Goal: Task Accomplishment & Management: Use online tool/utility

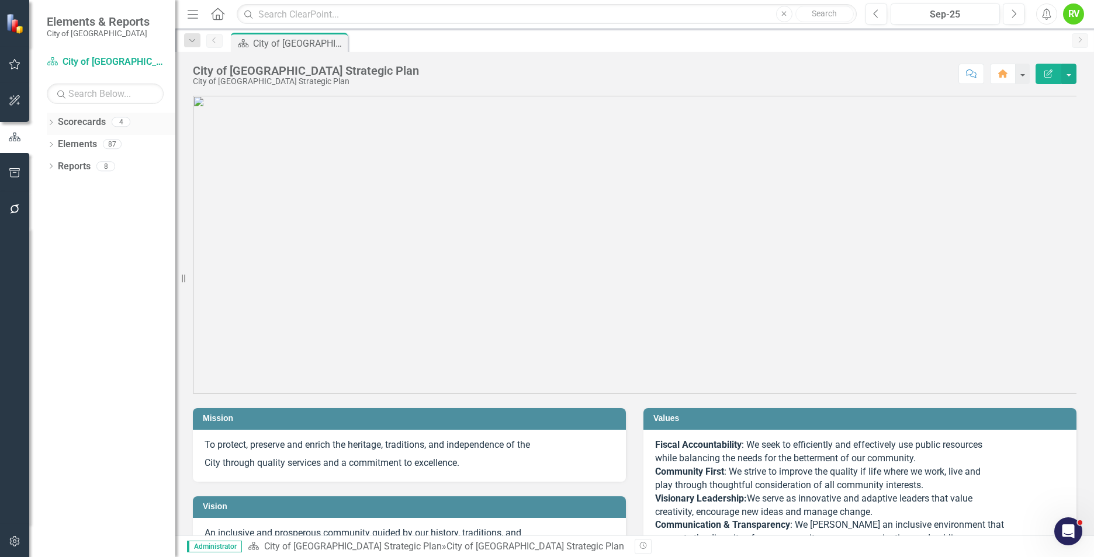
click at [56, 129] on div "Dropdown Scorecards 4" at bounding box center [111, 124] width 129 height 22
click at [51, 123] on icon "Dropdown" at bounding box center [51, 123] width 8 height 6
click at [58, 146] on icon "Dropdown" at bounding box center [57, 143] width 9 height 7
click at [98, 189] on link "Planning Department" at bounding box center [125, 188] width 99 height 13
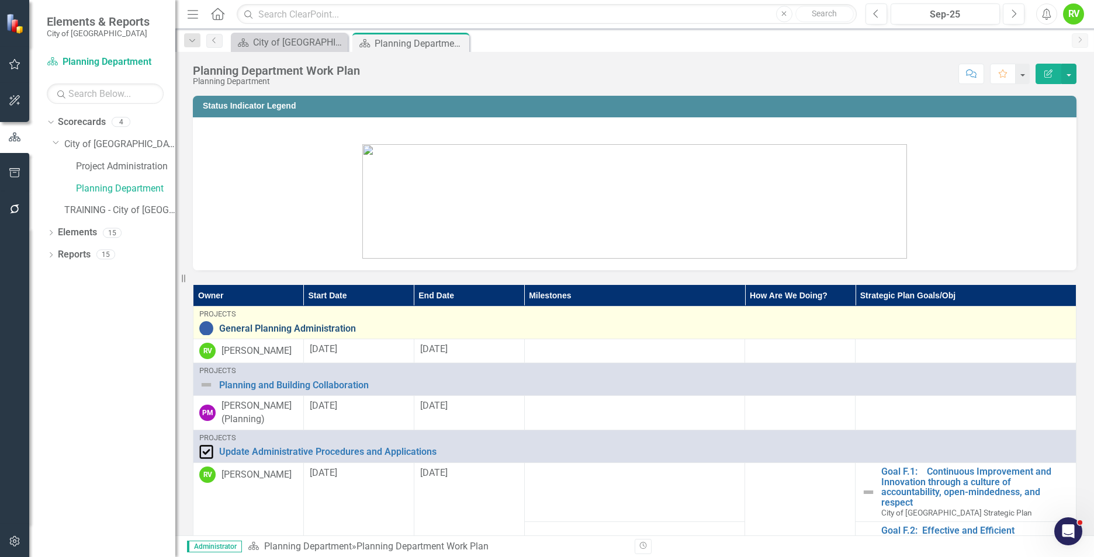
click at [308, 331] on link "General Planning Administration" at bounding box center [644, 329] width 851 height 11
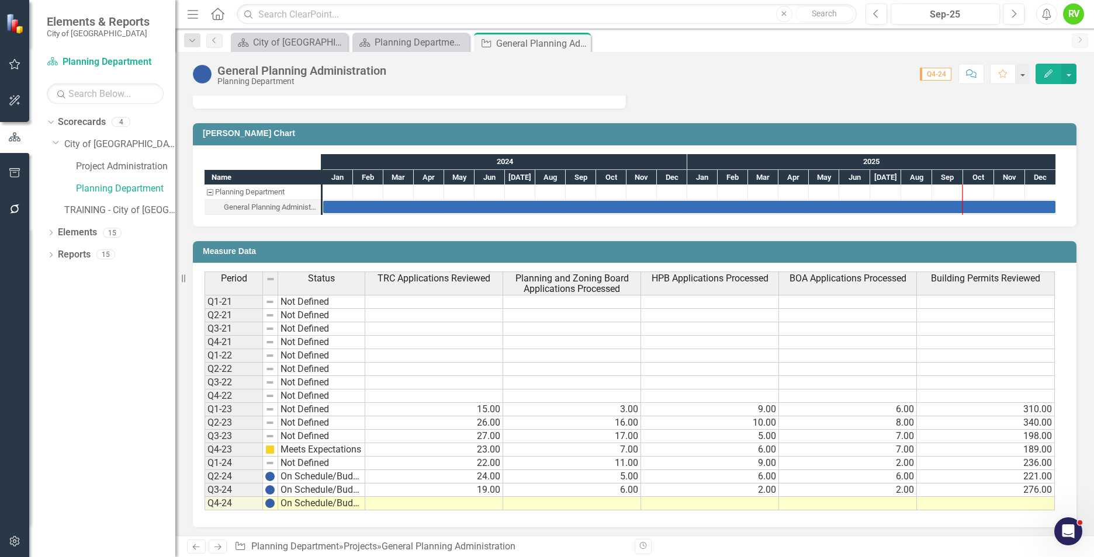
scroll to position [464, 0]
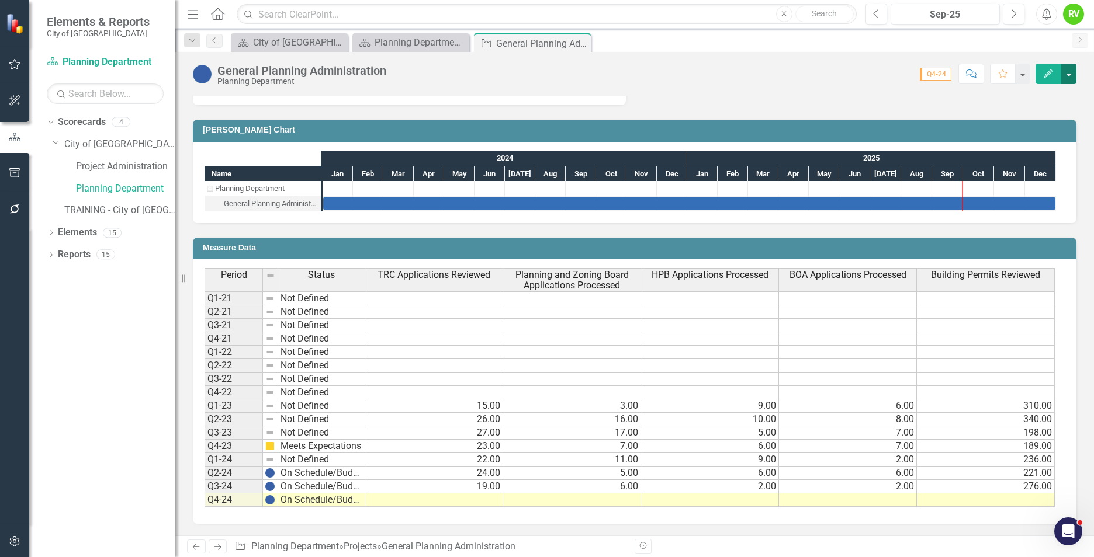
click at [718, 74] on button "button" at bounding box center [1068, 74] width 15 height 20
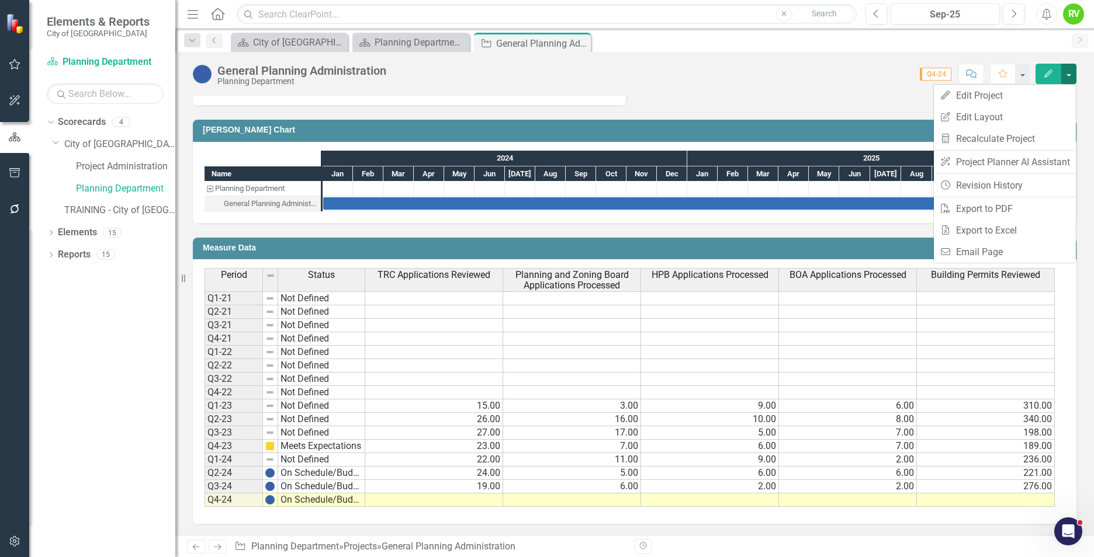
click at [718, 82] on div "Score: N/A Q4-24 Completed Comment Favorite Edit" at bounding box center [734, 74] width 684 height 20
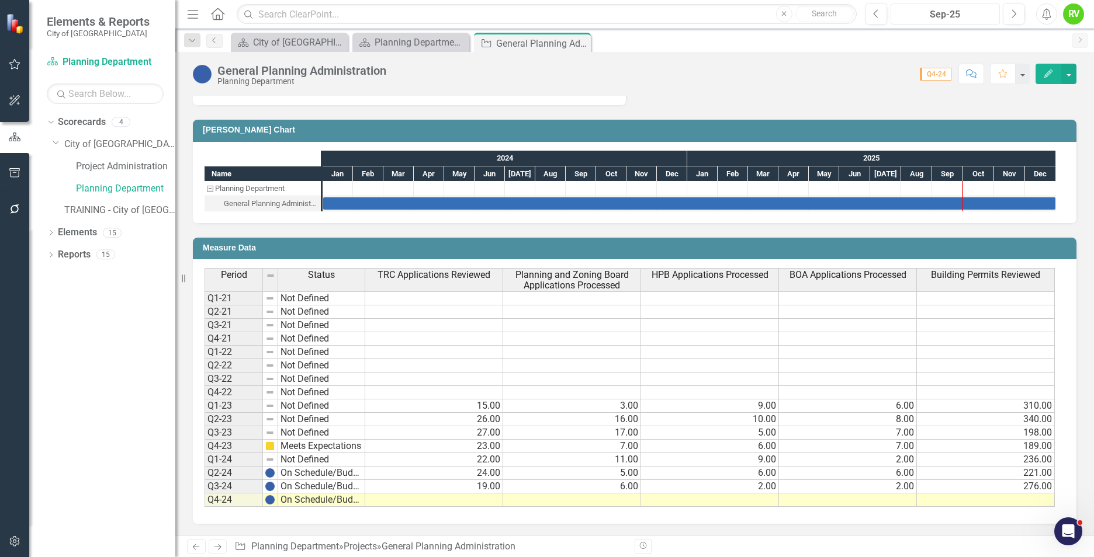
click at [718, 18] on div "Sep-25" at bounding box center [944, 15] width 101 height 14
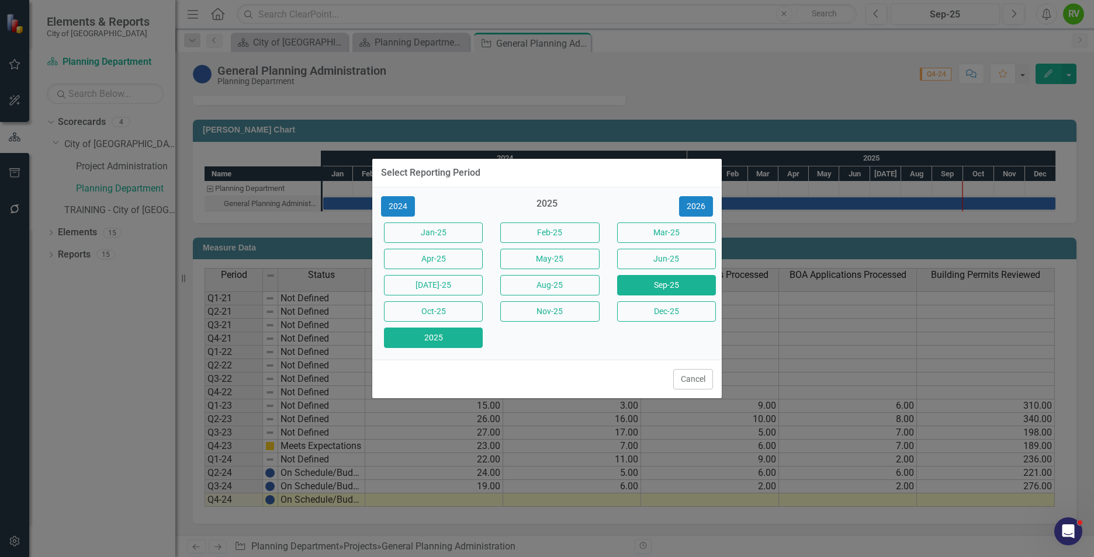
click at [411, 338] on button "2025" at bounding box center [433, 338] width 99 height 20
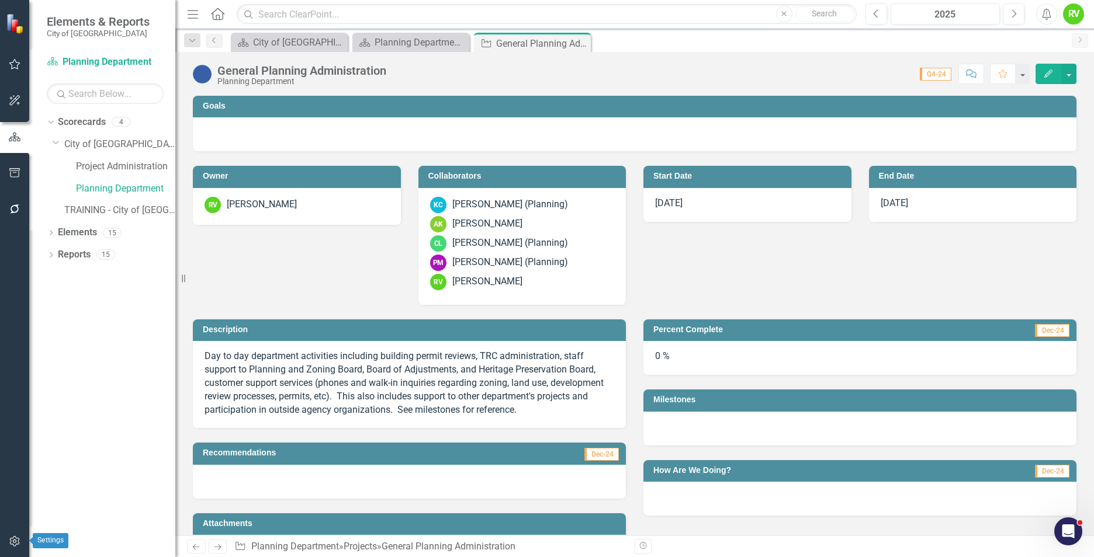
click at [16, 536] on button "button" at bounding box center [15, 542] width 26 height 25
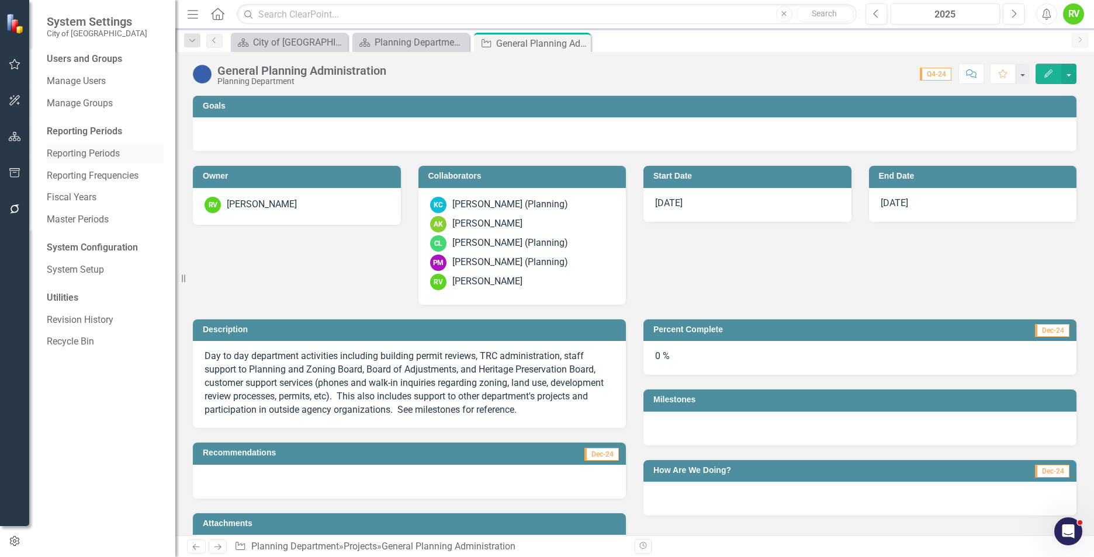
click at [81, 157] on link "Reporting Periods" at bounding box center [105, 153] width 117 height 13
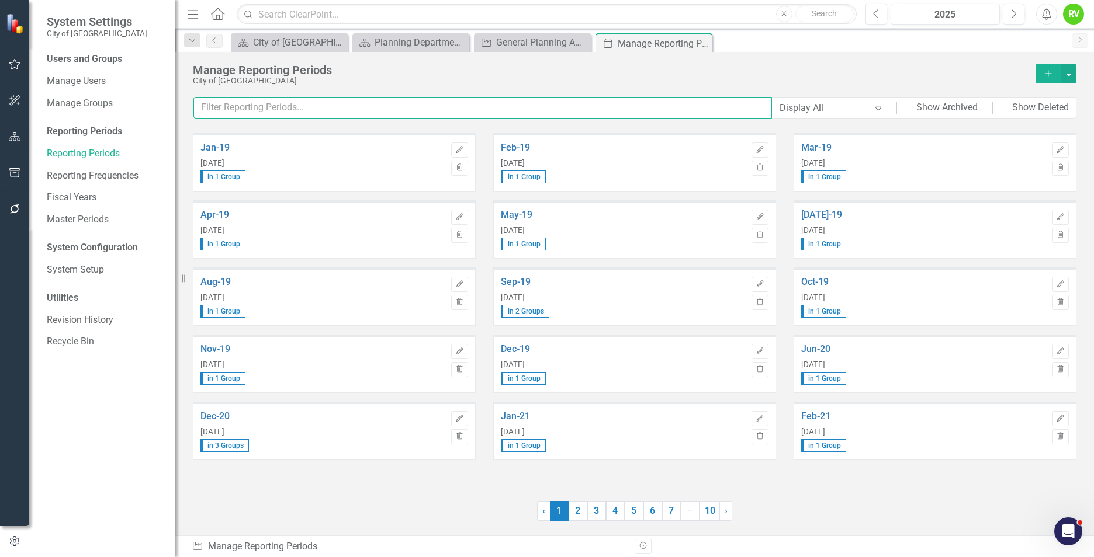
click at [760, 109] on input "text" at bounding box center [482, 108] width 578 height 22
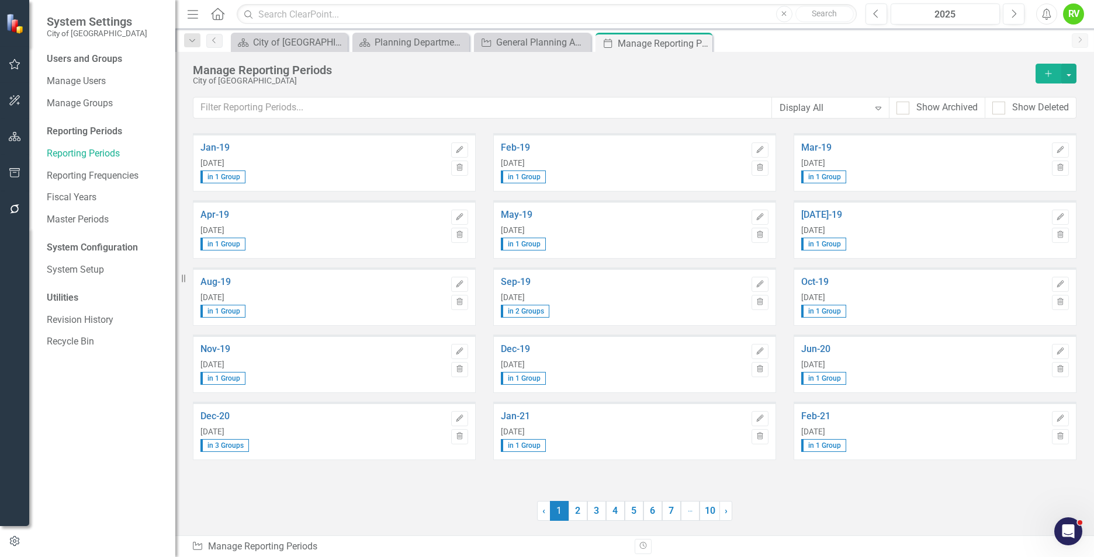
click at [880, 110] on icon "Expand" at bounding box center [878, 107] width 12 height 9
click at [578, 516] on link "2" at bounding box center [577, 511] width 19 height 20
click at [591, 516] on link "3" at bounding box center [596, 511] width 19 height 20
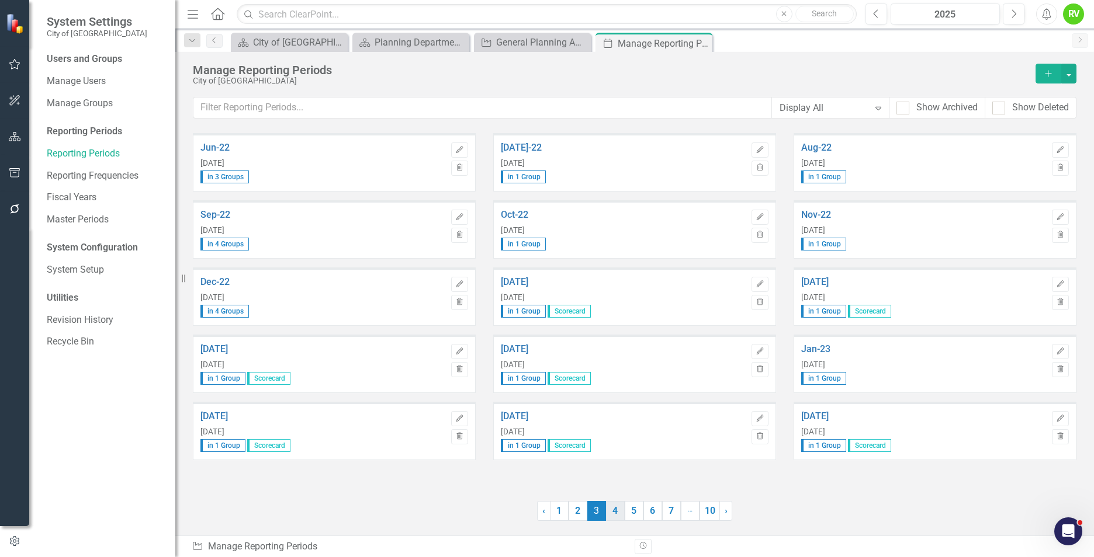
click at [615, 518] on link "4" at bounding box center [615, 511] width 19 height 20
click at [636, 515] on link "5" at bounding box center [634, 511] width 19 height 20
click at [649, 517] on link "6" at bounding box center [652, 511] width 19 height 20
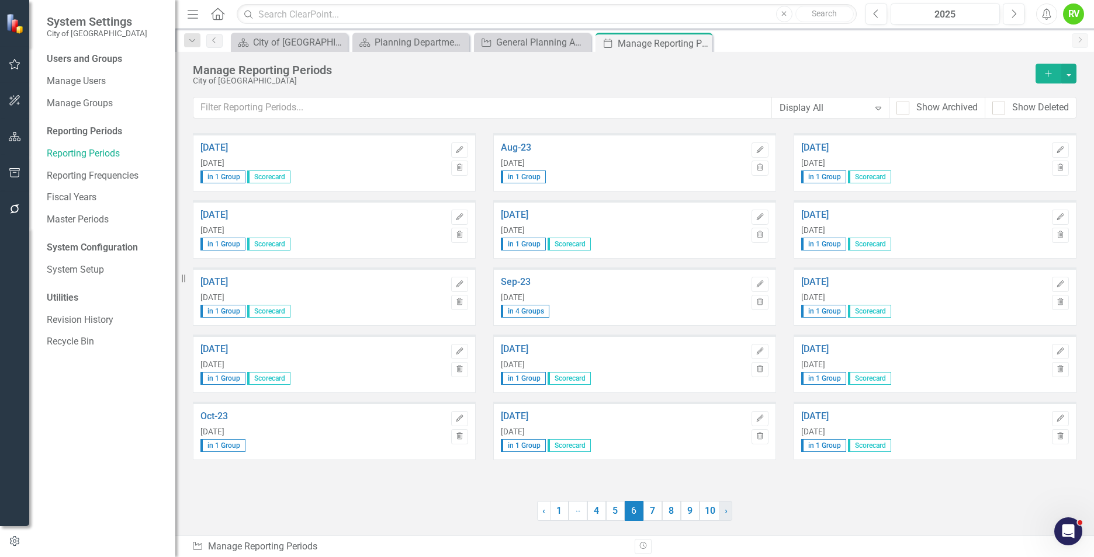
click at [727, 512] on span "›" at bounding box center [725, 510] width 3 height 11
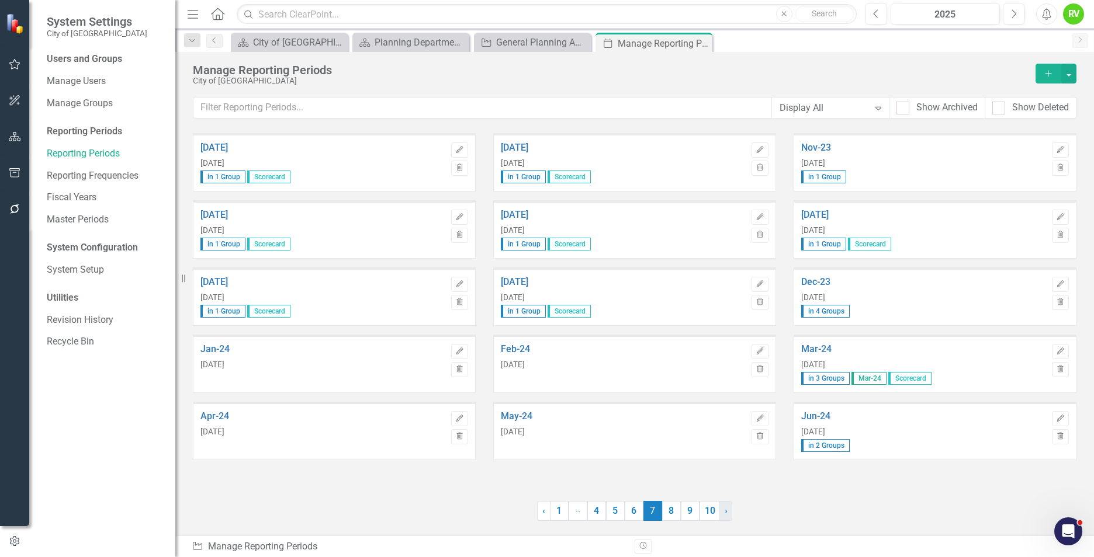
click at [727, 513] on span "›" at bounding box center [725, 510] width 3 height 11
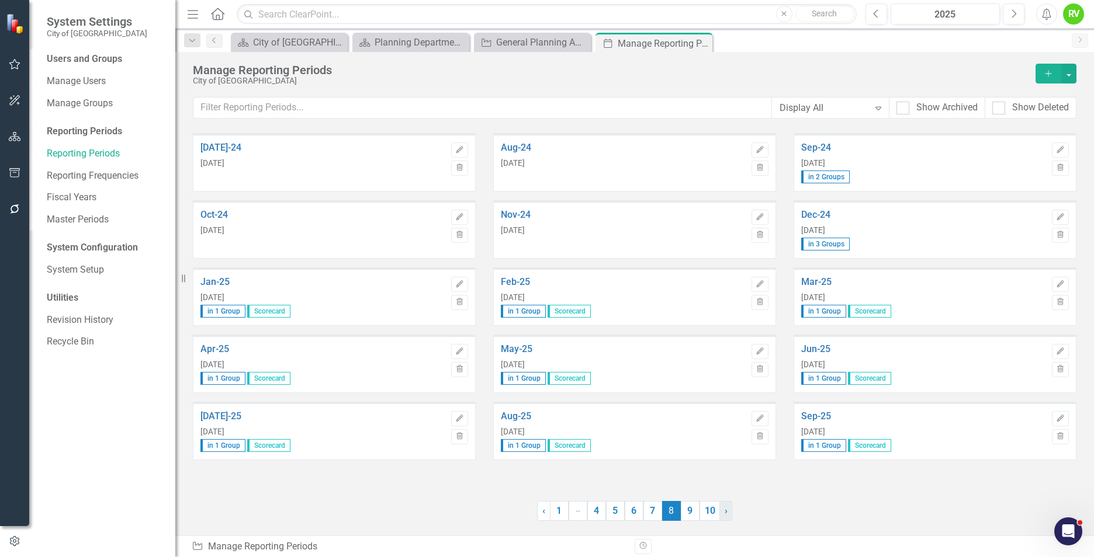
click at [727, 513] on span "›" at bounding box center [725, 510] width 3 height 11
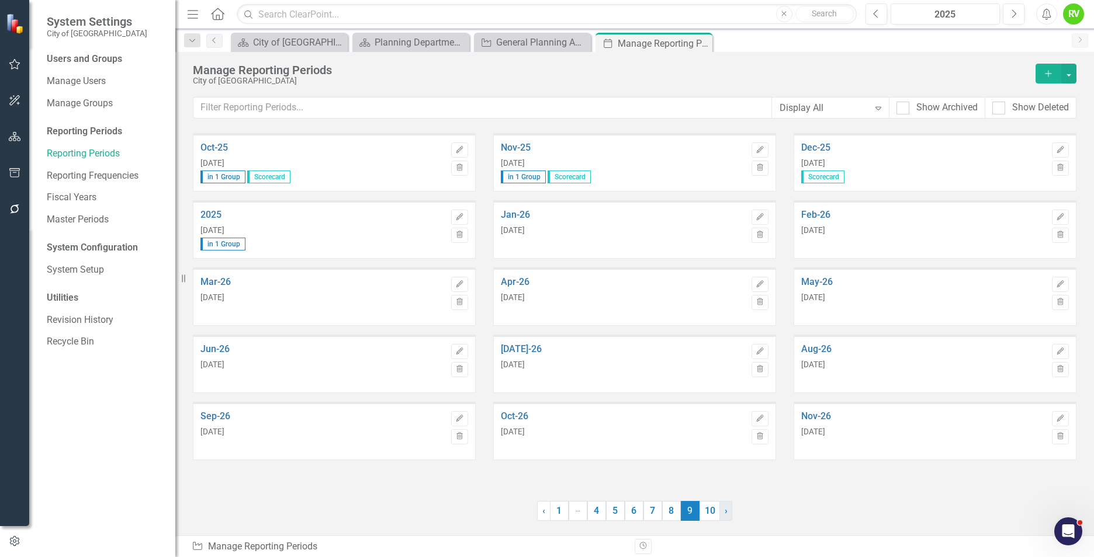
click at [727, 514] on span "›" at bounding box center [725, 510] width 3 height 11
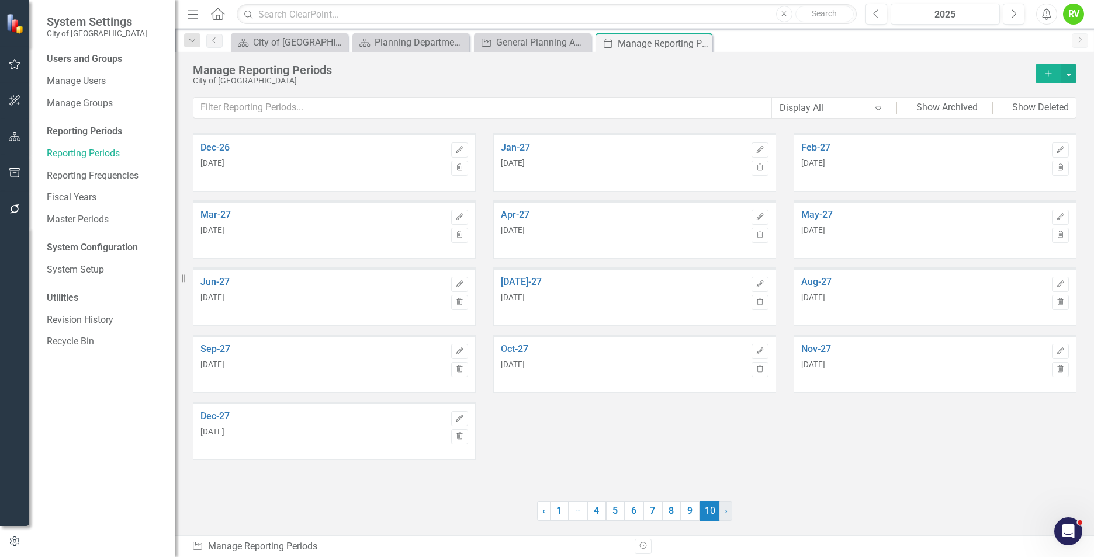
click at [727, 514] on span "›" at bounding box center [725, 510] width 3 height 11
click at [637, 446] on div "Dec-26 Dec 31, 2026 Edit Trash Jan-27 Jan 31, 2027 Edit Trash Feb-27 Feb 28, 20…" at bounding box center [634, 301] width 901 height 336
click at [693, 515] on link "9" at bounding box center [690, 511] width 19 height 20
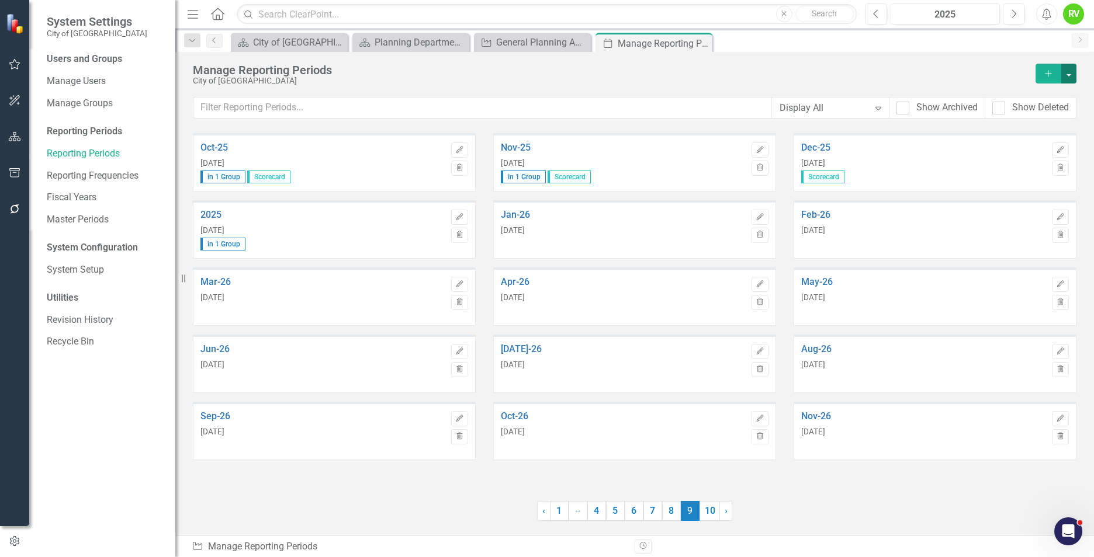
click at [1067, 77] on button "button" at bounding box center [1068, 74] width 15 height 20
click at [1019, 103] on link "Add Add Reporting Period" at bounding box center [1017, 95] width 115 height 22
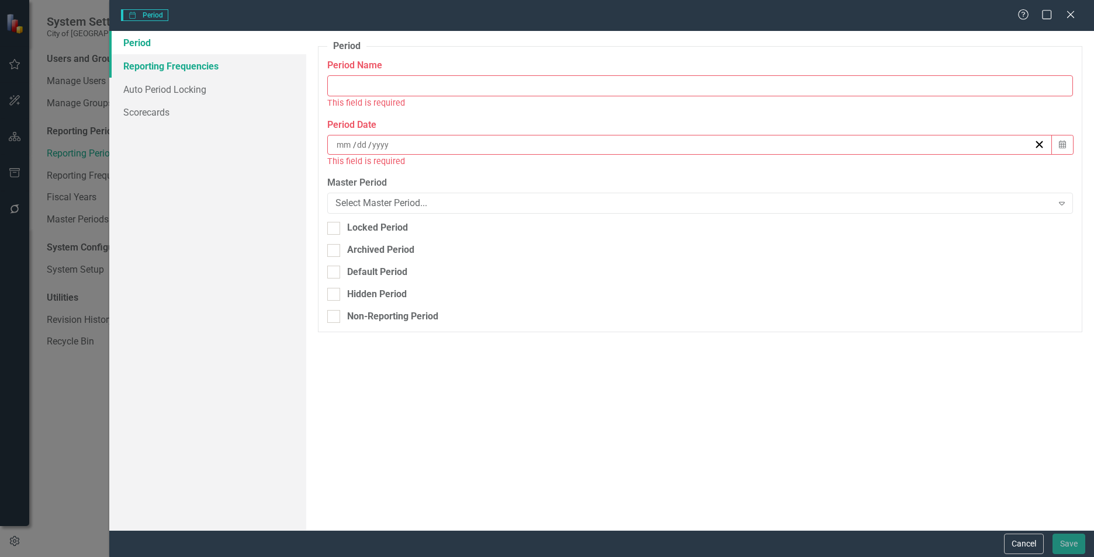
click at [165, 65] on link "Reporting Frequencies" at bounding box center [207, 65] width 197 height 23
click at [1080, 15] on div "Help Maximize Close" at bounding box center [1049, 15] width 65 height 13
click at [1069, 16] on icon at bounding box center [1070, 14] width 9 height 9
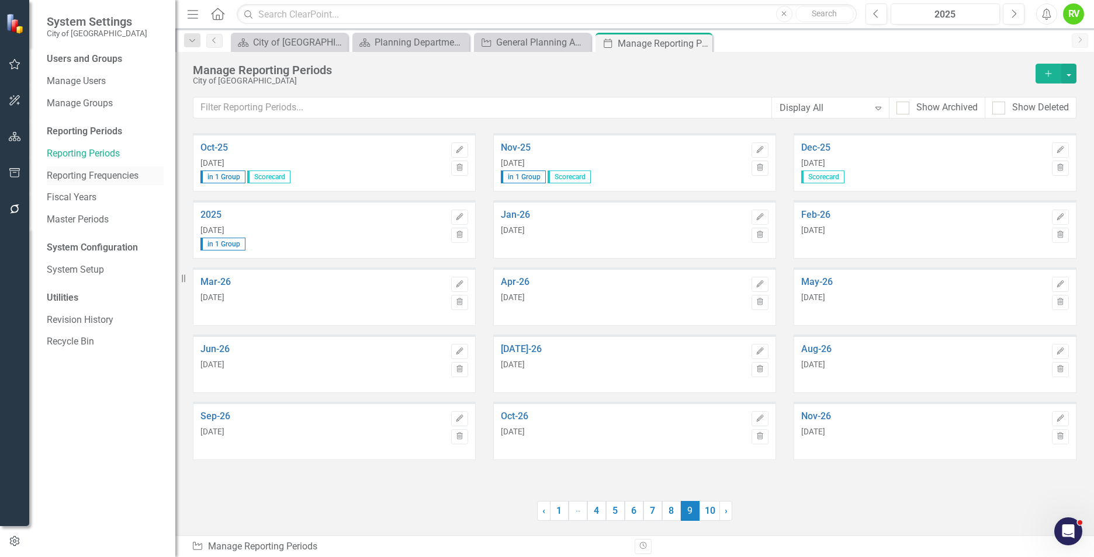
click at [123, 175] on link "Reporting Frequencies" at bounding box center [105, 175] width 117 height 13
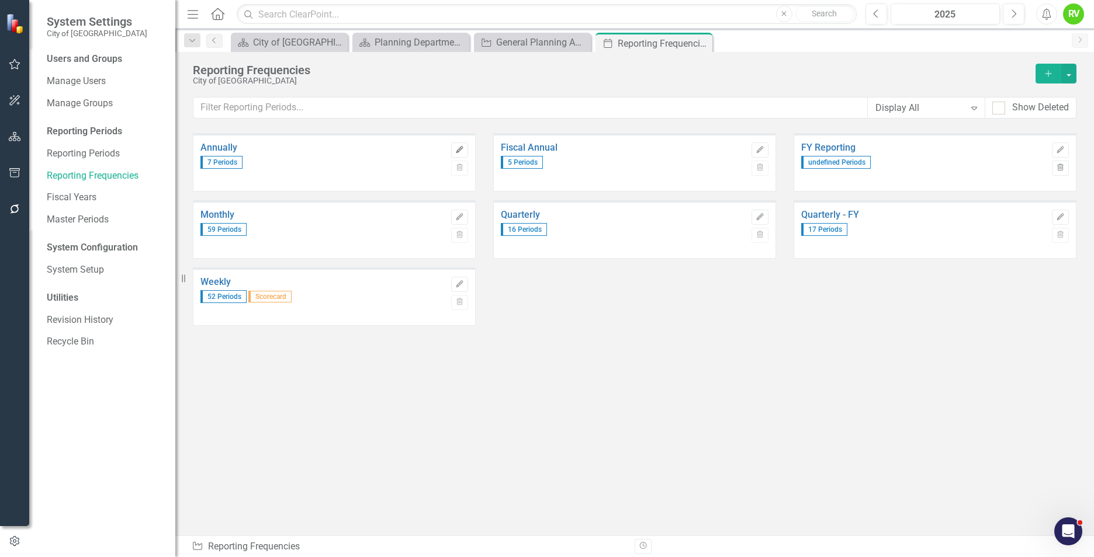
click at [462, 147] on icon "Edit" at bounding box center [459, 150] width 9 height 7
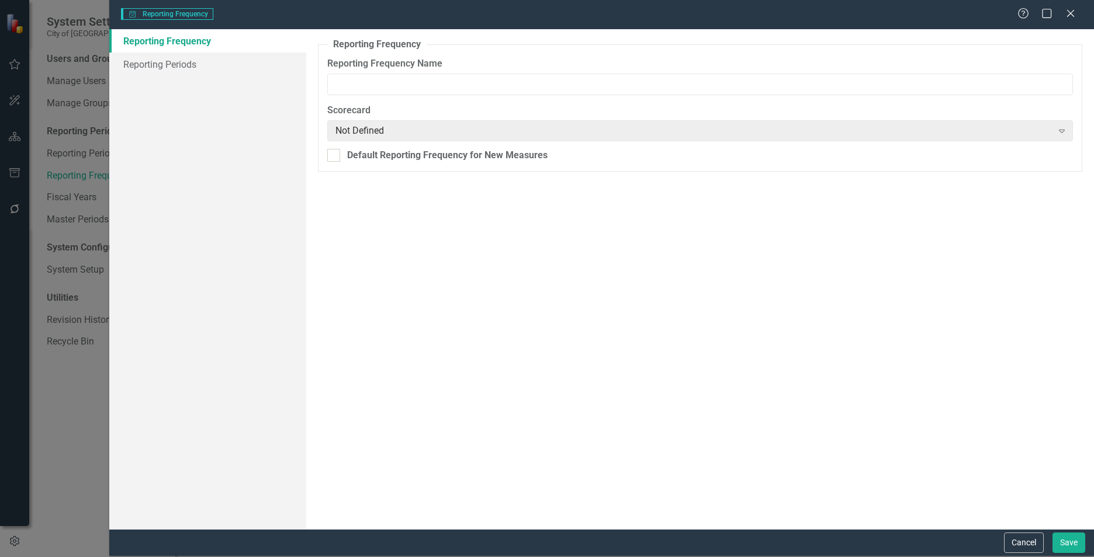
type input "Annually"
click at [179, 65] on link "Reporting Periods" at bounding box center [207, 64] width 197 height 23
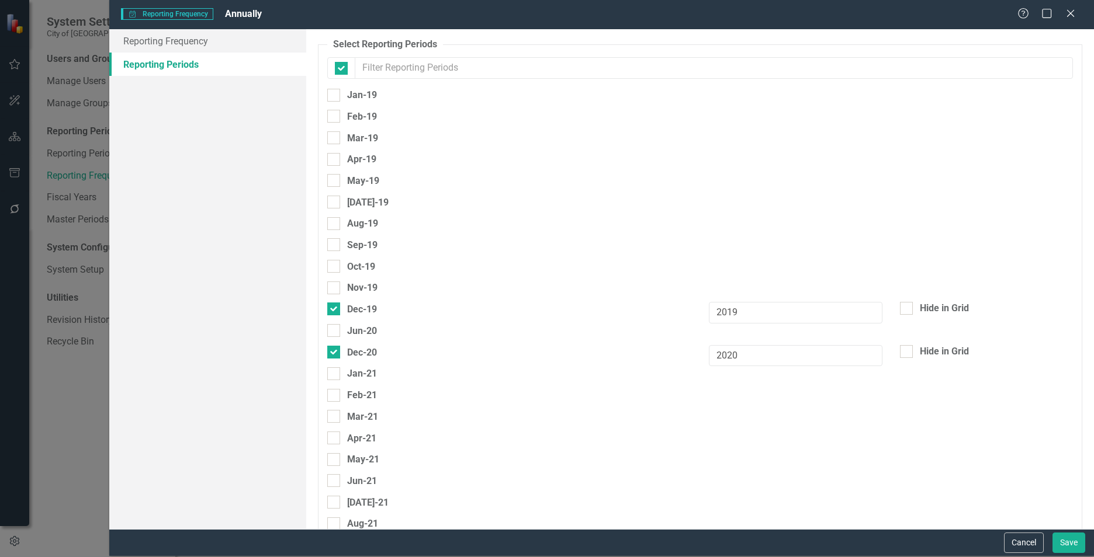
checkbox input "false"
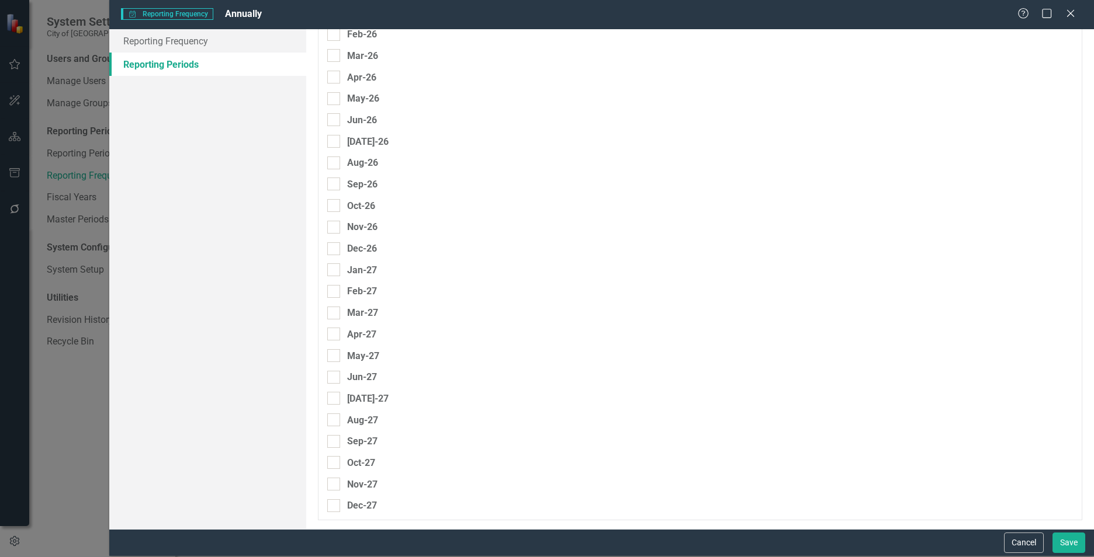
scroll to position [2507, 0]
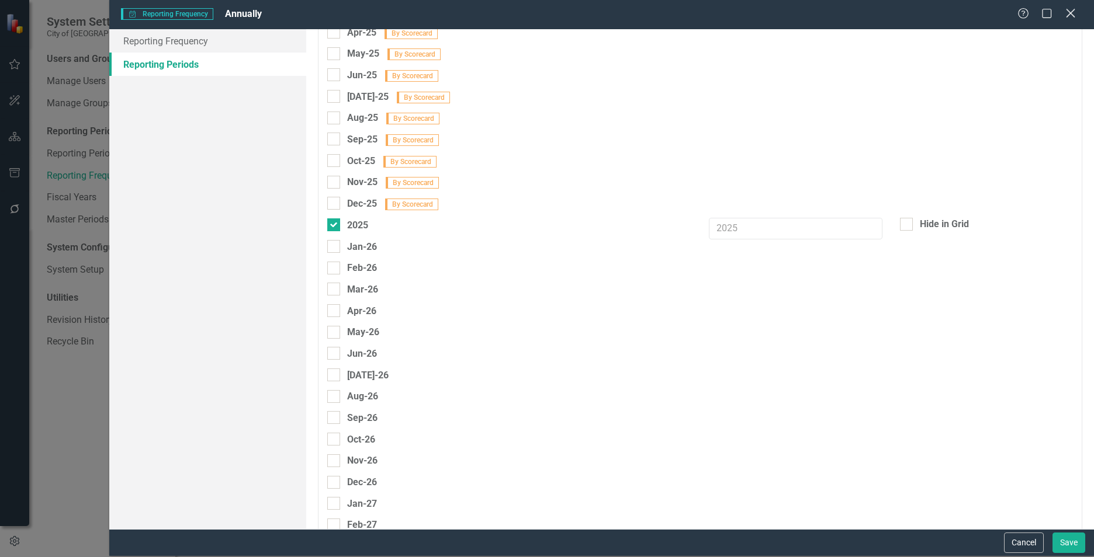
click at [1074, 11] on icon "Close" at bounding box center [1070, 13] width 15 height 11
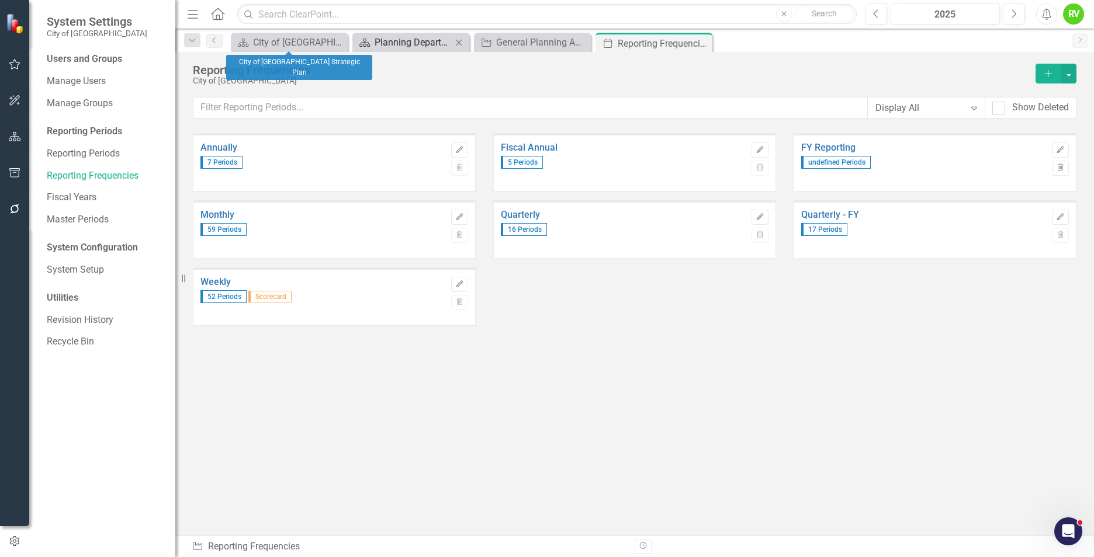
click at [405, 42] on div "Planning Department Work Plan" at bounding box center [412, 42] width 77 height 15
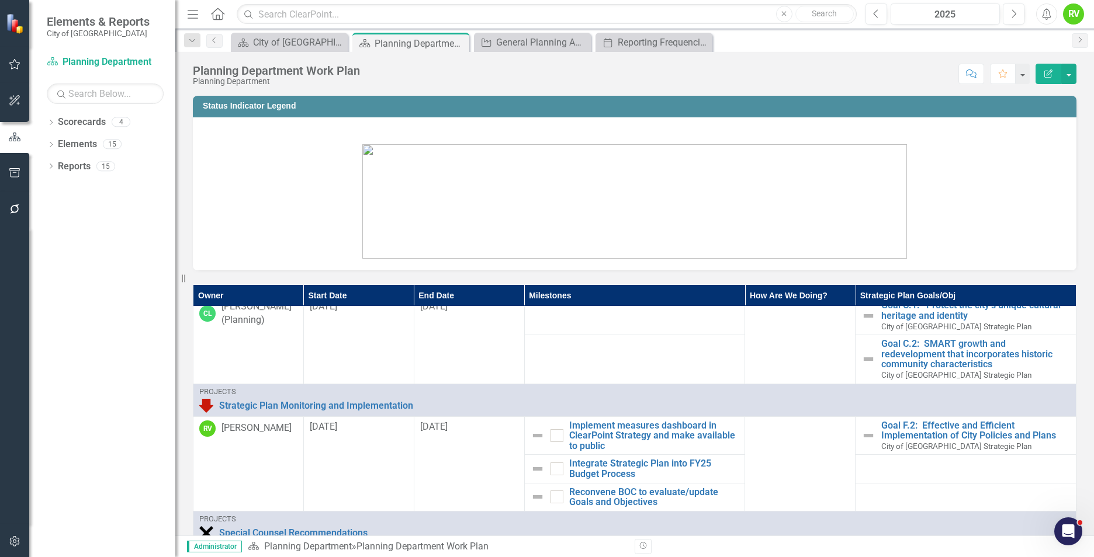
scroll to position [993, 0]
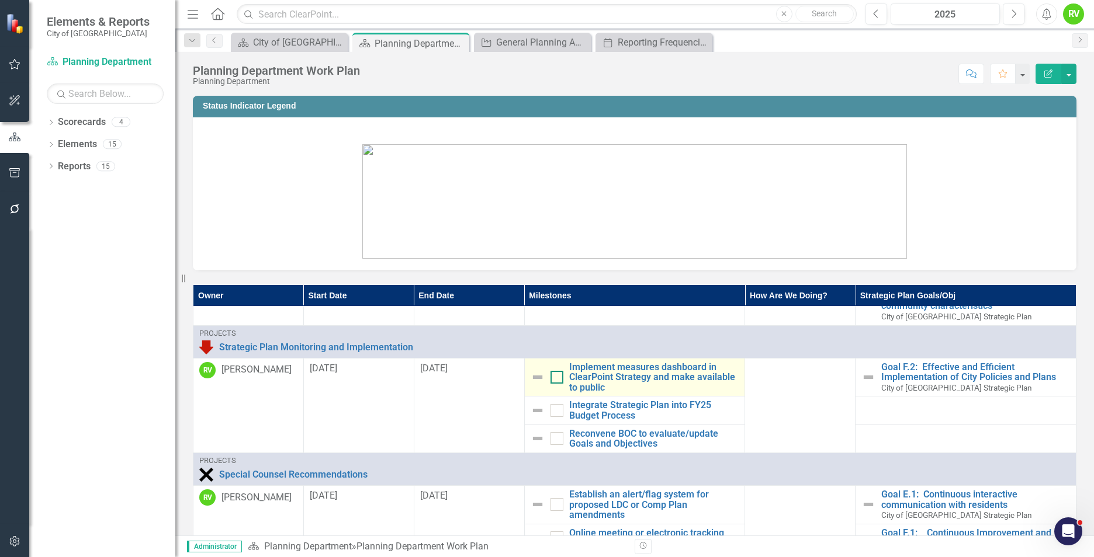
click at [550, 378] on input "checkbox" at bounding box center [554, 375] width 8 height 8
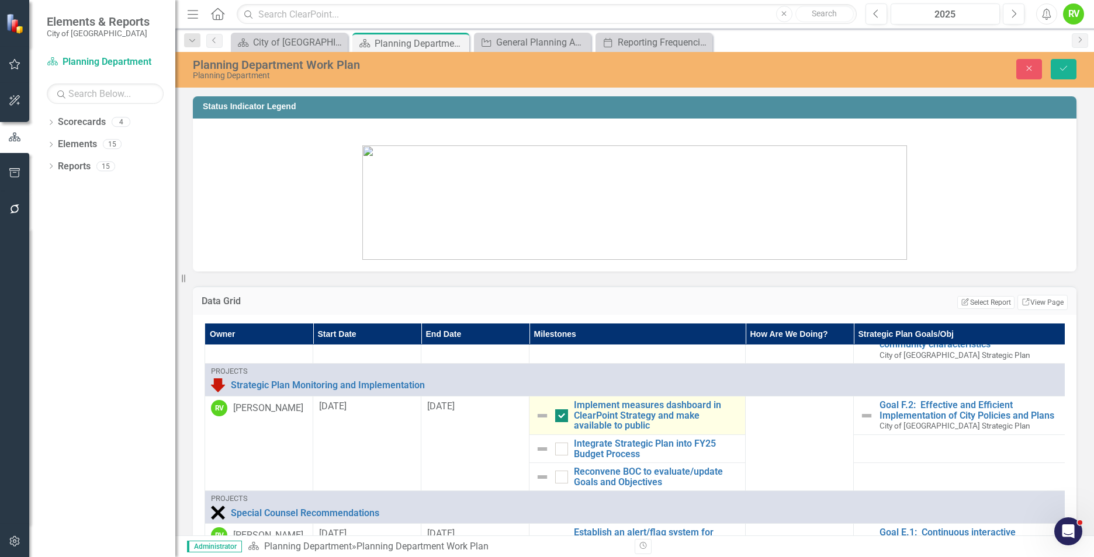
click at [563, 417] on div at bounding box center [561, 416] width 13 height 13
click at [563, 417] on input "checkbox" at bounding box center [559, 414] width 8 height 8
checkbox input "false"
click at [615, 417] on link "Implement measures dashboard in ClearPoint Strategy and make available to public" at bounding box center [656, 415] width 165 height 31
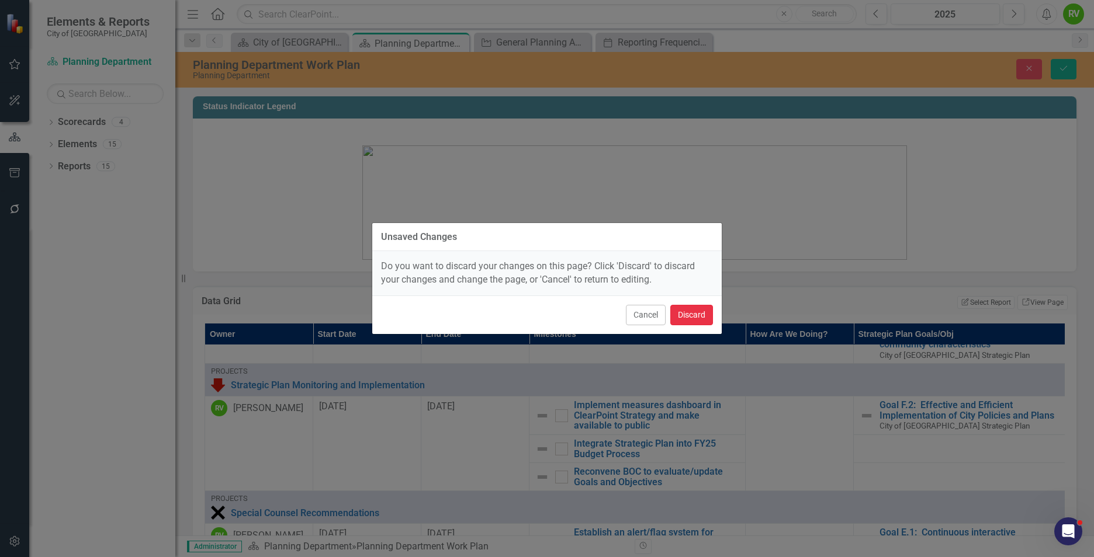
click at [685, 315] on button "Discard" at bounding box center [691, 315] width 43 height 20
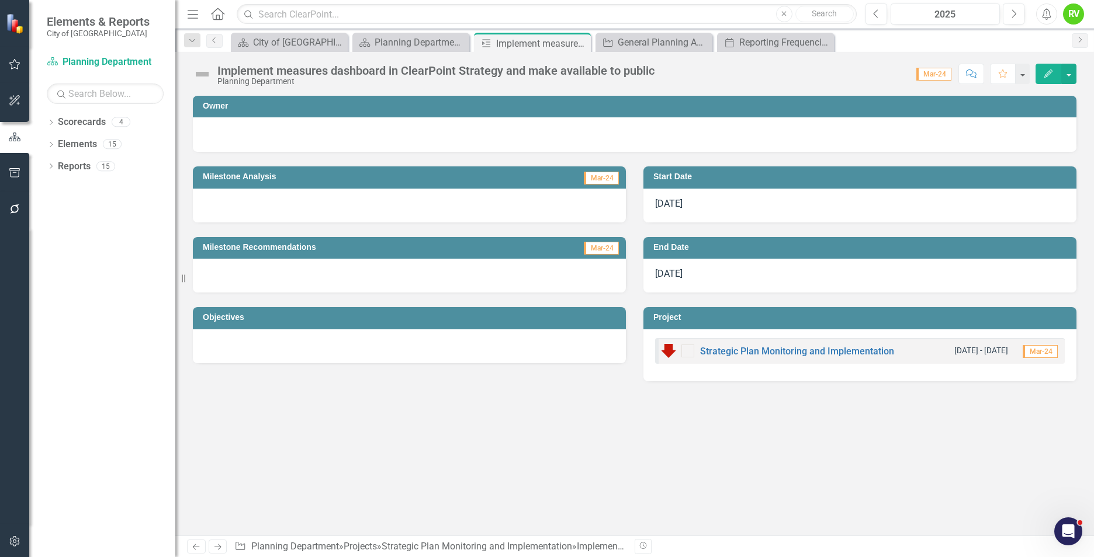
click at [687, 353] on div at bounding box center [687, 351] width 13 height 13
click at [742, 350] on link "Strategic Plan Monitoring and Implementation" at bounding box center [797, 351] width 194 height 11
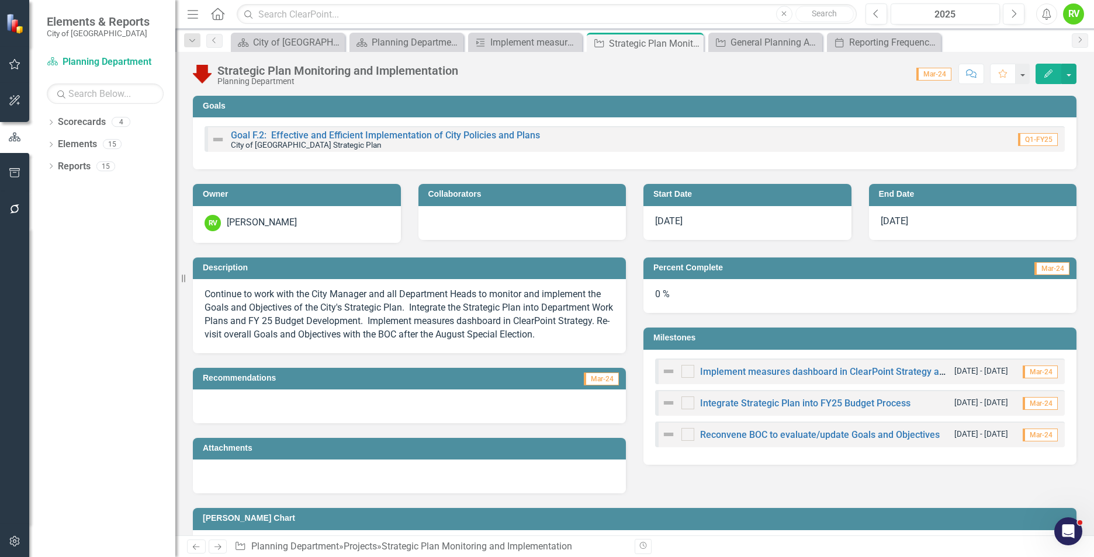
click at [206, 75] on img at bounding box center [202, 74] width 19 height 19
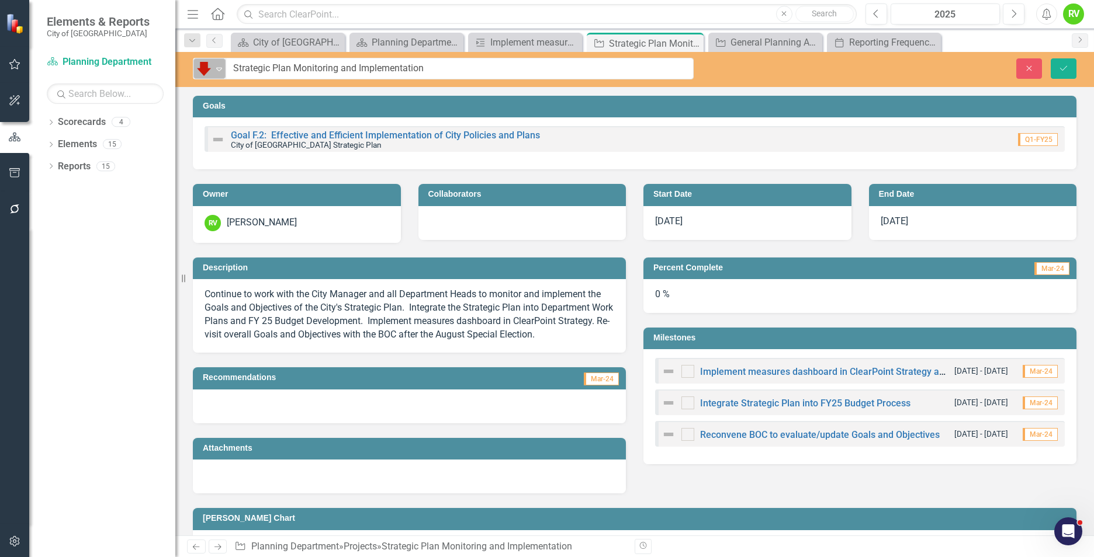
click at [223, 70] on icon "Expand" at bounding box center [219, 68] width 12 height 9
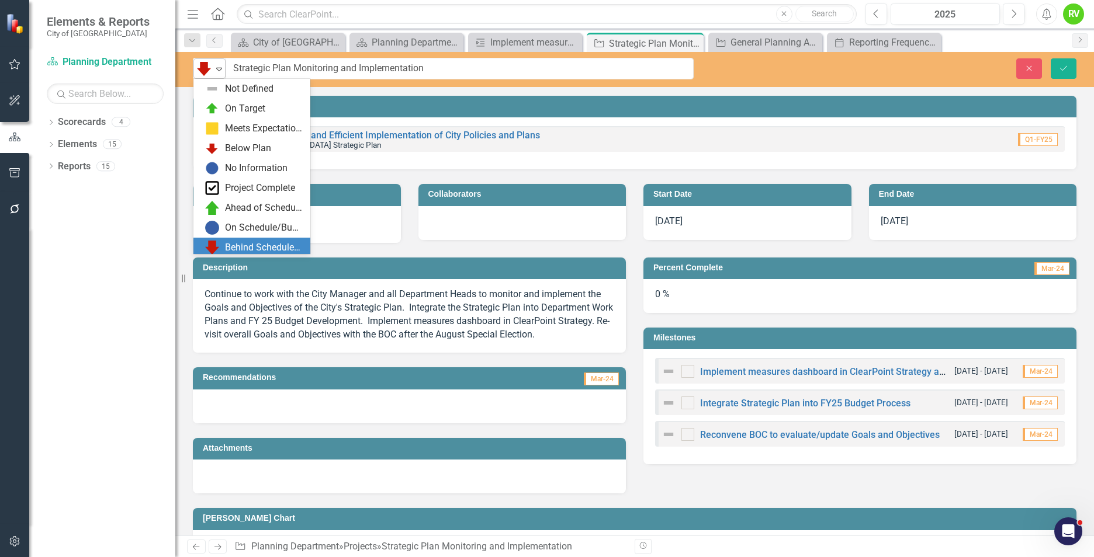
scroll to position [10, 0]
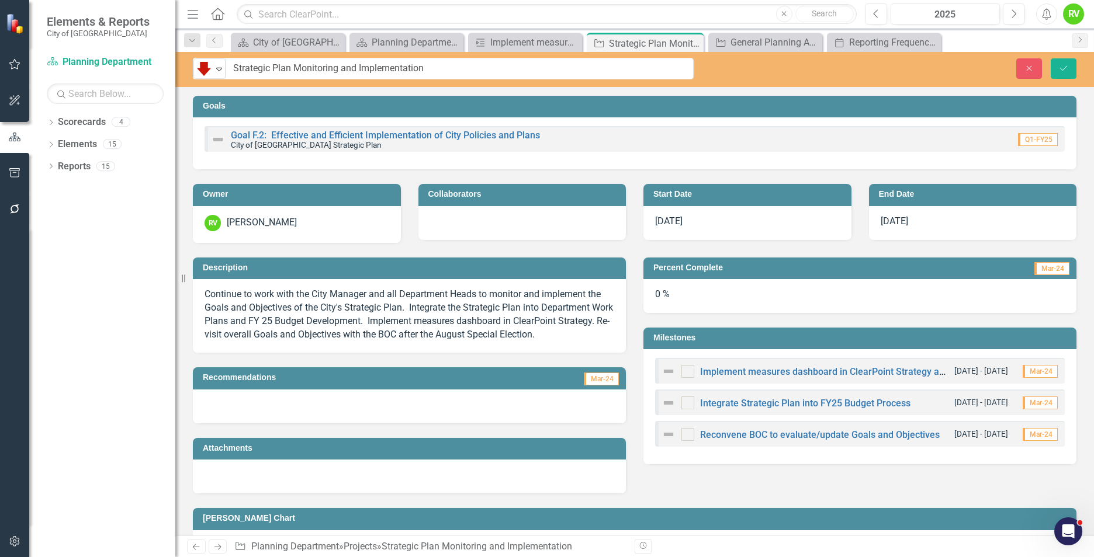
click at [710, 65] on div "Behind Schedule/Budget Expand Strategic Plan Monitoring and Implementation" at bounding box center [443, 69] width 536 height 22
click at [692, 45] on icon "Close" at bounding box center [692, 43] width 12 height 9
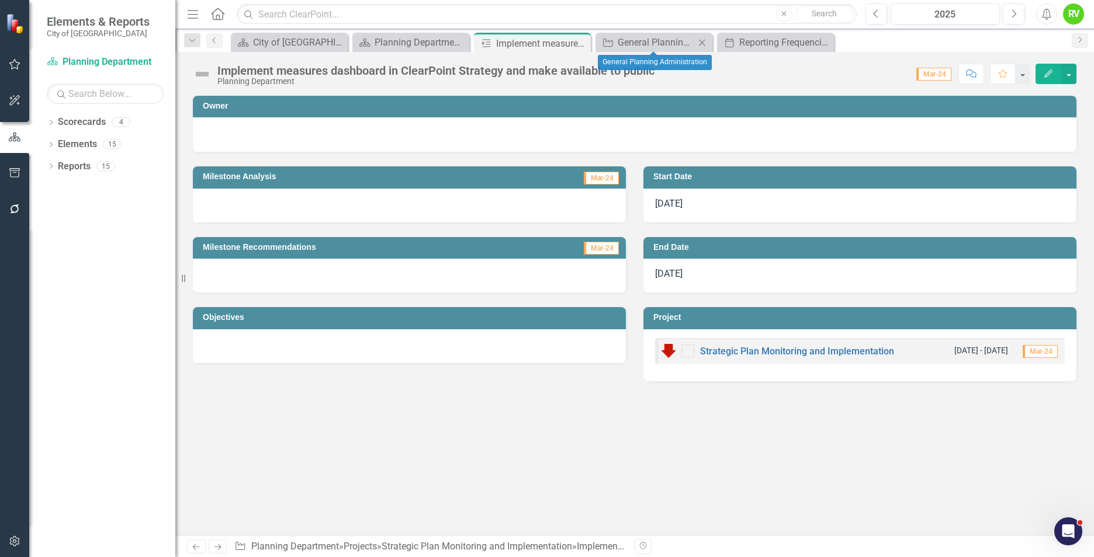
click at [702, 44] on icon "Close" at bounding box center [702, 42] width 12 height 9
click at [582, 44] on icon "Close" at bounding box center [580, 43] width 12 height 9
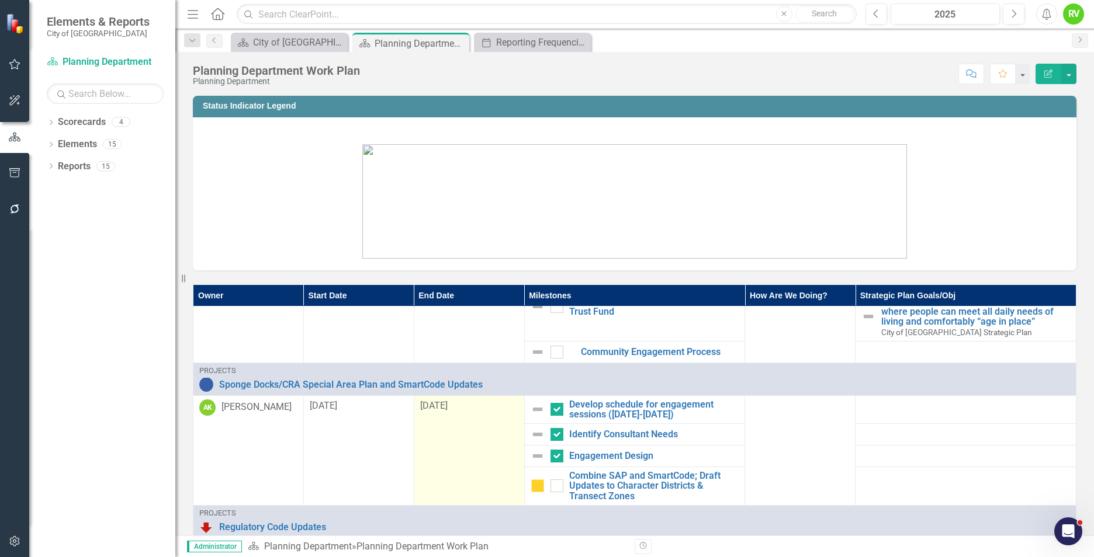
scroll to position [467, 0]
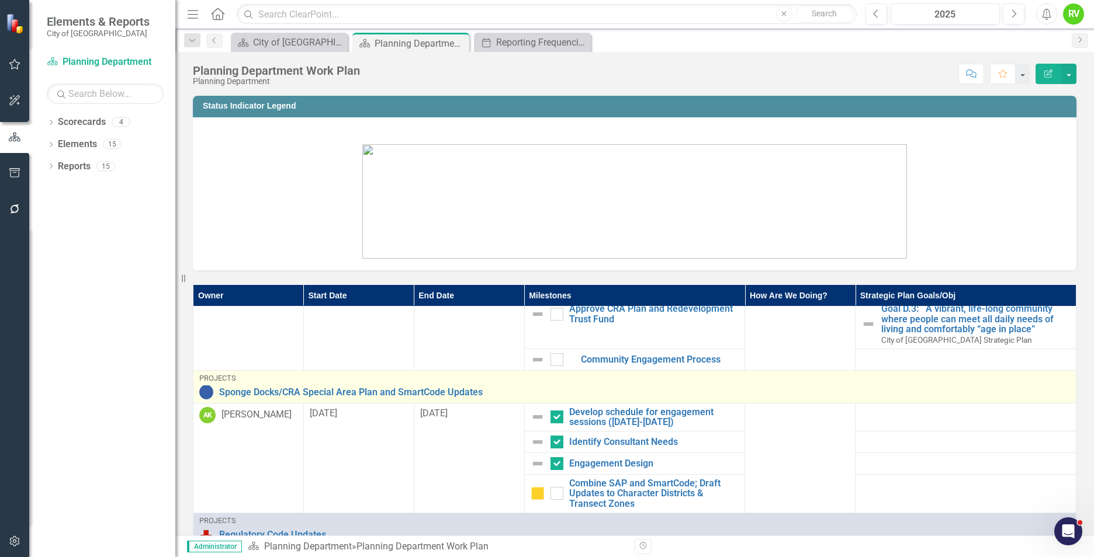
drag, startPoint x: 550, startPoint y: 415, endPoint x: 550, endPoint y: 436, distance: 20.4
click at [550, 415] on input "checkbox" at bounding box center [554, 415] width 8 height 8
checkbox input "false"
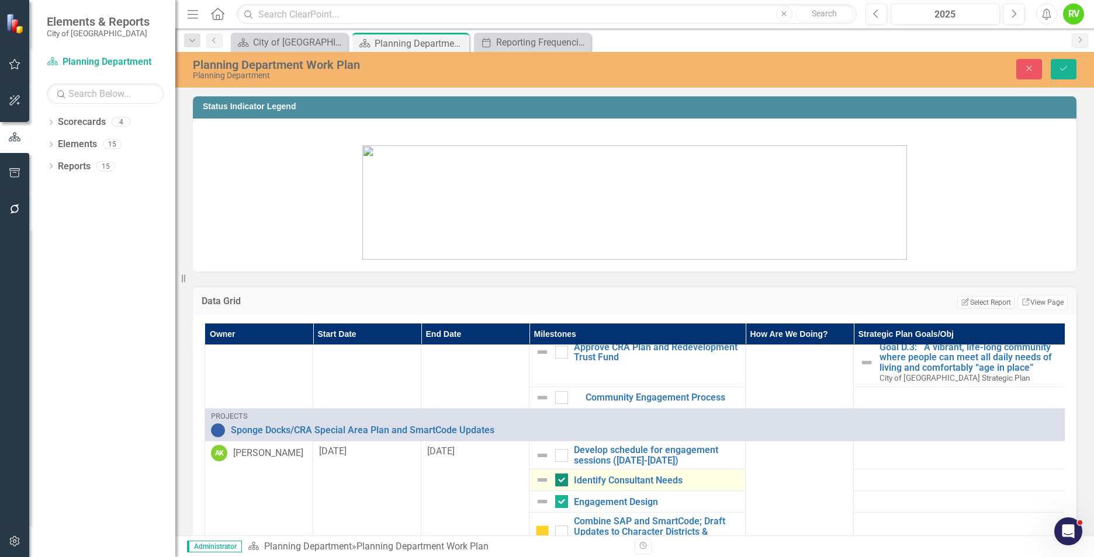
click at [563, 483] on div at bounding box center [561, 480] width 13 height 13
click at [563, 481] on input "checkbox" at bounding box center [559, 478] width 8 height 8
checkbox input "false"
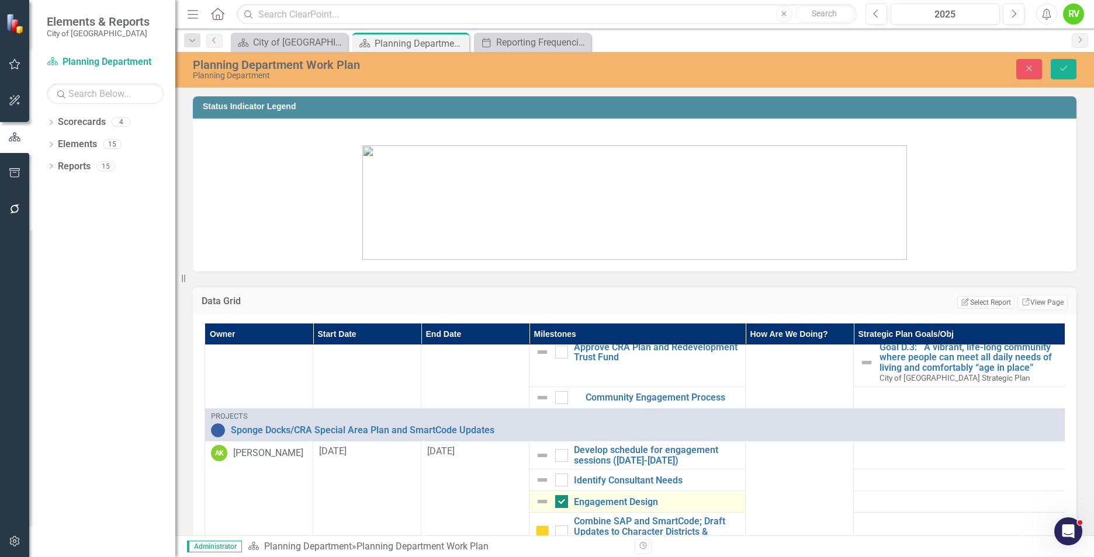
click at [566, 502] on div at bounding box center [561, 501] width 13 height 13
click at [563, 502] on input "checkbox" at bounding box center [559, 499] width 8 height 8
checkbox input "false"
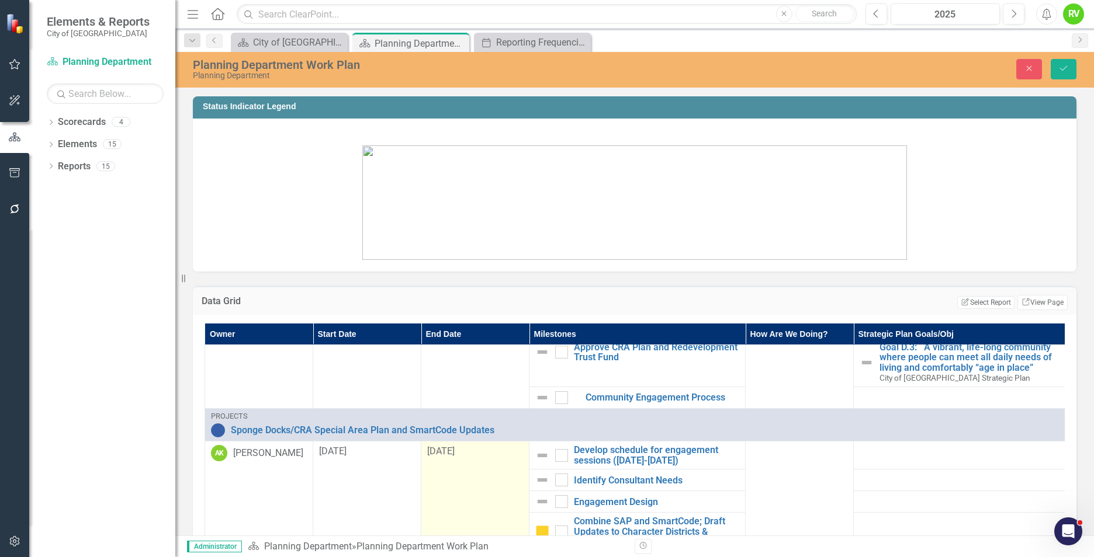
scroll to position [526, 0]
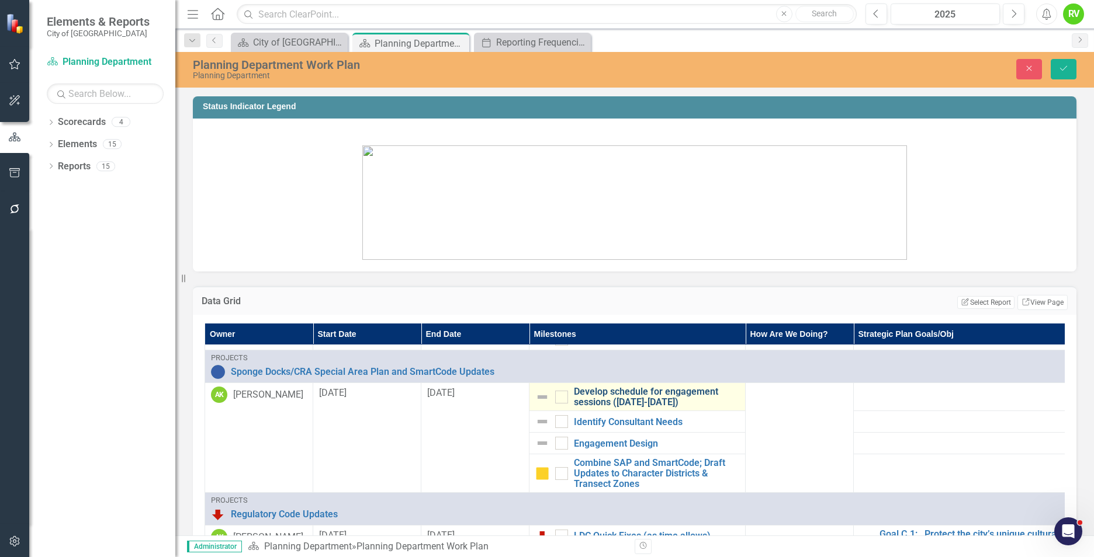
click at [624, 396] on link "Develop schedule for engagement sessions ([DATE]-[DATE])" at bounding box center [656, 397] width 165 height 20
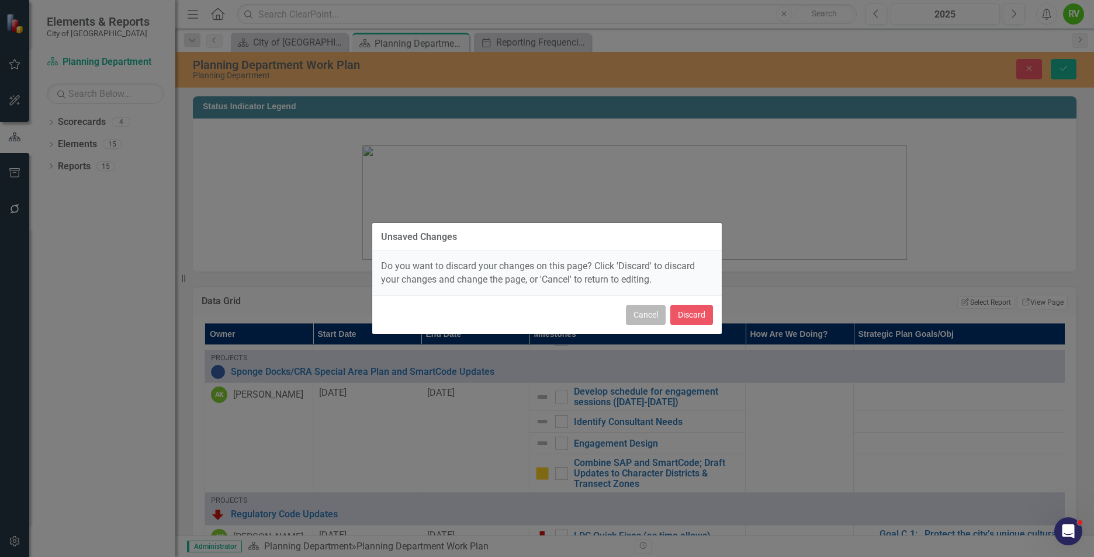
click at [641, 314] on button "Cancel" at bounding box center [646, 315] width 40 height 20
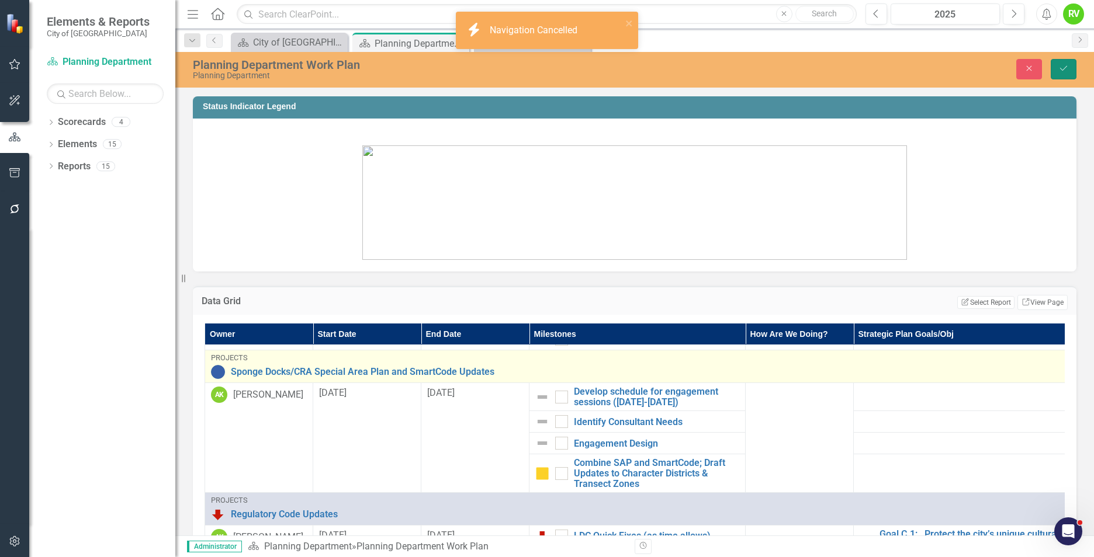
drag, startPoint x: 1064, startPoint y: 67, endPoint x: 679, endPoint y: 380, distance: 496.2
click at [1064, 66] on icon "Save" at bounding box center [1063, 68] width 11 height 8
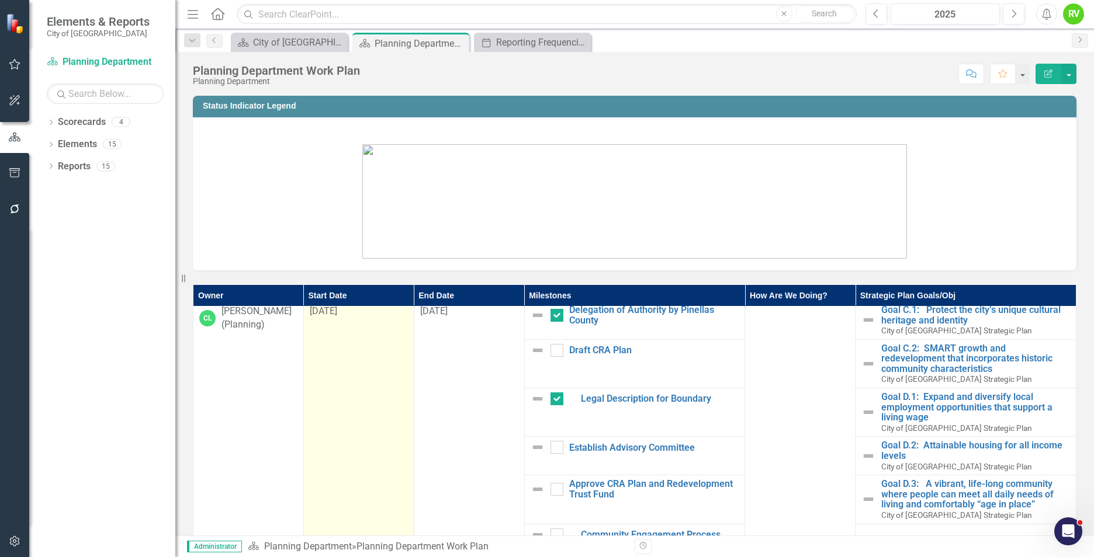
scroll to position [234, 0]
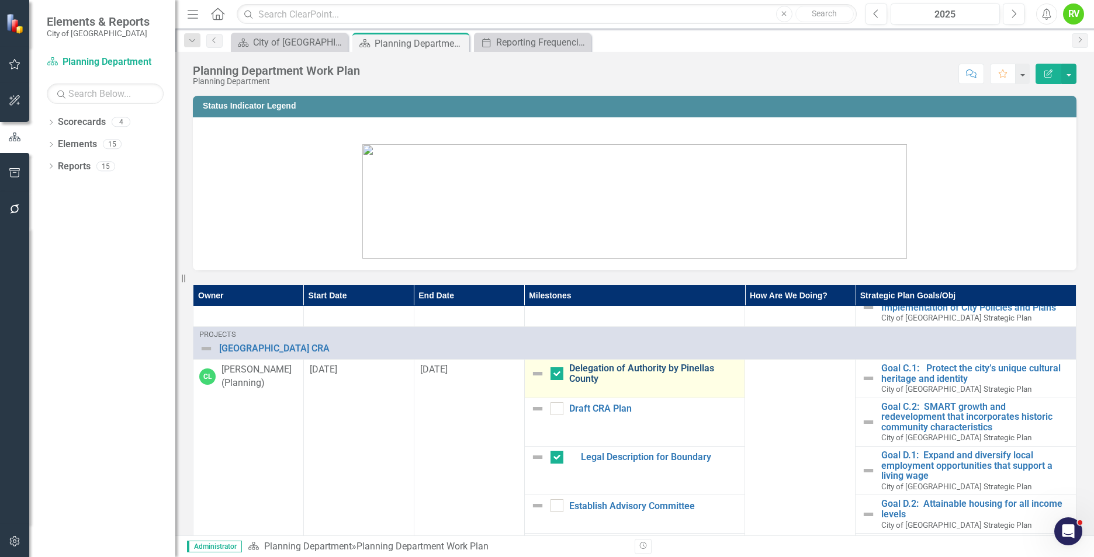
click at [610, 367] on link "Delegation of Authority by Pinellas County" at bounding box center [654, 373] width 170 height 20
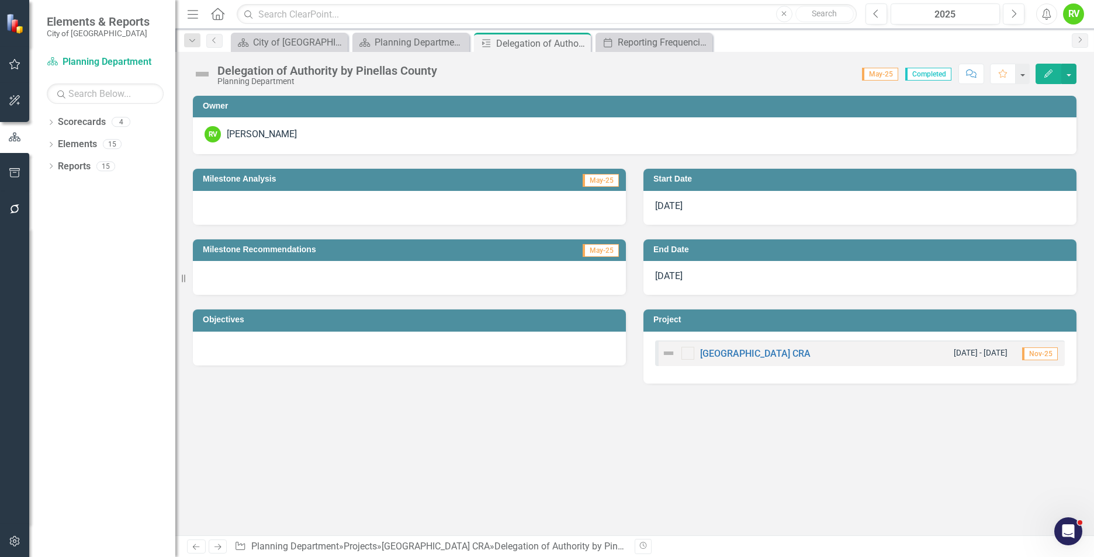
click at [204, 76] on img at bounding box center [202, 74] width 19 height 19
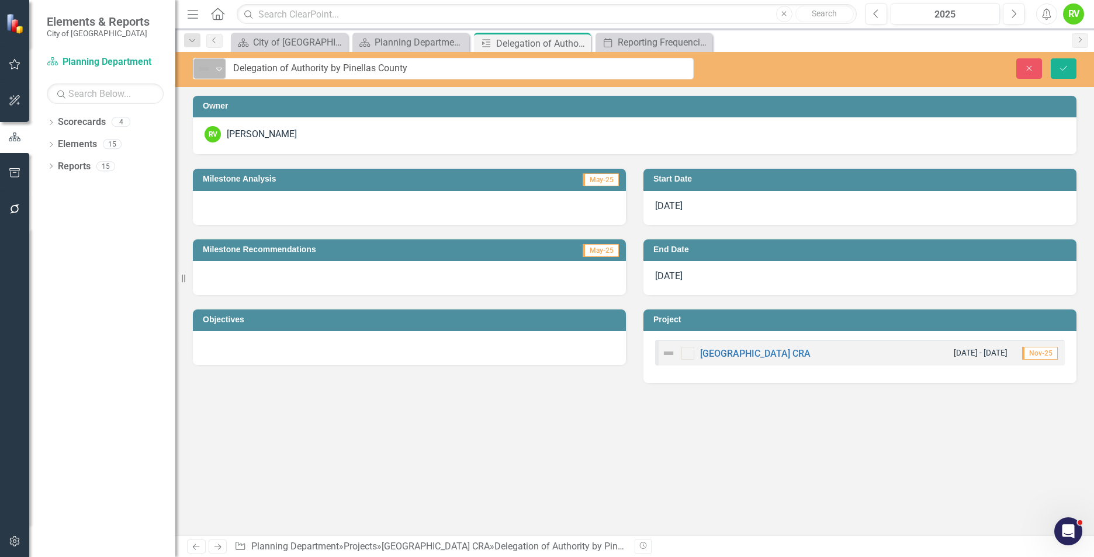
click at [215, 71] on icon "Expand" at bounding box center [219, 68] width 12 height 9
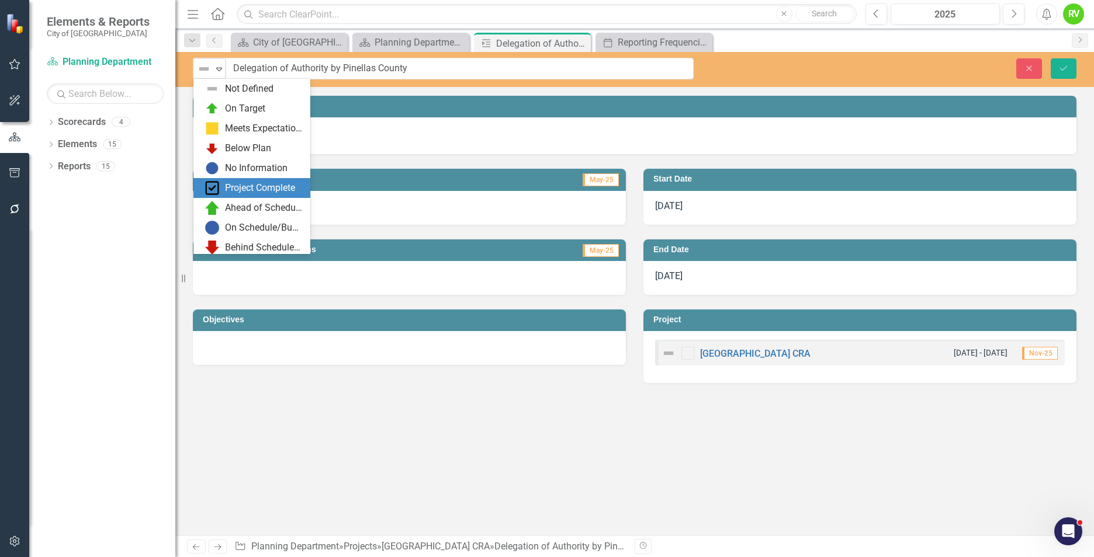
click at [216, 186] on img at bounding box center [212, 188] width 14 height 14
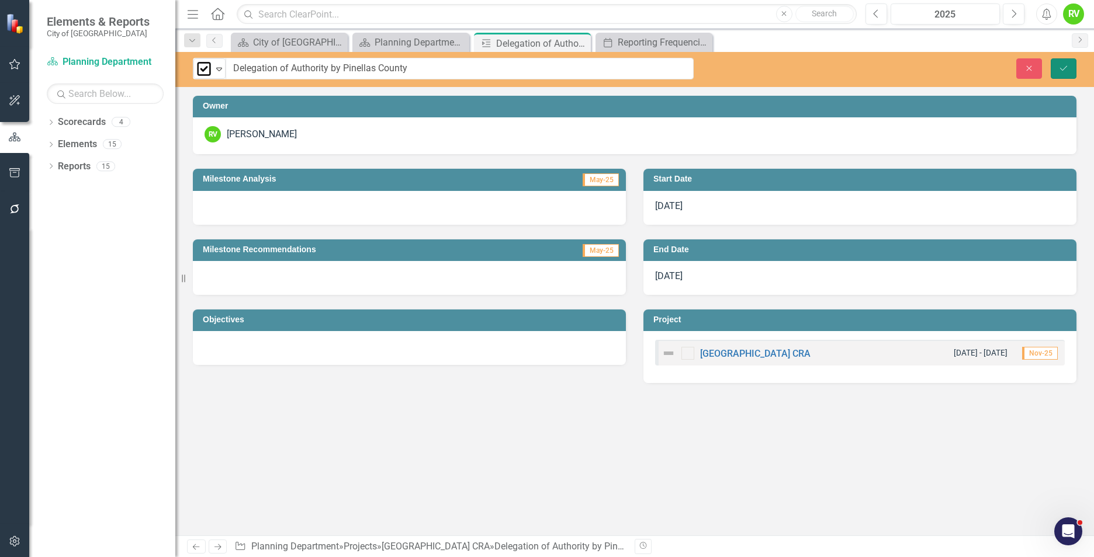
click at [1062, 64] on icon "Save" at bounding box center [1063, 68] width 11 height 8
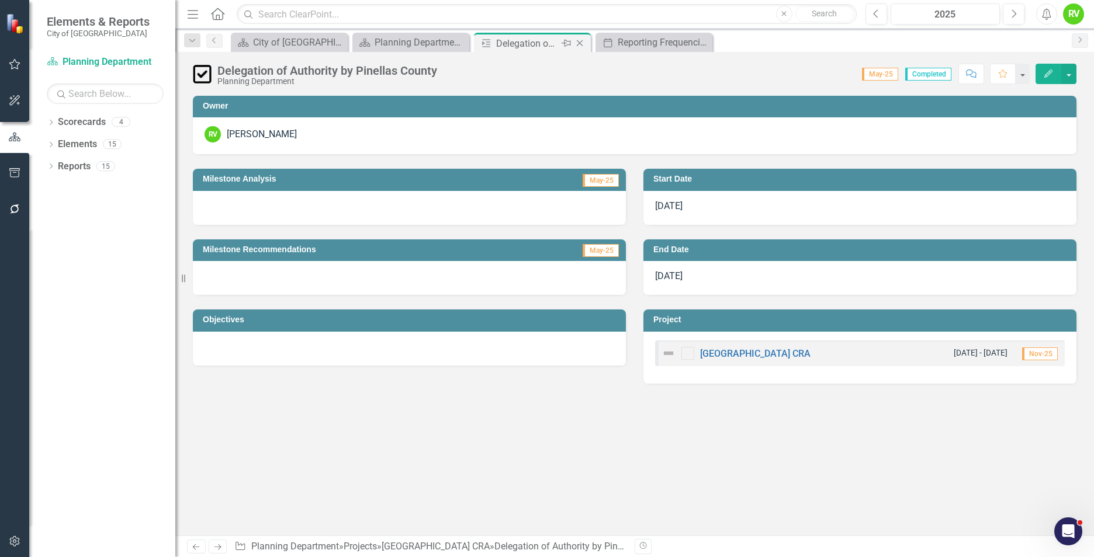
click at [579, 41] on icon "Close" at bounding box center [580, 43] width 12 height 9
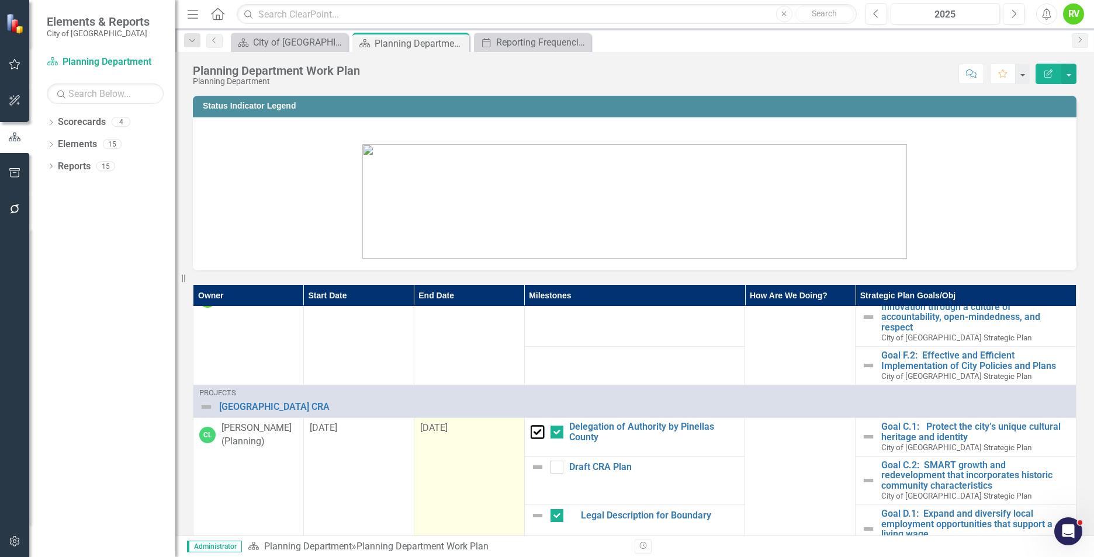
scroll to position [234, 0]
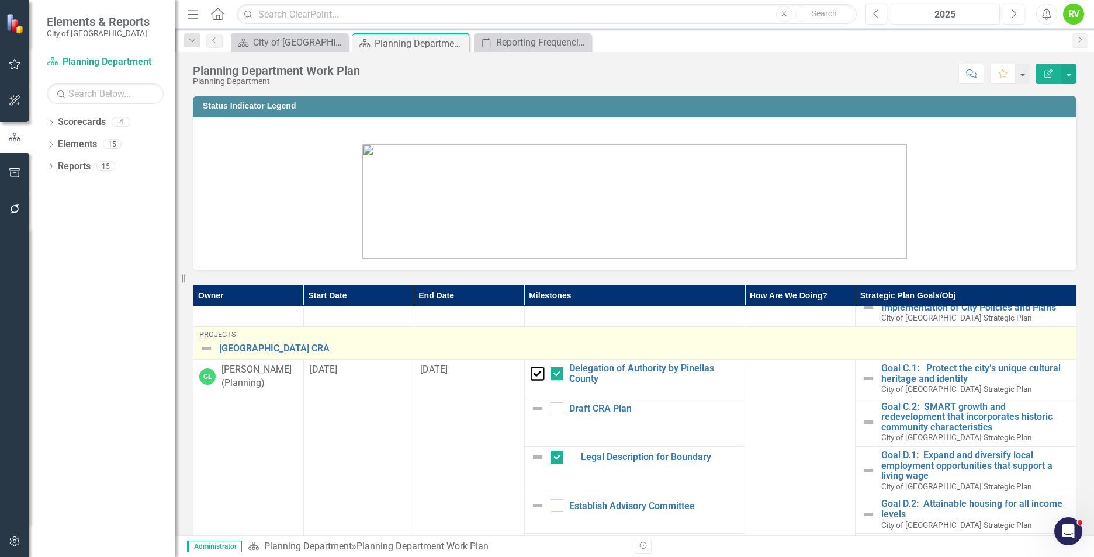
click at [256, 342] on div "[GEOGRAPHIC_DATA] CRA" at bounding box center [634, 349] width 871 height 14
click at [256, 345] on link "[GEOGRAPHIC_DATA] CRA" at bounding box center [644, 349] width 851 height 11
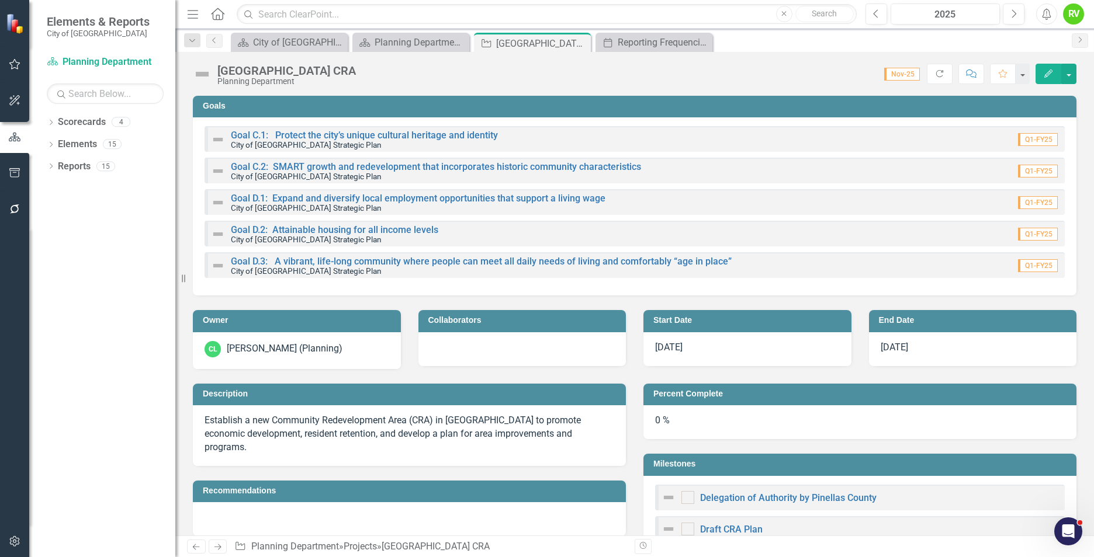
checkbox input "true"
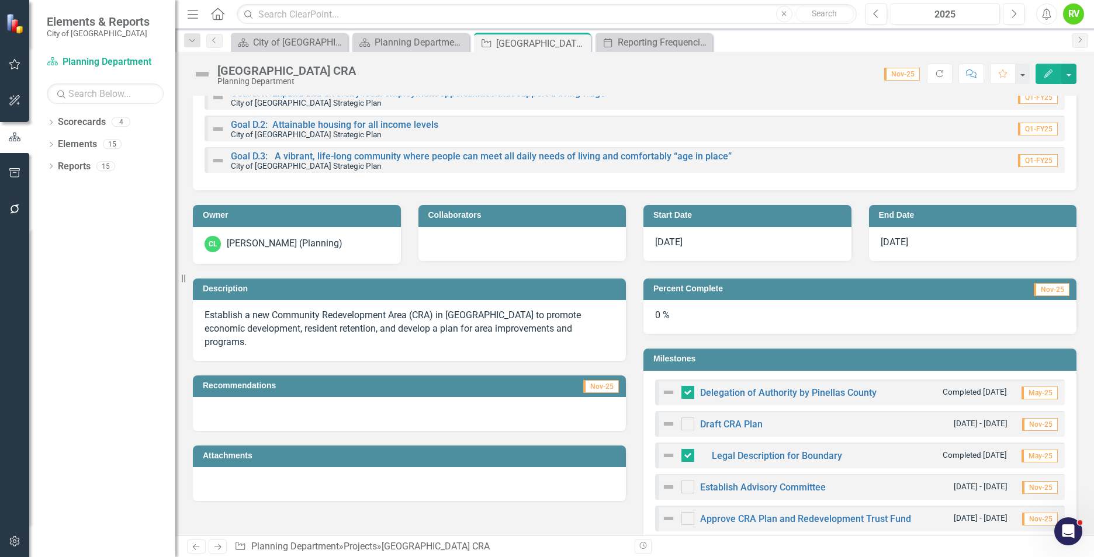
scroll to position [117, 0]
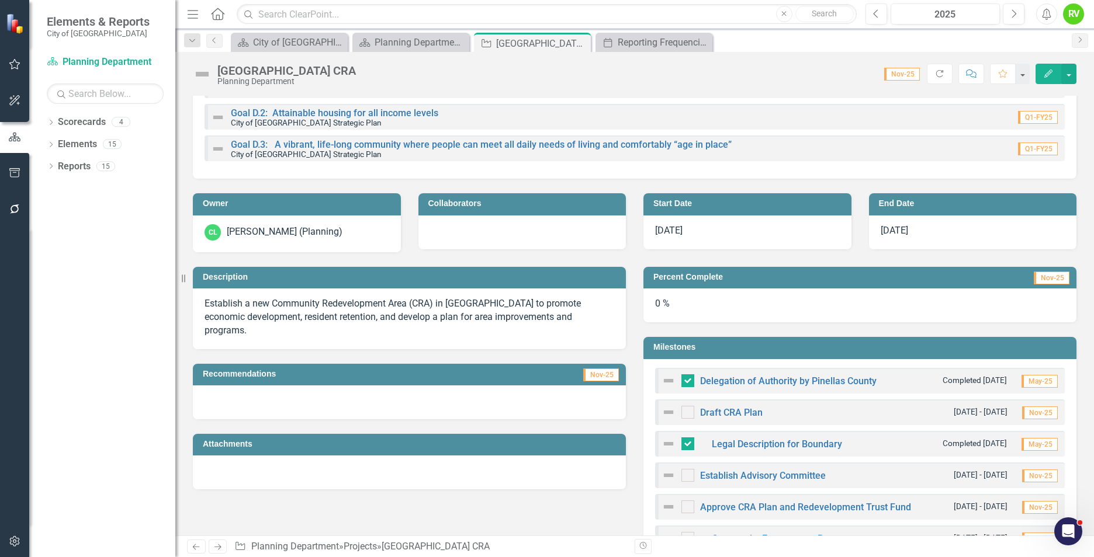
click at [668, 299] on div "0 %" at bounding box center [859, 306] width 433 height 34
click at [658, 303] on div "0 %" at bounding box center [859, 306] width 433 height 34
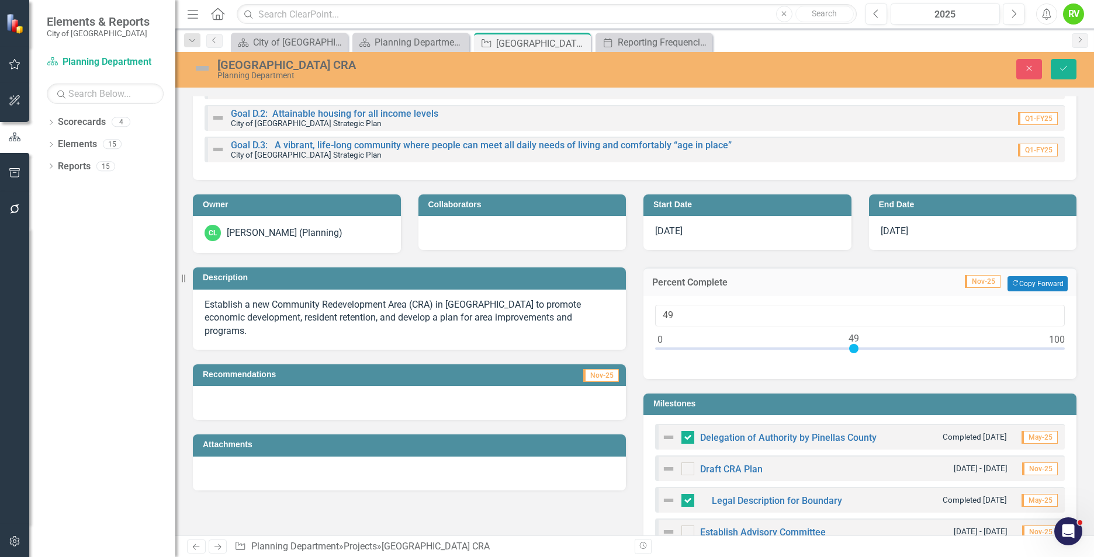
type input "50"
drag, startPoint x: 658, startPoint y: 349, endPoint x: 856, endPoint y: 349, distance: 198.1
click at [856, 349] on div at bounding box center [857, 348] width 9 height 9
click at [1068, 68] on icon "Save" at bounding box center [1063, 68] width 11 height 8
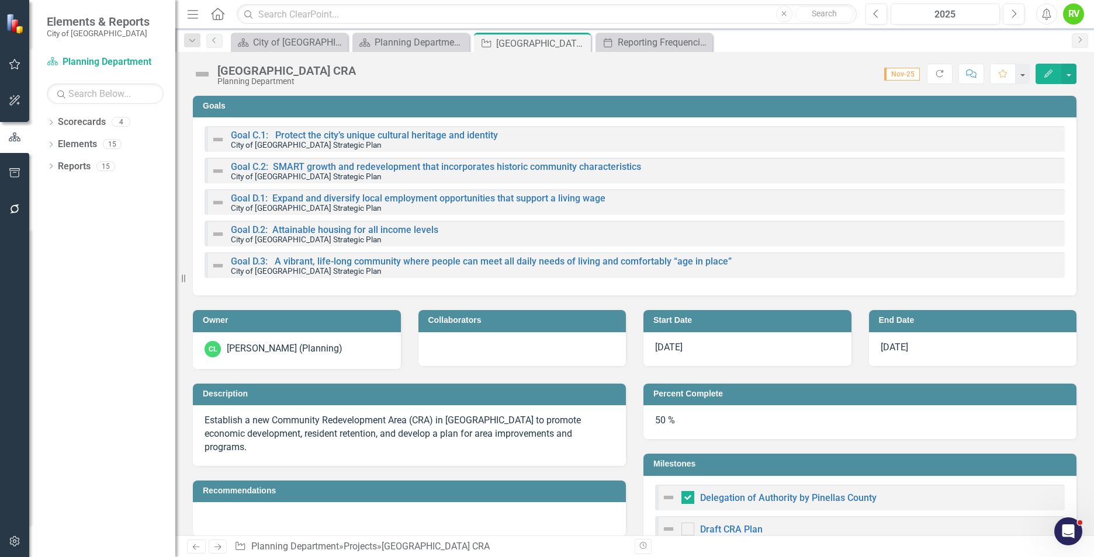
click at [665, 381] on div "Percent Complete 50 %" at bounding box center [859, 404] width 450 height 70
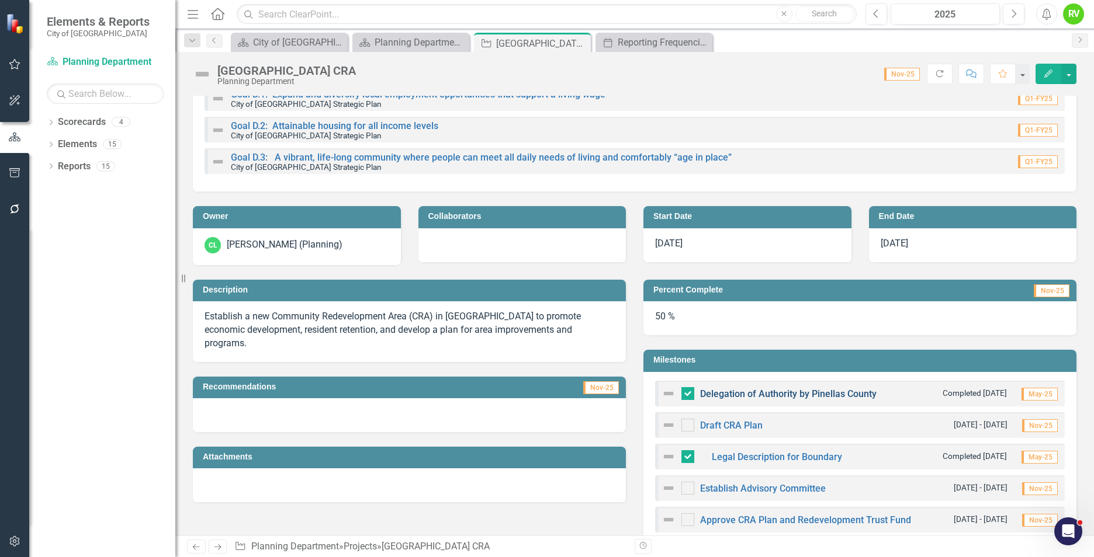
scroll to position [175, 0]
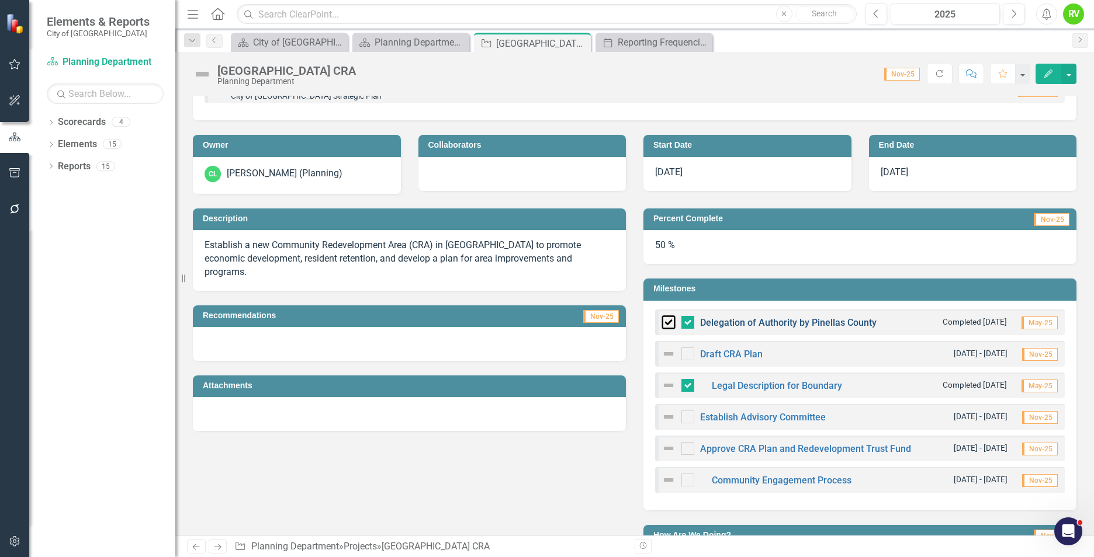
click at [724, 323] on link "Delegation of Authority by Pinellas County" at bounding box center [788, 322] width 176 height 11
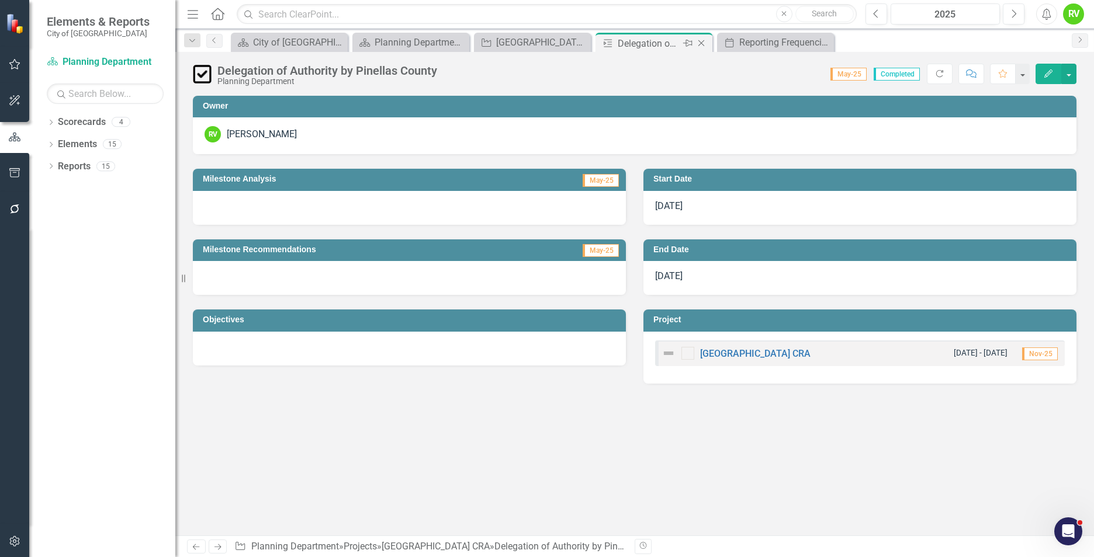
click at [701, 40] on icon "Close" at bounding box center [701, 43] width 12 height 9
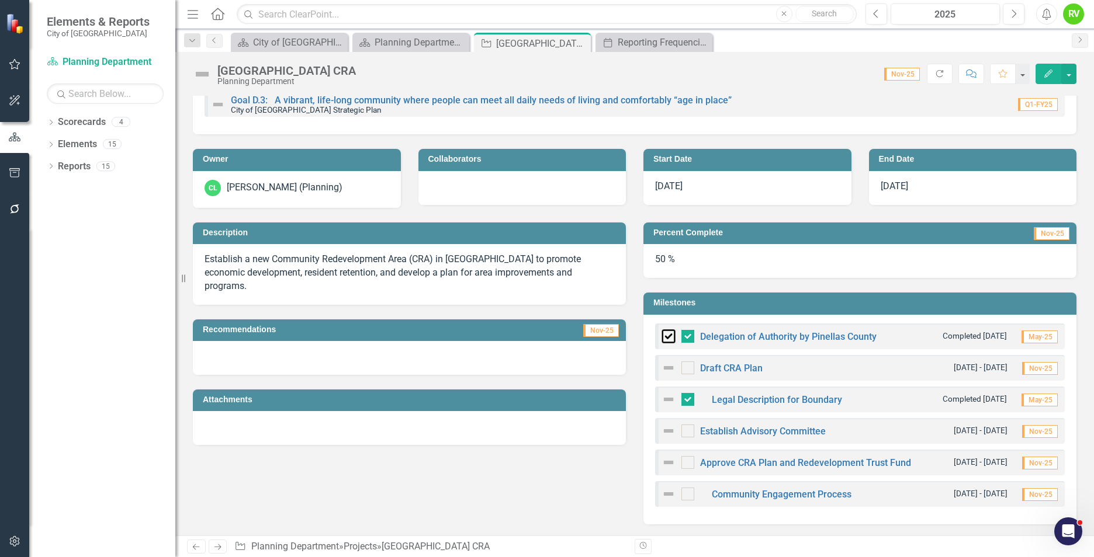
scroll to position [175, 0]
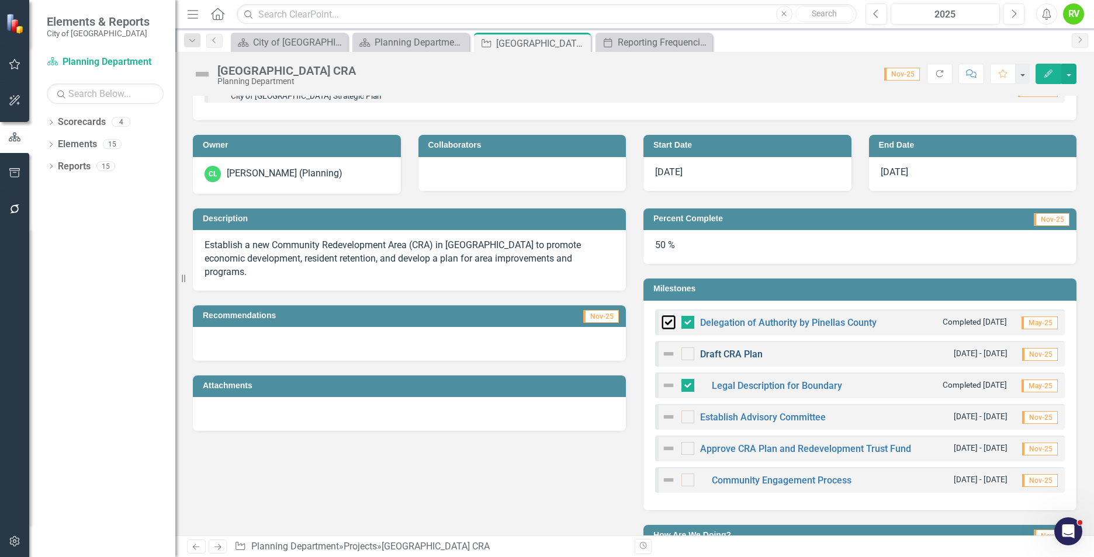
click at [740, 351] on link "Draft CRA Plan" at bounding box center [731, 354] width 63 height 11
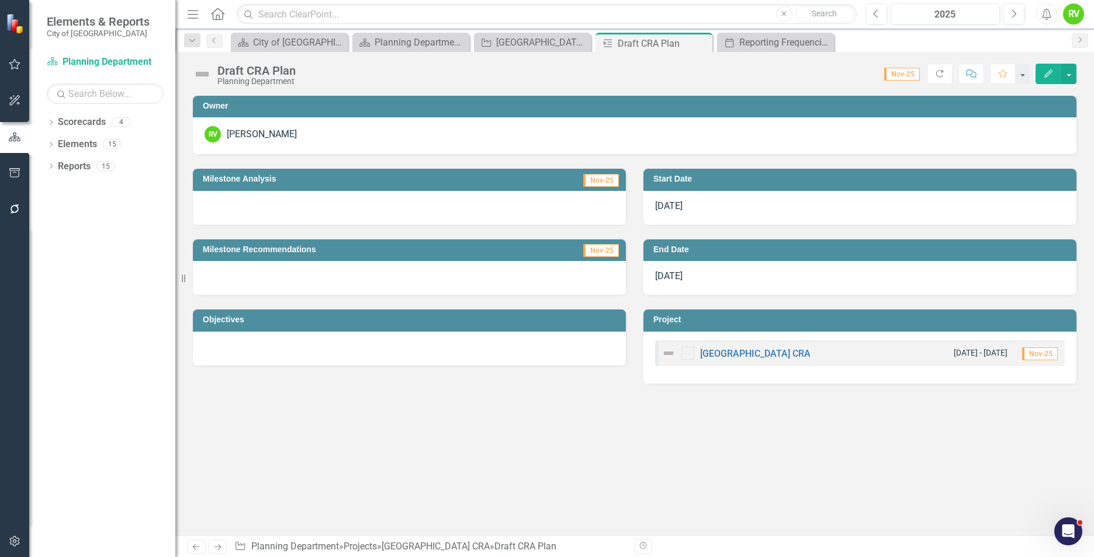
click at [202, 72] on img at bounding box center [202, 74] width 19 height 19
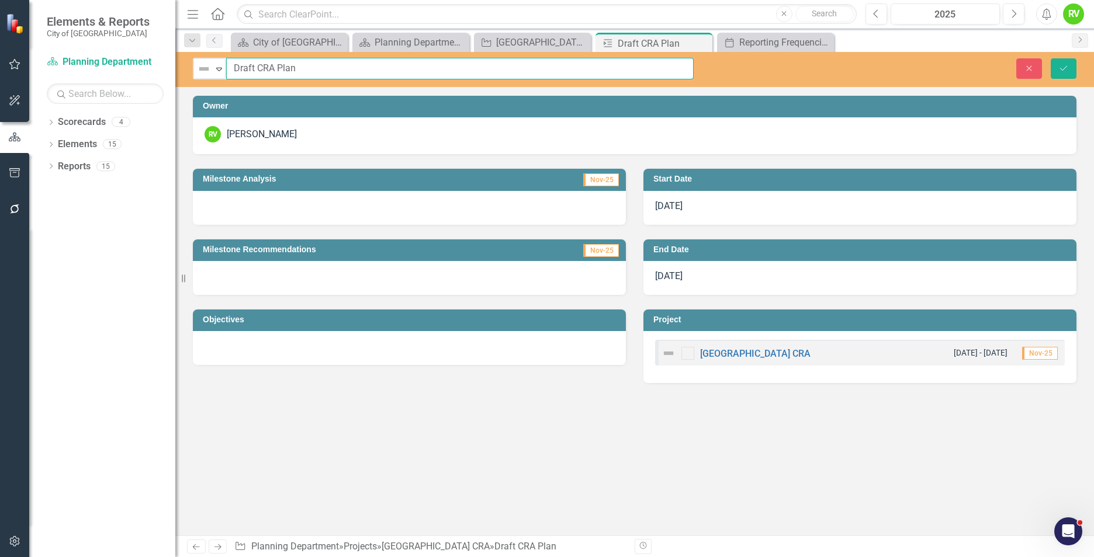
click at [227, 72] on input "Draft CRA Plan" at bounding box center [459, 69] width 467 height 22
click at [223, 71] on icon "Expand" at bounding box center [219, 68] width 12 height 9
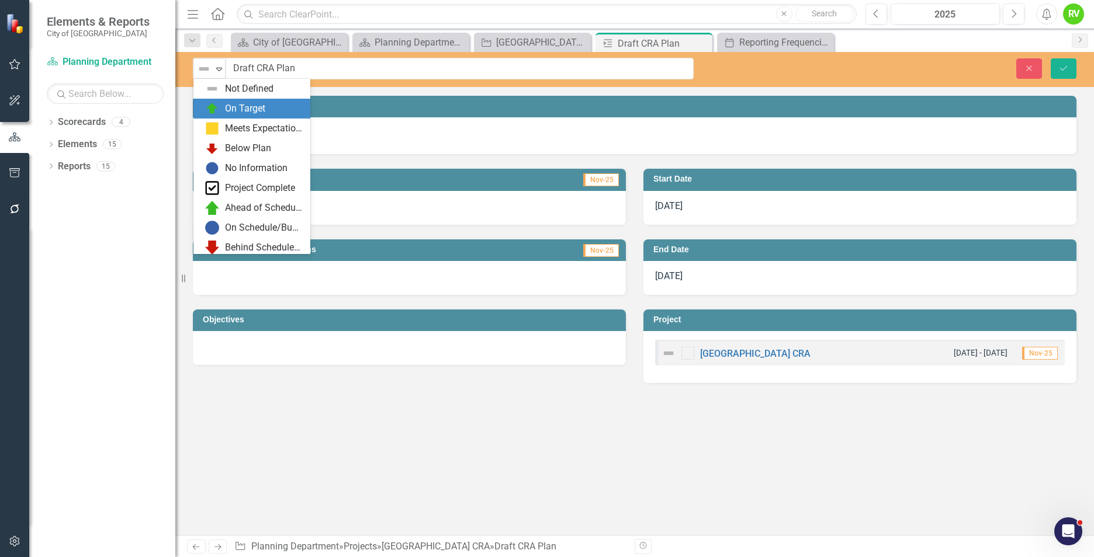
click at [236, 105] on div "On Target" at bounding box center [245, 108] width 40 height 13
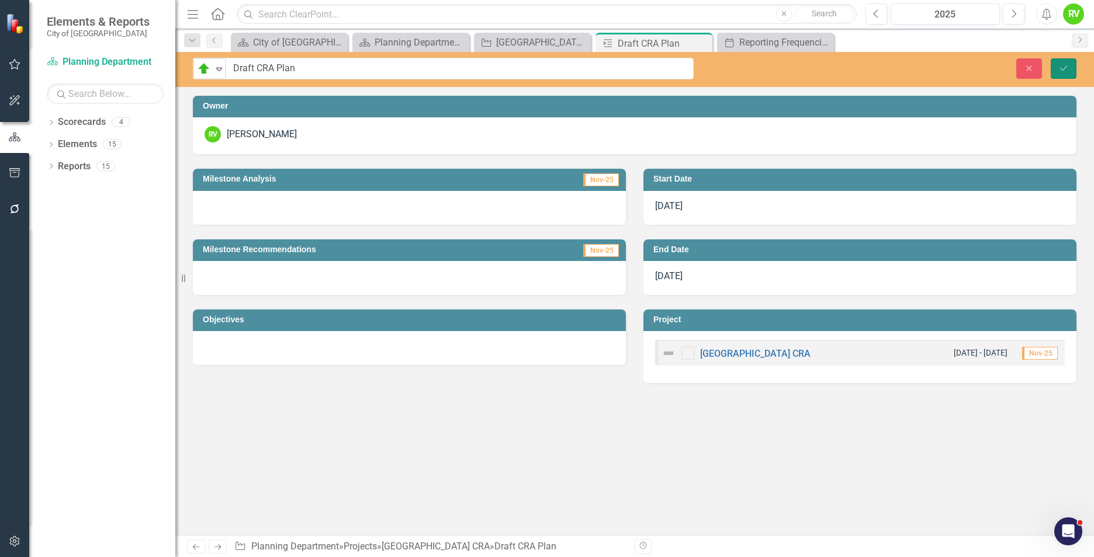
click at [1064, 69] on icon "submit" at bounding box center [1063, 67] width 7 height 5
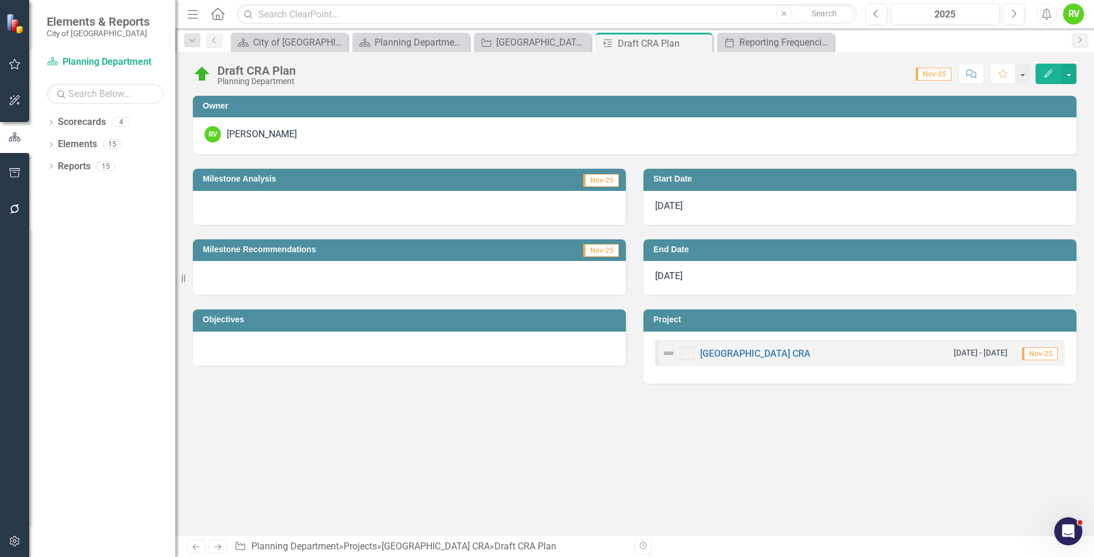
click at [667, 353] on img at bounding box center [668, 353] width 14 height 14
click at [701, 44] on icon "Close" at bounding box center [701, 43] width 12 height 9
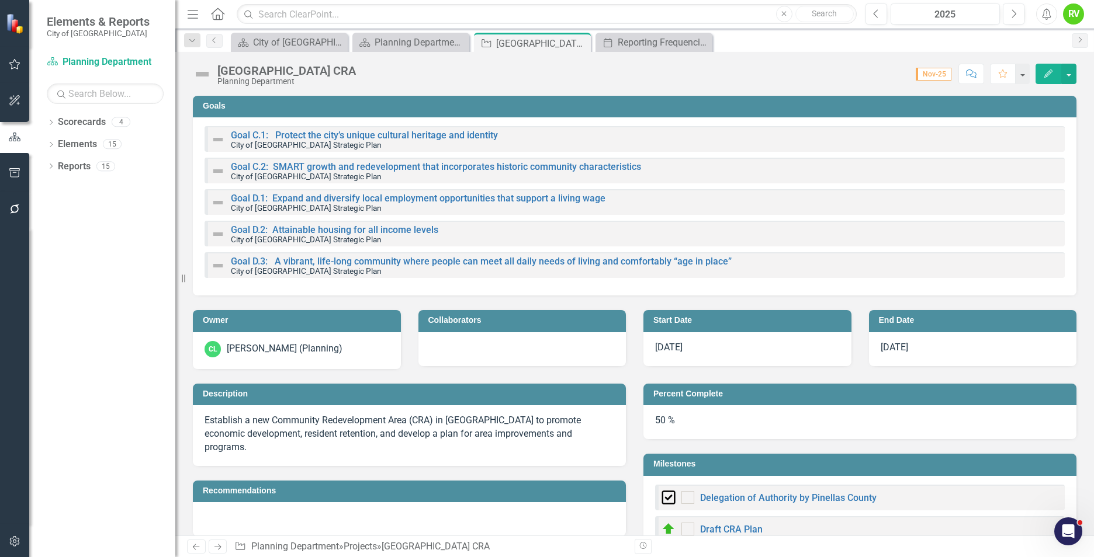
checkbox input "true"
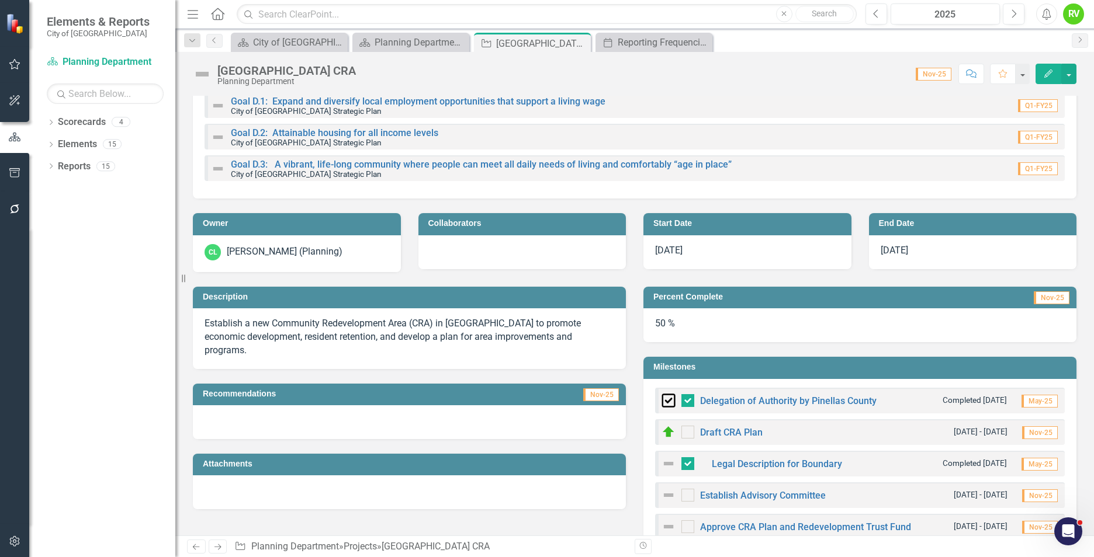
scroll to position [117, 0]
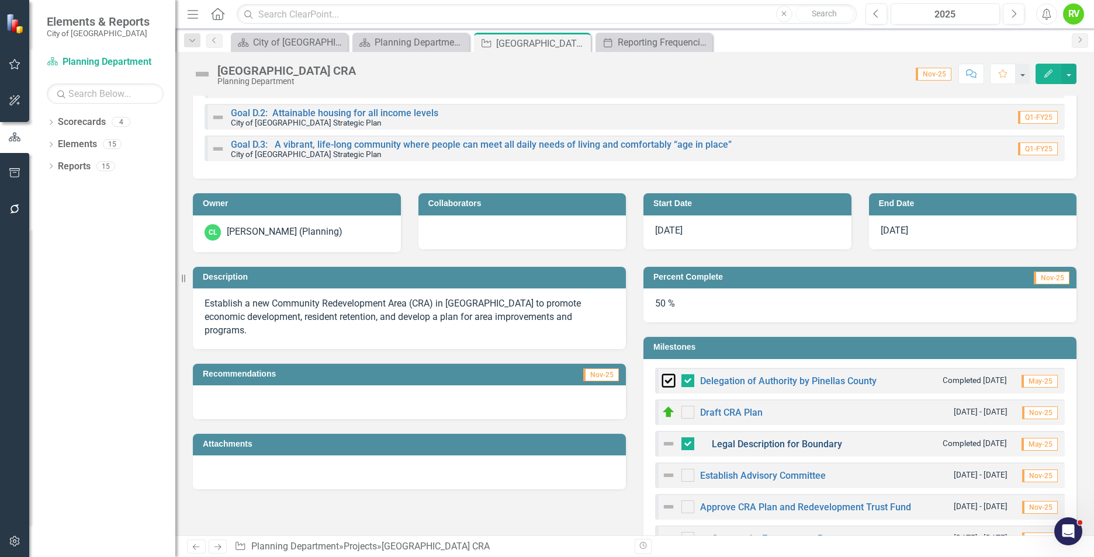
click at [770, 447] on link "Legal Description for Boundary" at bounding box center [777, 444] width 130 height 11
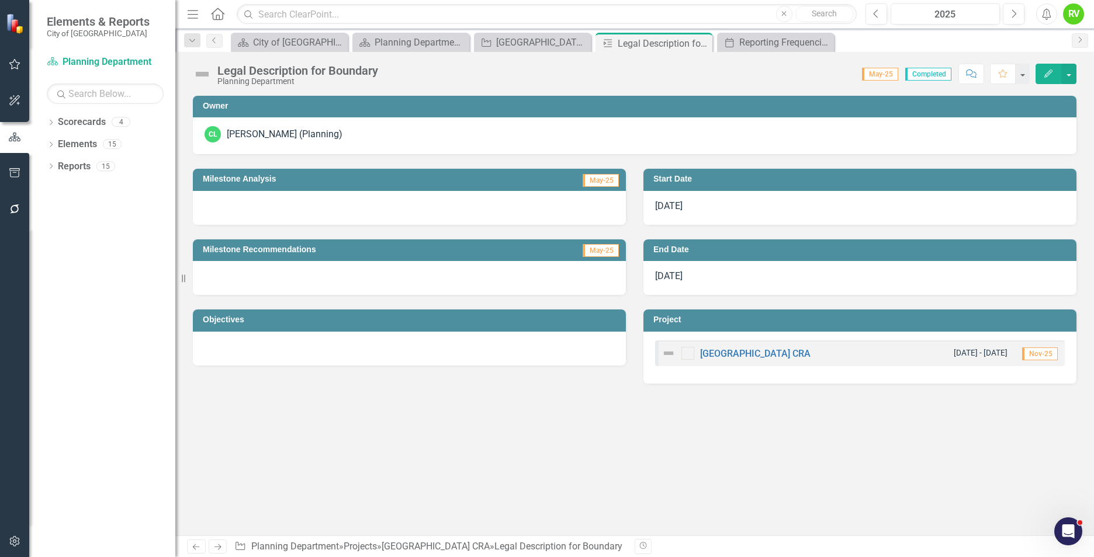
click at [205, 73] on img at bounding box center [202, 74] width 19 height 19
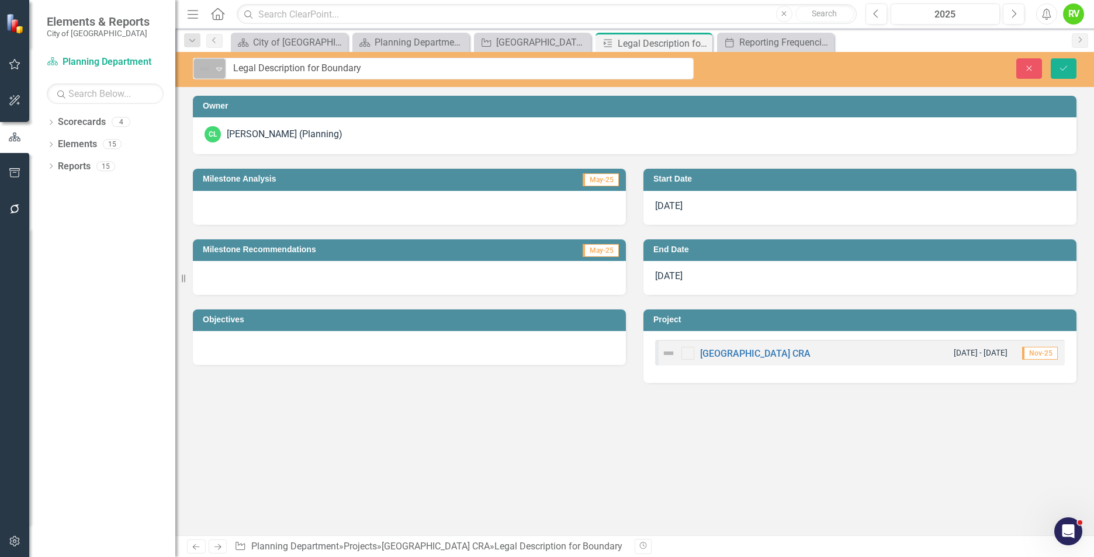
click at [223, 72] on icon "Expand" at bounding box center [219, 68] width 12 height 9
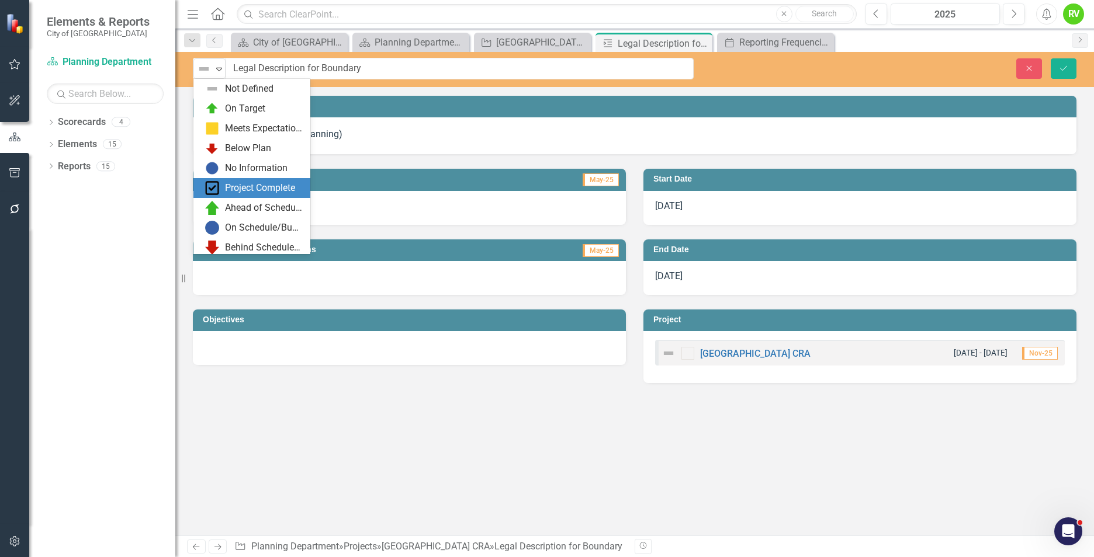
click at [217, 186] on img at bounding box center [212, 188] width 14 height 14
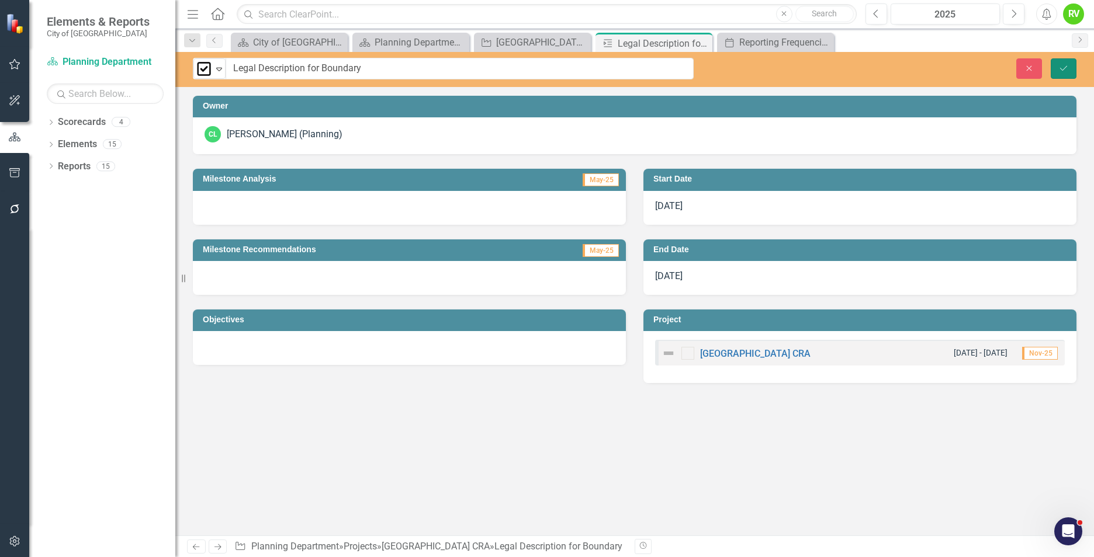
drag, startPoint x: 1064, startPoint y: 68, endPoint x: 1059, endPoint y: 75, distance: 8.4
click at [1064, 68] on icon "Save" at bounding box center [1063, 68] width 11 height 8
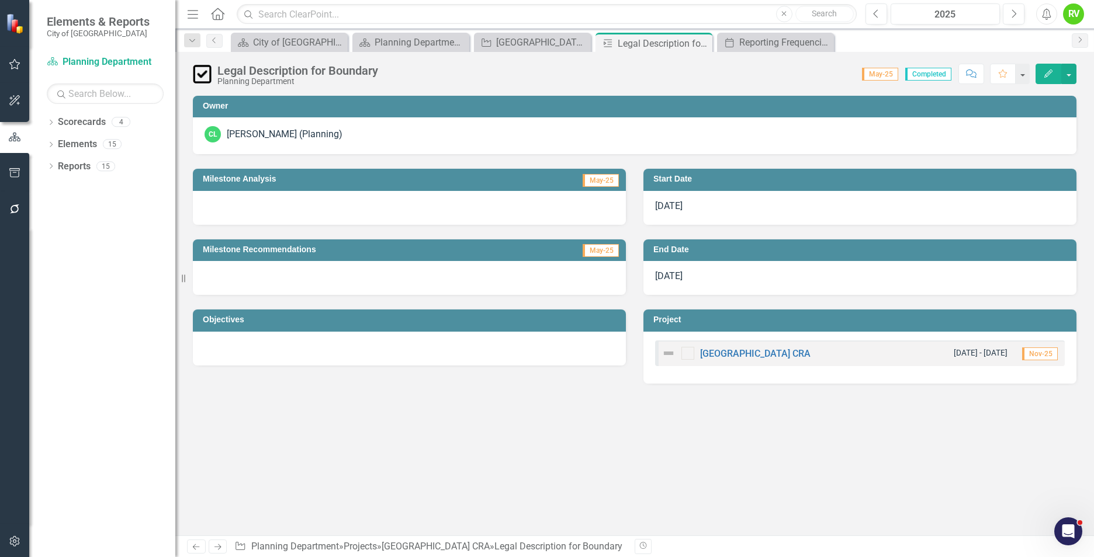
click at [0, 0] on icon "Close" at bounding box center [0, 0] width 0 height 0
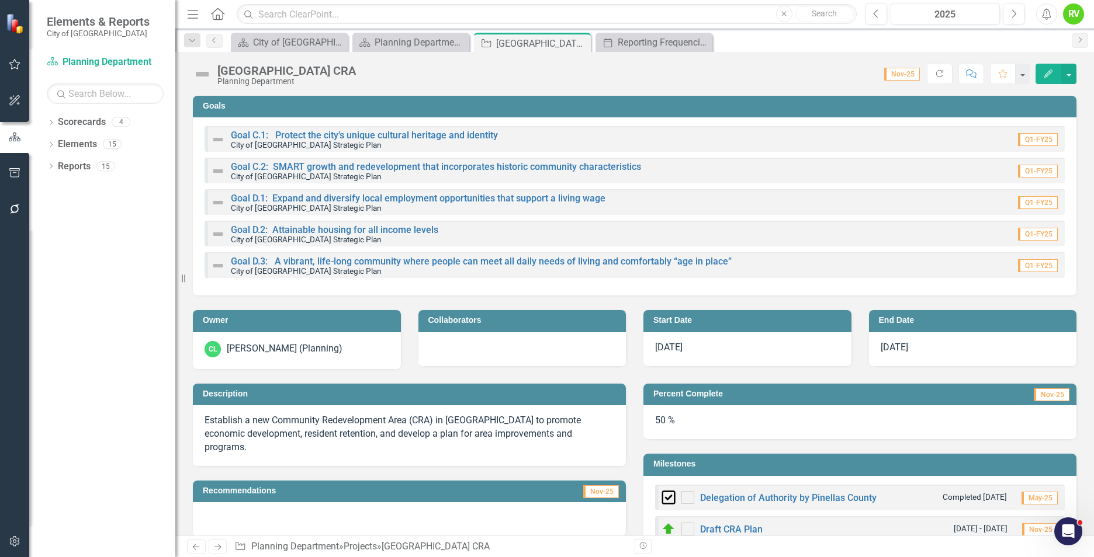
checkbox input "false"
checkbox input "true"
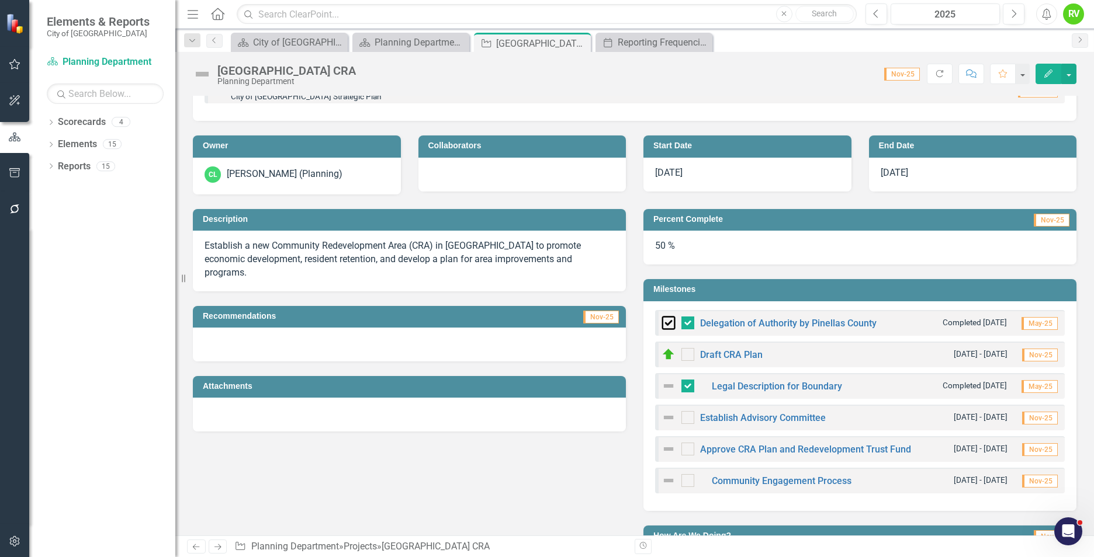
scroll to position [175, 0]
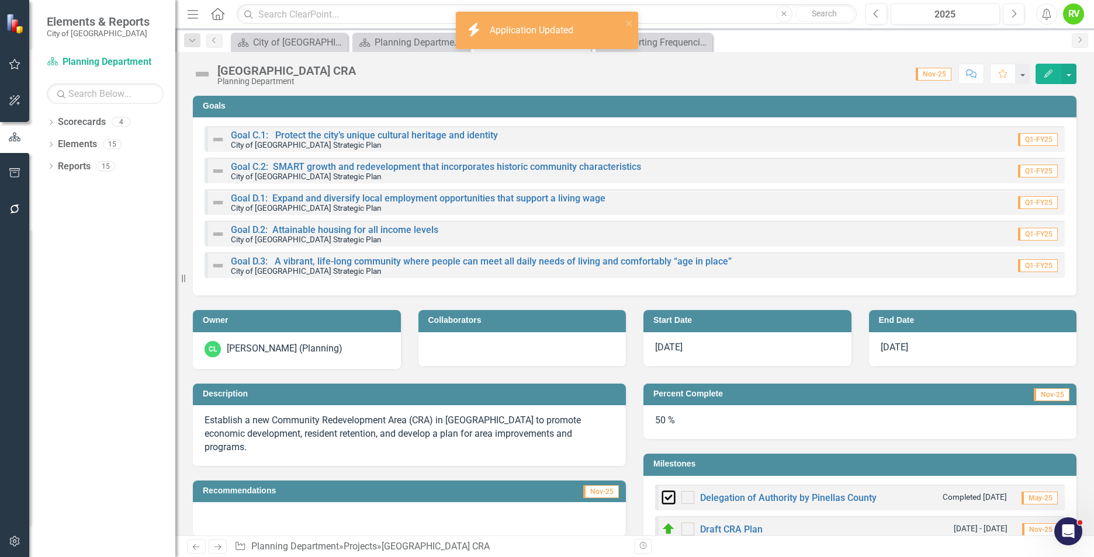
checkbox input "true"
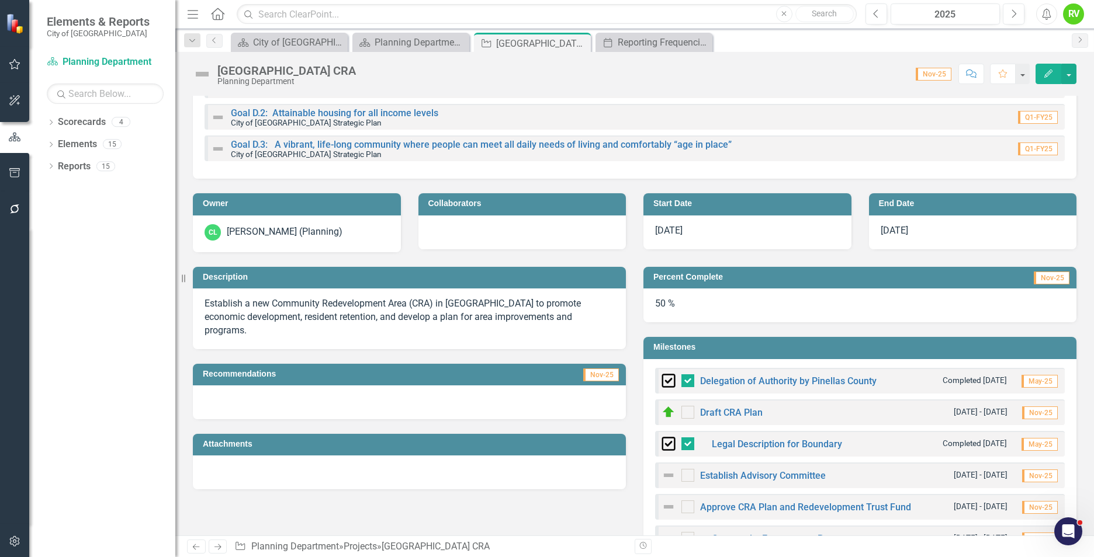
scroll to position [234, 0]
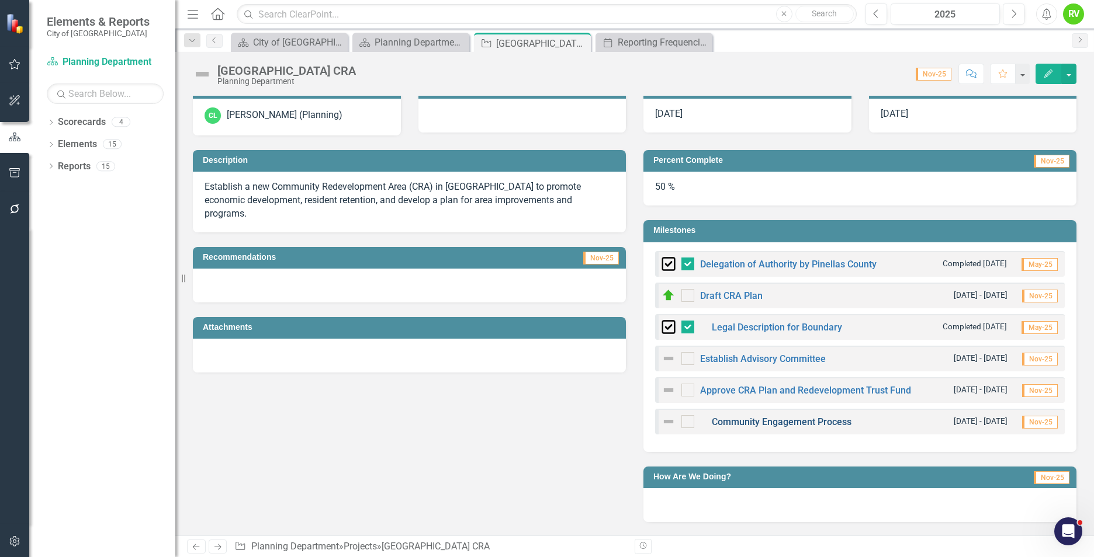
click at [729, 422] on link "Community Engagement Process" at bounding box center [782, 422] width 140 height 11
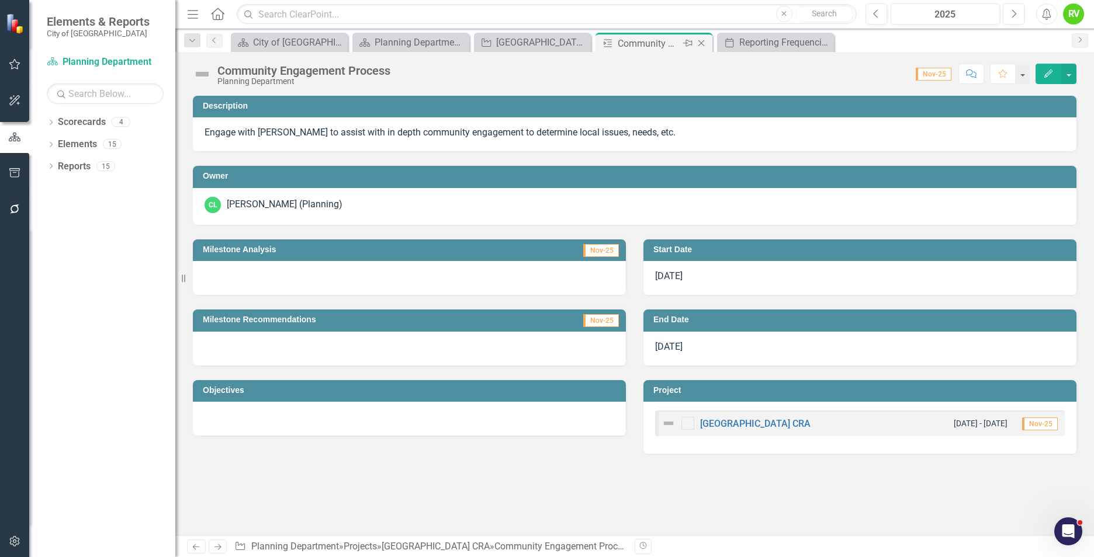
click at [703, 44] on icon "Close" at bounding box center [701, 43] width 12 height 9
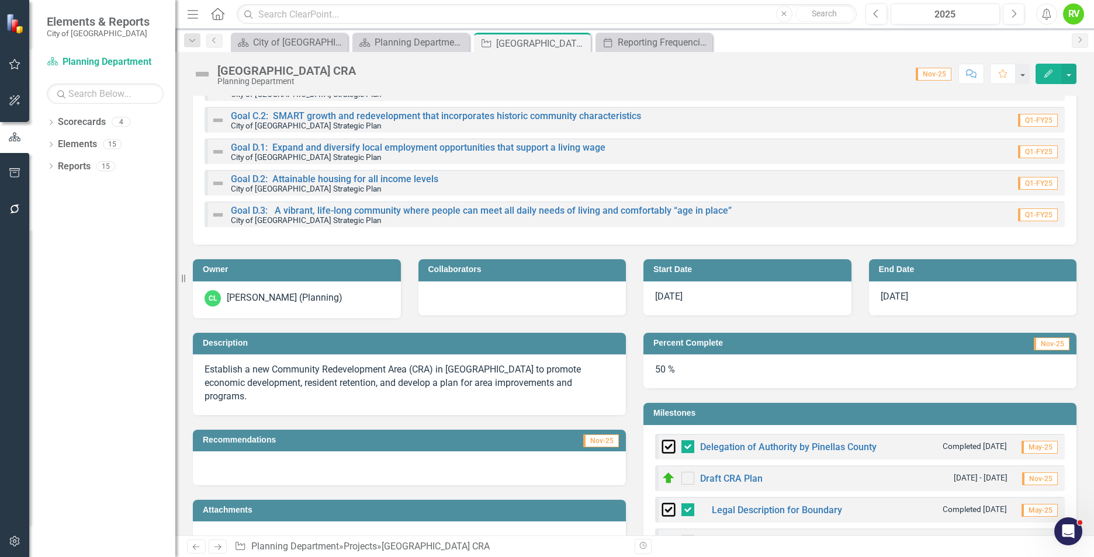
scroll to position [117, 0]
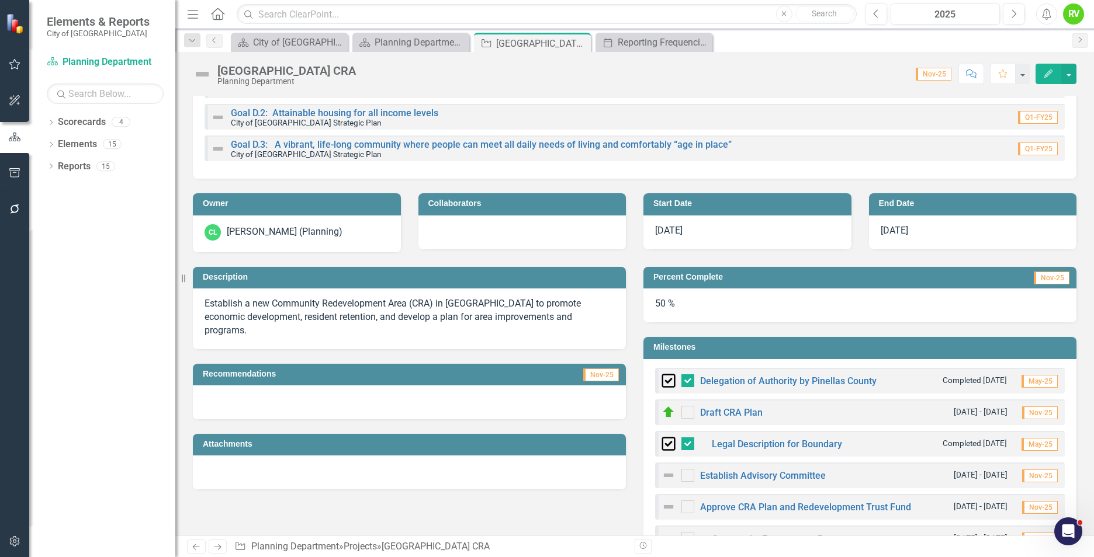
click at [699, 344] on h3 "Milestones" at bounding box center [861, 347] width 417 height 9
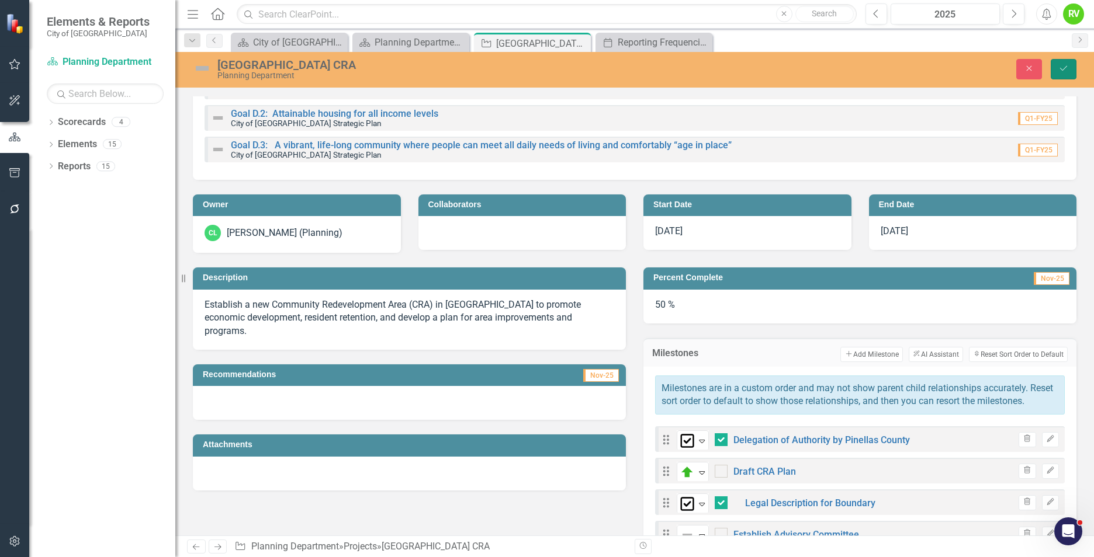
click at [1062, 64] on button "Save" at bounding box center [1063, 69] width 26 height 20
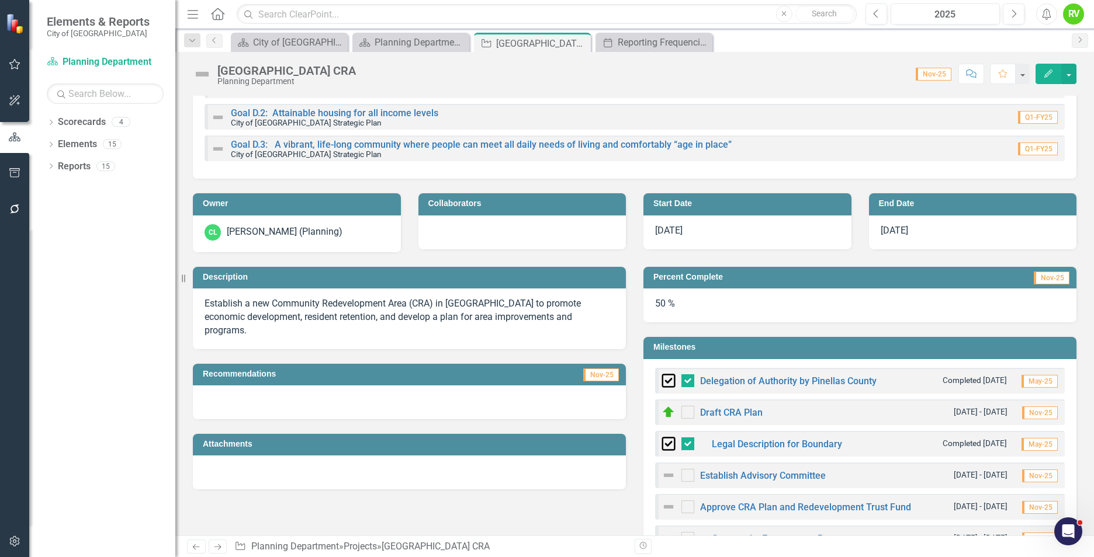
click at [755, 349] on h3 "Milestones" at bounding box center [861, 347] width 417 height 9
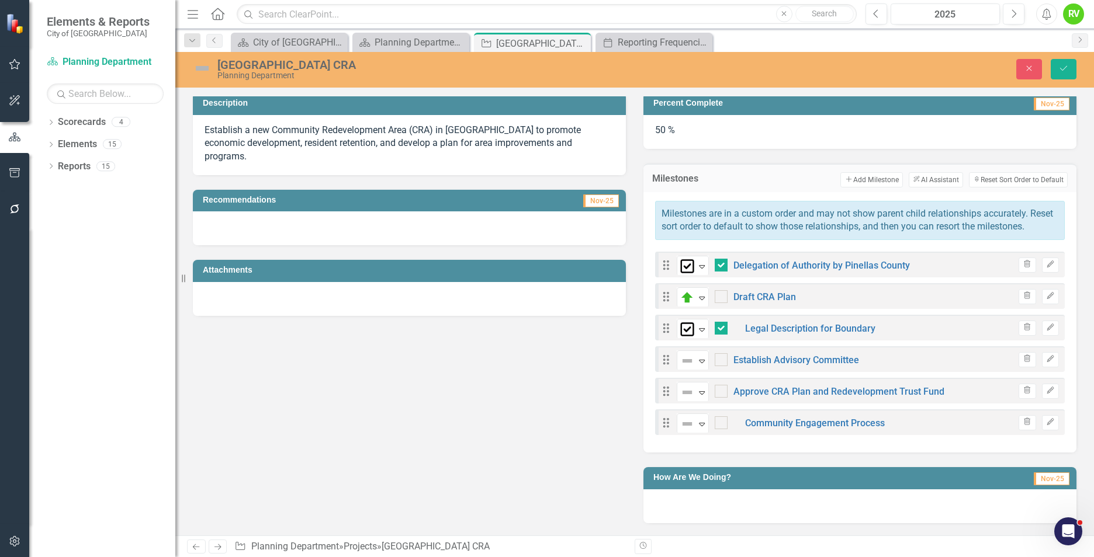
scroll to position [292, 0]
click at [1046, 425] on icon "Edit" at bounding box center [1050, 421] width 9 height 7
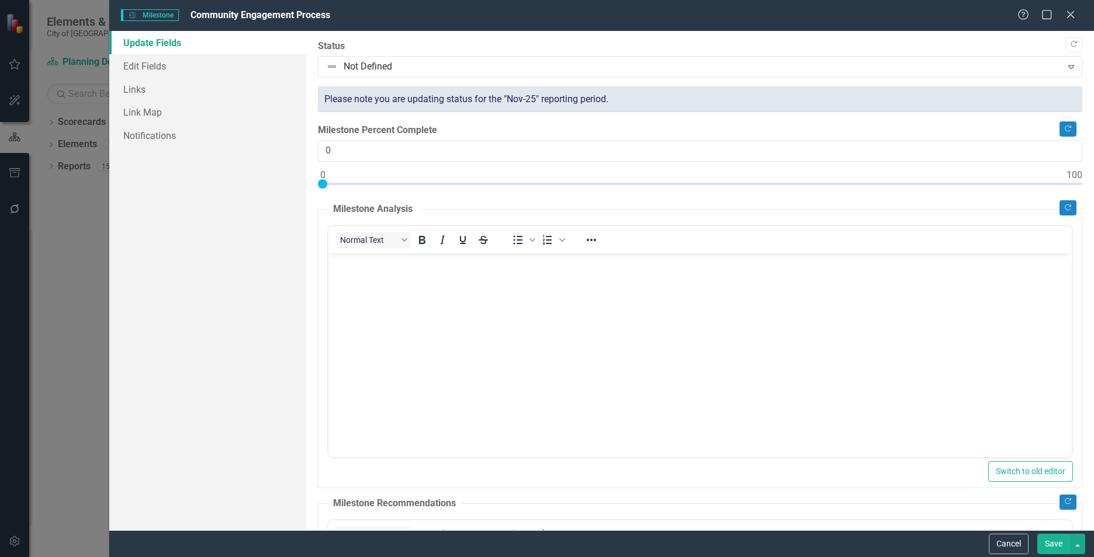
scroll to position [0, 0]
click at [1071, 11] on icon "Close" at bounding box center [1070, 14] width 12 height 9
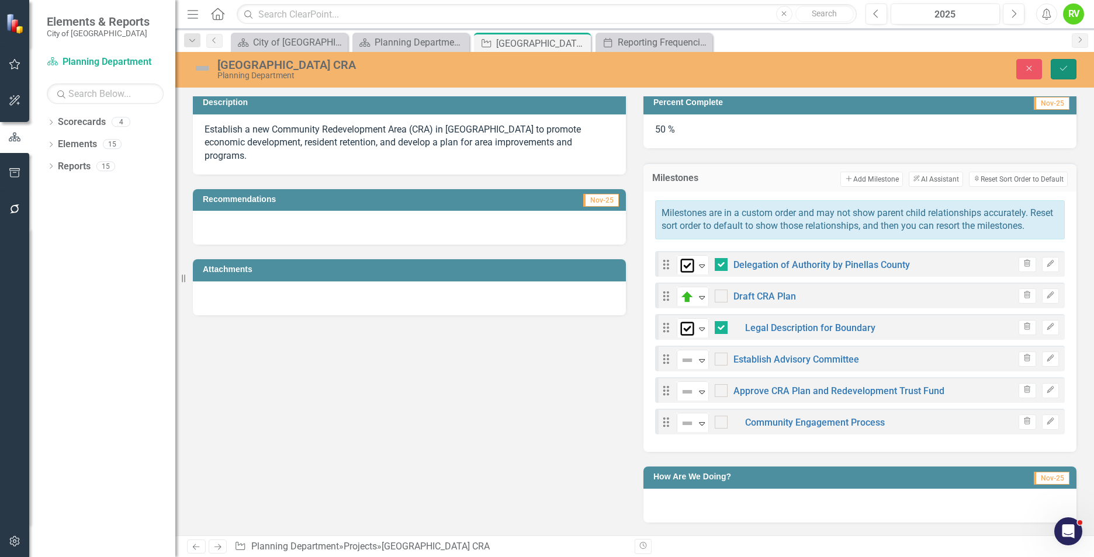
click at [1065, 66] on icon "Save" at bounding box center [1063, 68] width 11 height 8
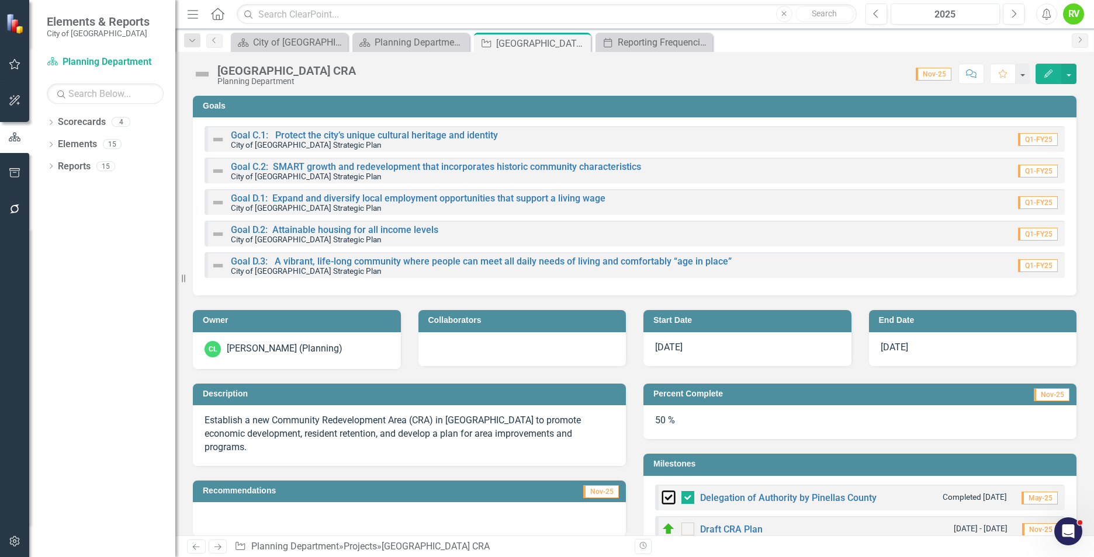
click at [928, 74] on span "Nov-25" at bounding box center [934, 74] width 36 height 13
click at [943, 14] on div "2025" at bounding box center [944, 15] width 101 height 14
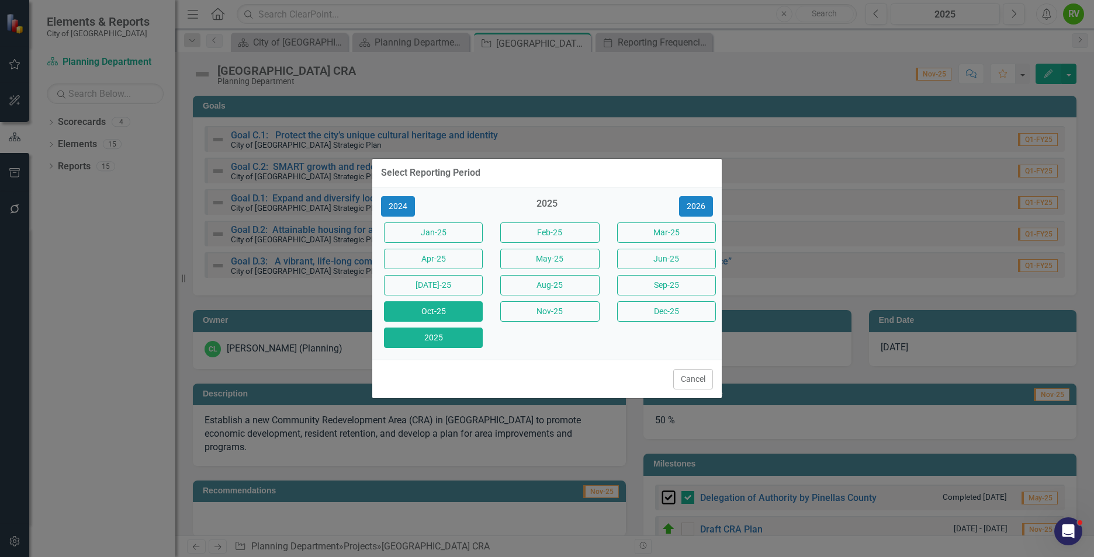
click at [452, 318] on button "Oct-25" at bounding box center [433, 311] width 99 height 20
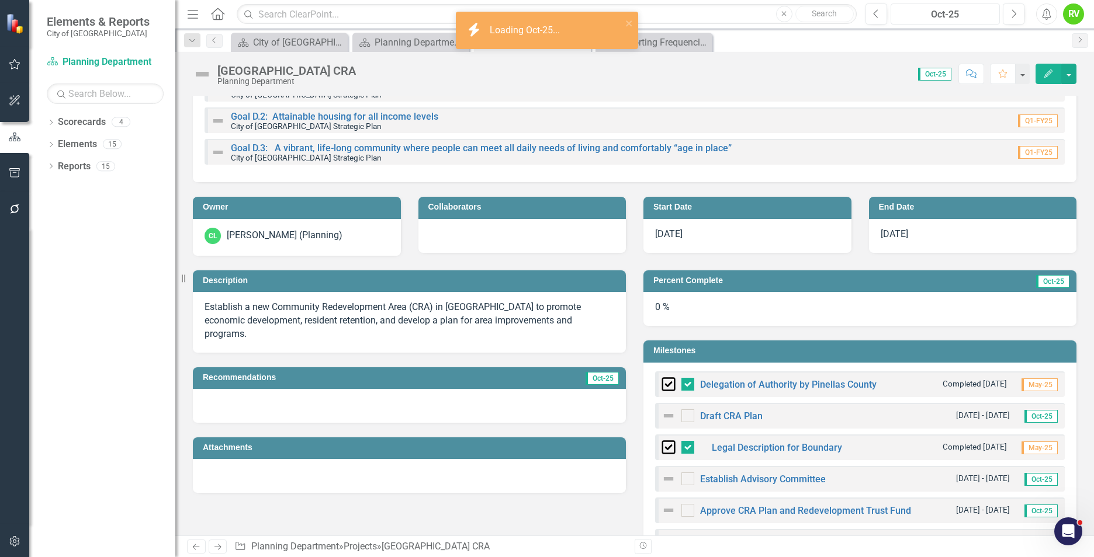
scroll to position [175, 0]
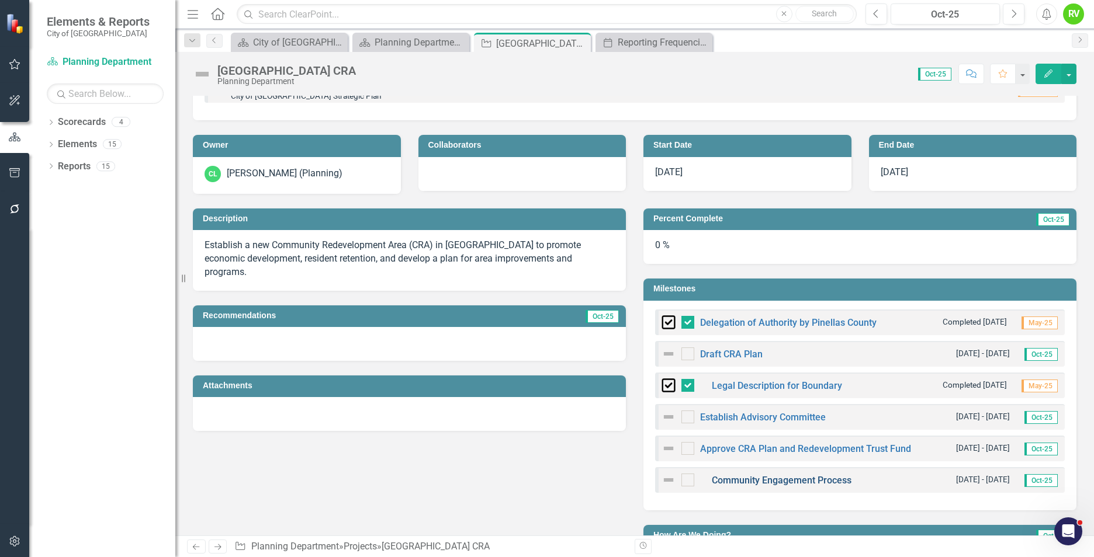
click at [764, 481] on link "Community Engagement Process" at bounding box center [782, 480] width 140 height 11
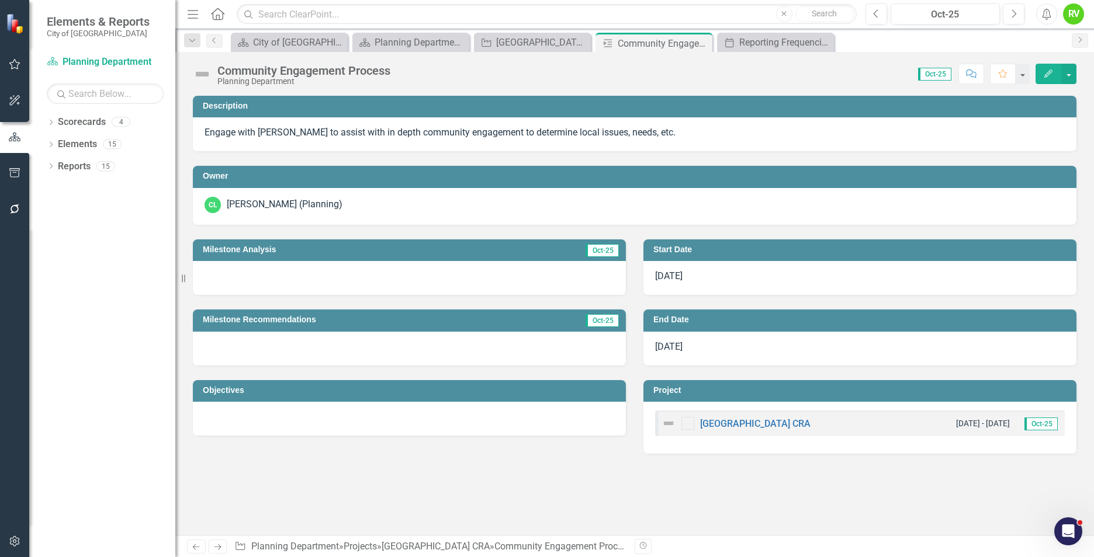
click at [204, 75] on img at bounding box center [202, 74] width 19 height 19
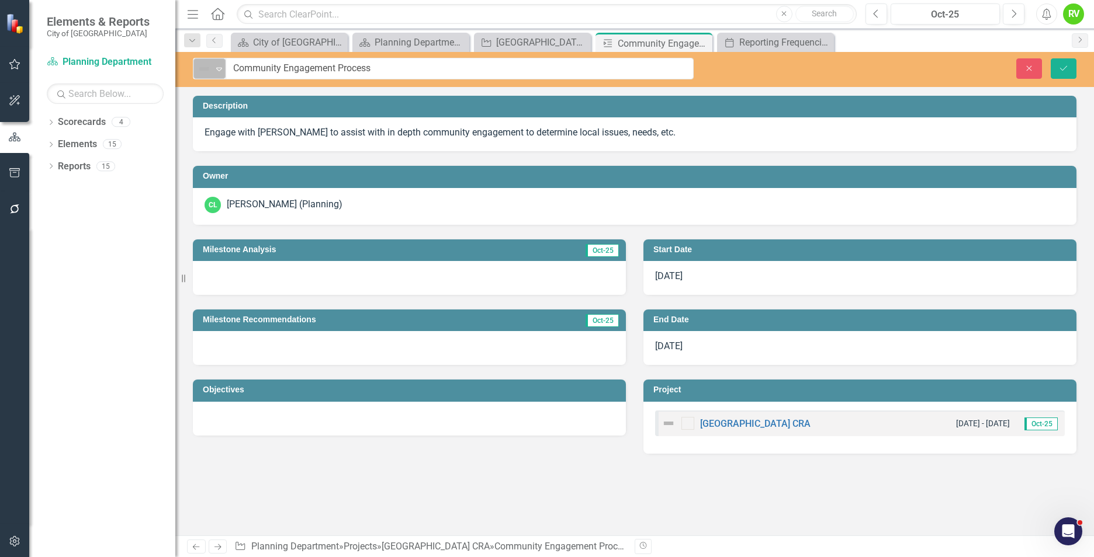
click at [213, 71] on div "Not Defined" at bounding box center [205, 69] width 18 height 16
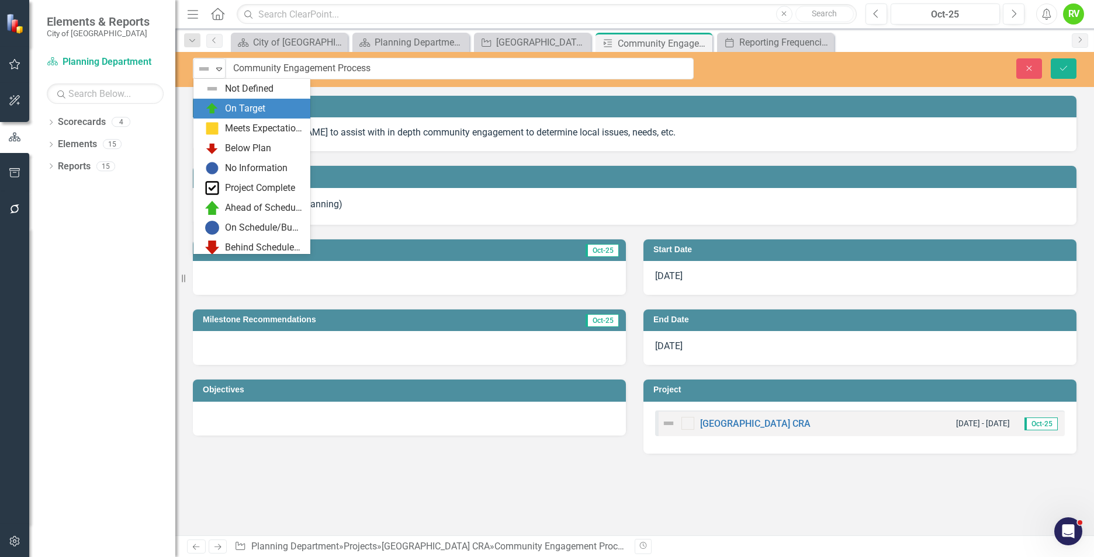
click at [233, 106] on div "On Target" at bounding box center [245, 108] width 40 height 13
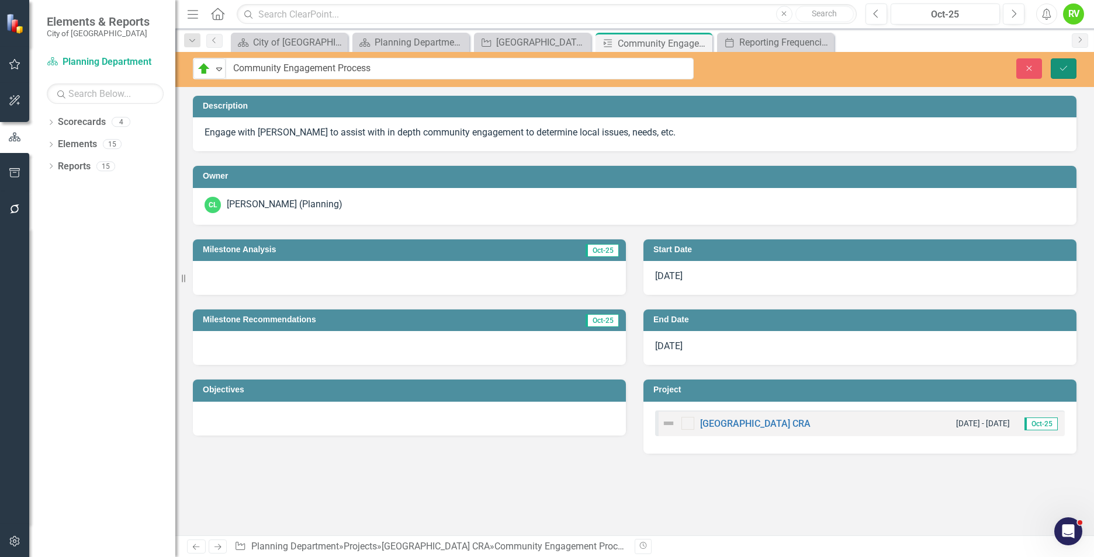
click at [1055, 69] on button "Save" at bounding box center [1063, 68] width 26 height 20
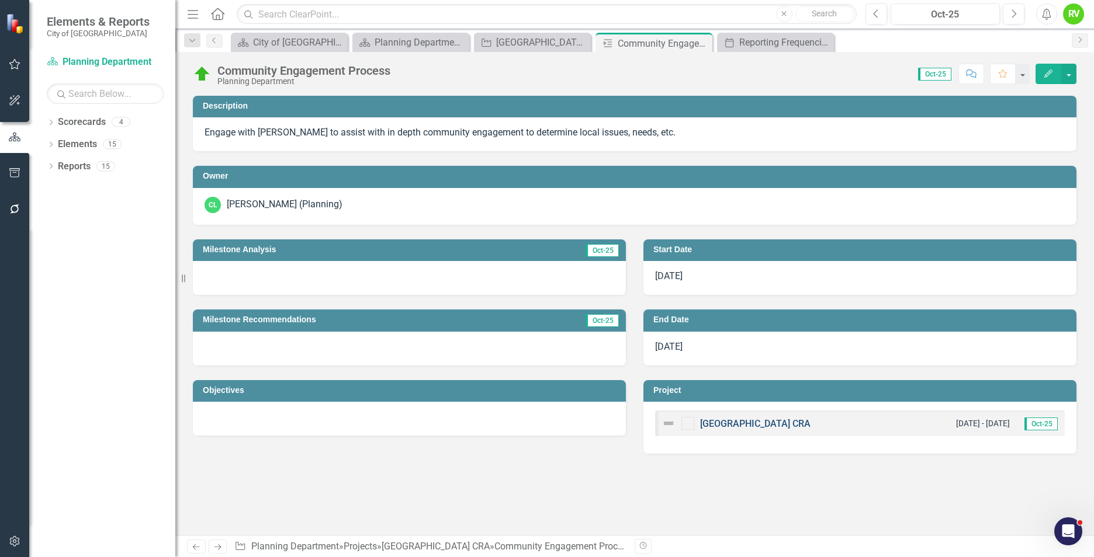
click at [755, 421] on link "[GEOGRAPHIC_DATA] CRA" at bounding box center [755, 423] width 110 height 11
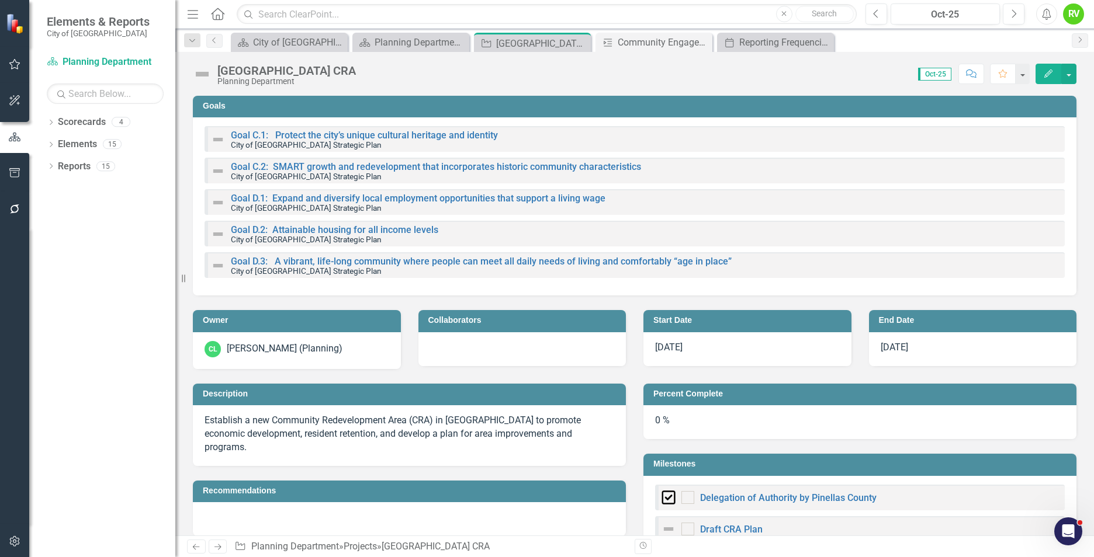
checkbox input "true"
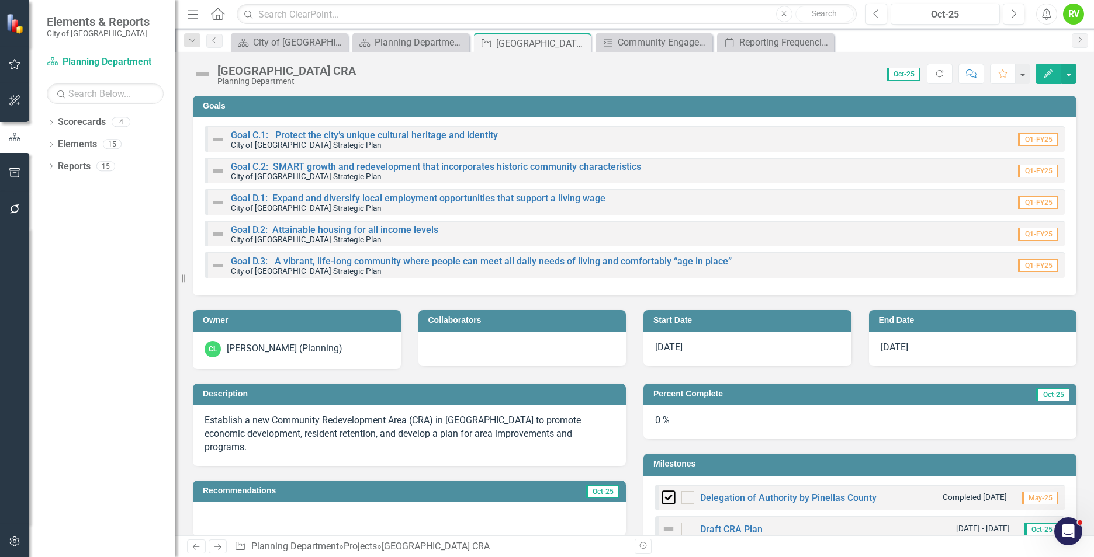
checkbox input "false"
checkbox input "true"
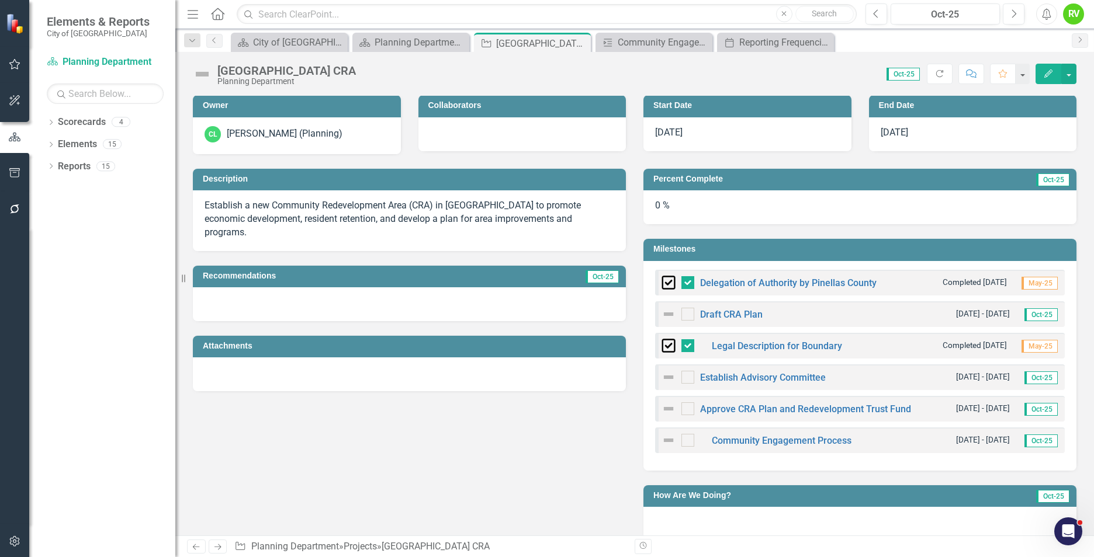
scroll to position [234, 0]
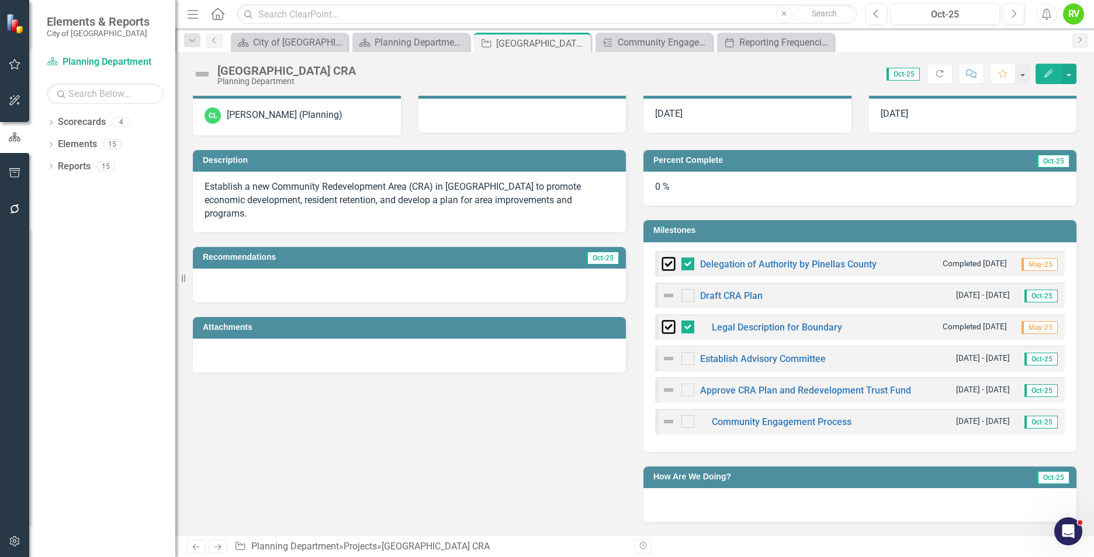
click at [720, 228] on h3 "Milestones" at bounding box center [861, 230] width 417 height 9
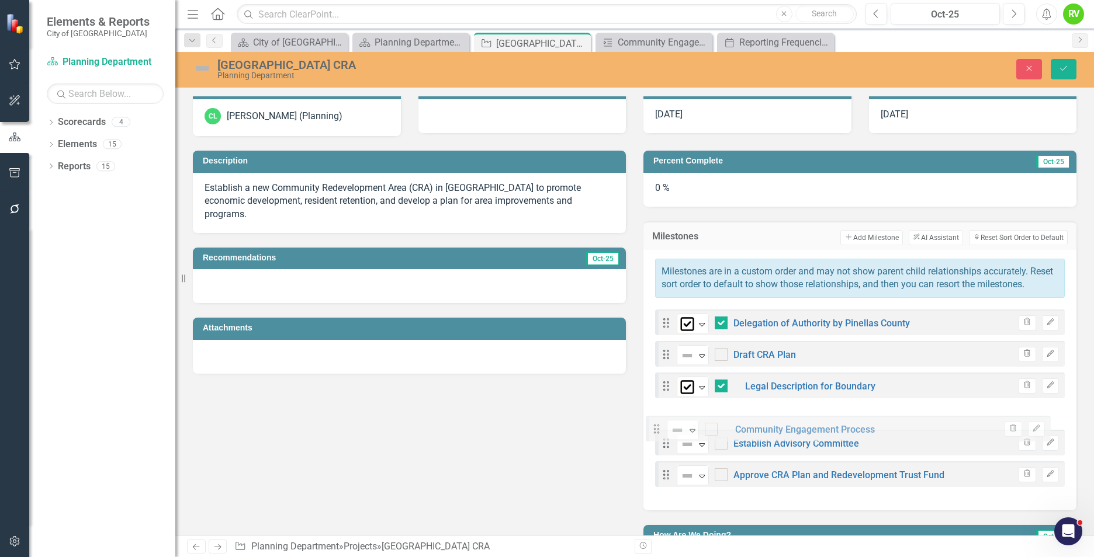
drag, startPoint x: 663, startPoint y: 497, endPoint x: 658, endPoint y: 432, distance: 65.1
click at [658, 432] on div "Drag Project Complete Expand Delegation of Authority by Pinellas County Trash E…" at bounding box center [860, 401] width 410 height 183
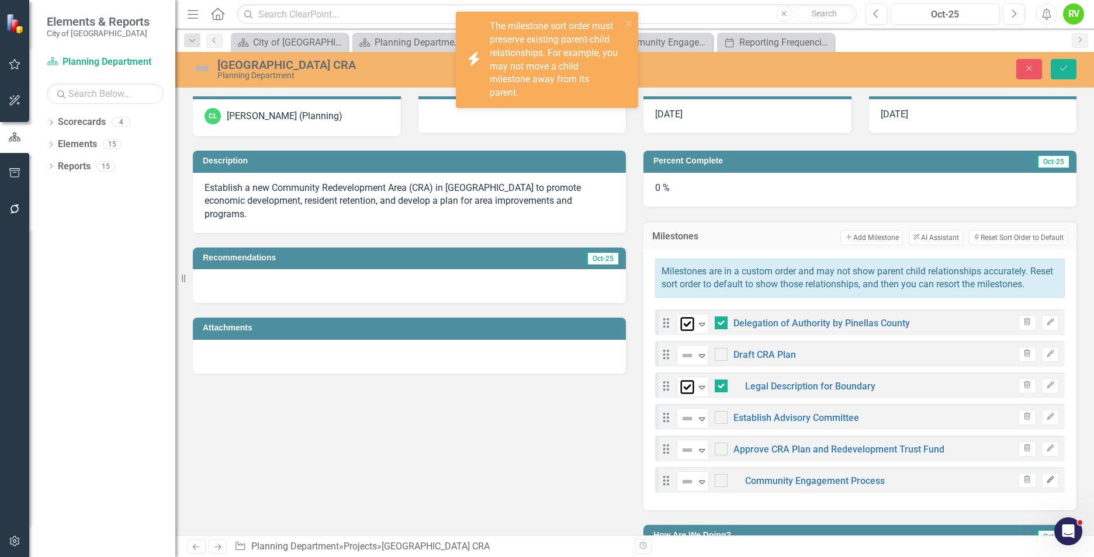
click at [1046, 484] on icon "Edit" at bounding box center [1050, 480] width 9 height 7
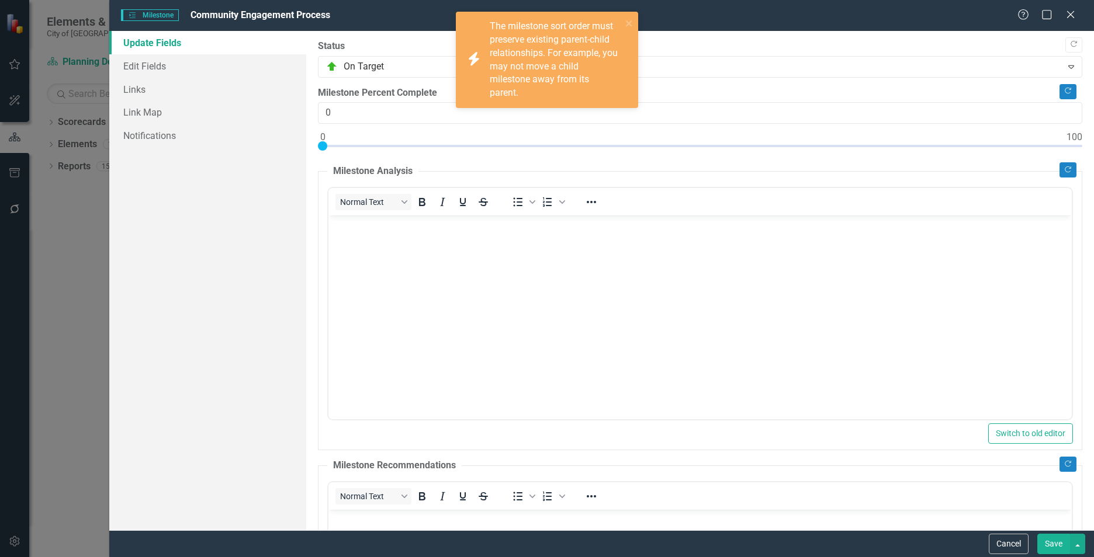
scroll to position [0, 0]
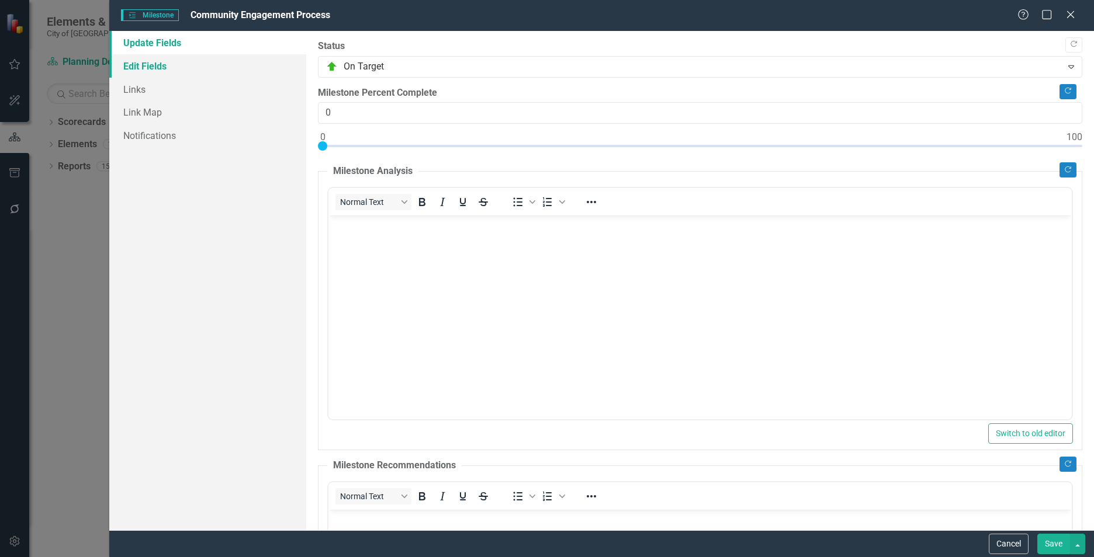
drag, startPoint x: 140, startPoint y: 67, endPoint x: 158, endPoint y: 71, distance: 18.1
click at [140, 66] on link "Edit Fields" at bounding box center [207, 65] width 197 height 23
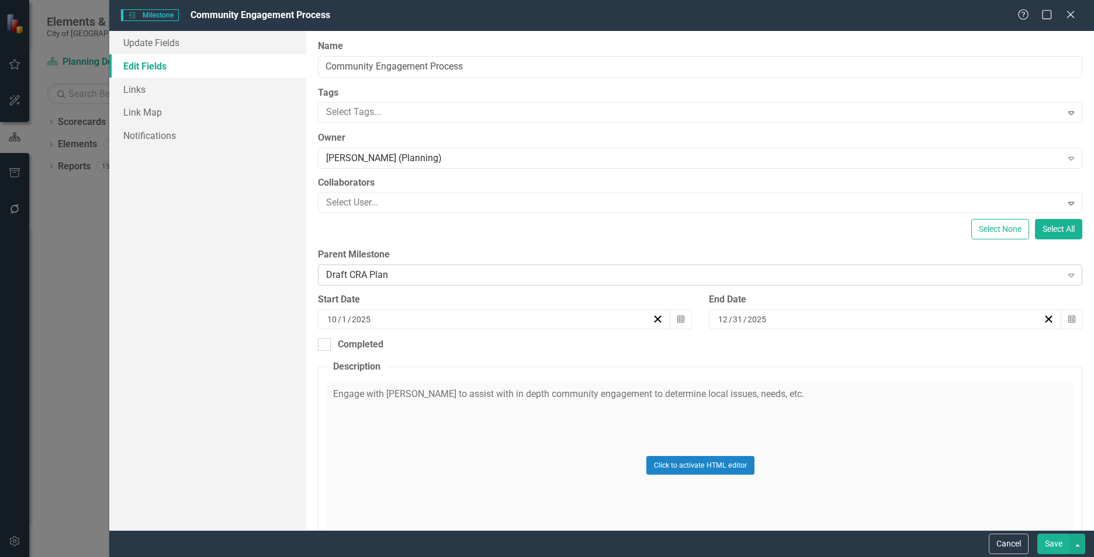
click at [1068, 275] on icon at bounding box center [1071, 276] width 6 height 4
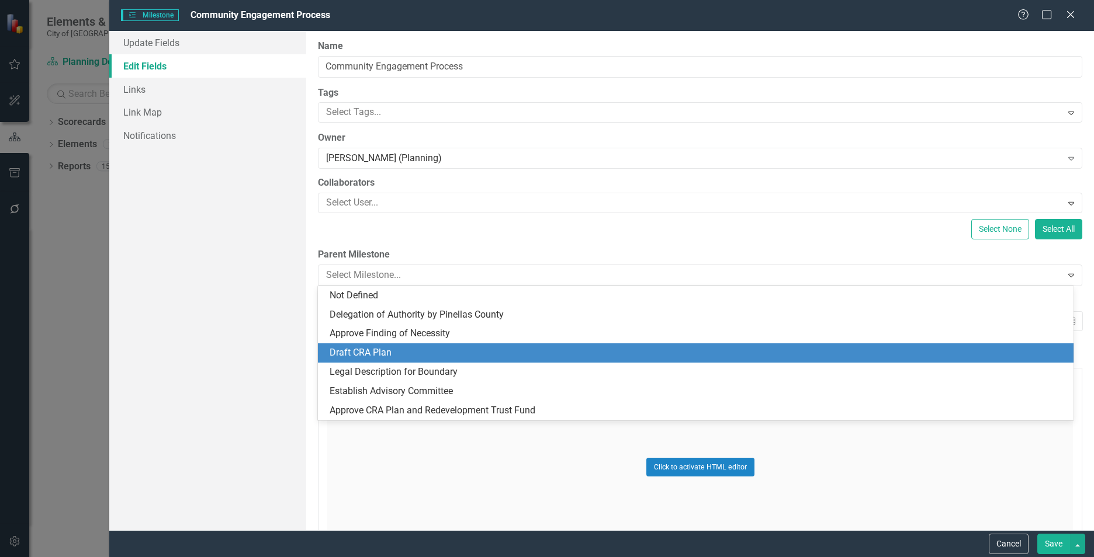
click at [353, 350] on div "Draft CRA Plan" at bounding box center [698, 352] width 737 height 13
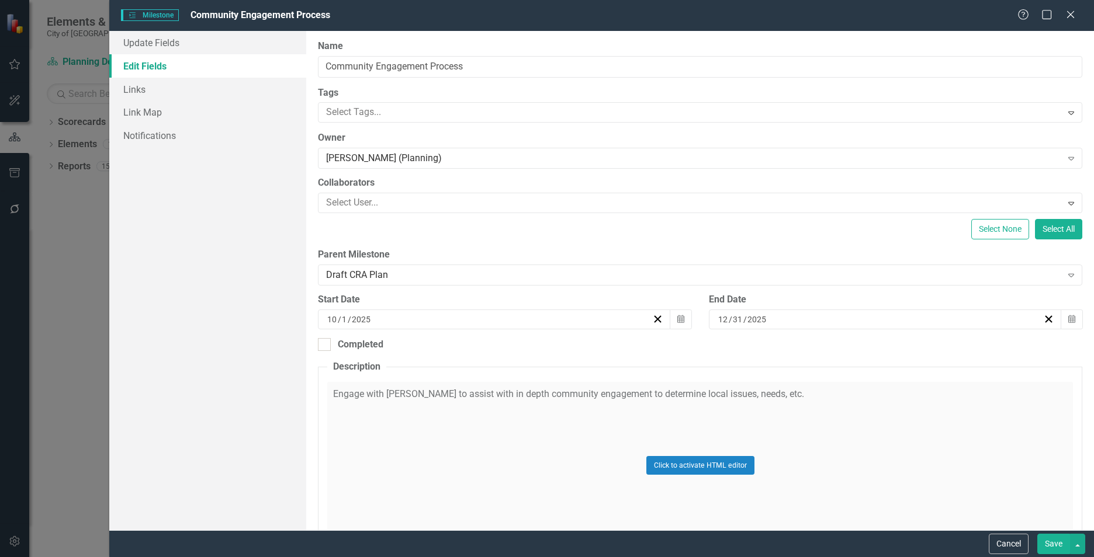
click at [1058, 542] on button "Save" at bounding box center [1053, 544] width 33 height 20
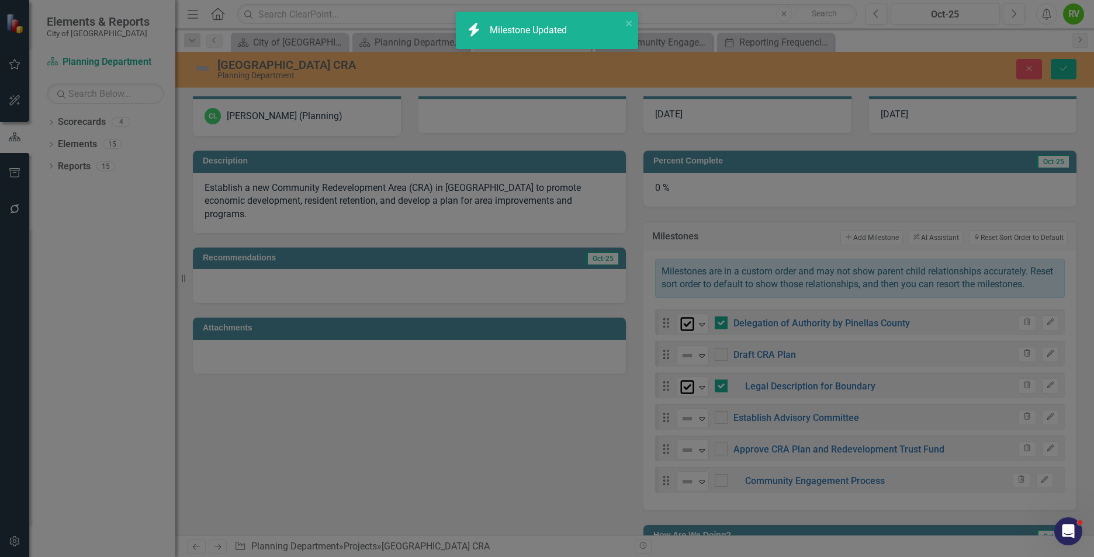
checkbox input "false"
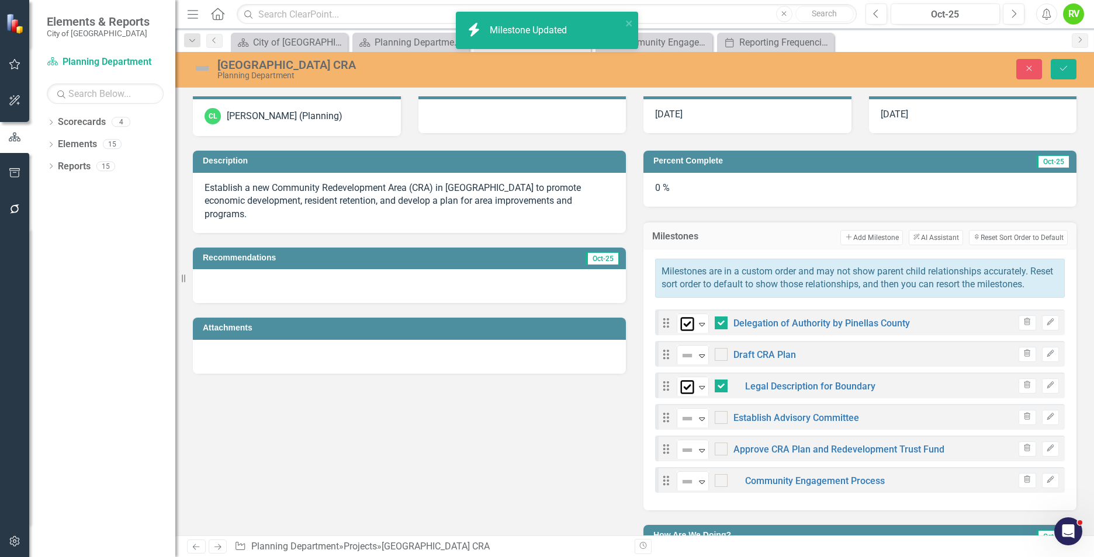
checkbox input "true"
click at [1057, 63] on button "Save" at bounding box center [1063, 69] width 26 height 20
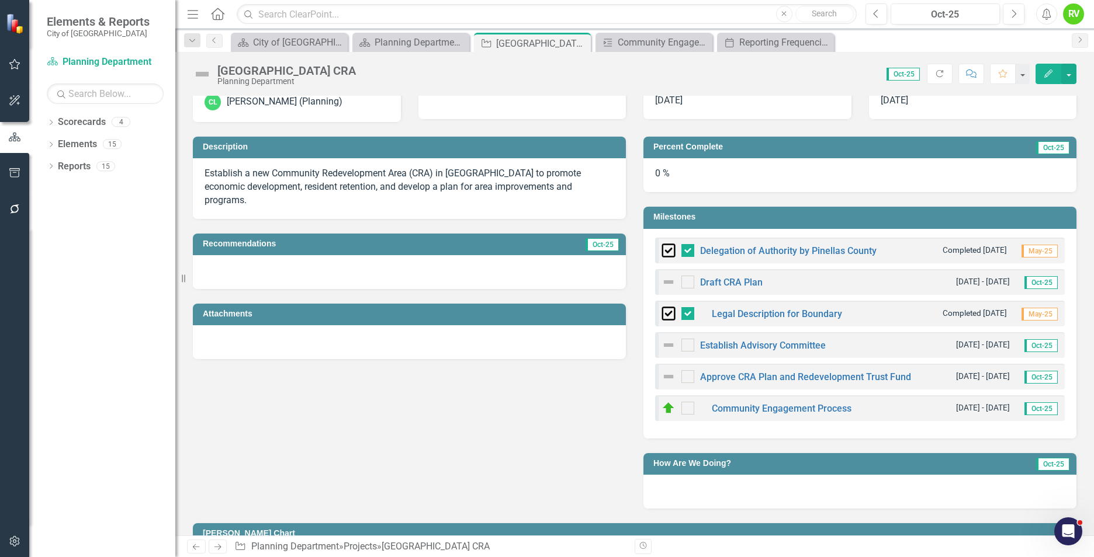
scroll to position [292, 0]
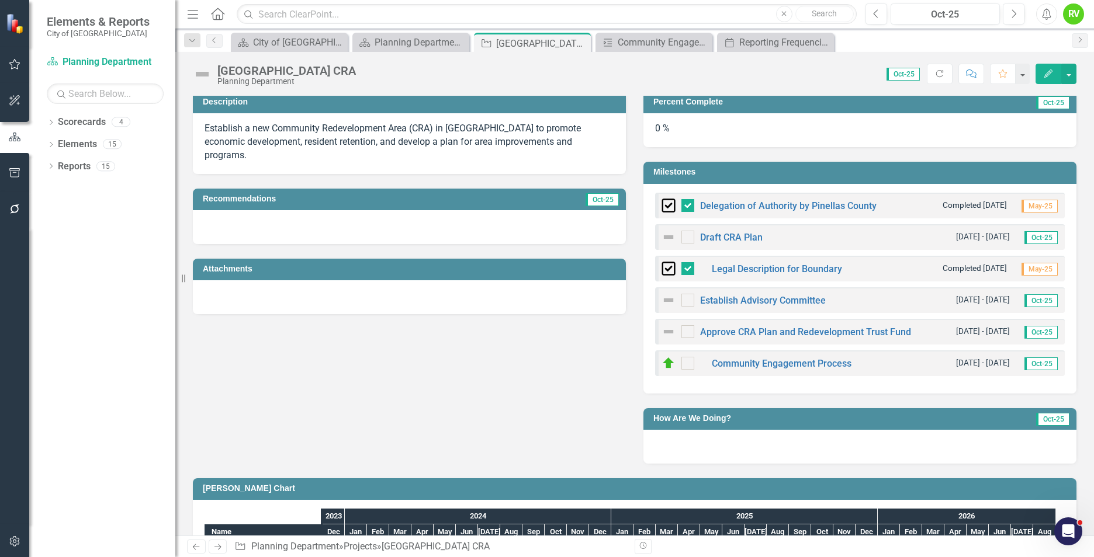
click at [708, 175] on h3 "Milestones" at bounding box center [861, 172] width 417 height 9
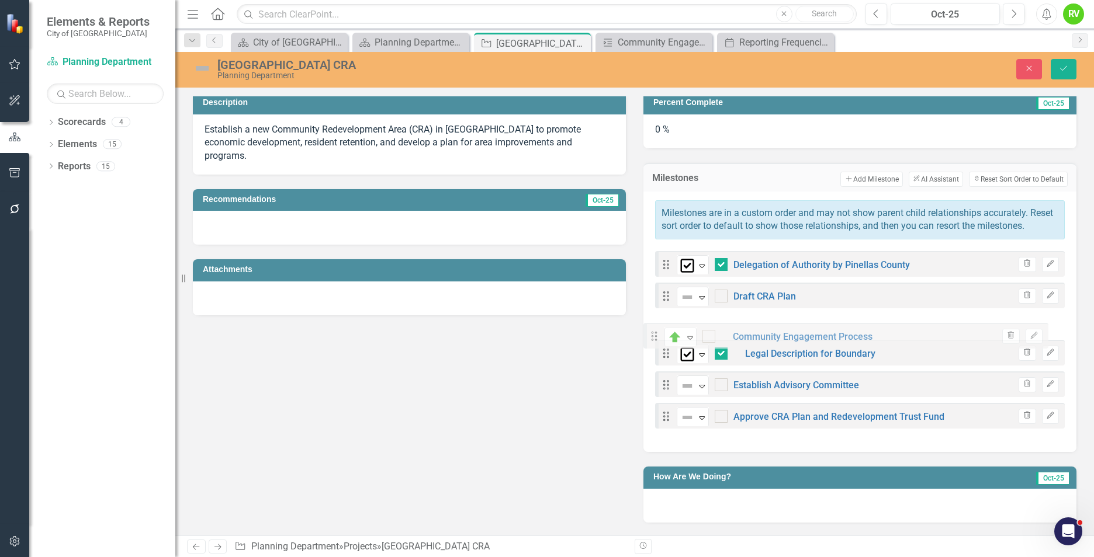
drag, startPoint x: 662, startPoint y: 440, endPoint x: 654, endPoint y: 341, distance: 99.6
click at [655, 341] on div "Drag Project Complete Expand Delegation of Authority by Pinellas County Trash E…" at bounding box center [860, 342] width 410 height 183
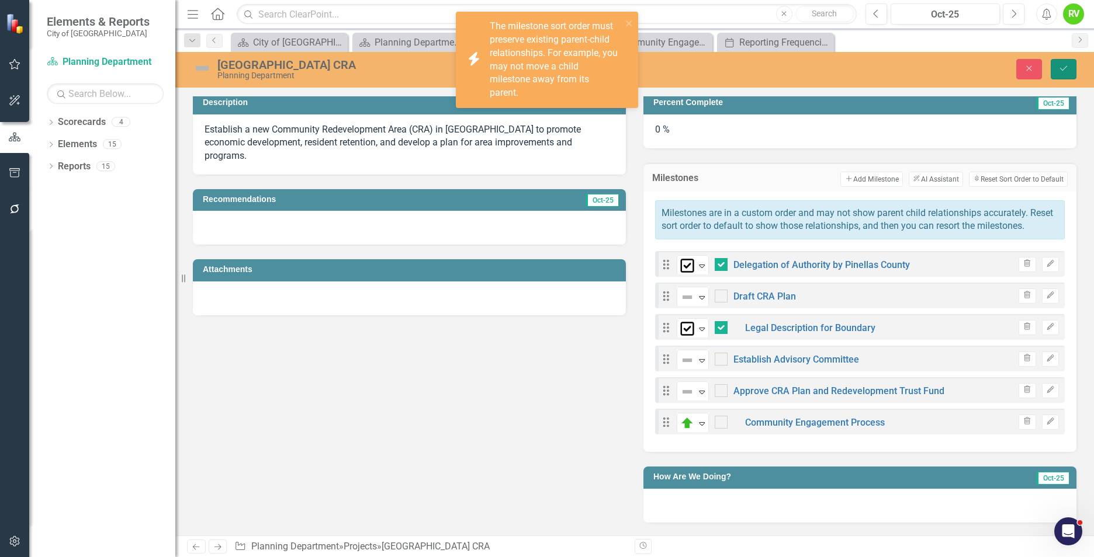
click at [1062, 68] on icon "Save" at bounding box center [1063, 68] width 11 height 8
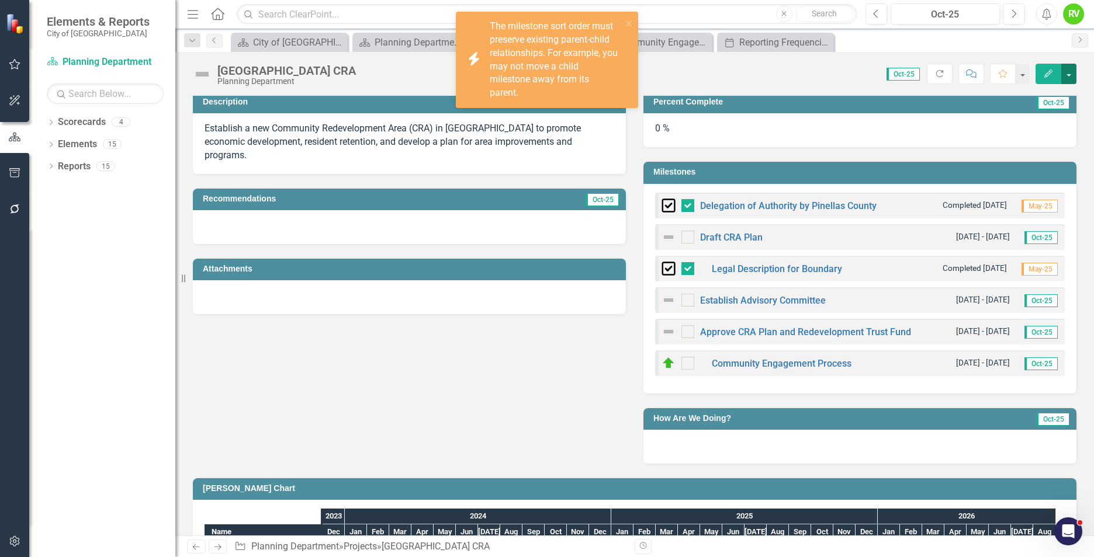
click at [1071, 72] on button "button" at bounding box center [1068, 74] width 15 height 20
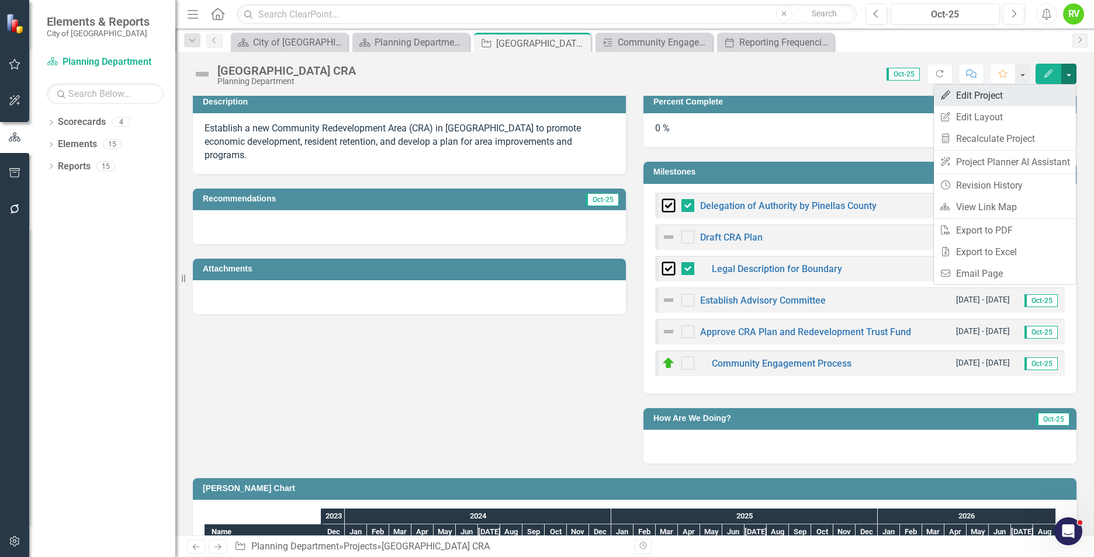
click at [969, 94] on link "Edit Edit Project" at bounding box center [1005, 96] width 142 height 22
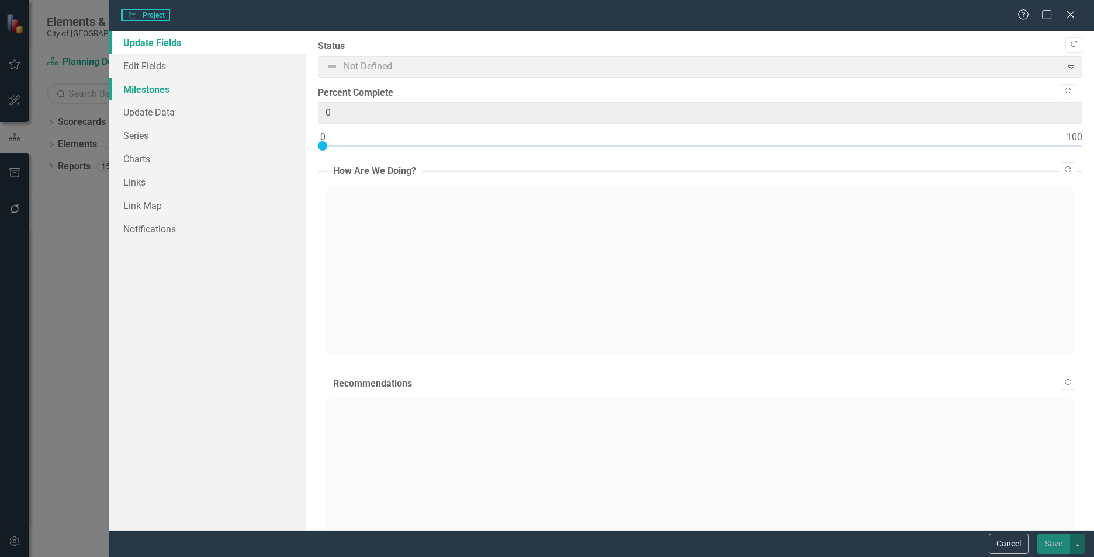
click at [169, 86] on link "Milestones" at bounding box center [207, 89] width 197 height 23
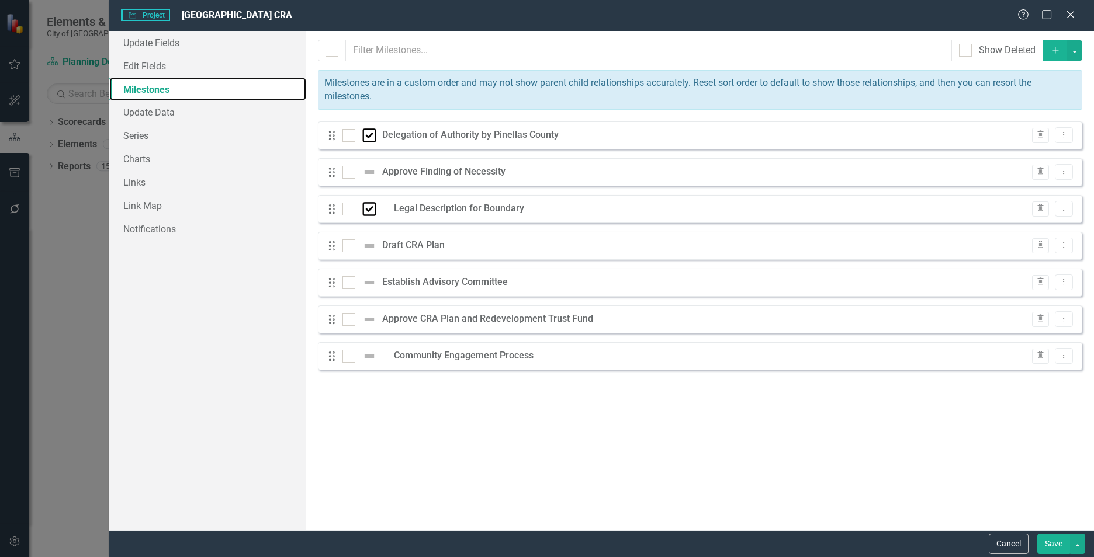
checkbox input "false"
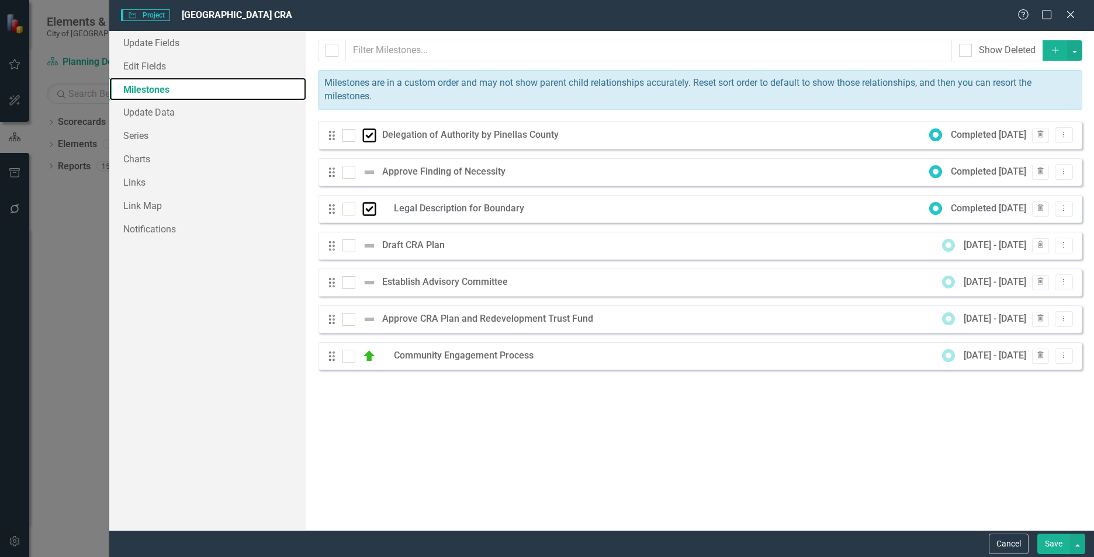
scroll to position [0, 0]
click at [1064, 355] on icon "Dropdown Menu" at bounding box center [1064, 356] width 10 height 8
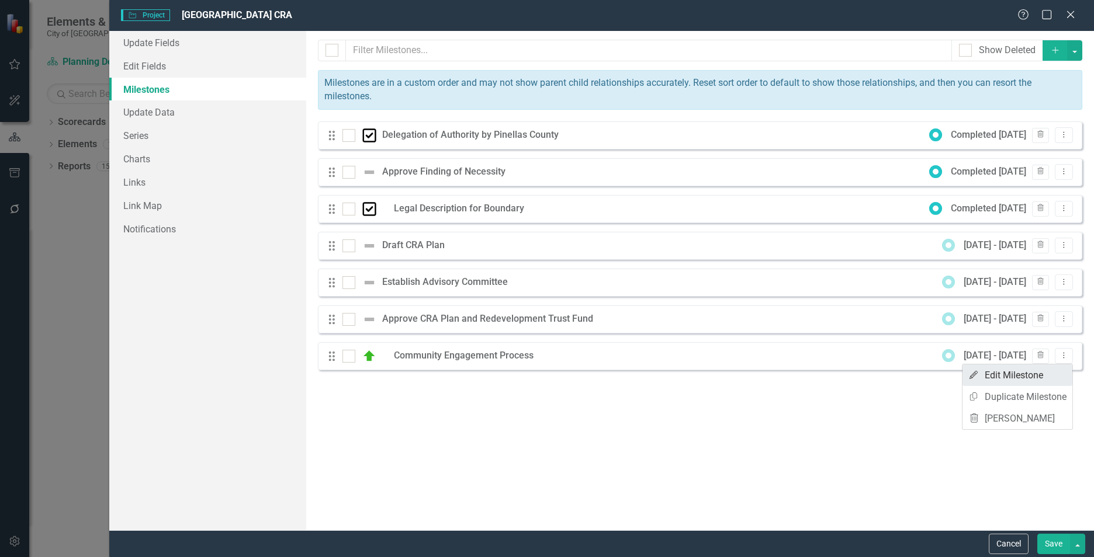
click at [1019, 374] on link "Edit Edit Milestone" at bounding box center [1017, 376] width 110 height 22
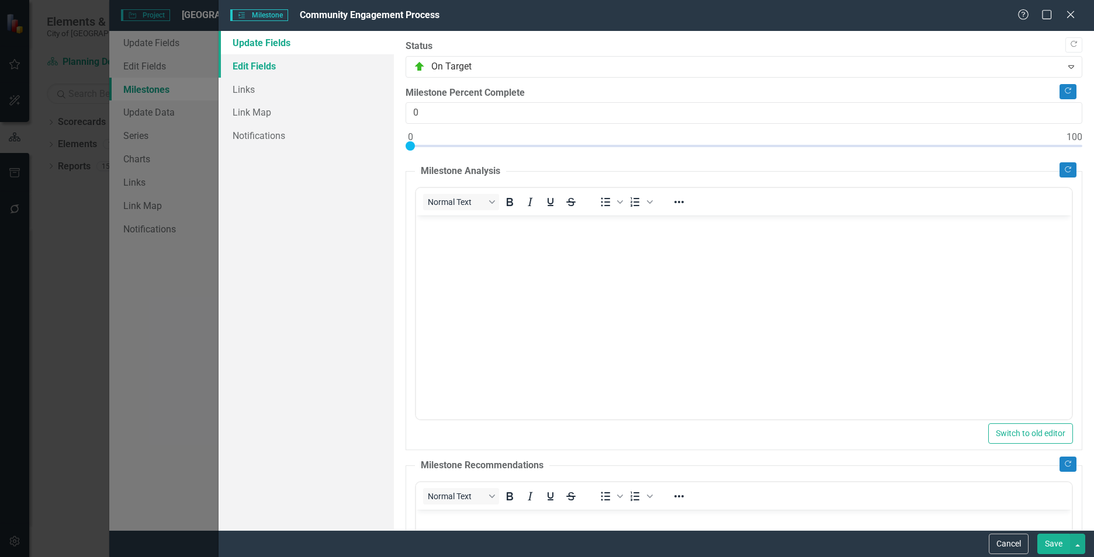
click at [247, 70] on link "Edit Fields" at bounding box center [306, 65] width 175 height 23
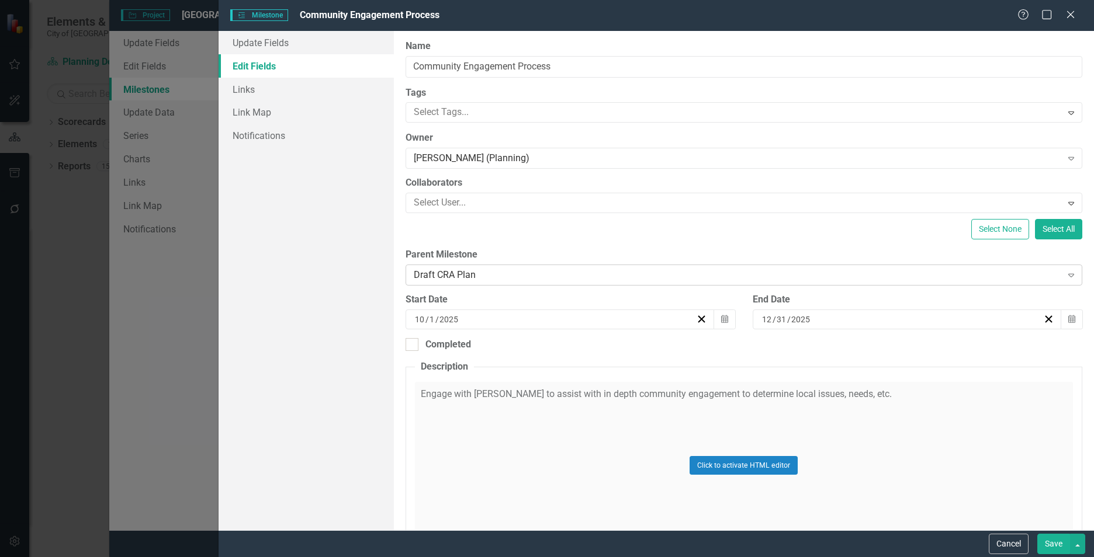
click at [1048, 271] on div "Draft CRA Plan" at bounding box center [738, 275] width 648 height 13
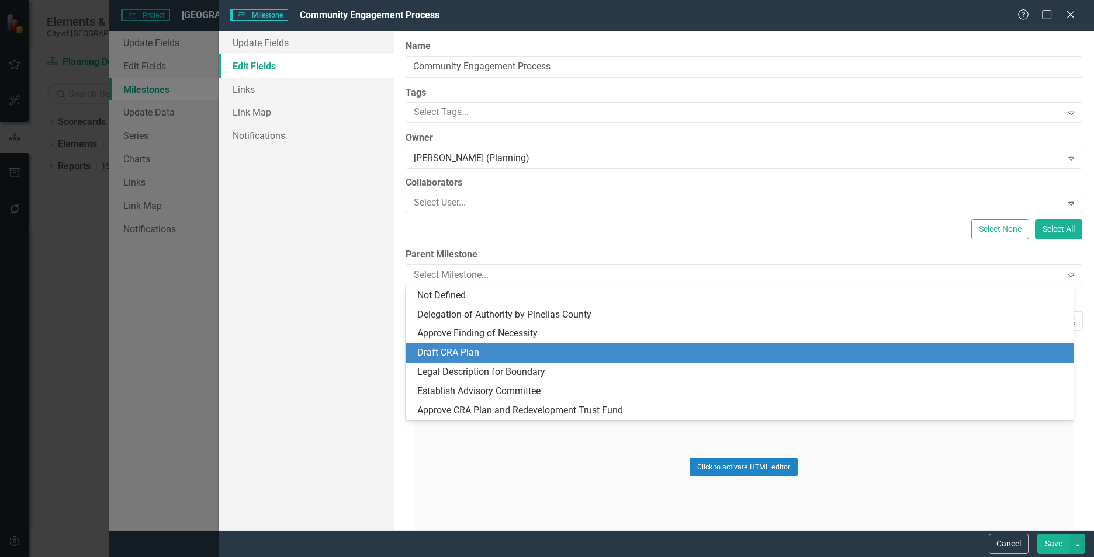
click at [456, 354] on div "Draft CRA Plan" at bounding box center [741, 352] width 649 height 13
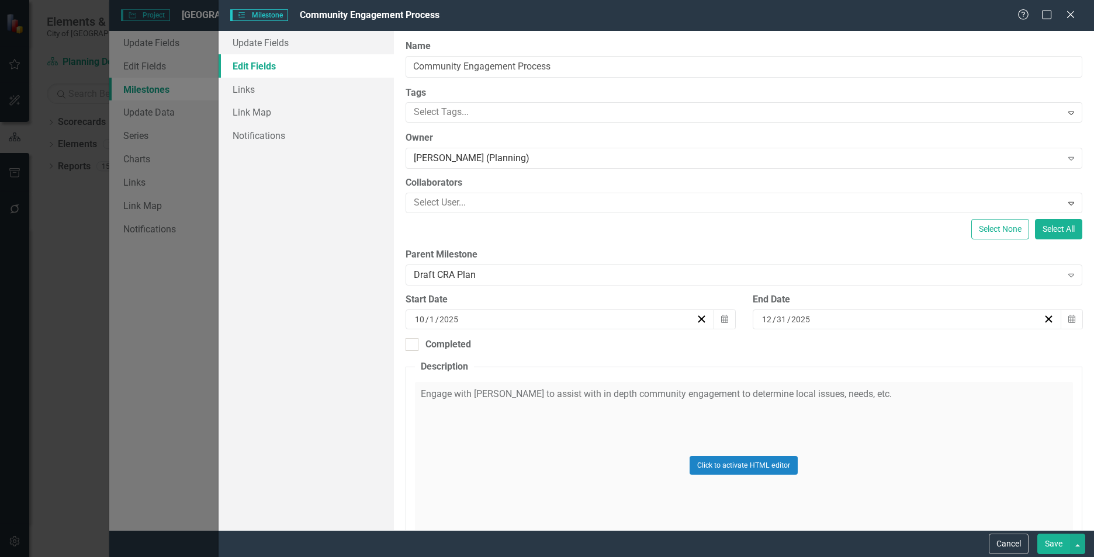
click at [1053, 540] on button "Save" at bounding box center [1053, 544] width 33 height 20
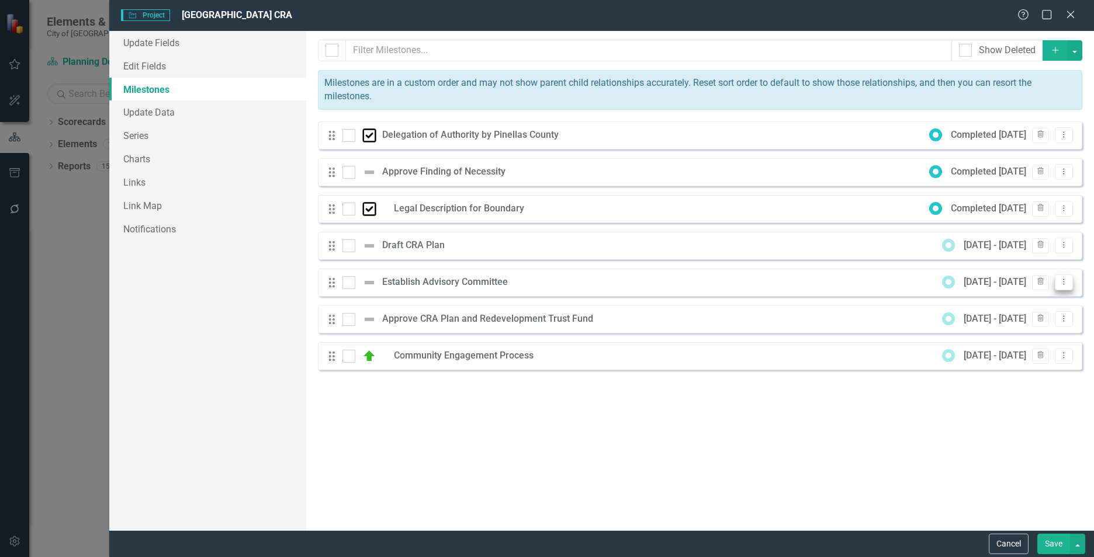
click at [1060, 280] on icon "Dropdown Menu" at bounding box center [1064, 282] width 10 height 8
click at [1032, 300] on link "Edit Edit Milestone" at bounding box center [1017, 302] width 110 height 22
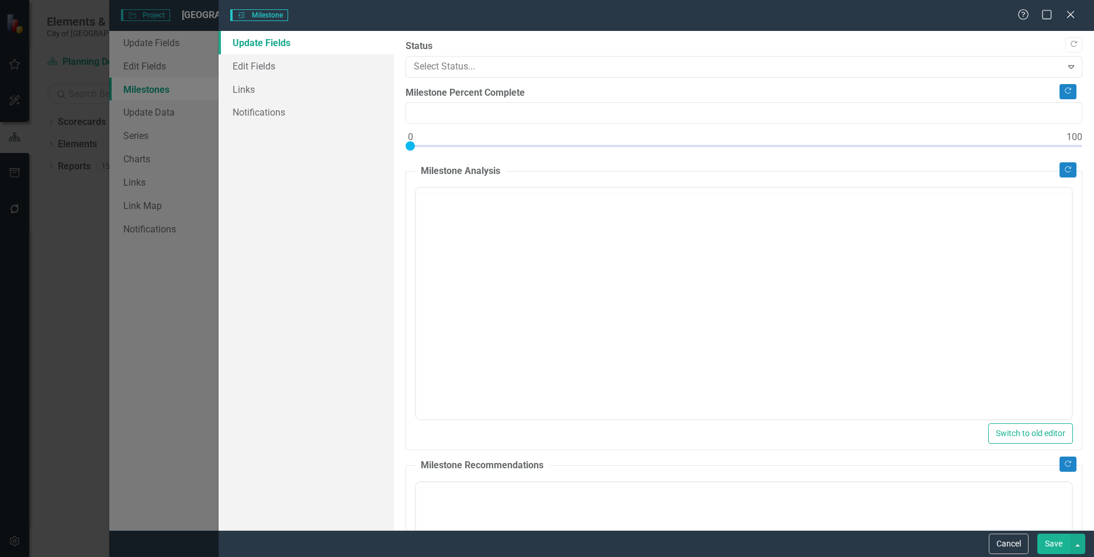
type input "0"
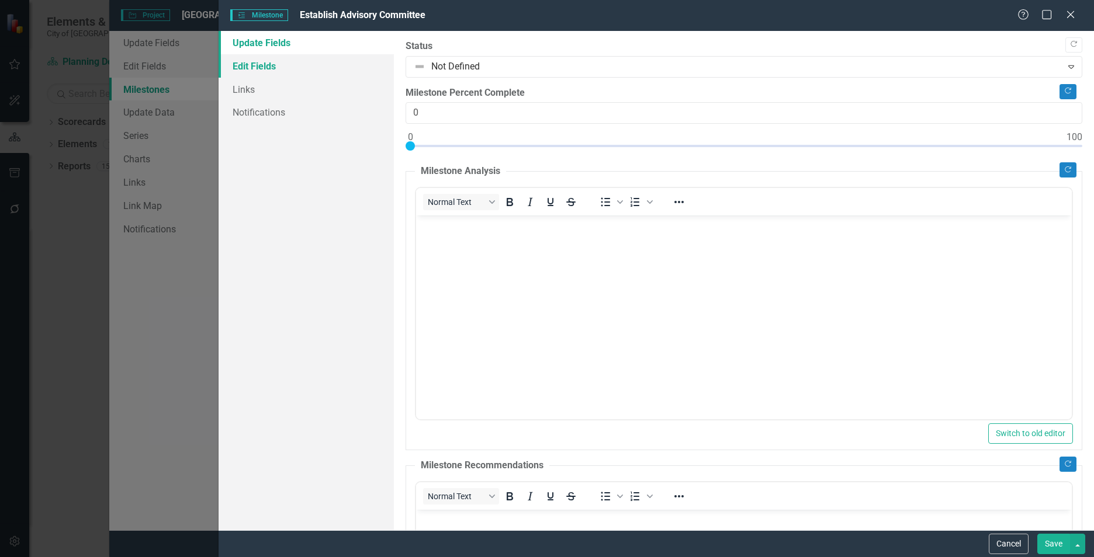
click at [256, 62] on link "Edit Fields" at bounding box center [306, 65] width 175 height 23
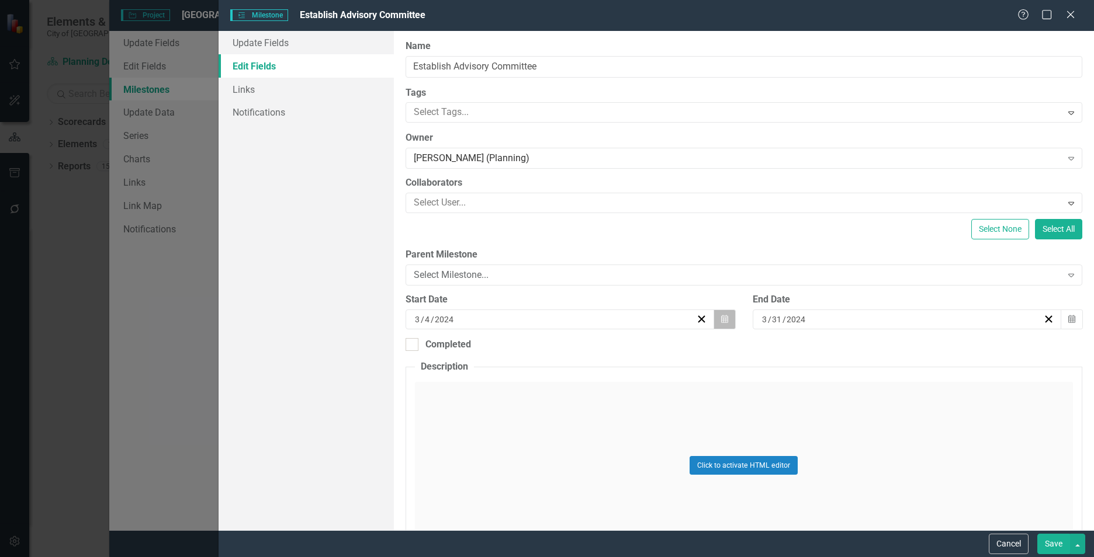
click at [722, 321] on icon "Calendar" at bounding box center [724, 319] width 7 height 8
click at [643, 348] on button "»" at bounding box center [647, 349] width 26 height 26
click at [643, 387] on abbr "1" at bounding box center [645, 387] width 5 height 9
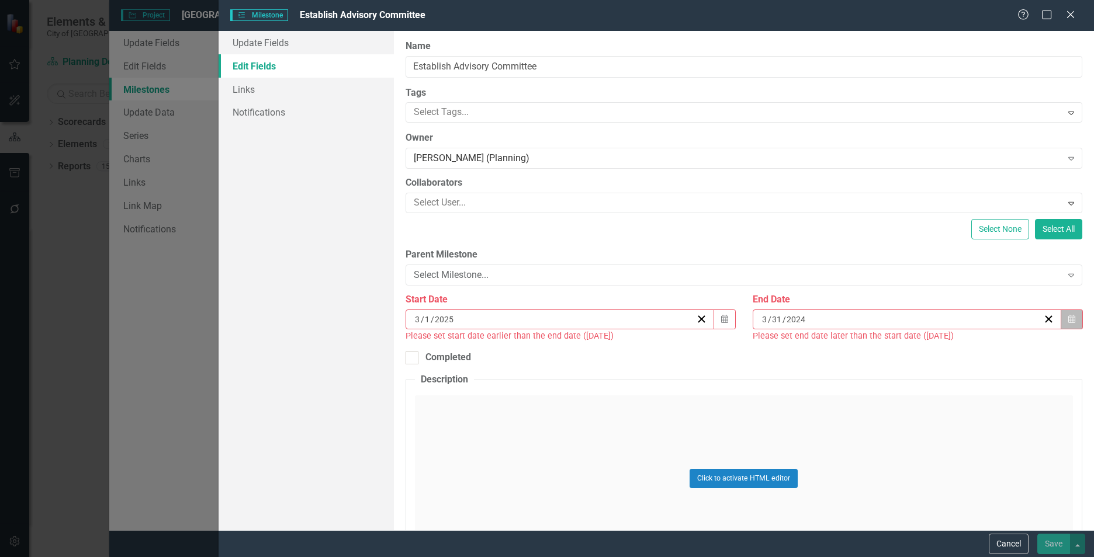
click at [1062, 324] on button "Calendar" at bounding box center [1071, 320] width 22 height 20
click at [990, 349] on button "»" at bounding box center [989, 349] width 26 height 26
click at [989, 349] on button "»" at bounding box center [989, 349] width 26 height 26
click at [987, 346] on button "»" at bounding box center [989, 349] width 26 height 26
click at [805, 346] on button "«" at bounding box center [812, 349] width 26 height 26
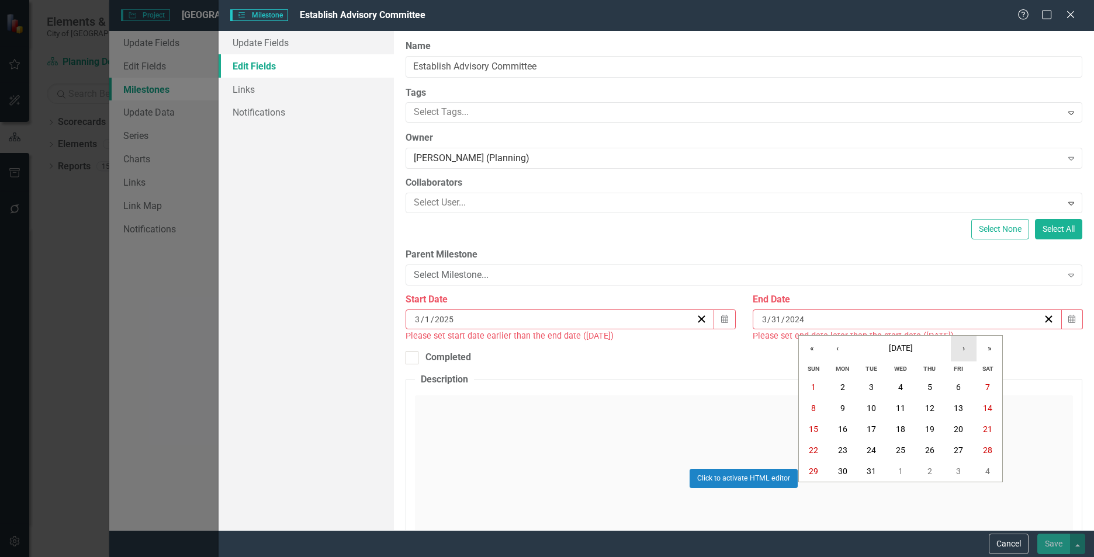
click at [963, 351] on button "›" at bounding box center [964, 349] width 26 height 26
click at [930, 467] on abbr "30" at bounding box center [929, 471] width 9 height 9
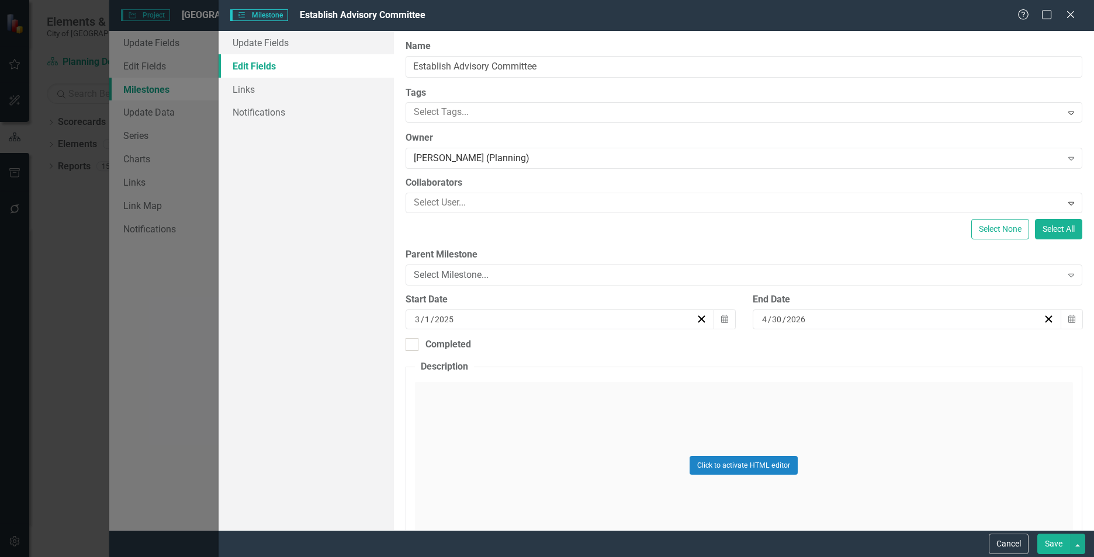
click at [1045, 542] on button "Save" at bounding box center [1053, 544] width 33 height 20
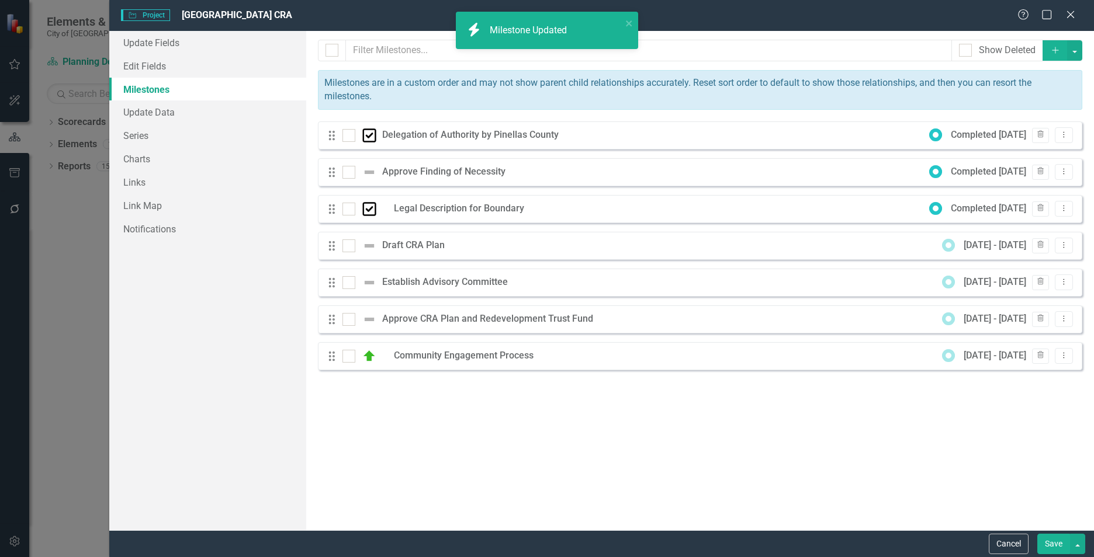
checkbox input "false"
checkbox input "true"
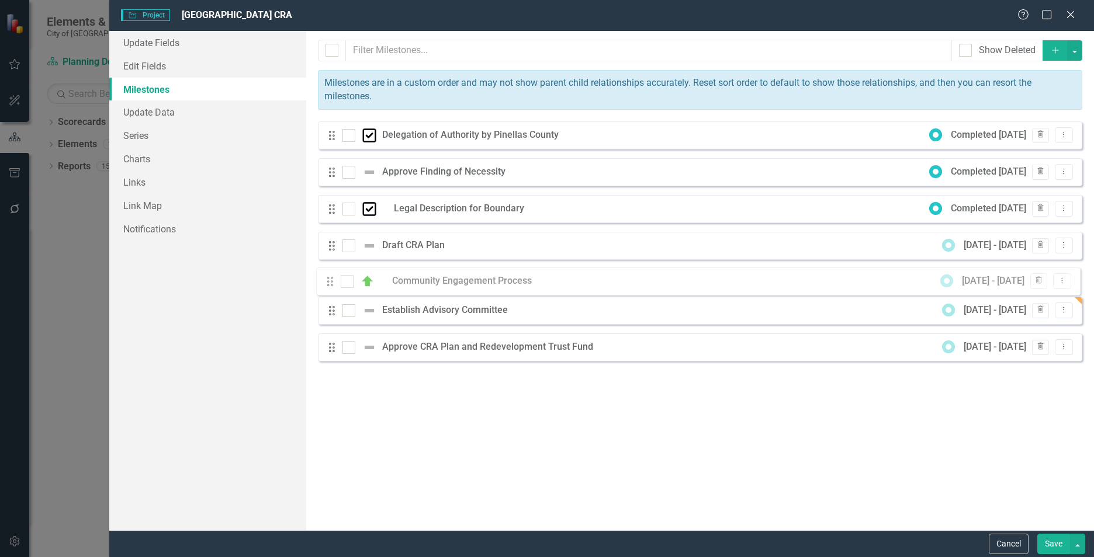
drag, startPoint x: 330, startPoint y: 356, endPoint x: 328, endPoint y: 280, distance: 76.0
click at [328, 280] on div "Drag Delegation of Authority by Pinellas County Completed 5/30/25 Trash Dropdow…" at bounding box center [700, 246] width 764 height 249
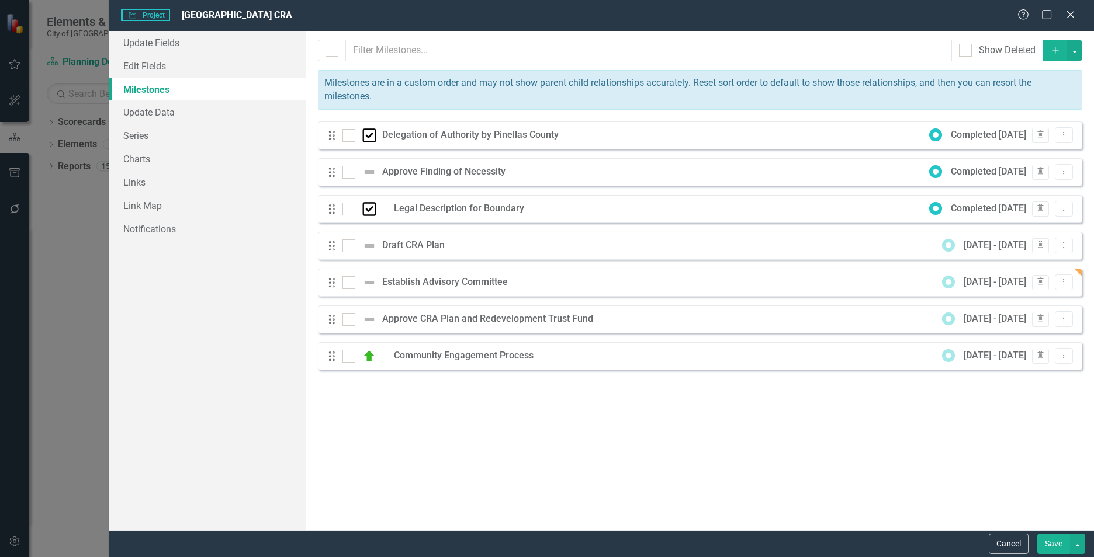
click at [414, 244] on div "Draft CRA Plan" at bounding box center [416, 245] width 68 height 13
click at [1064, 244] on icon "Dropdown Menu" at bounding box center [1064, 245] width 10 height 8
click at [1017, 265] on link "Edit Edit Milestone" at bounding box center [1017, 265] width 110 height 22
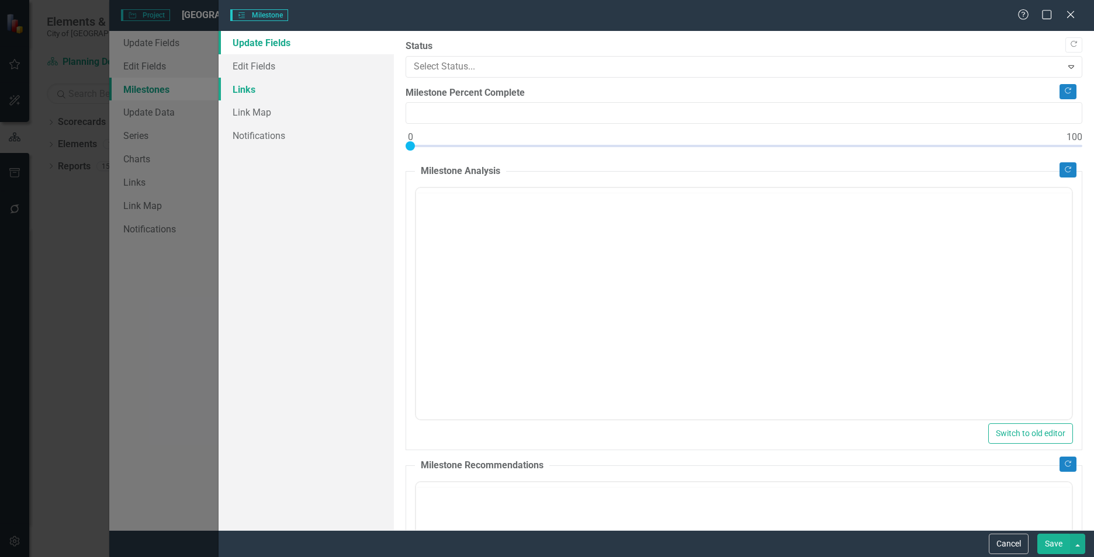
type input "0"
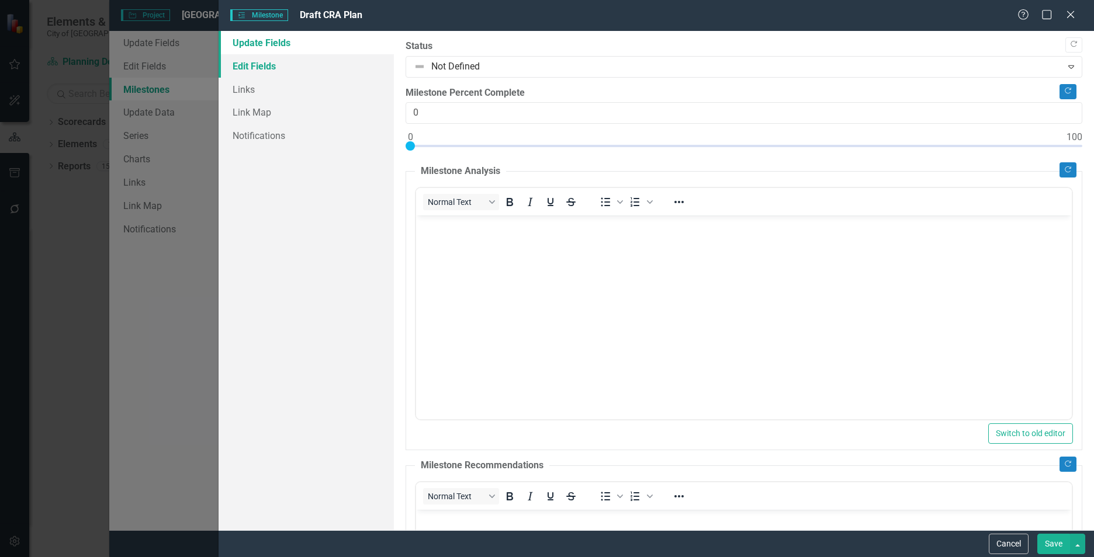
click at [244, 70] on link "Edit Fields" at bounding box center [306, 65] width 175 height 23
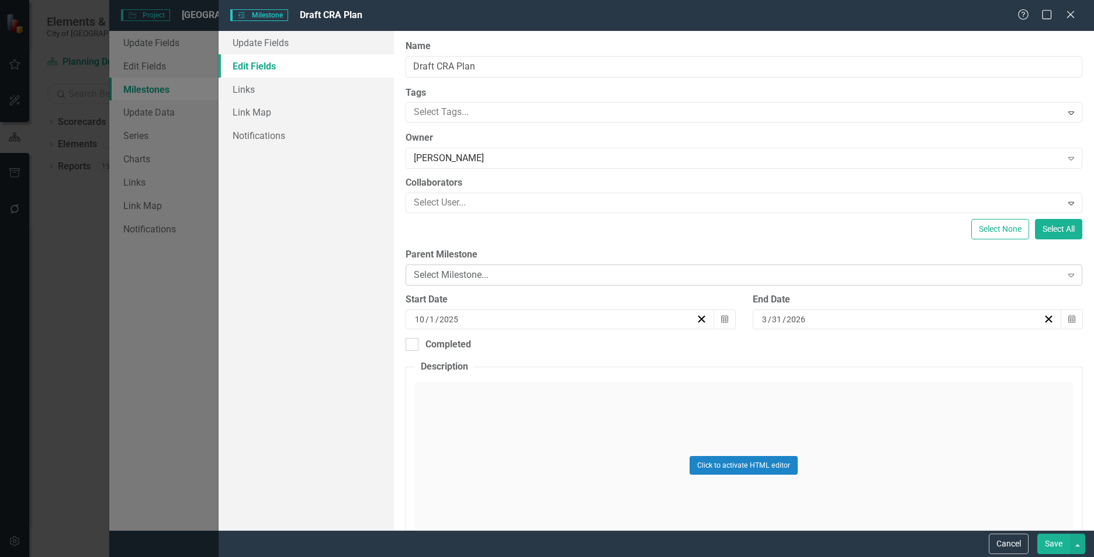
click at [721, 275] on div "Select Milestone..." at bounding box center [738, 275] width 648 height 13
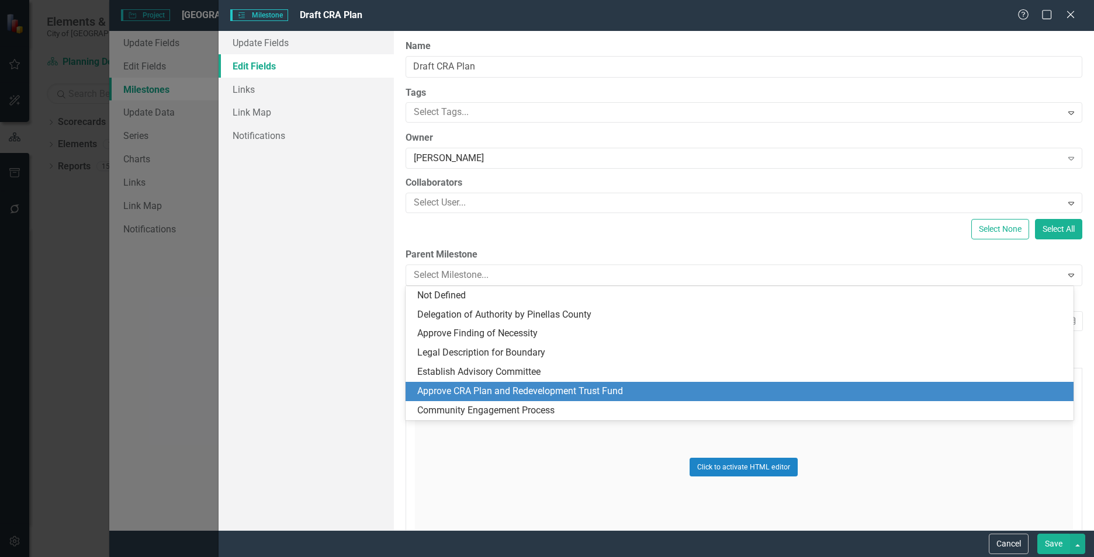
click at [489, 387] on div "Approve CRA Plan and Redevelopment Trust Fund" at bounding box center [741, 391] width 649 height 13
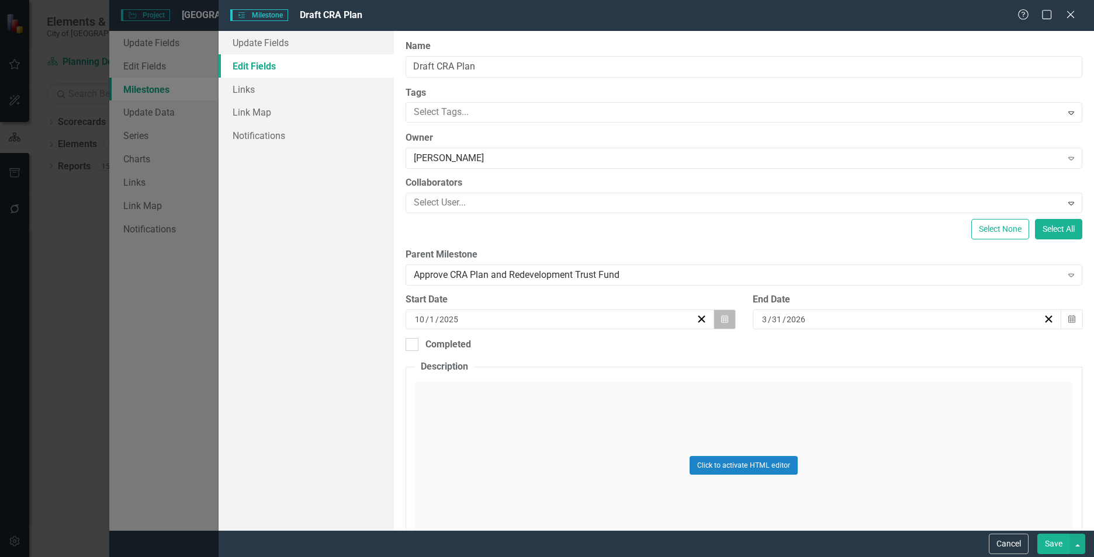
click at [721, 320] on icon "Calendar" at bounding box center [724, 319] width 7 height 8
click at [642, 352] on button "»" at bounding box center [647, 349] width 26 height 26
click at [587, 386] on abbr "1" at bounding box center [587, 387] width 5 height 9
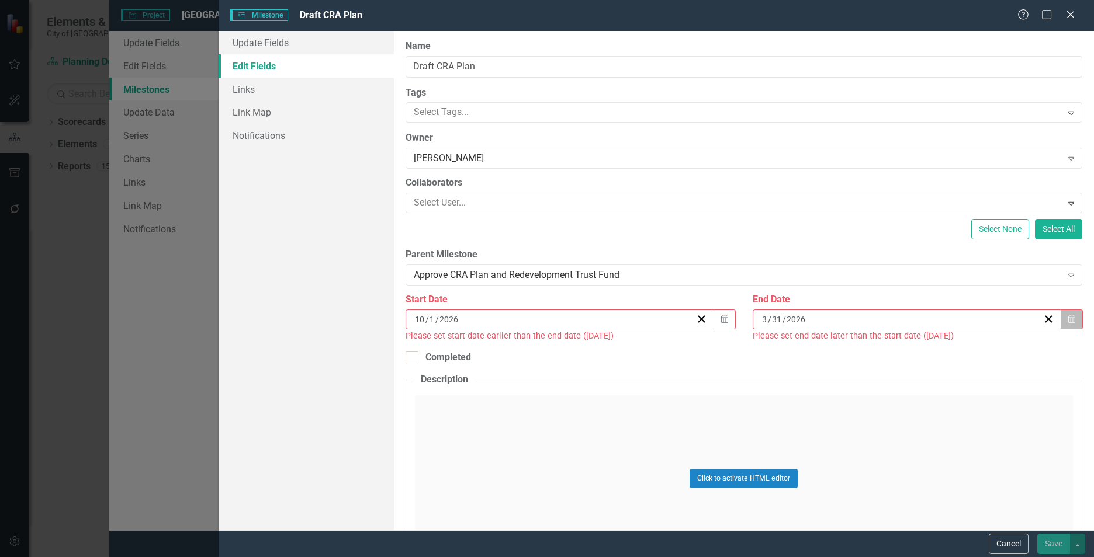
click at [1060, 320] on button "Calendar" at bounding box center [1071, 320] width 22 height 20
click at [867, 469] on abbr "31" at bounding box center [870, 471] width 9 height 9
click at [1068, 317] on icon "Calendar" at bounding box center [1071, 319] width 7 height 8
click at [966, 347] on button "›" at bounding box center [964, 349] width 26 height 26
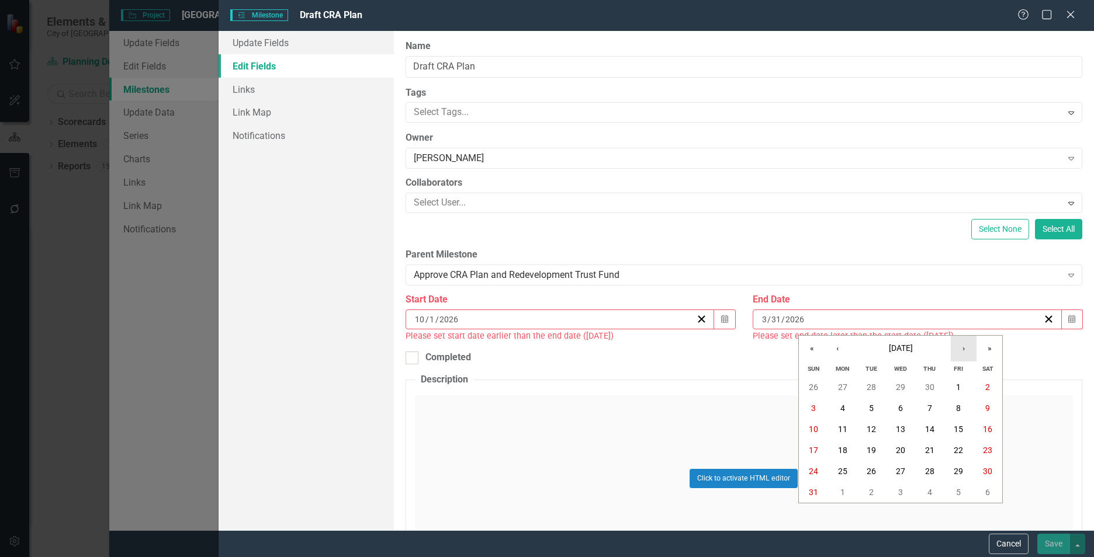
click at [966, 347] on button "›" at bounding box center [964, 349] width 26 height 26
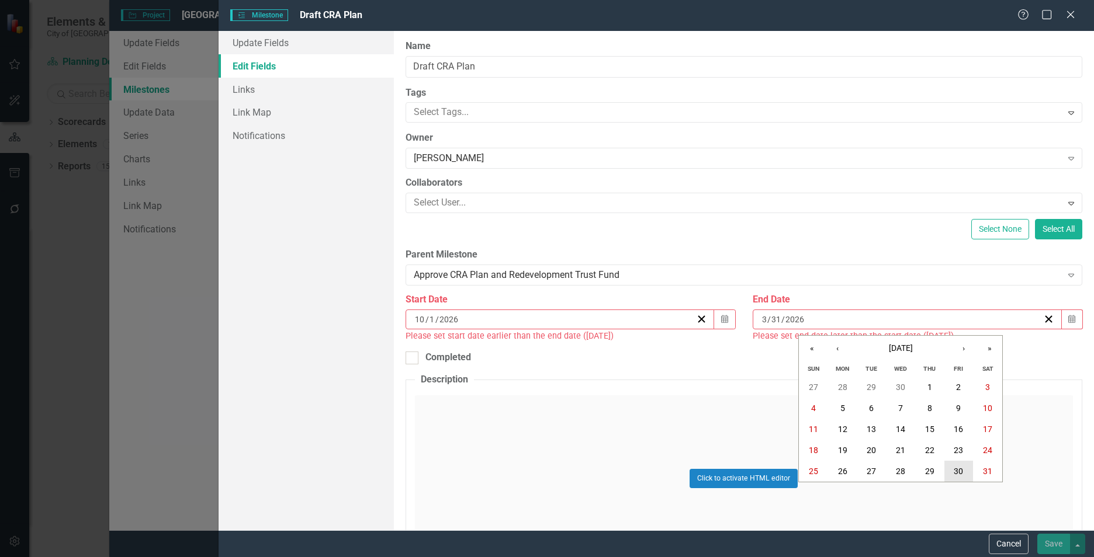
click at [962, 469] on abbr "30" at bounding box center [957, 471] width 9 height 9
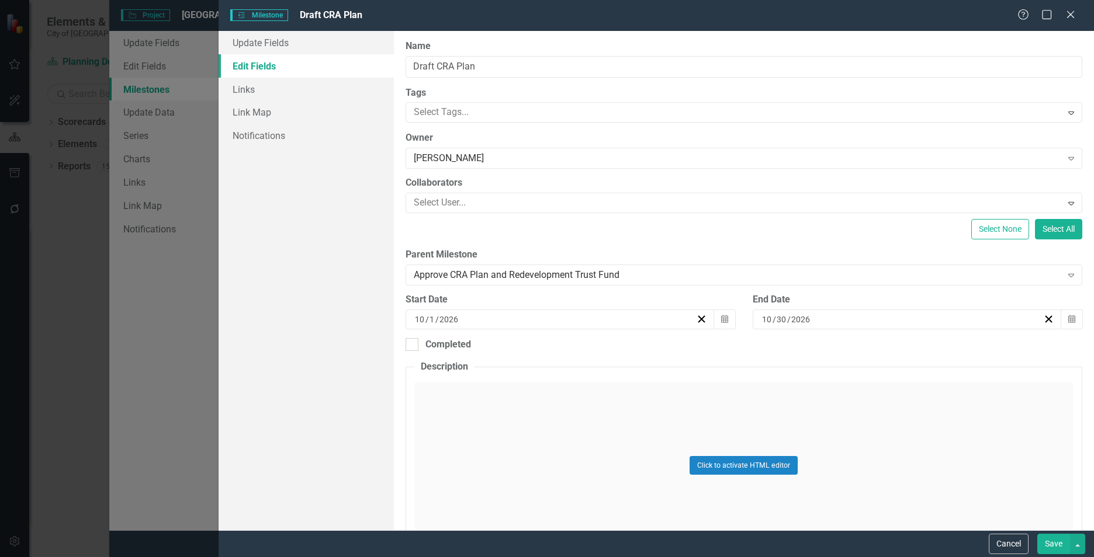
click at [1049, 539] on button "Save" at bounding box center [1053, 544] width 33 height 20
checkbox input "false"
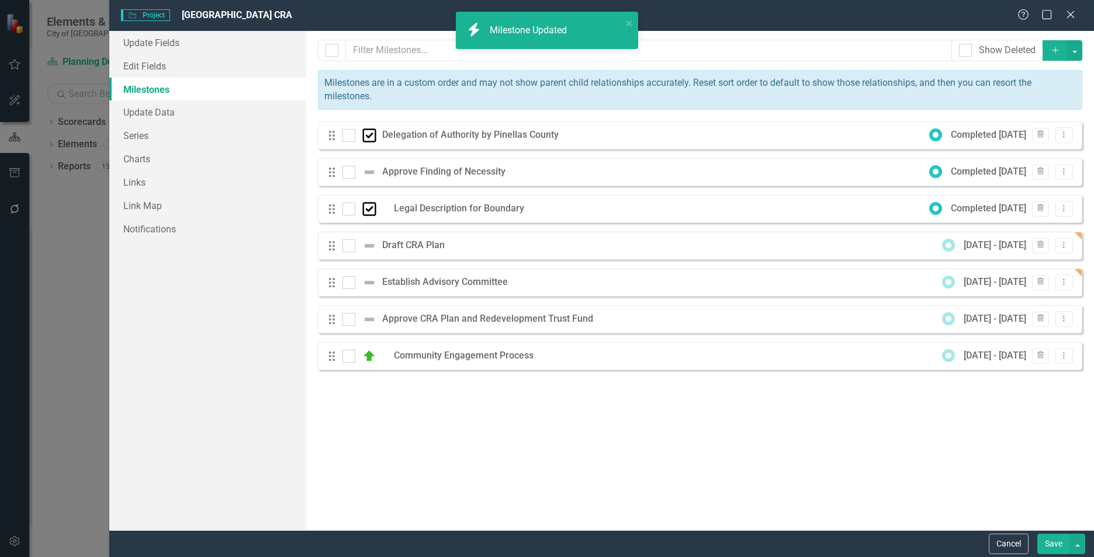
checkbox input "true"
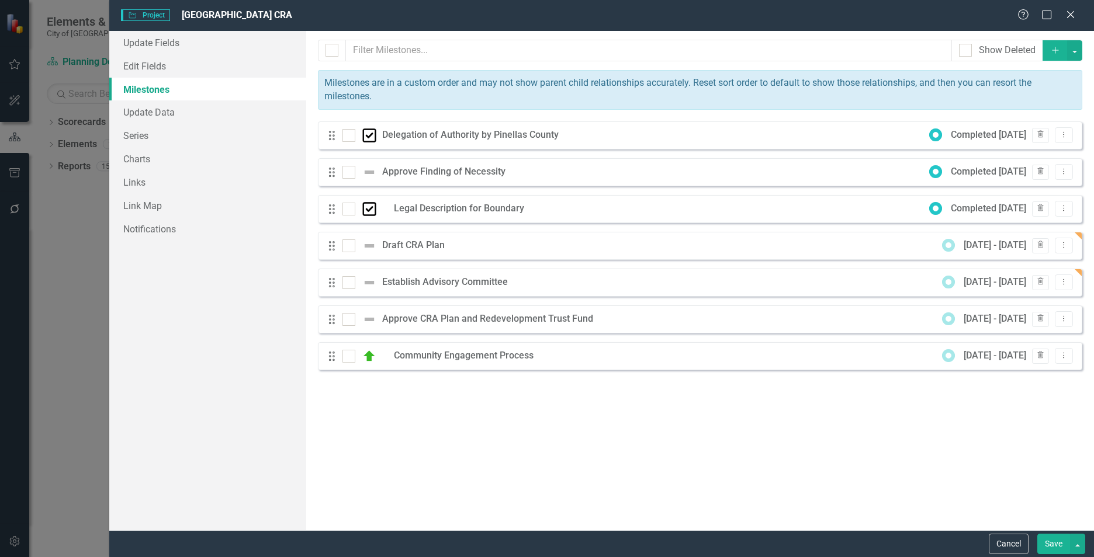
click at [394, 246] on div "Draft CRA Plan" at bounding box center [416, 245] width 68 height 13
click at [346, 89] on div "Milestones are in a custom order and may not show parent child relationships ac…" at bounding box center [700, 90] width 764 height 40
click at [453, 85] on div "Milestones are in a custom order and may not show parent child relationships ac…" at bounding box center [700, 90] width 764 height 40
click at [329, 249] on div "Drag Delegation of Authority by Pinellas County Completed 5/30/25 Trash Dropdow…" at bounding box center [700, 246] width 764 height 249
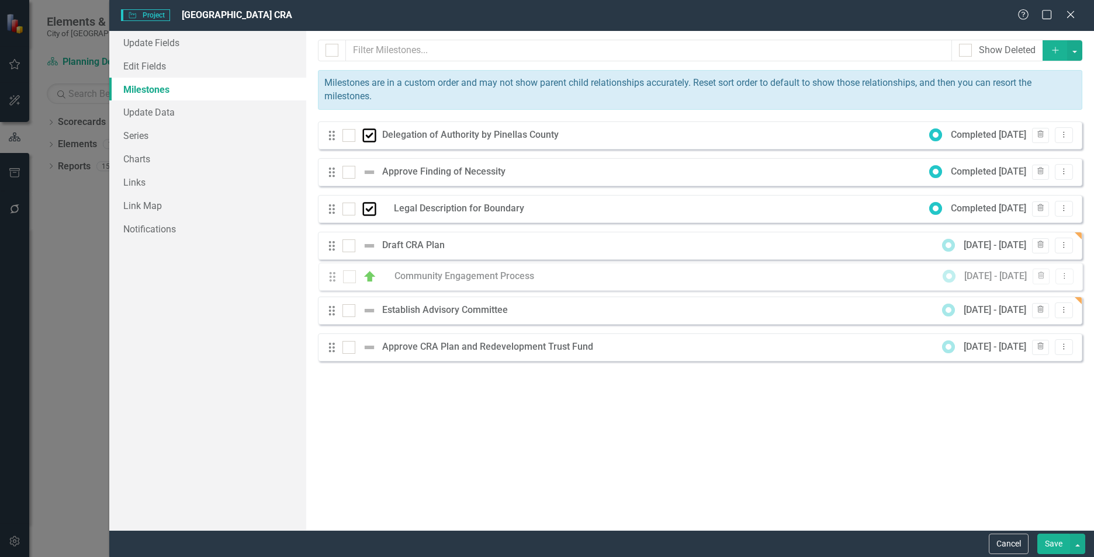
drag, startPoint x: 331, startPoint y: 356, endPoint x: 332, endPoint y: 277, distance: 79.5
click at [332, 277] on div "Drag Delegation of Authority by Pinellas County Completed 5/30/25 Trash Dropdow…" at bounding box center [700, 246] width 764 height 249
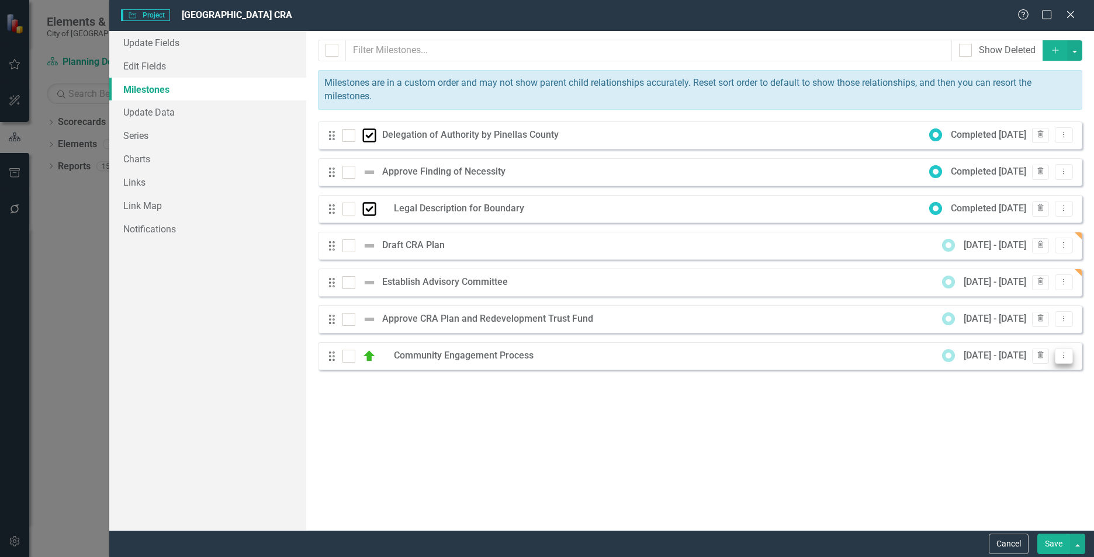
click at [1060, 361] on button "Dropdown Menu" at bounding box center [1064, 356] width 18 height 16
click at [1034, 375] on link "Edit Edit Milestone" at bounding box center [1017, 376] width 110 height 22
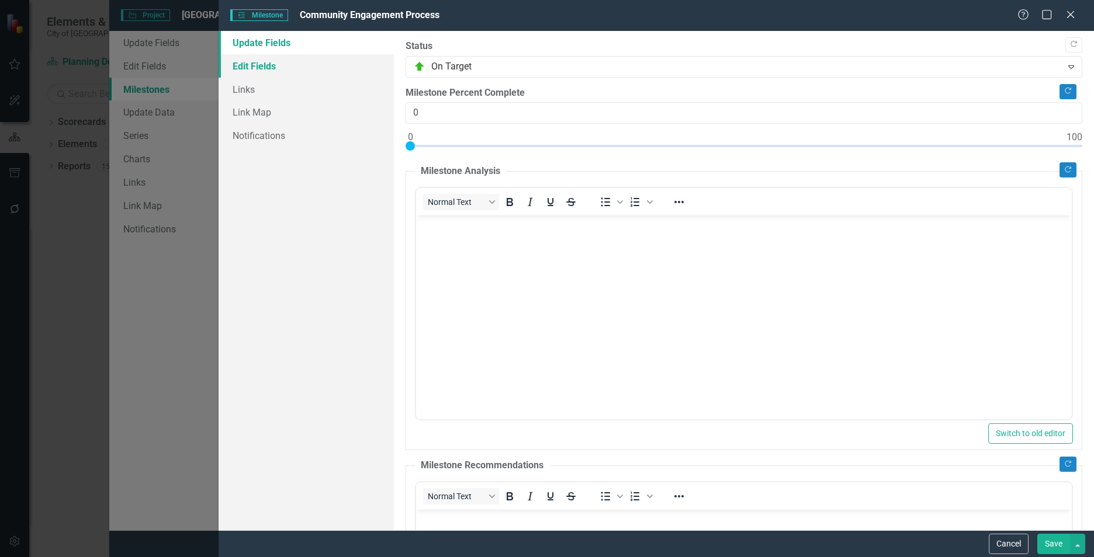
click at [268, 64] on link "Edit Fields" at bounding box center [306, 65] width 175 height 23
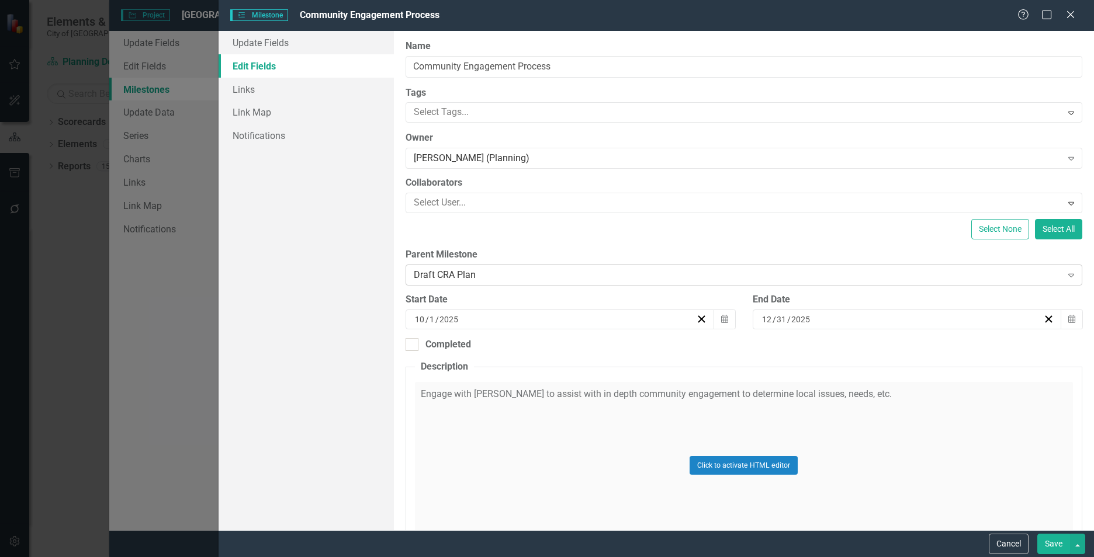
click at [1066, 276] on icon "Expand" at bounding box center [1071, 275] width 12 height 9
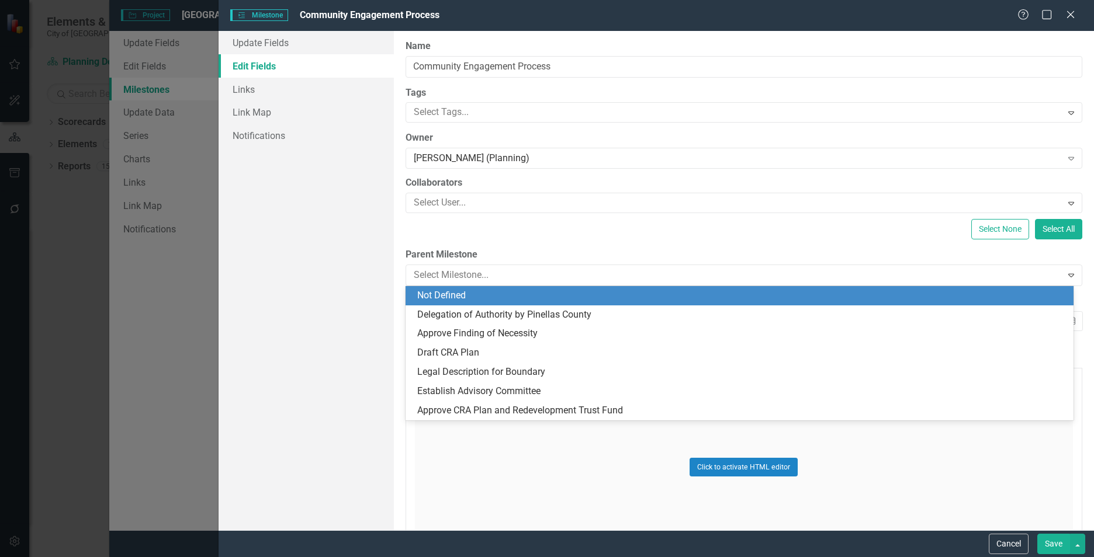
click at [544, 292] on div "Not Defined" at bounding box center [741, 295] width 649 height 13
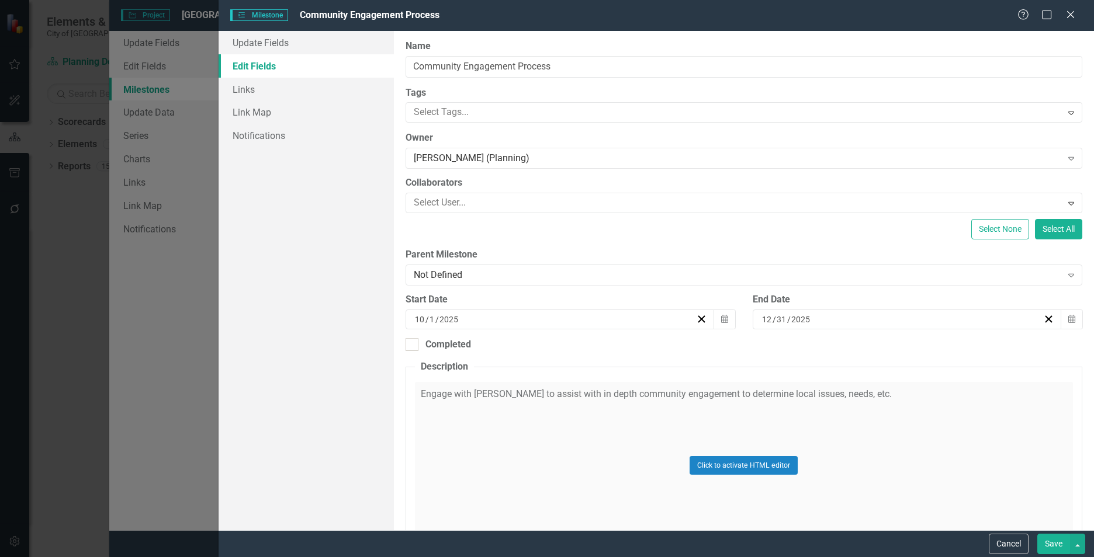
click at [1035, 541] on div "Save" at bounding box center [1059, 544] width 51 height 20
click at [1039, 541] on button "Save" at bounding box center [1053, 544] width 33 height 20
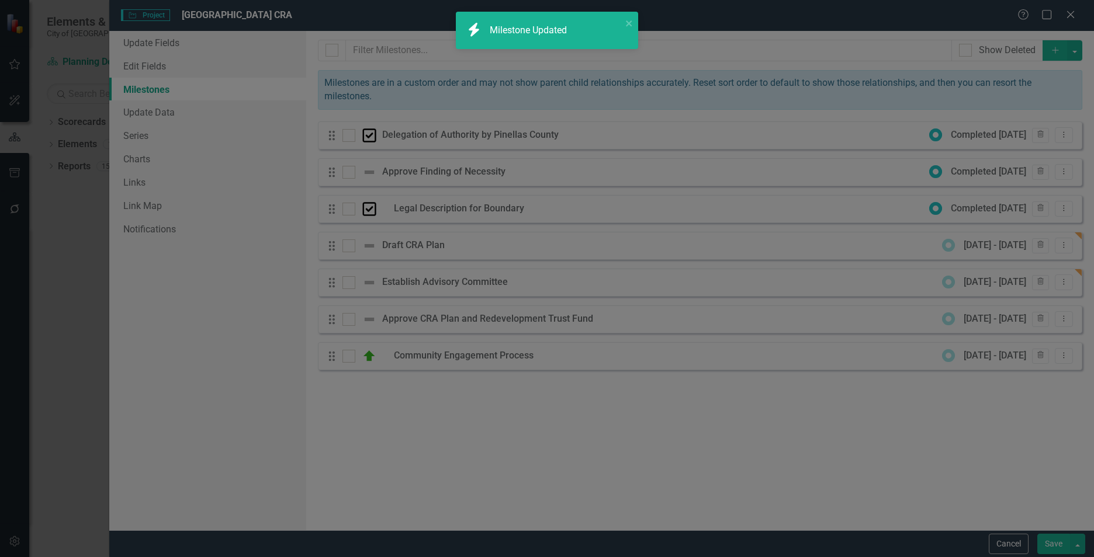
checkbox input "false"
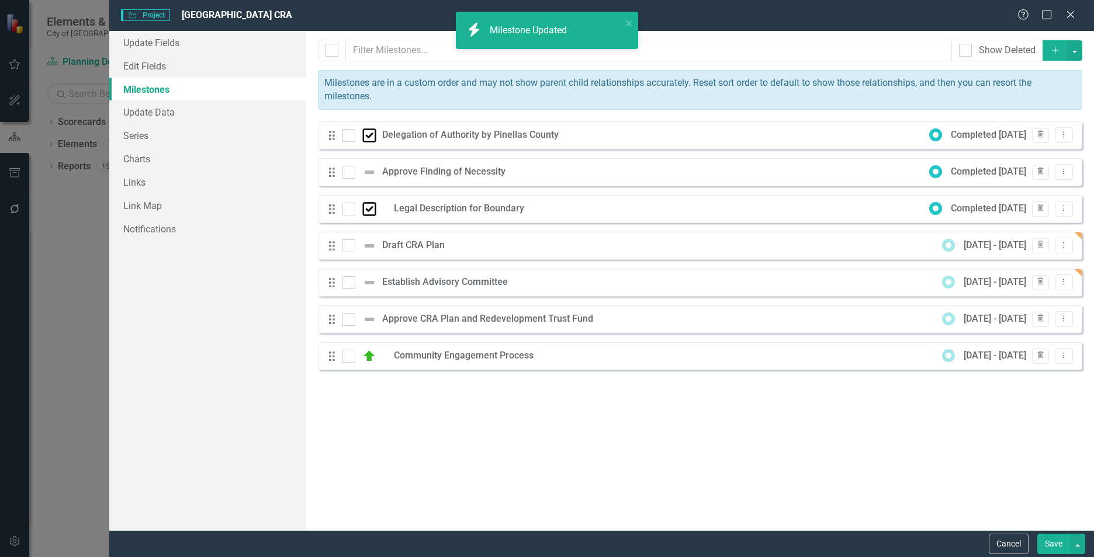
checkbox input "true"
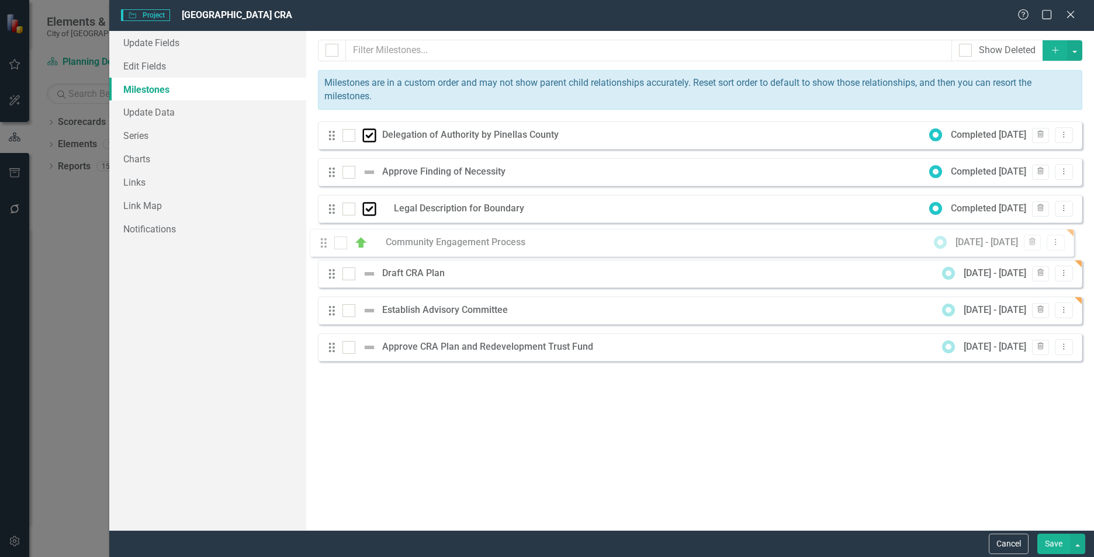
drag, startPoint x: 331, startPoint y: 360, endPoint x: 322, endPoint y: 247, distance: 113.6
click at [322, 247] on div "Drag Delegation of Authority by Pinellas County Completed 5/30/25 Trash Dropdow…" at bounding box center [700, 246] width 764 height 249
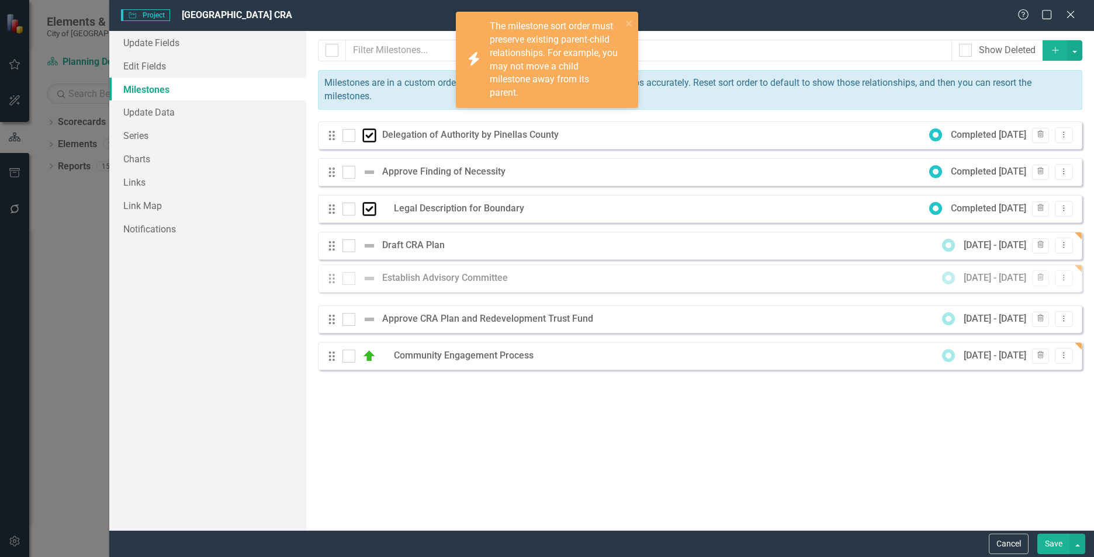
click at [331, 278] on div "Drag Delegation of Authority by Pinellas County Completed 5/30/25 Trash Dropdow…" at bounding box center [700, 246] width 764 height 249
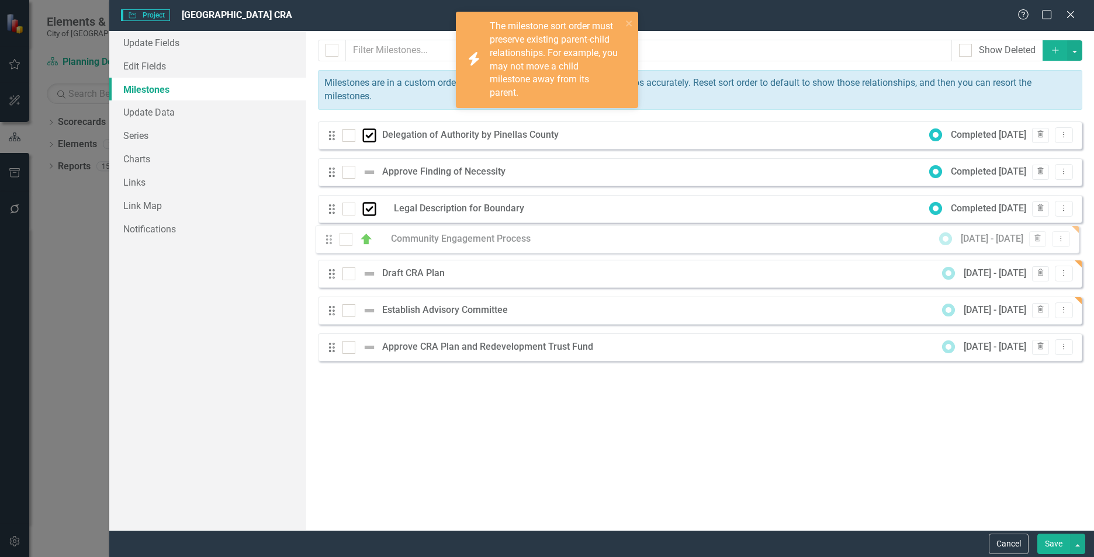
drag, startPoint x: 332, startPoint y: 359, endPoint x: 330, endPoint y: 240, distance: 118.6
click at [330, 240] on div "Drag Delegation of Authority by Pinellas County Completed 5/30/25 Trash Dropdow…" at bounding box center [700, 246] width 764 height 249
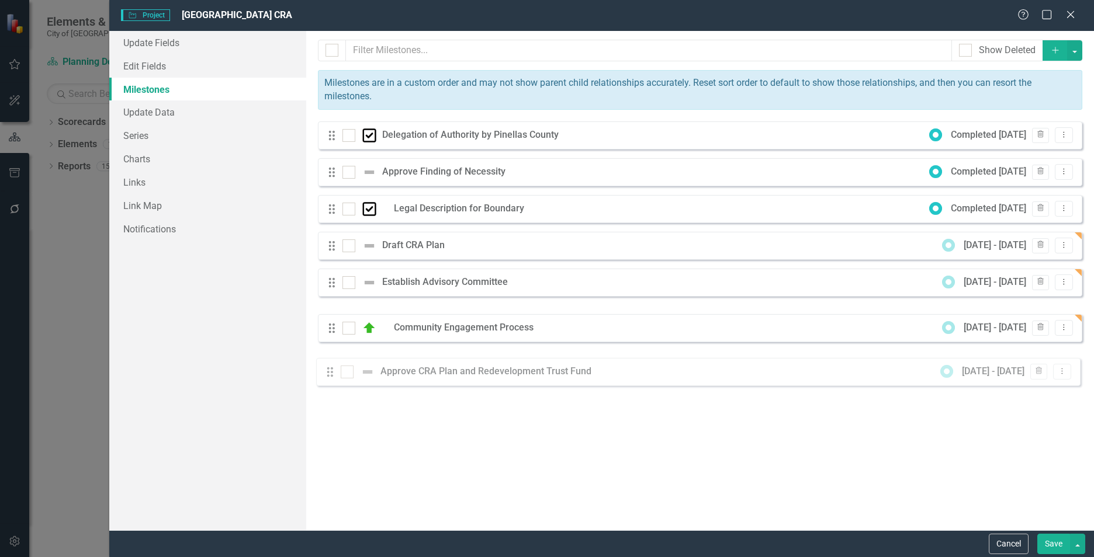
drag, startPoint x: 332, startPoint y: 318, endPoint x: 331, endPoint y: 377, distance: 58.5
click at [331, 377] on div "Milestones allow you to break down your projects (or initiatives) into smaller …" at bounding box center [700, 281] width 788 height 500
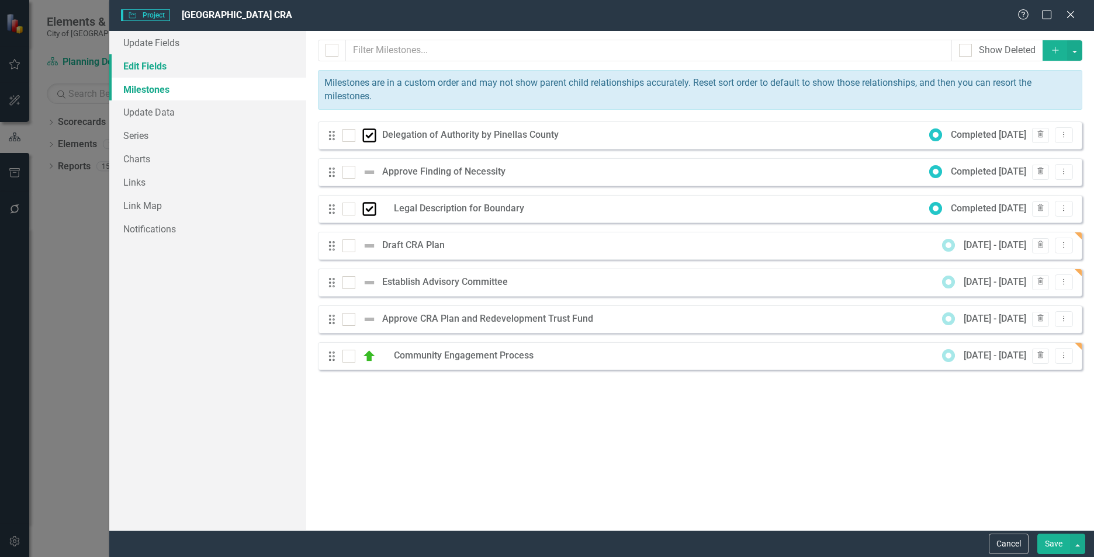
click at [136, 63] on link "Edit Fields" at bounding box center [207, 65] width 197 height 23
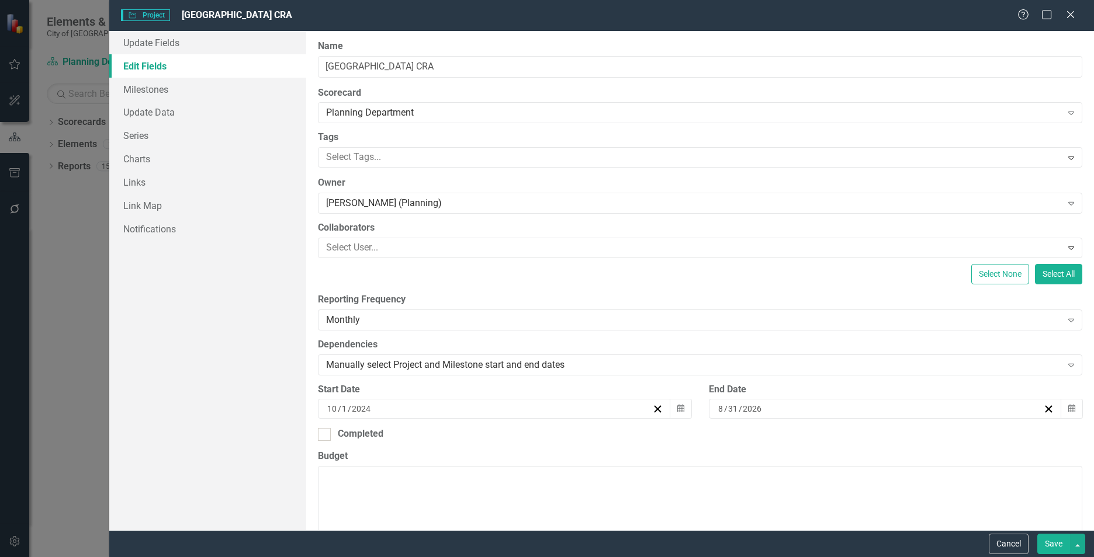
scroll to position [175, 0]
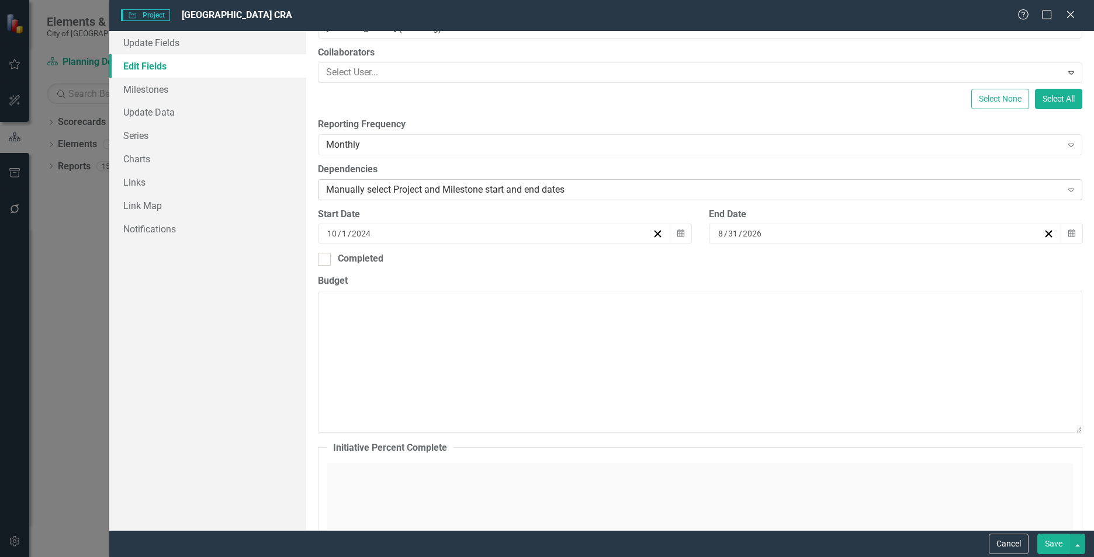
click at [639, 189] on div "Manually select Project and Milestone start and end dates" at bounding box center [693, 189] width 735 height 13
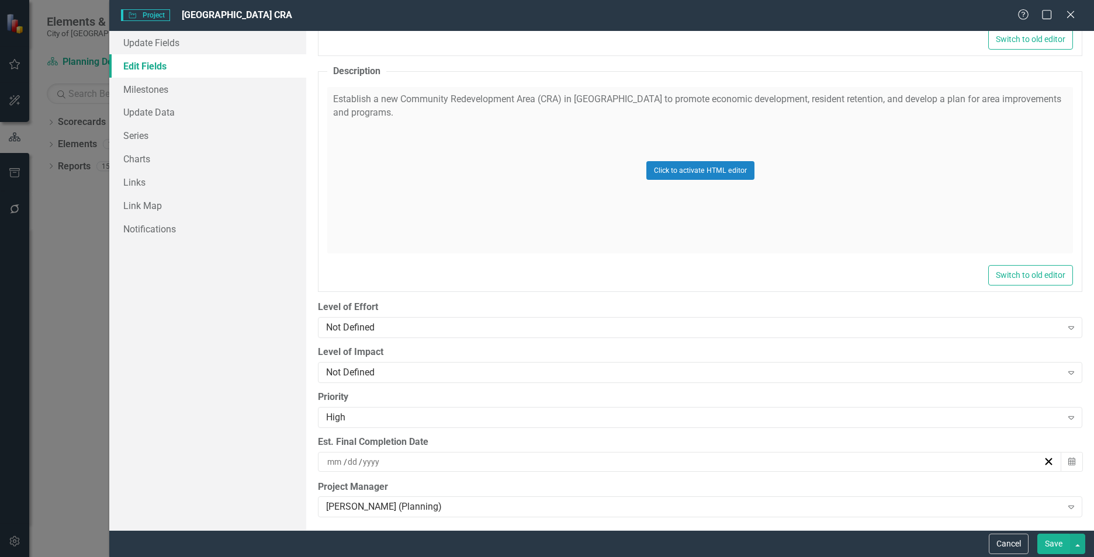
scroll to position [791, 0]
click at [1054, 544] on button "Save" at bounding box center [1053, 544] width 33 height 20
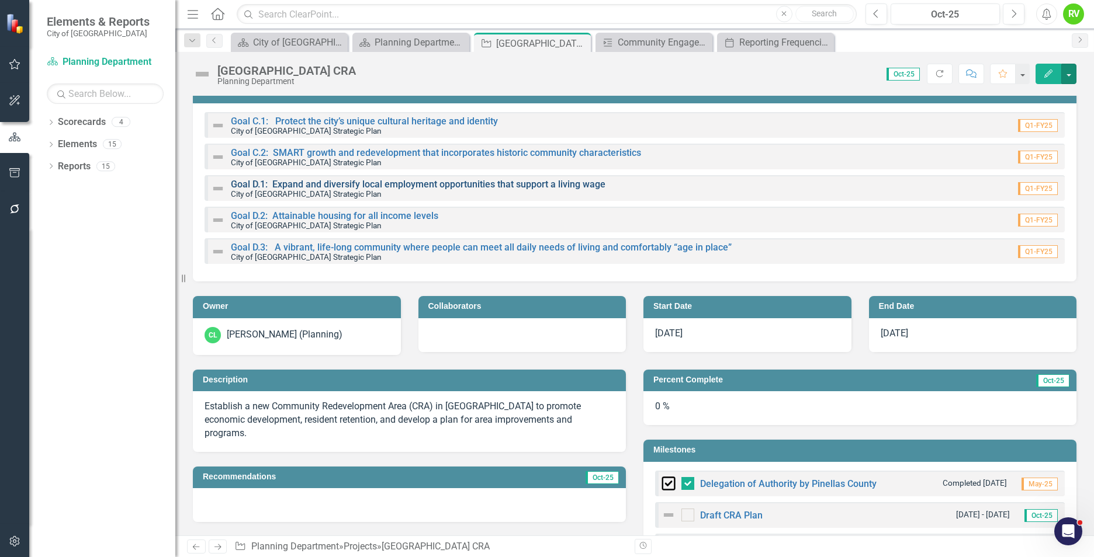
scroll to position [0, 0]
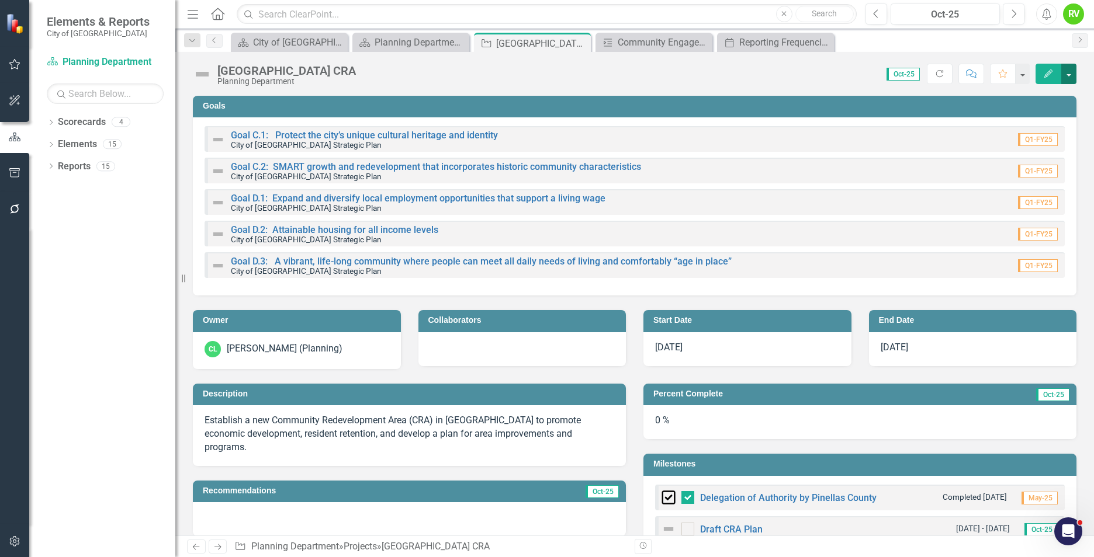
click at [1070, 76] on button "button" at bounding box center [1068, 74] width 15 height 20
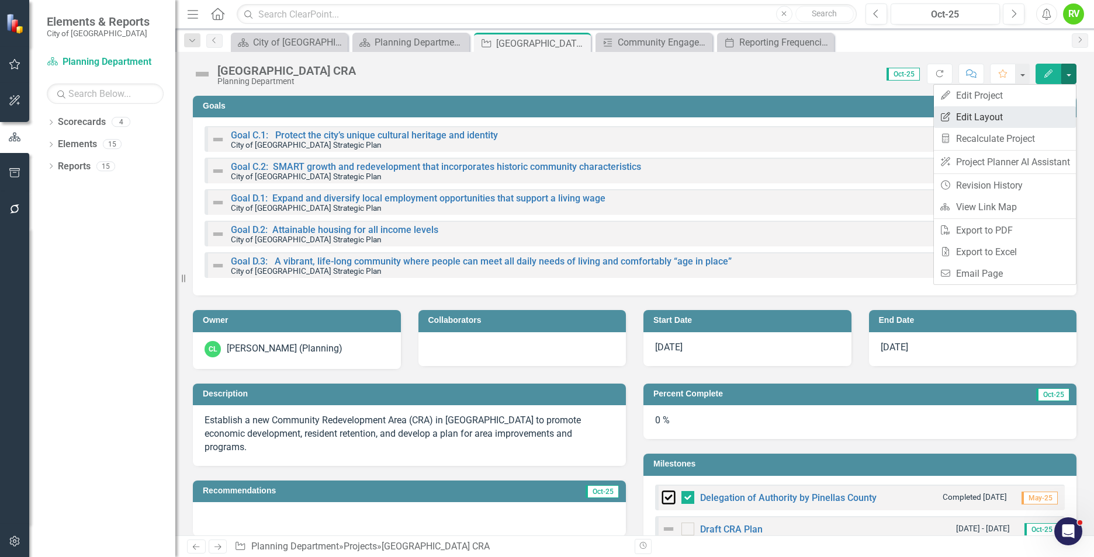
click at [960, 119] on link "Edit Report Edit Layout" at bounding box center [1005, 117] width 142 height 22
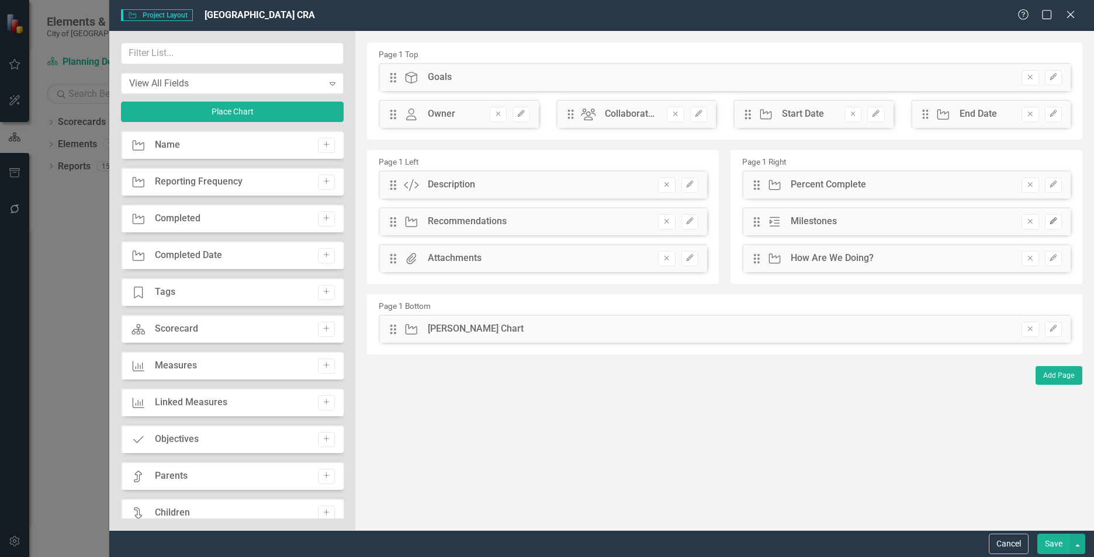
click at [1054, 222] on icon "Edit" at bounding box center [1053, 221] width 9 height 7
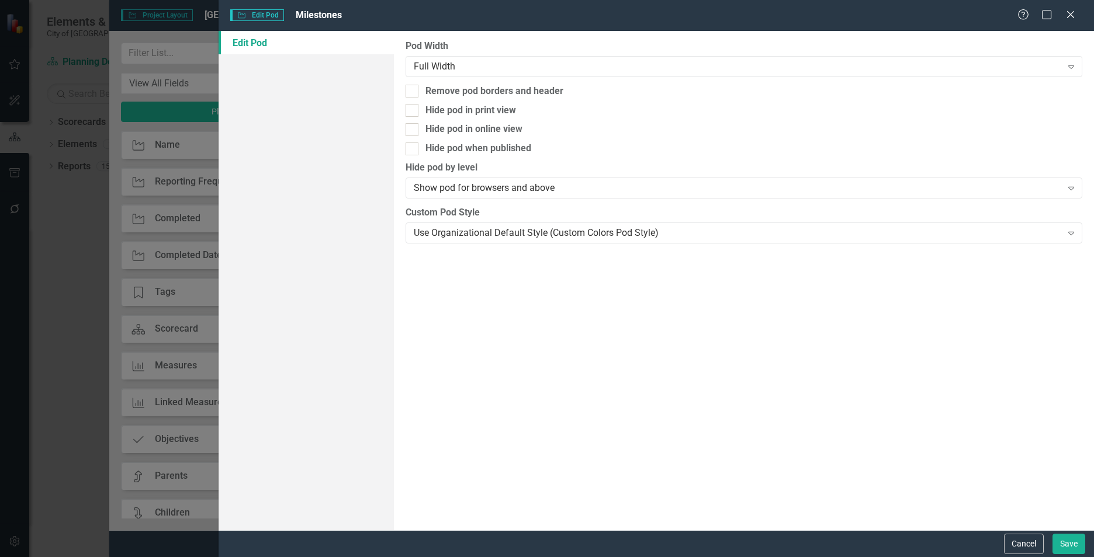
click at [1077, 11] on div "Help Maximize Close" at bounding box center [1049, 15] width 65 height 13
click at [1071, 13] on icon "Close" at bounding box center [1070, 14] width 15 height 11
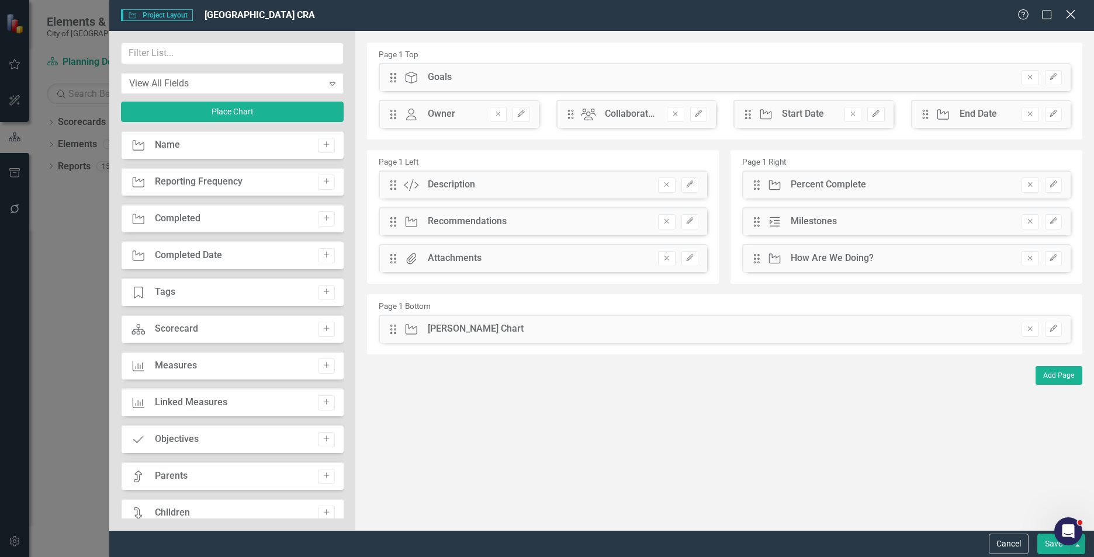
click at [1069, 10] on icon "Close" at bounding box center [1070, 14] width 15 height 11
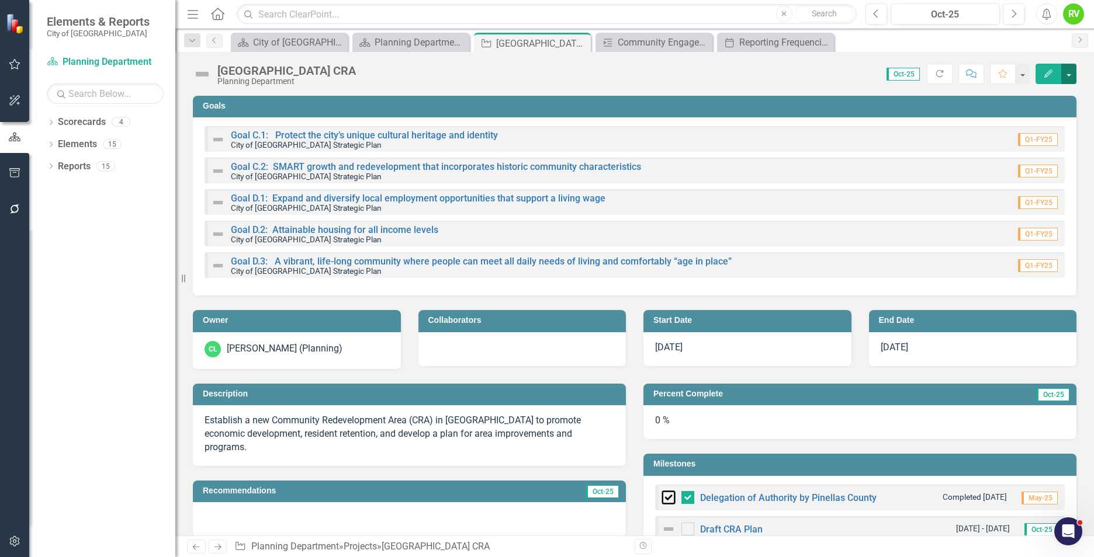
click at [1069, 74] on button "button" at bounding box center [1068, 74] width 15 height 20
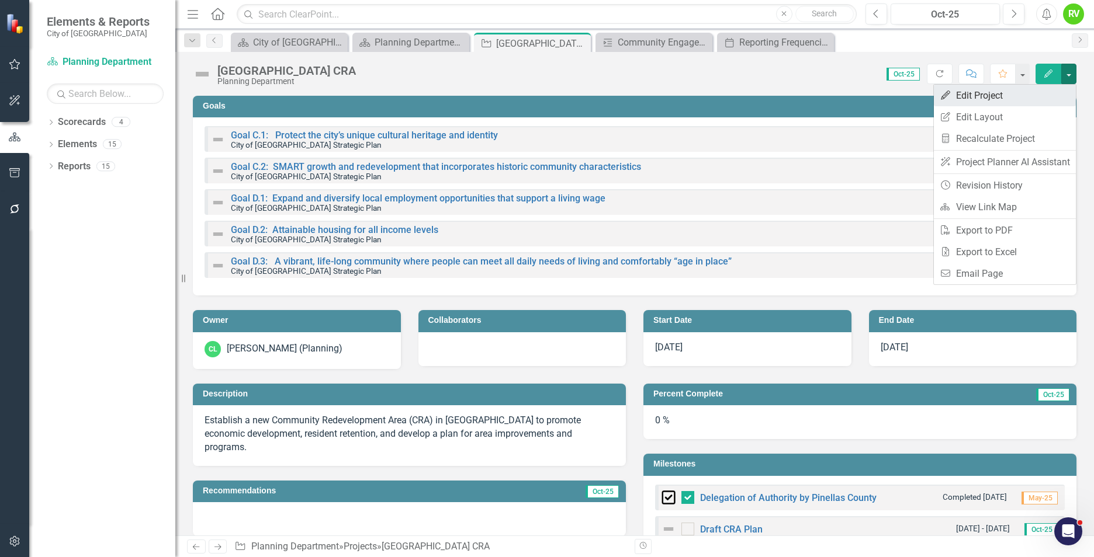
click at [993, 94] on link "Edit Edit Project" at bounding box center [1005, 96] width 142 height 22
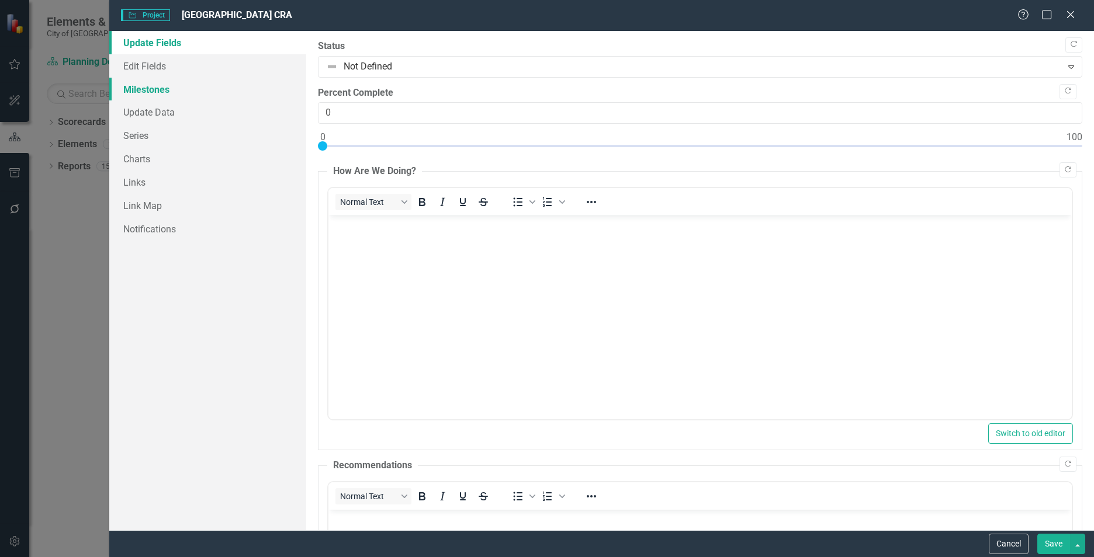
click at [144, 84] on link "Milestones" at bounding box center [207, 89] width 197 height 23
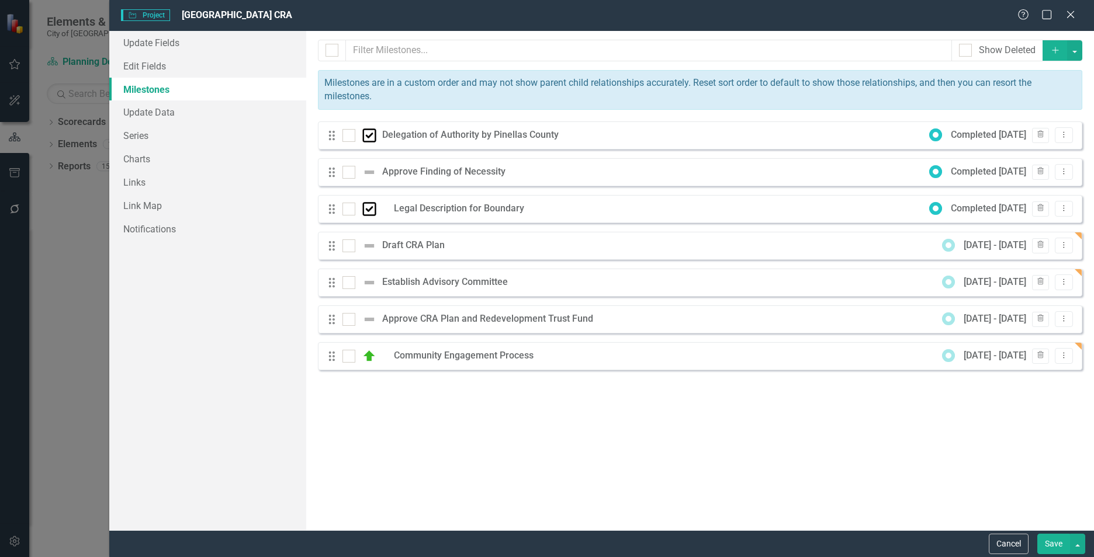
click at [363, 89] on div "Milestones are in a custom order and may not show parent child relationships ac…" at bounding box center [700, 90] width 764 height 40
click at [152, 41] on link "Update Fields" at bounding box center [207, 42] width 197 height 23
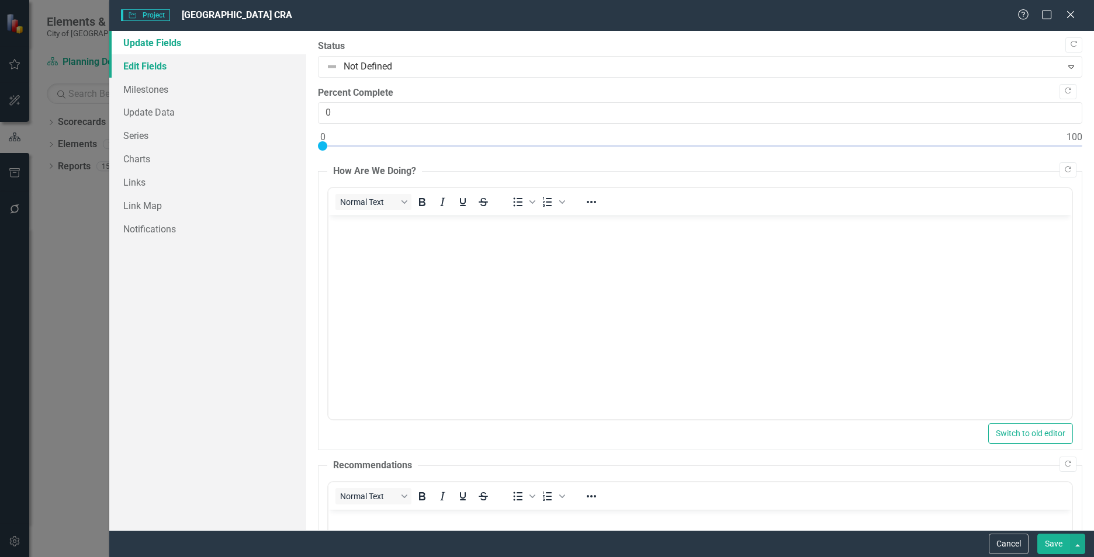
click at [143, 60] on link "Edit Fields" at bounding box center [207, 65] width 197 height 23
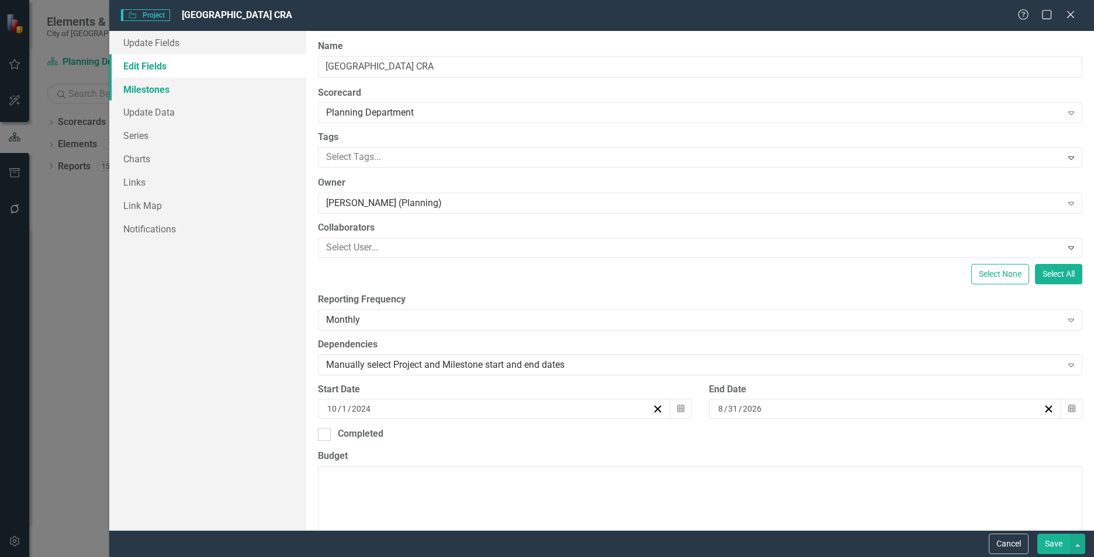
click at [133, 89] on link "Milestones" at bounding box center [207, 89] width 197 height 23
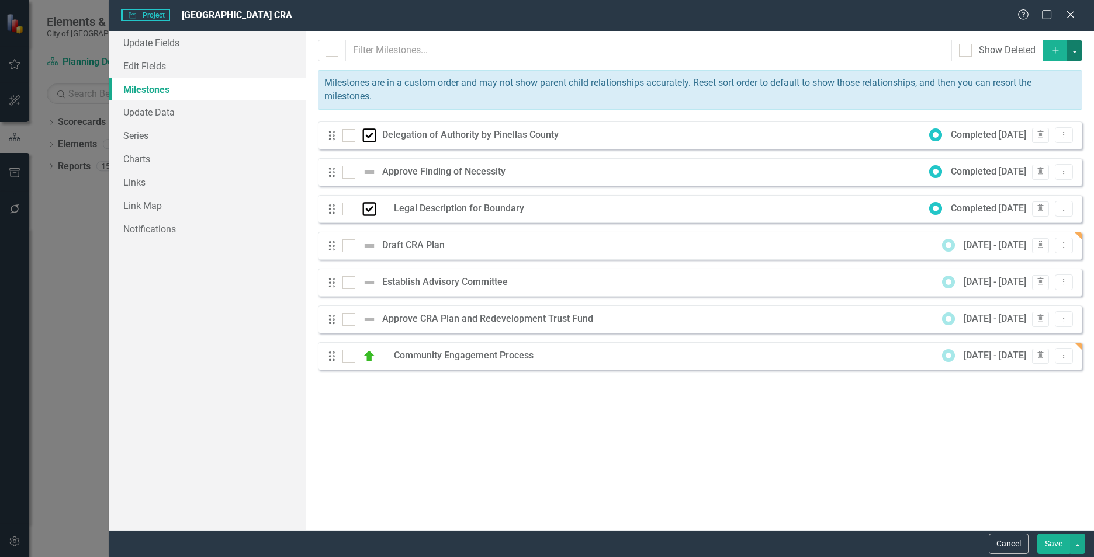
click at [1076, 53] on button "button" at bounding box center [1074, 50] width 15 height 20
click at [972, 112] on link "Sort Reset Sort Order to Default" at bounding box center [1013, 116] width 138 height 22
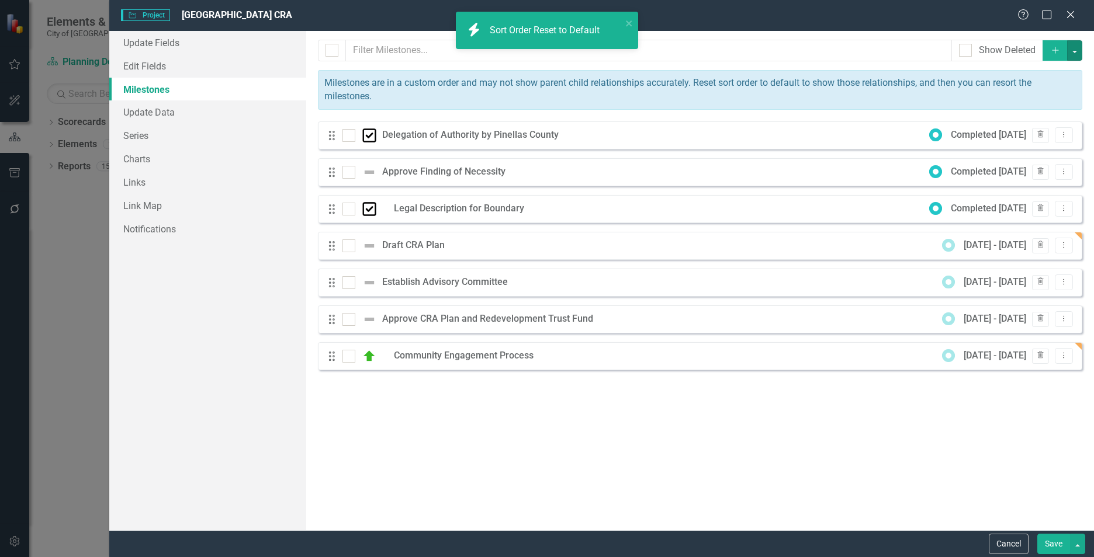
checkbox input "false"
checkbox input "true"
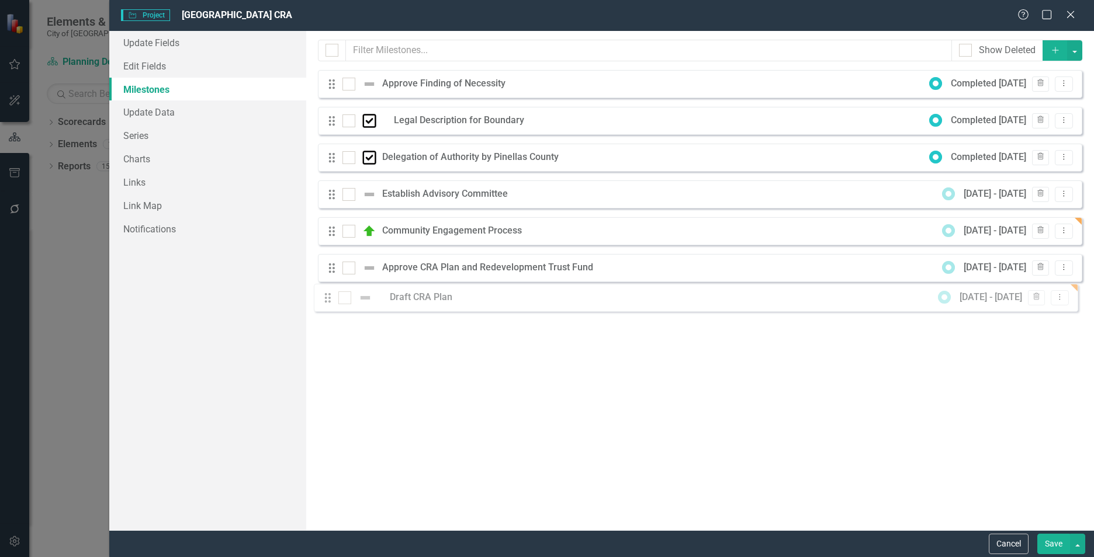
drag, startPoint x: 331, startPoint y: 304, endPoint x: 327, endPoint y: 297, distance: 8.1
click at [327, 297] on div "Drag Approve Finding of Necessity Completed 7/23/24 Trash Dropdown Menu Drag Le…" at bounding box center [700, 194] width 764 height 249
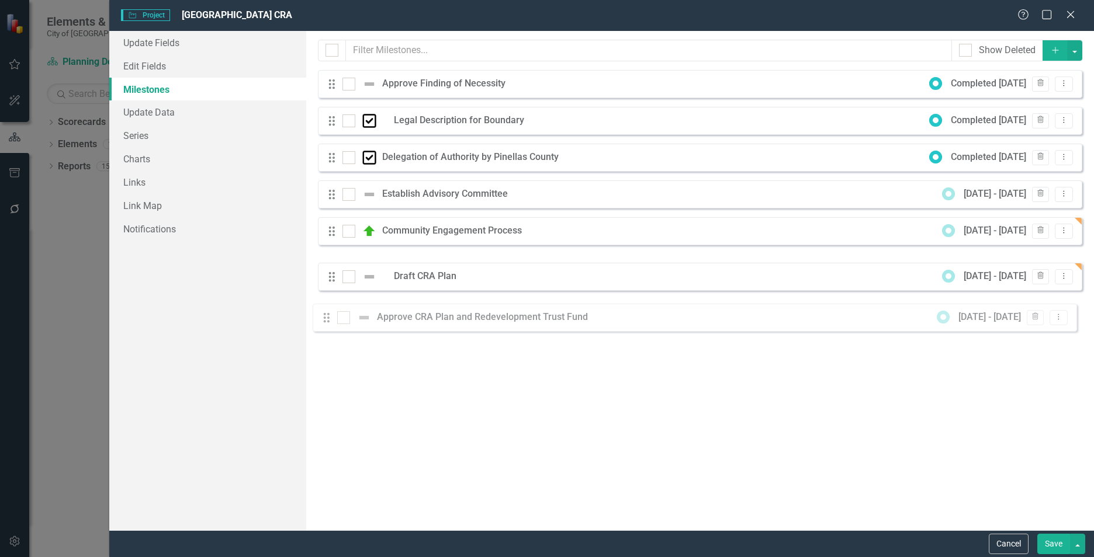
drag, startPoint x: 331, startPoint y: 267, endPoint x: 326, endPoint y: 324, distance: 57.5
click at [326, 324] on div "Milestones allow you to break down your projects (or initiatives) into smaller …" at bounding box center [700, 281] width 788 height 500
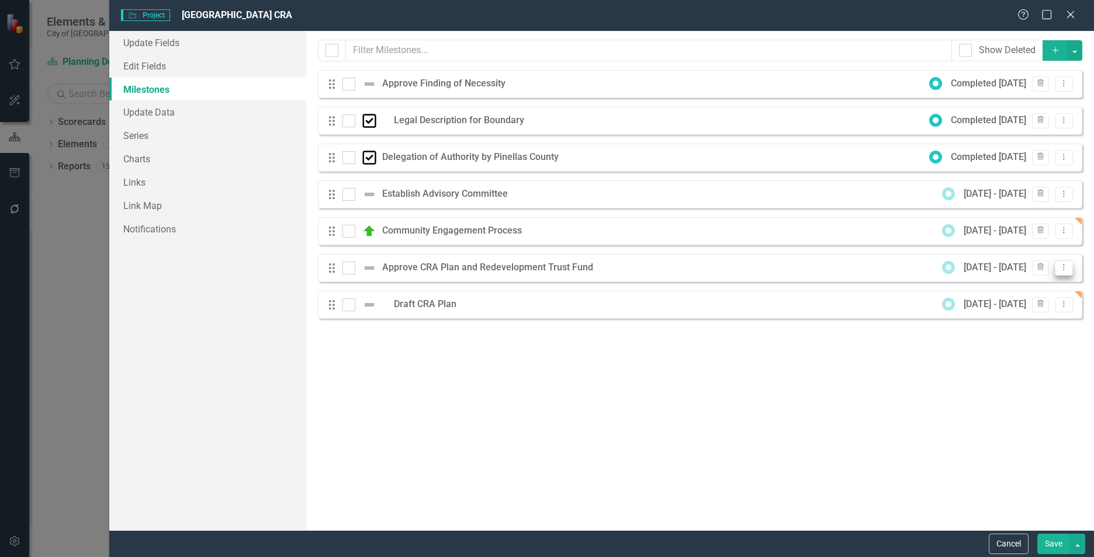
click at [1061, 265] on icon "Dropdown Menu" at bounding box center [1064, 267] width 10 height 8
click at [1017, 289] on link "Edit Edit Milestone" at bounding box center [1017, 287] width 110 height 22
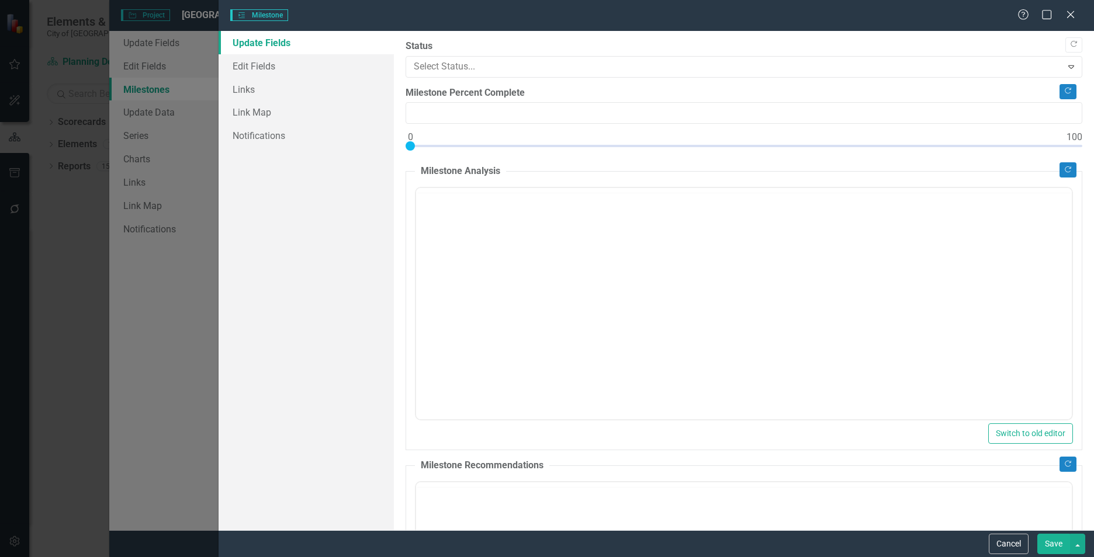
type input "0"
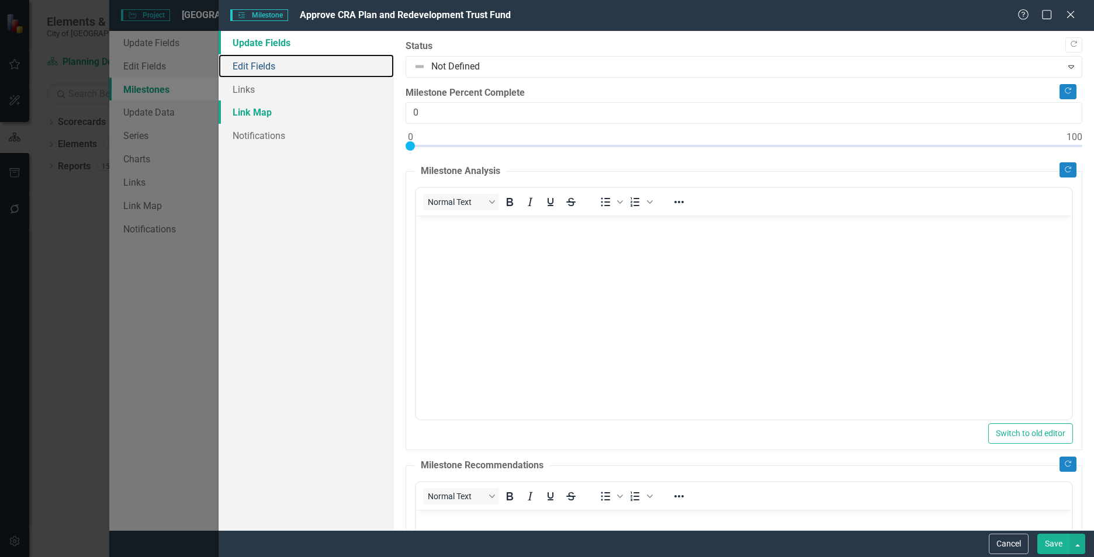
drag, startPoint x: 241, startPoint y: 65, endPoint x: 356, endPoint y: 103, distance: 120.6
click at [241, 64] on link "Edit Fields" at bounding box center [306, 65] width 175 height 23
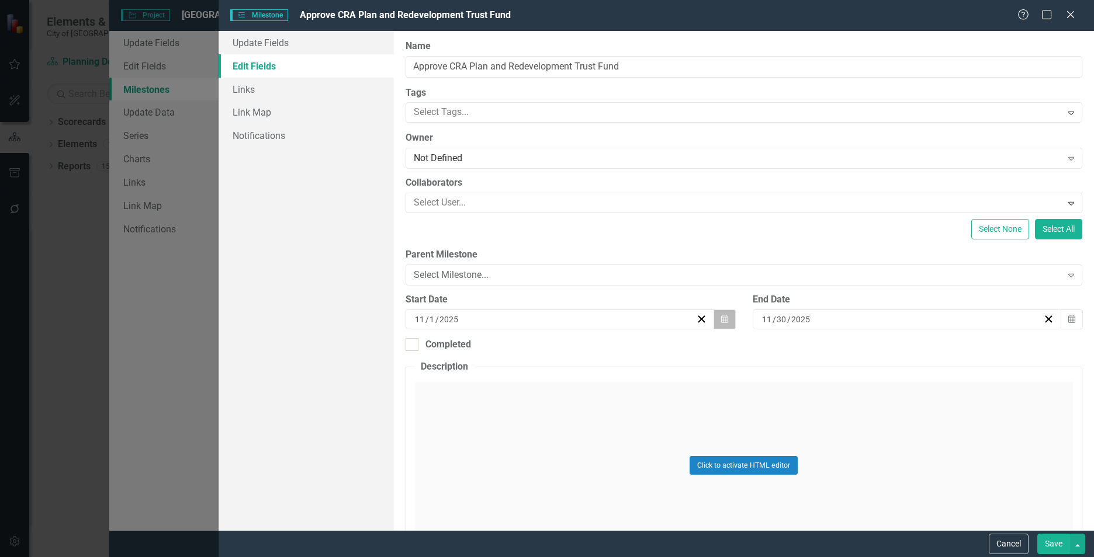
click at [721, 318] on icon "Calendar" at bounding box center [724, 319] width 7 height 8
click at [645, 350] on button "»" at bounding box center [647, 349] width 26 height 26
click at [474, 389] on button "1" at bounding box center [470, 387] width 29 height 21
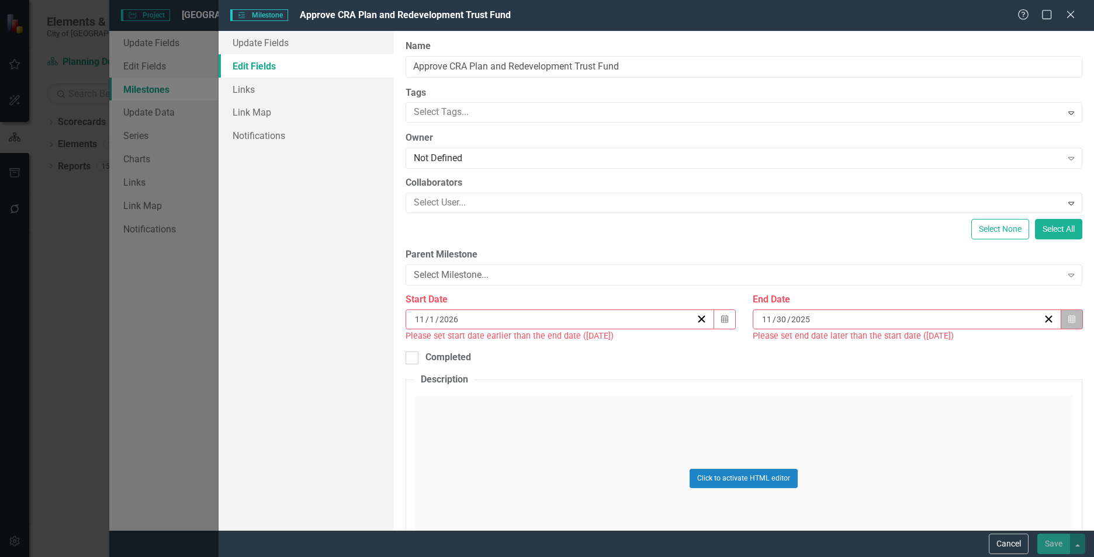
click at [1068, 321] on icon "Calendar" at bounding box center [1071, 319] width 7 height 8
click at [989, 347] on button "»" at bounding box center [989, 349] width 26 height 26
click at [842, 473] on abbr "30" at bounding box center [842, 471] width 9 height 9
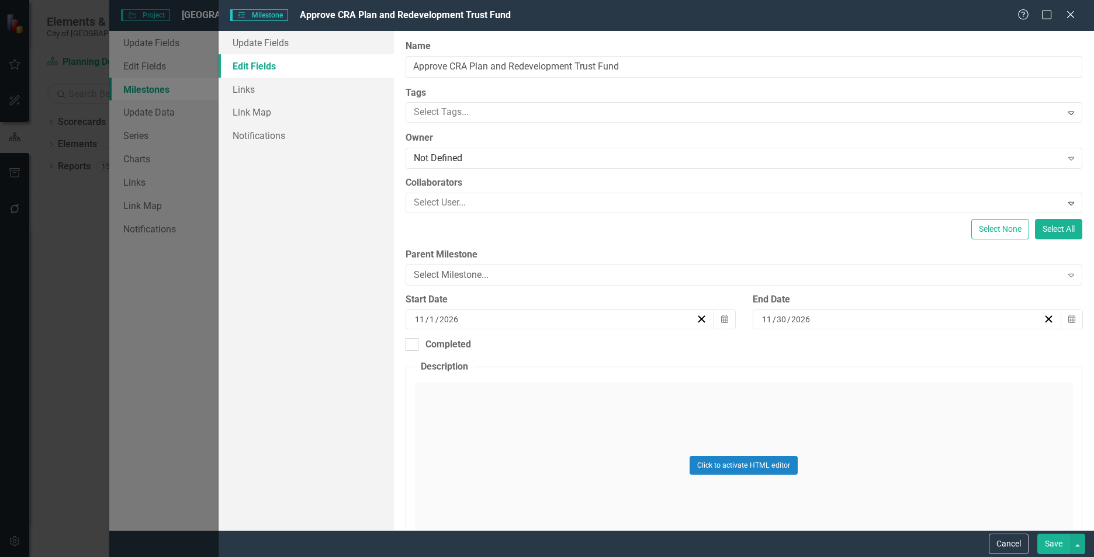
click at [1049, 546] on button "Save" at bounding box center [1053, 544] width 33 height 20
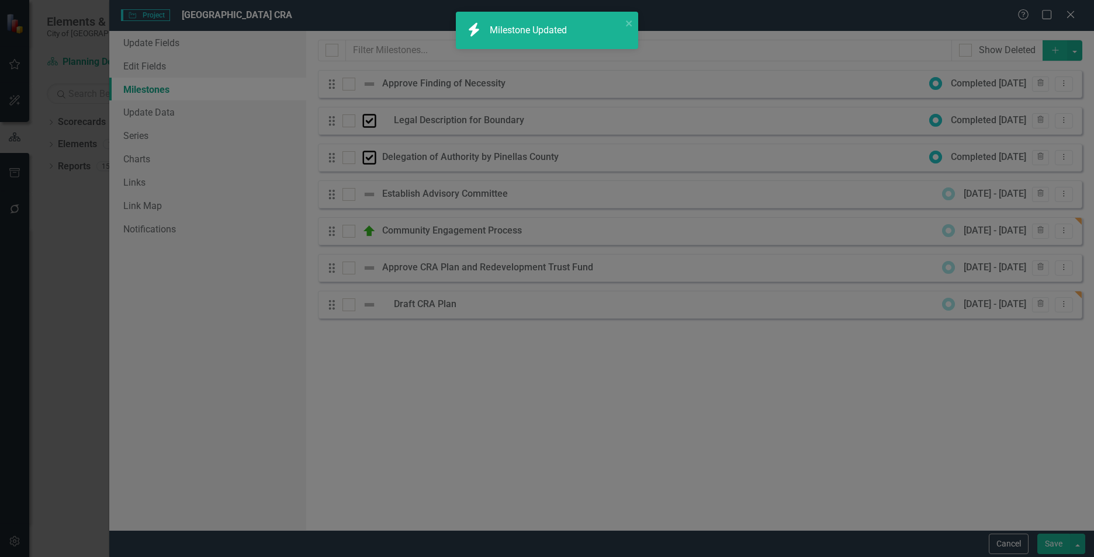
checkbox input "false"
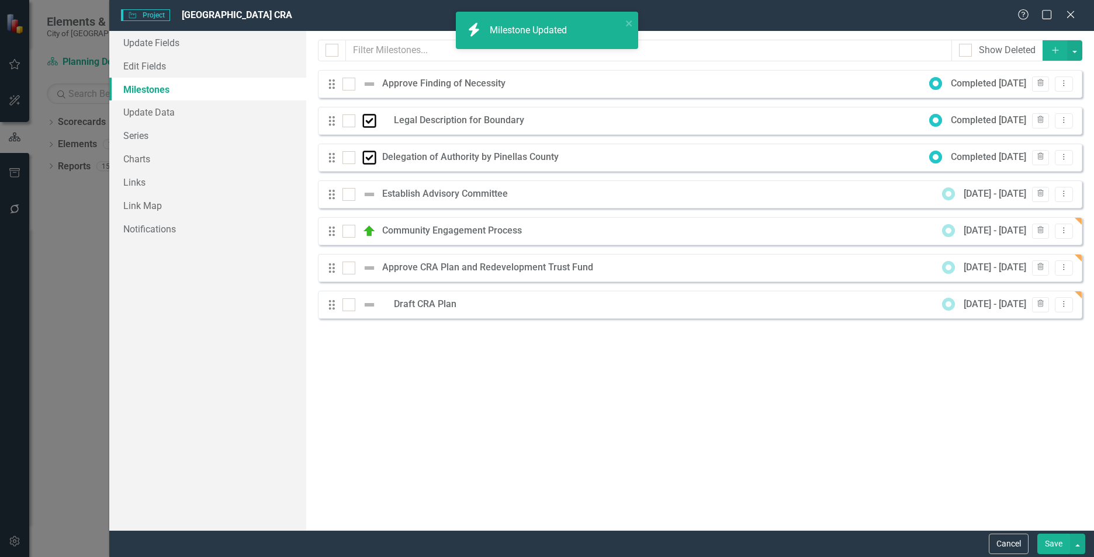
checkbox input "true"
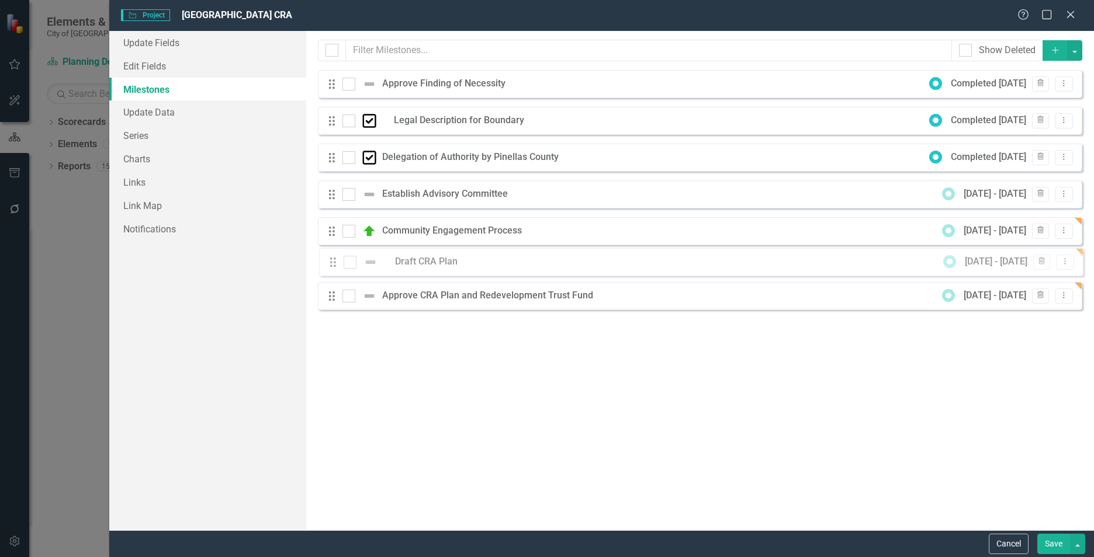
drag, startPoint x: 332, startPoint y: 309, endPoint x: 334, endPoint y: 263, distance: 46.2
click at [334, 263] on div "Drag Approve Finding of Necessity Completed 7/23/24 Trash Dropdown Menu Drag Le…" at bounding box center [700, 194] width 764 height 249
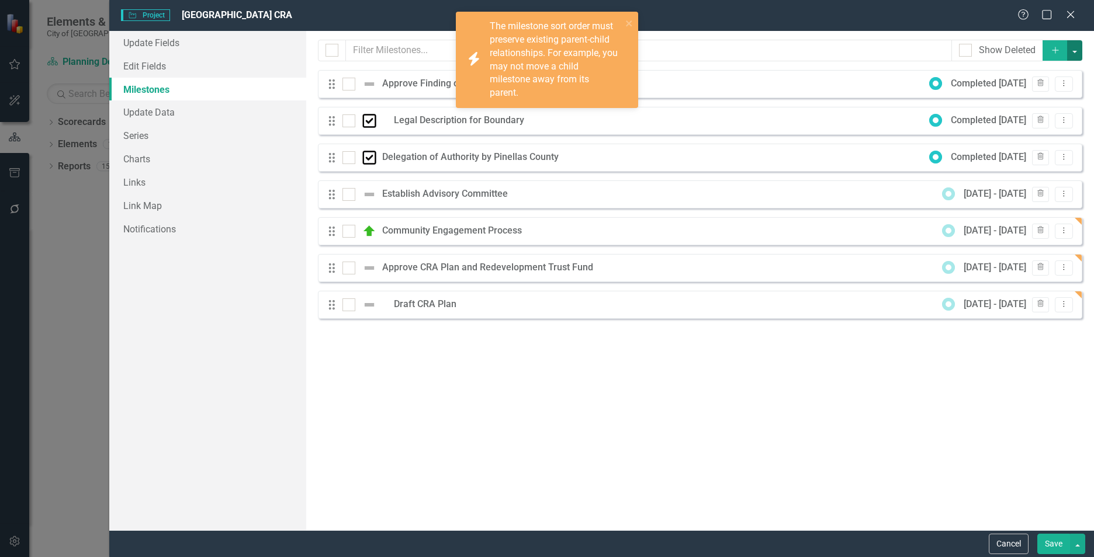
click at [1074, 48] on button "button" at bounding box center [1074, 50] width 15 height 20
click at [1057, 53] on icon "Add" at bounding box center [1055, 50] width 11 height 8
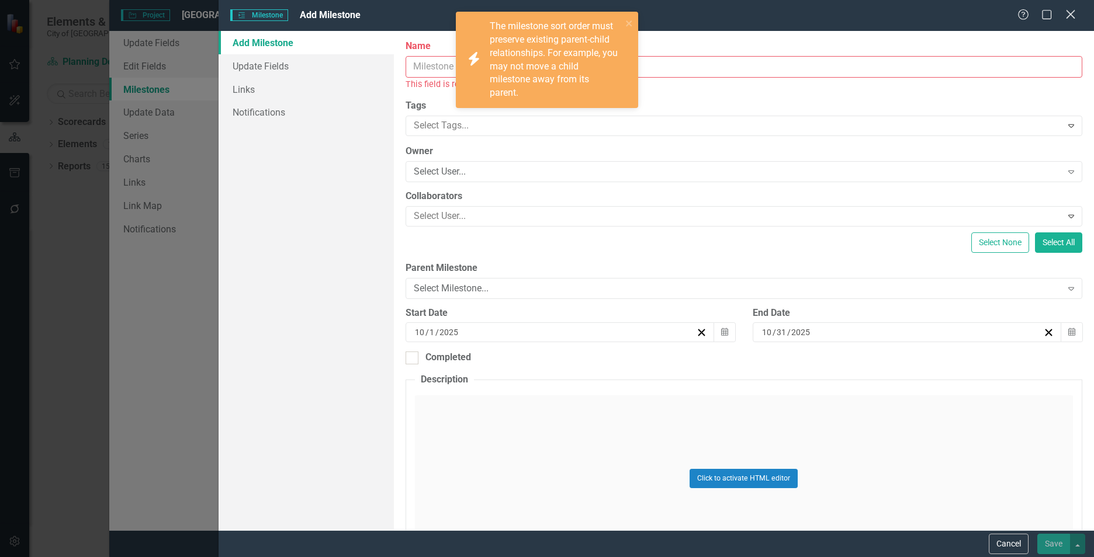
click at [1073, 14] on icon "Close" at bounding box center [1070, 14] width 15 height 11
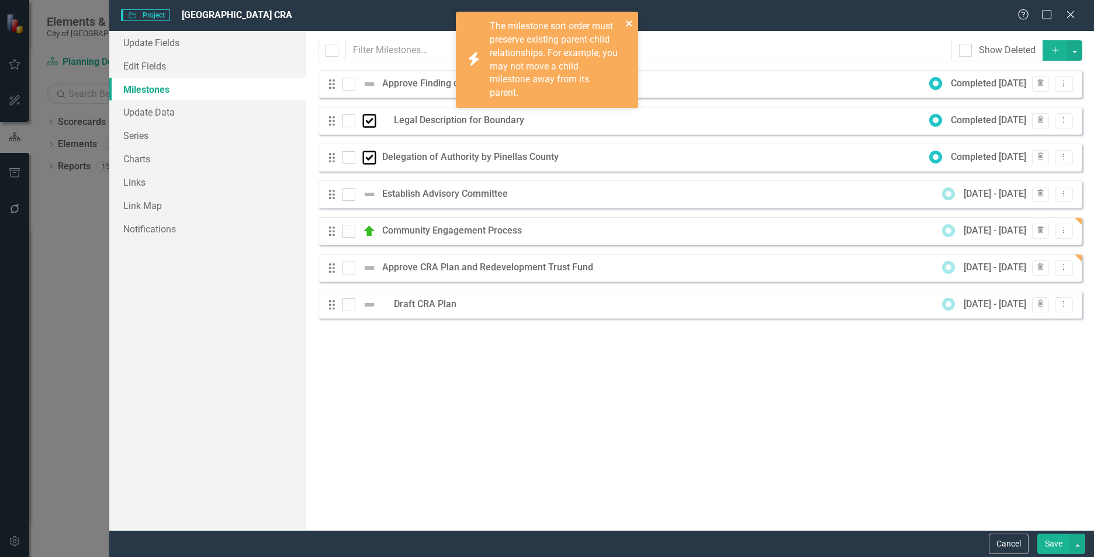
click at [627, 22] on icon "close" at bounding box center [629, 23] width 6 height 6
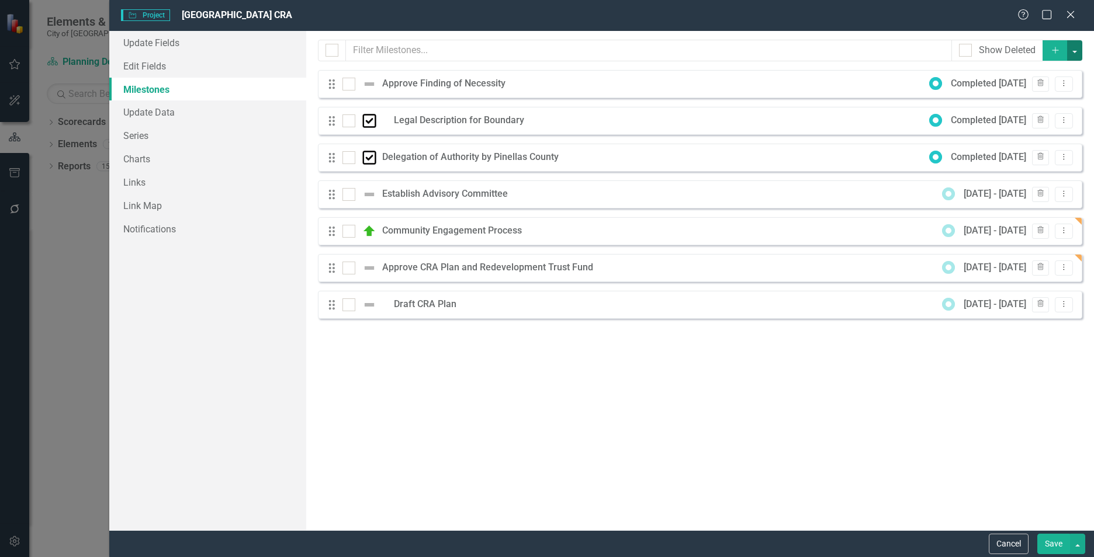
click at [1073, 50] on button "button" at bounding box center [1074, 50] width 15 height 20
click at [1072, 48] on button "button" at bounding box center [1074, 50] width 15 height 20
click at [1074, 8] on div "Project Project Central Tarpon Springs CRA Help Maximize Close" at bounding box center [601, 15] width 984 height 31
click at [411, 366] on div "Milestones allow you to break down your projects (or initiatives) into smaller …" at bounding box center [700, 281] width 788 height 500
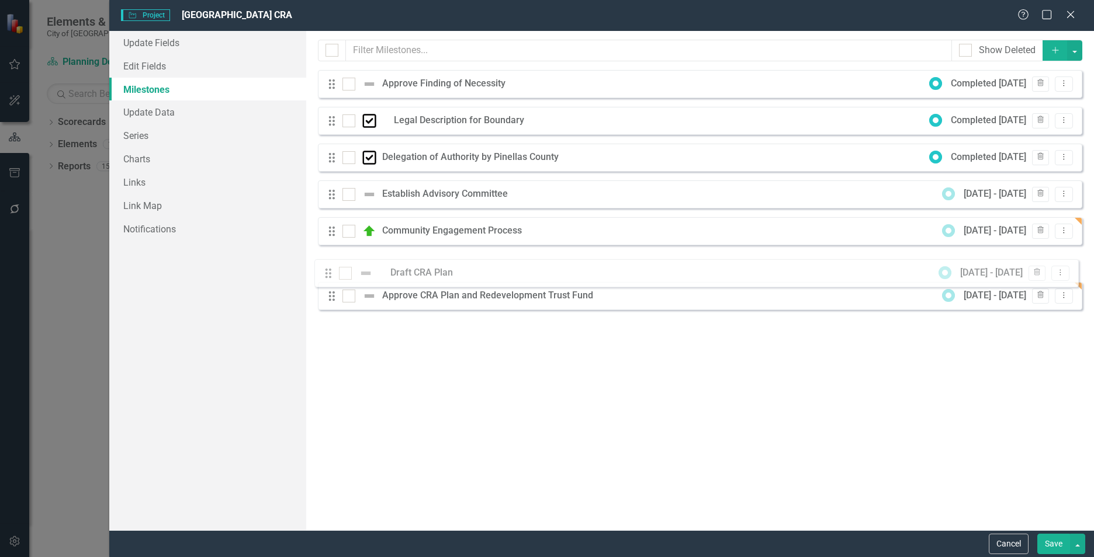
drag, startPoint x: 334, startPoint y: 306, endPoint x: 327, endPoint y: 258, distance: 48.4
click at [329, 261] on div "Drag Approve Finding of Necessity Completed 7/23/24 Trash Dropdown Menu Drag Le…" at bounding box center [700, 194] width 764 height 249
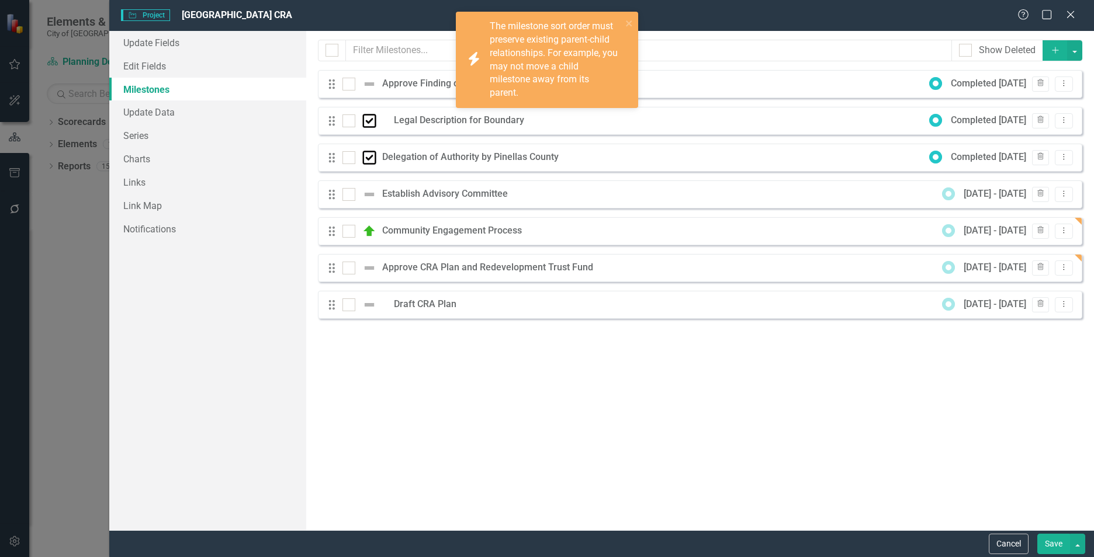
click at [1052, 545] on button "Save" at bounding box center [1053, 544] width 33 height 20
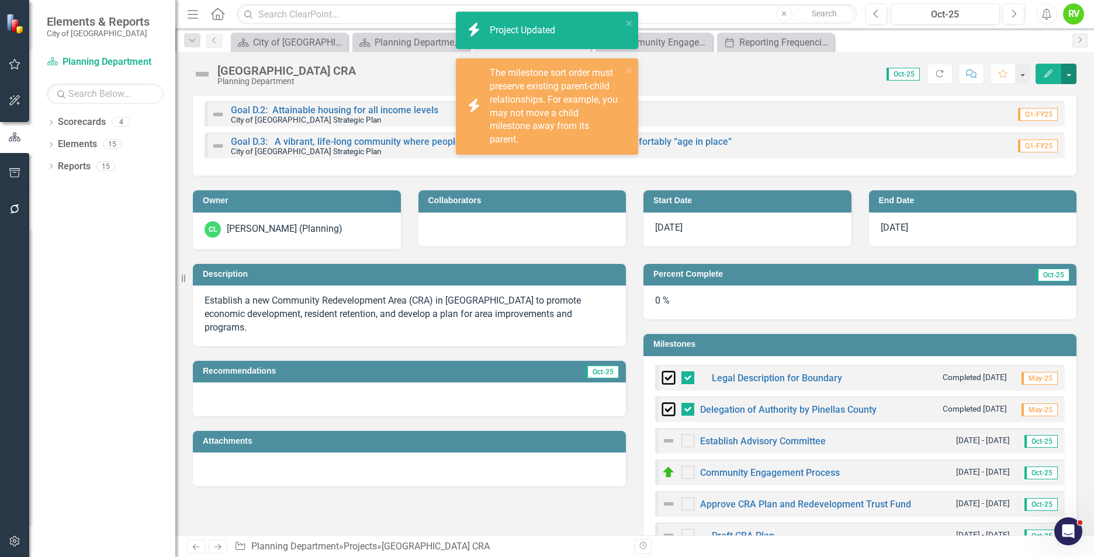
scroll to position [175, 0]
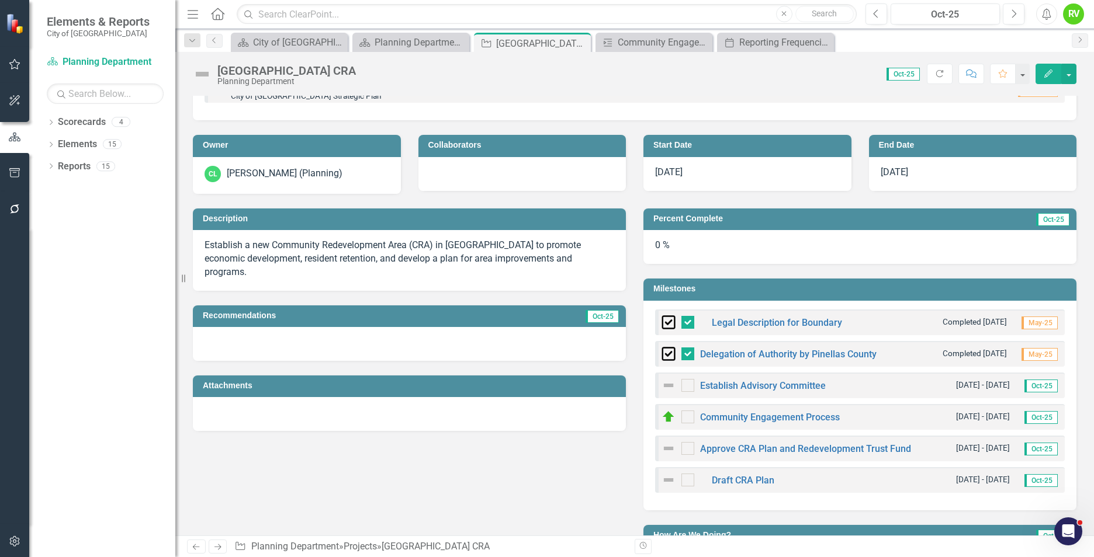
click at [733, 292] on h3 "Milestones" at bounding box center [861, 289] width 417 height 9
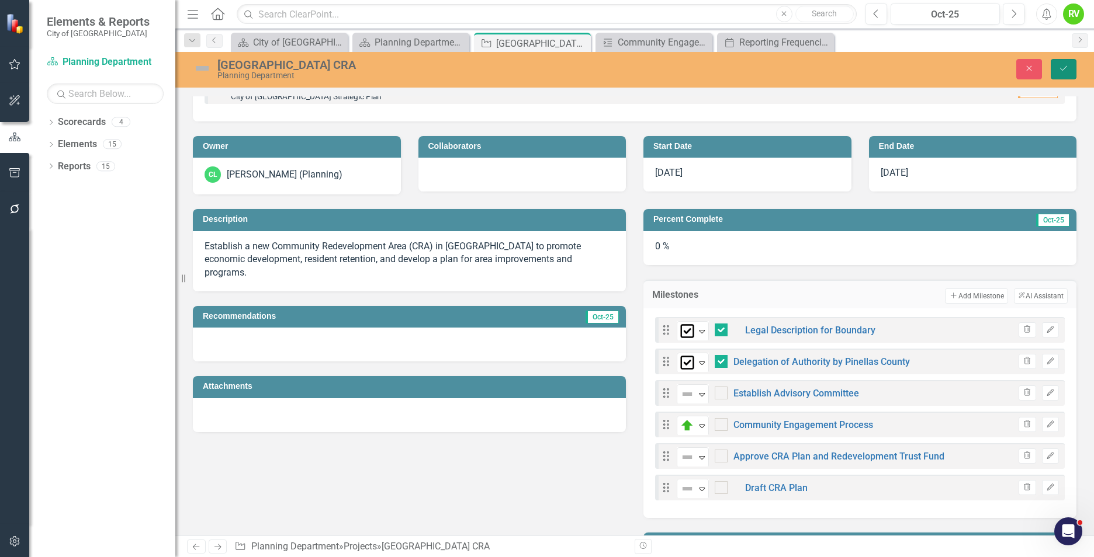
click at [1067, 68] on icon "Save" at bounding box center [1063, 68] width 11 height 8
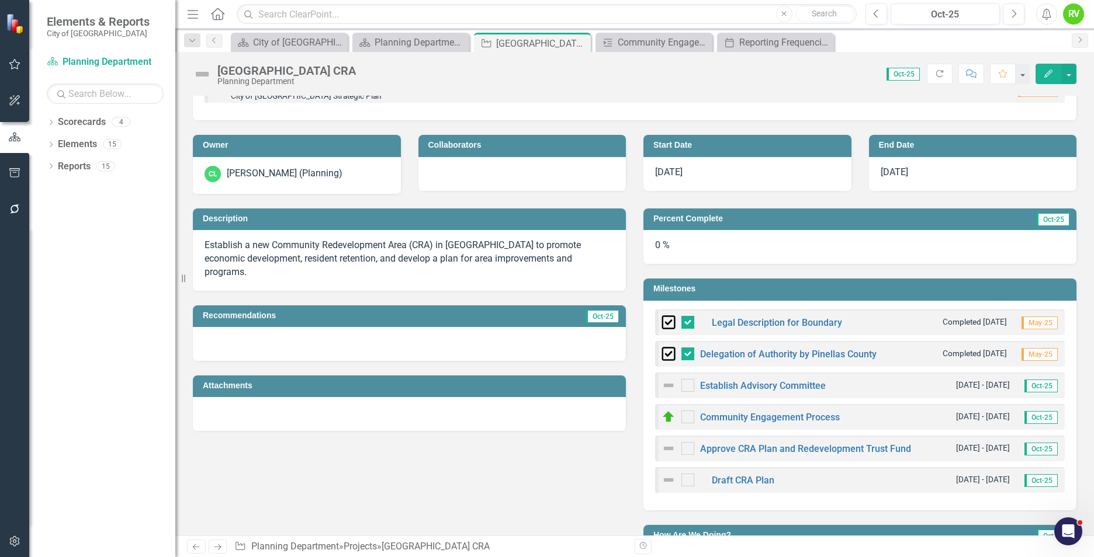
click at [737, 292] on h3 "Milestones" at bounding box center [861, 289] width 417 height 9
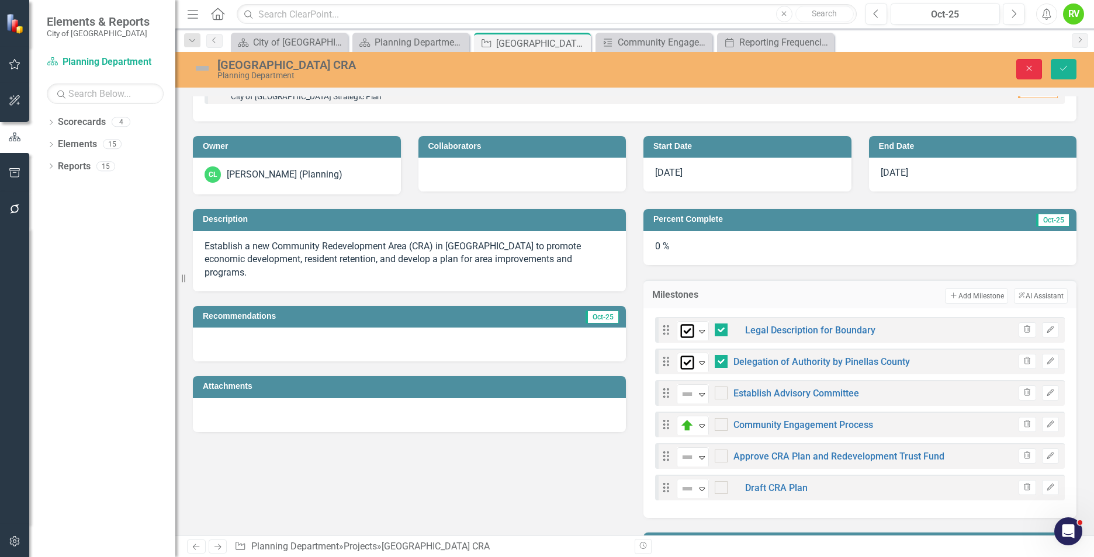
click at [1037, 68] on button "Close" at bounding box center [1029, 69] width 26 height 20
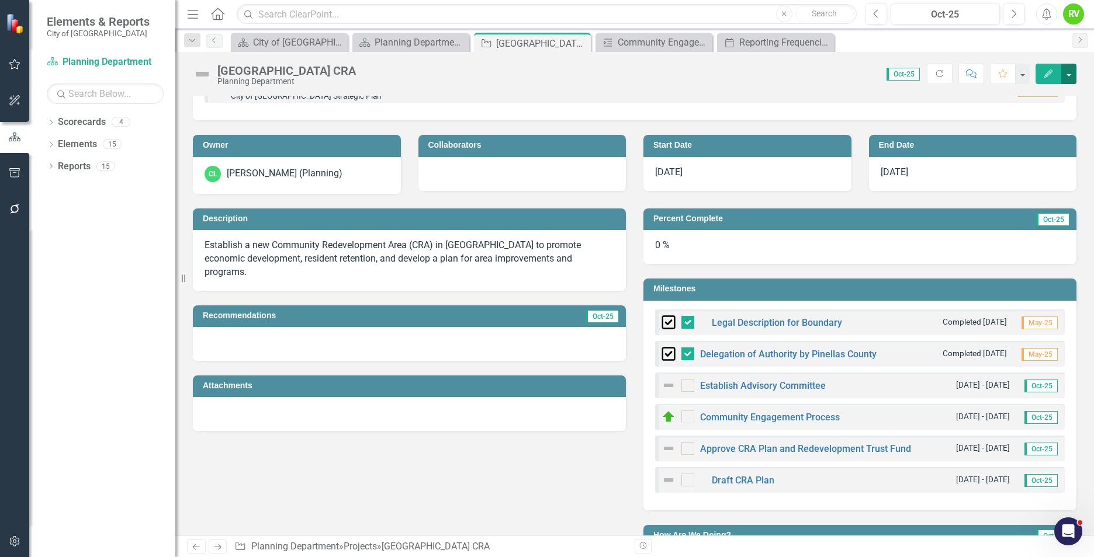
click at [1071, 78] on button "button" at bounding box center [1068, 74] width 15 height 20
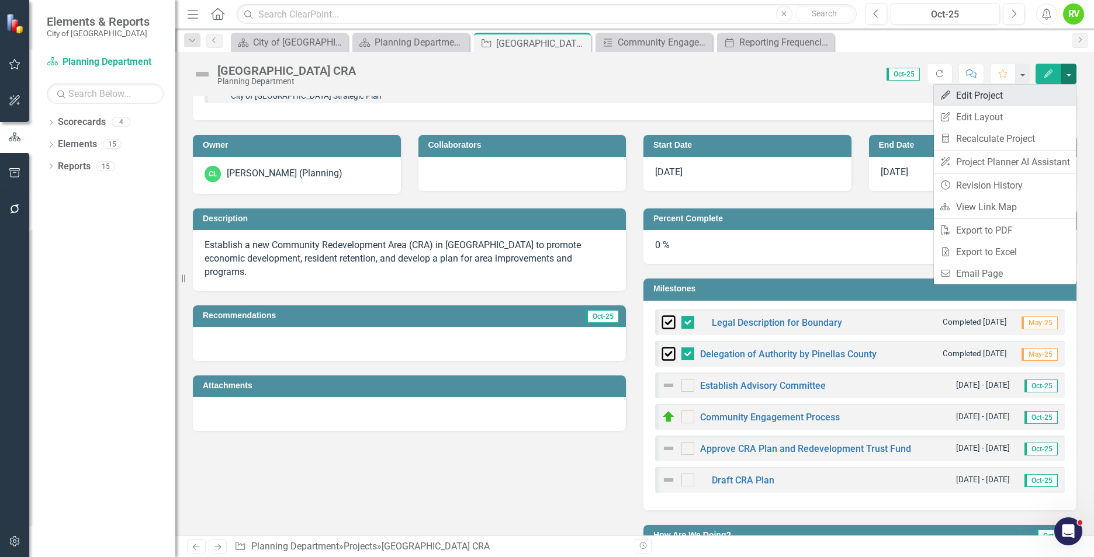
click at [975, 99] on link "Edit Edit Project" at bounding box center [1005, 96] width 142 height 22
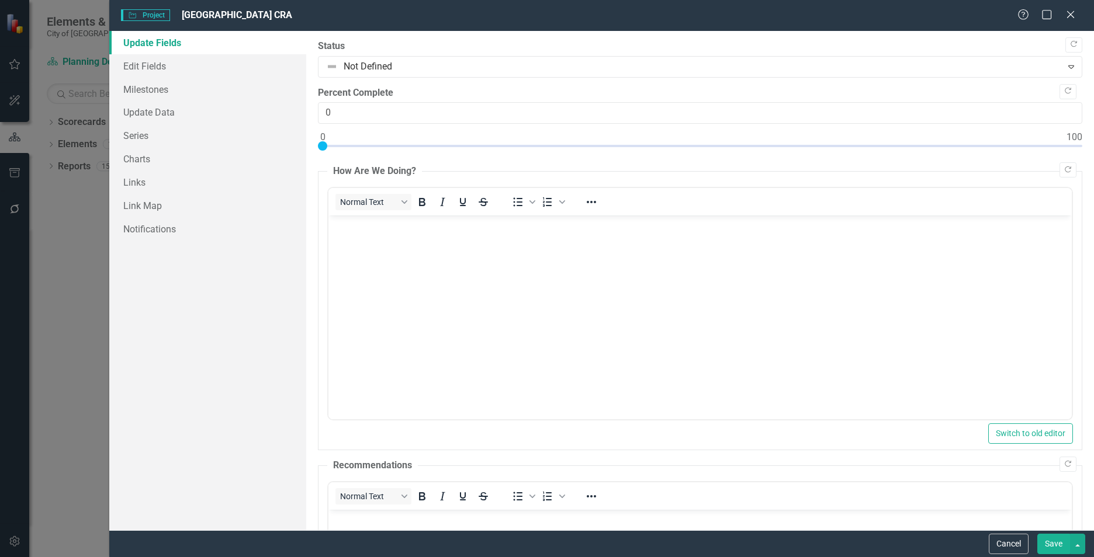
scroll to position [0, 0]
click at [139, 88] on link "Milestones" at bounding box center [207, 89] width 197 height 23
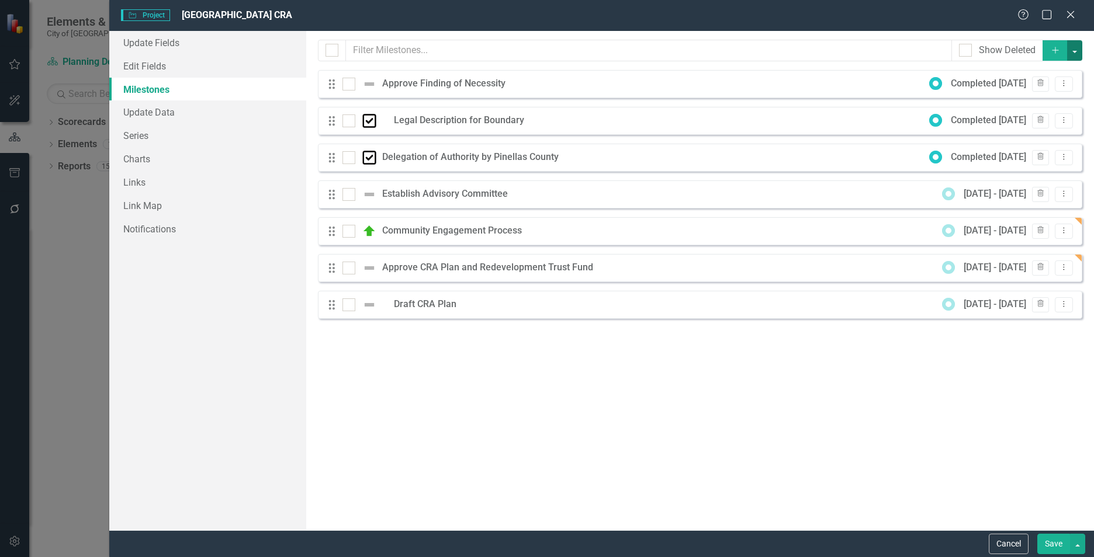
click at [1076, 50] on button "button" at bounding box center [1074, 50] width 15 height 20
click at [370, 84] on img at bounding box center [369, 84] width 14 height 14
click at [350, 84] on input "checkbox" at bounding box center [346, 82] width 8 height 8
click at [370, 84] on img at bounding box center [369, 84] width 14 height 14
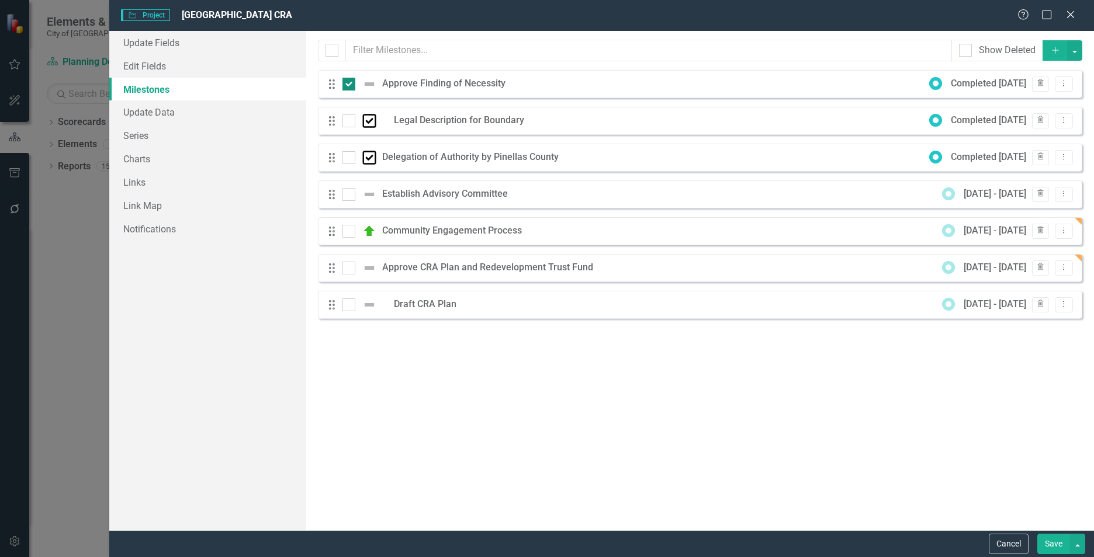
click at [350, 84] on input "checkbox" at bounding box center [346, 82] width 8 height 8
click at [370, 84] on img at bounding box center [369, 84] width 14 height 14
click at [350, 84] on input "checkbox" at bounding box center [346, 82] width 8 height 8
click at [373, 84] on img at bounding box center [369, 84] width 14 height 14
click at [350, 84] on input "checkbox" at bounding box center [346, 82] width 8 height 8
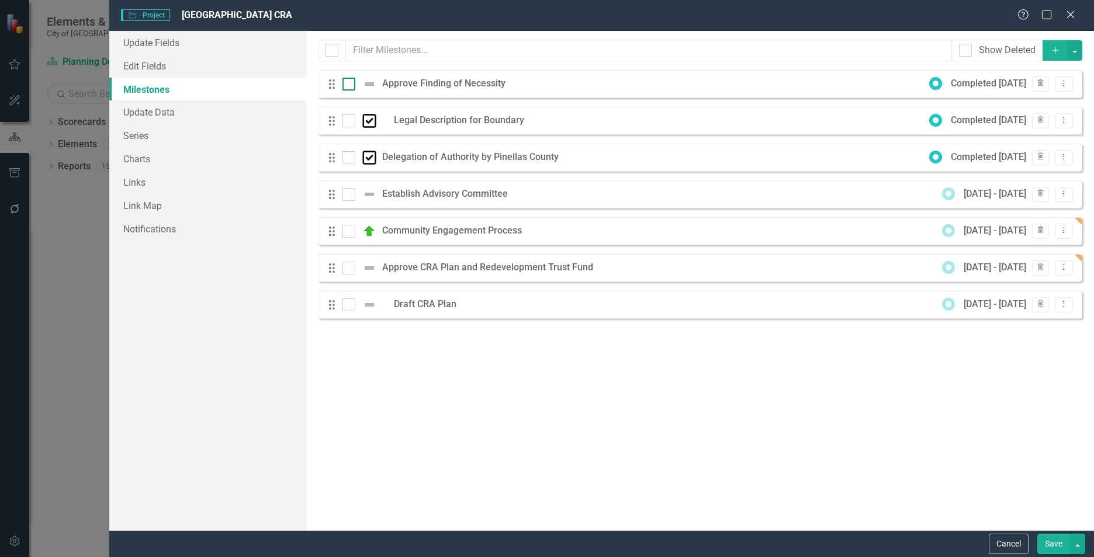
click at [373, 84] on img at bounding box center [369, 84] width 14 height 14
click at [350, 84] on input "checkbox" at bounding box center [346, 82] width 8 height 8
checkbox input "true"
click at [408, 84] on div "Approve Finding of Necessity" at bounding box center [446, 83] width 129 height 13
click at [1071, 84] on button "Dropdown Menu" at bounding box center [1064, 85] width 18 height 16
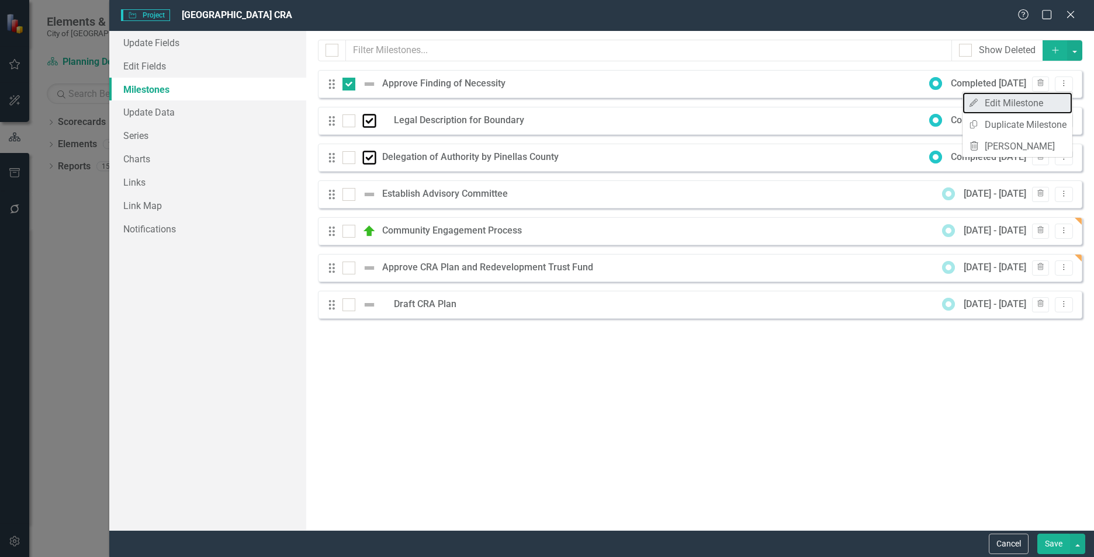
click at [1025, 100] on link "Edit Edit Milestone" at bounding box center [1017, 103] width 110 height 22
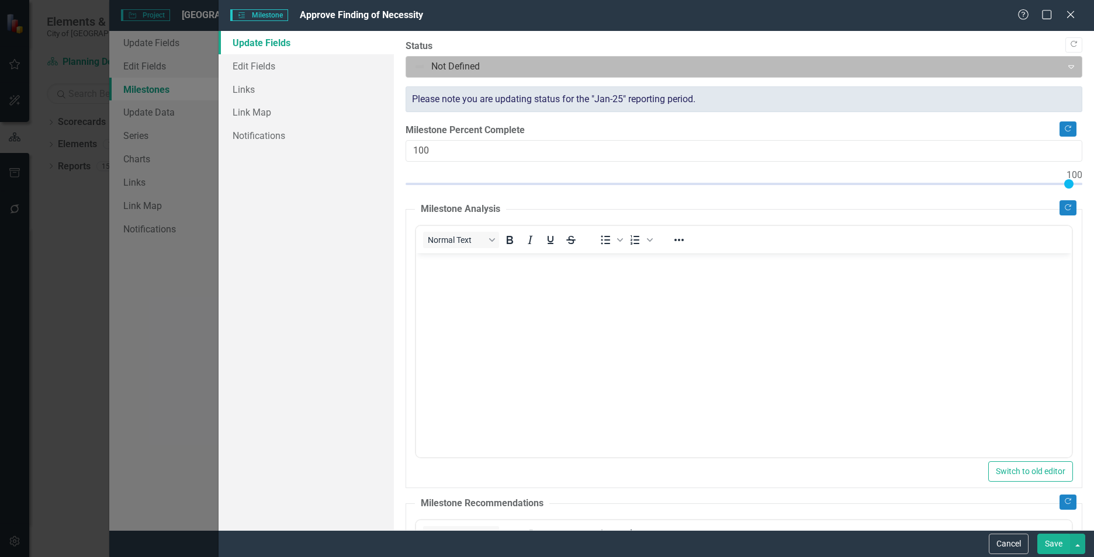
click at [420, 65] on div at bounding box center [734, 67] width 641 height 16
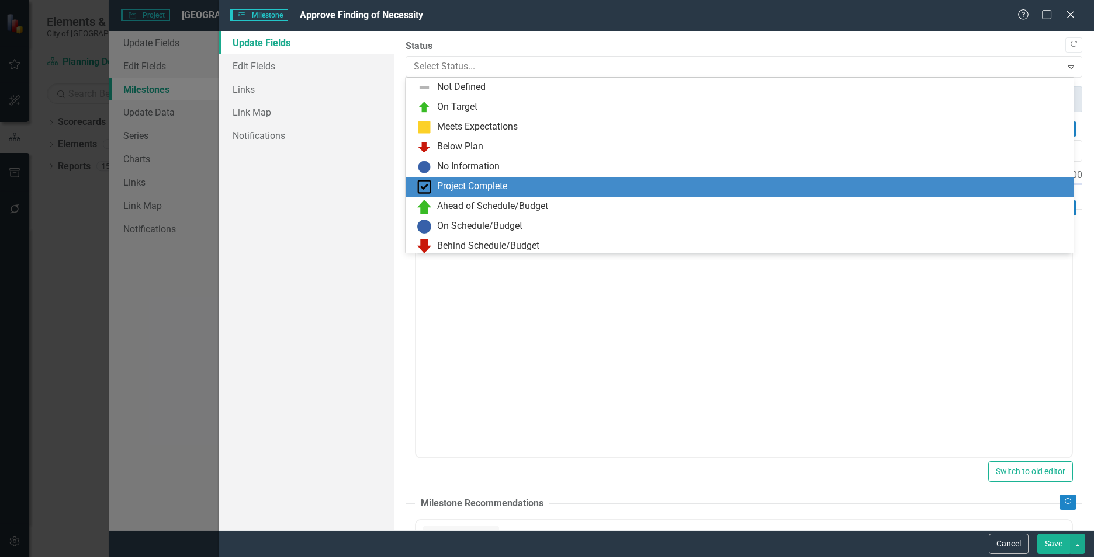
click at [426, 183] on img at bounding box center [424, 187] width 14 height 14
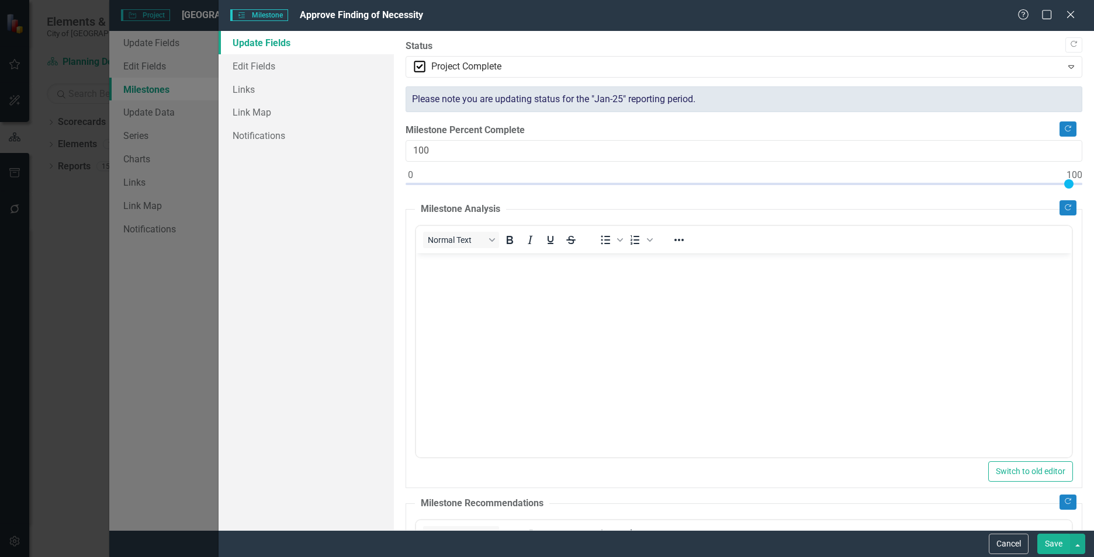
click at [1052, 546] on button "Save" at bounding box center [1053, 544] width 33 height 20
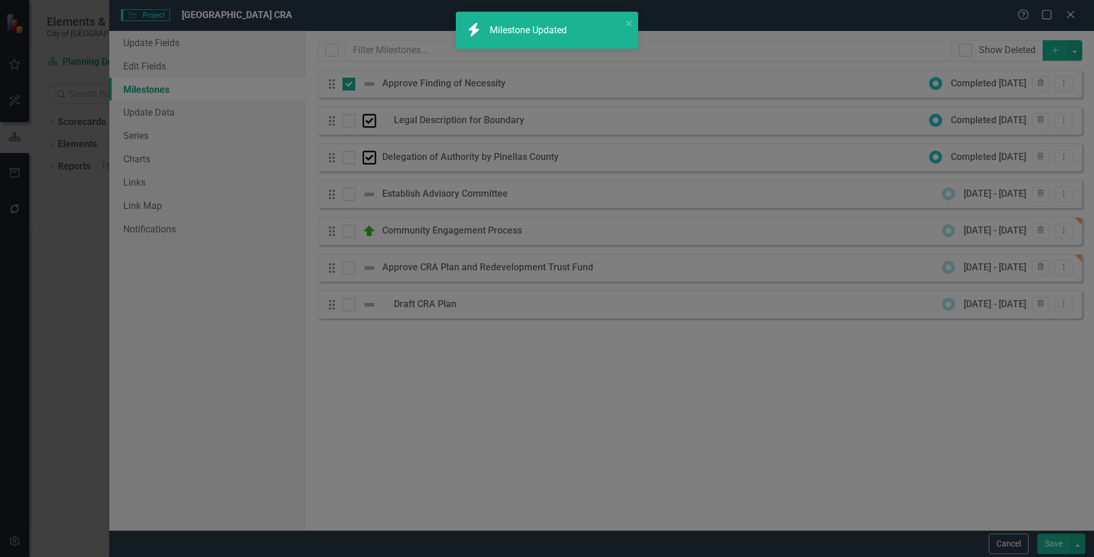
checkbox input "false"
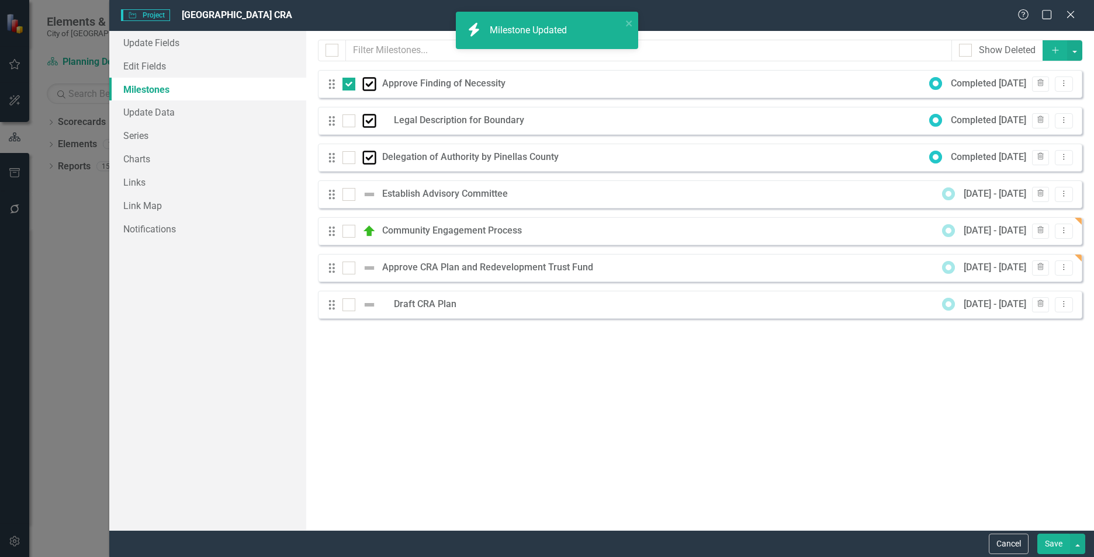
checkbox input "true"
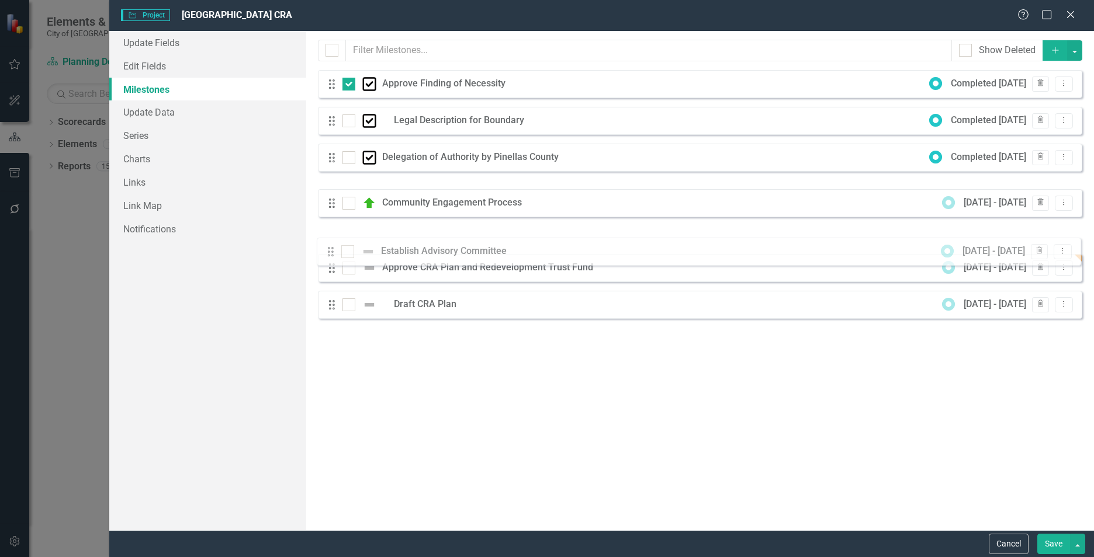
drag, startPoint x: 331, startPoint y: 193, endPoint x: 330, endPoint y: 251, distance: 57.3
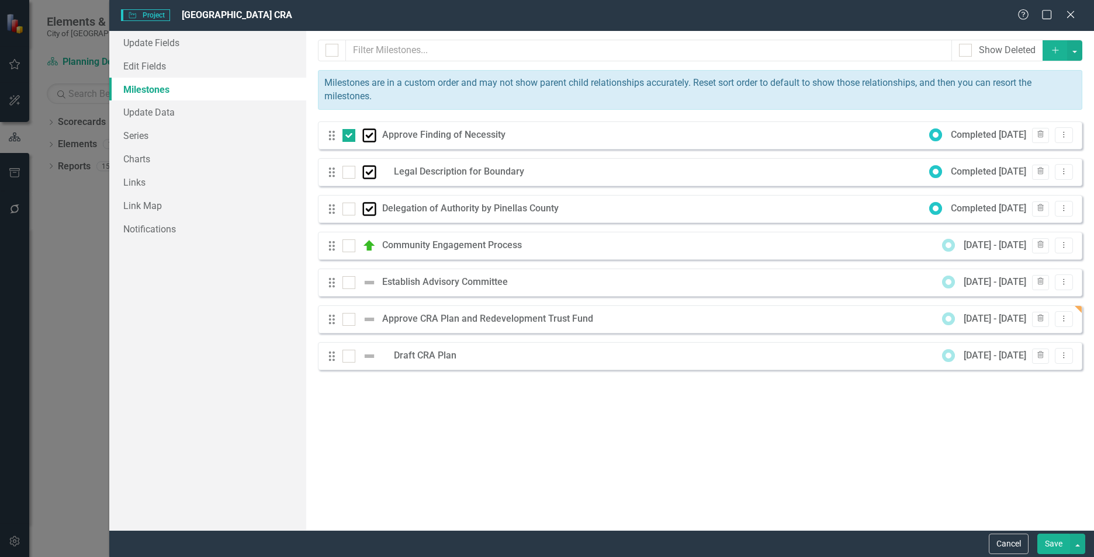
click at [330, 248] on div "Drag Approve Finding of Necessity Completed 7/23/24 Trash Dropdown Menu Drag Le…" at bounding box center [700, 246] width 764 height 249
drag, startPoint x: 334, startPoint y: 272, endPoint x: 334, endPoint y: 294, distance: 21.6
drag, startPoint x: 334, startPoint y: 284, endPoint x: 337, endPoint y: 245, distance: 38.6
click at [337, 245] on div "Drag Approve Finding of Necessity Completed 7/23/24 Trash Dropdown Menu Drag Le…" at bounding box center [700, 246] width 764 height 249
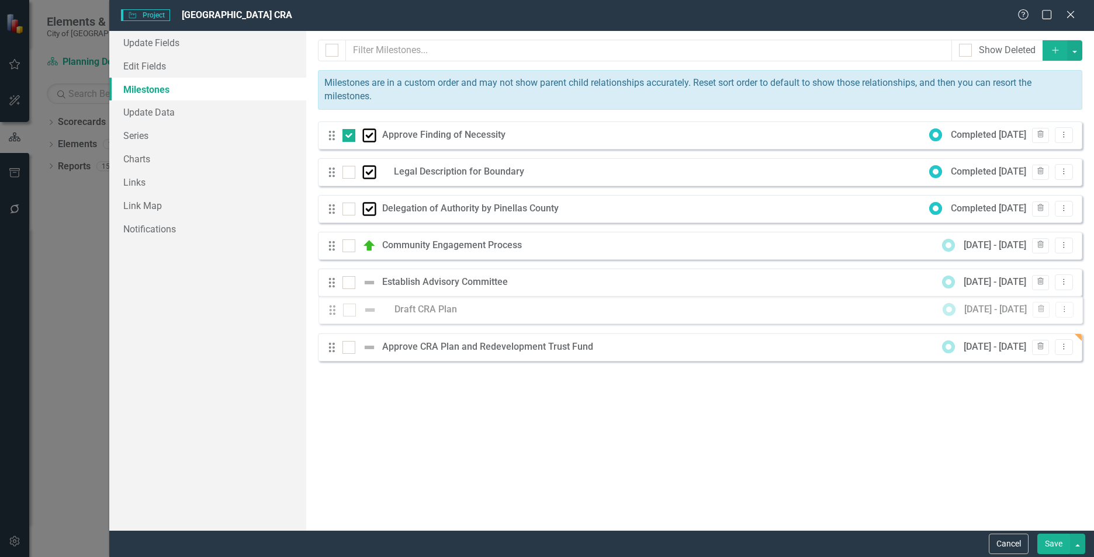
drag, startPoint x: 337, startPoint y: 357, endPoint x: 331, endPoint y: 314, distance: 43.0
click at [331, 314] on div "Drag Approve Finding of Necessity Completed 7/23/24 Trash Dropdown Menu Drag Le…" at bounding box center [700, 246] width 764 height 249
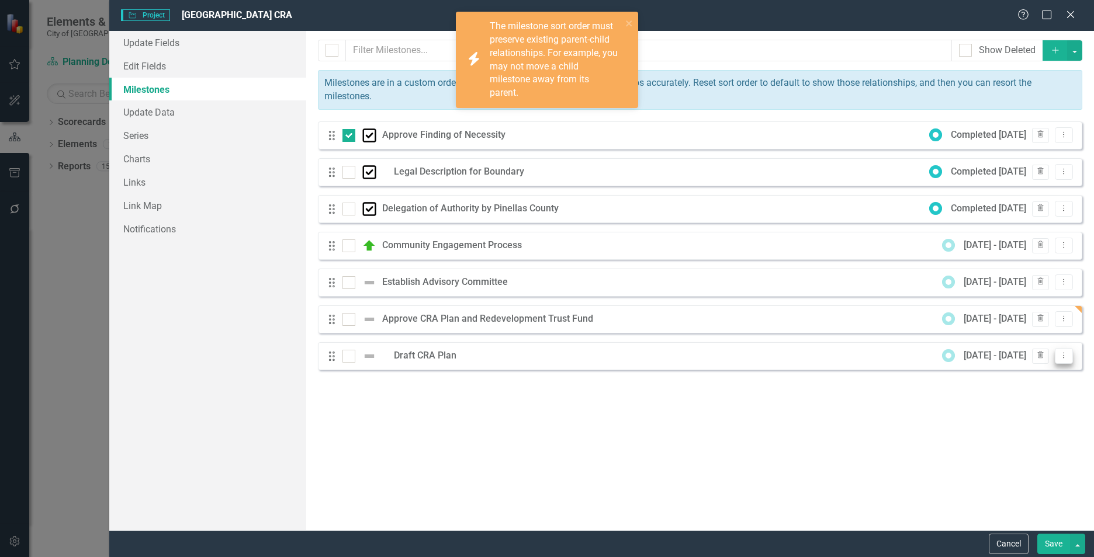
click at [1061, 355] on icon "Dropdown Menu" at bounding box center [1064, 356] width 10 height 8
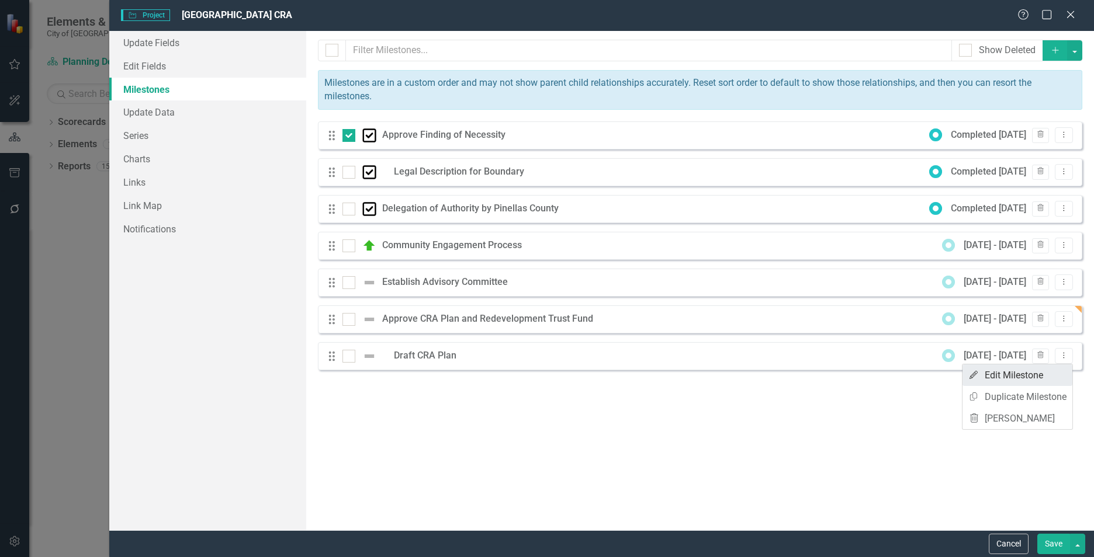
click at [1001, 376] on link "Edit Edit Milestone" at bounding box center [1017, 376] width 110 height 22
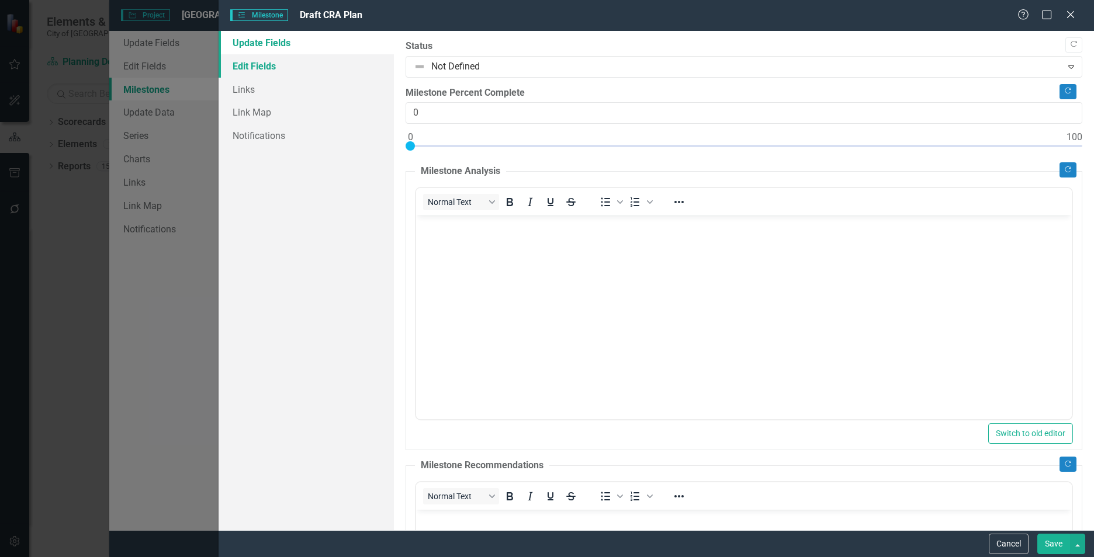
click at [254, 70] on link "Edit Fields" at bounding box center [306, 65] width 175 height 23
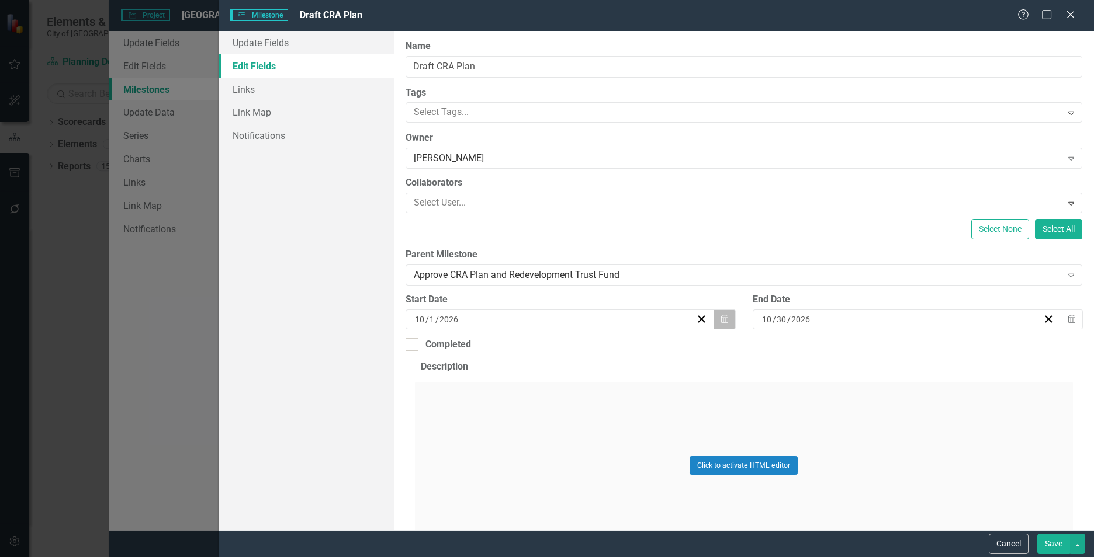
click at [721, 318] on icon "button" at bounding box center [724, 319] width 7 height 8
click at [470, 348] on button "«" at bounding box center [469, 349] width 26 height 26
click at [622, 349] on button "›" at bounding box center [621, 349] width 26 height 26
click at [620, 351] on button "›" at bounding box center [621, 349] width 26 height 26
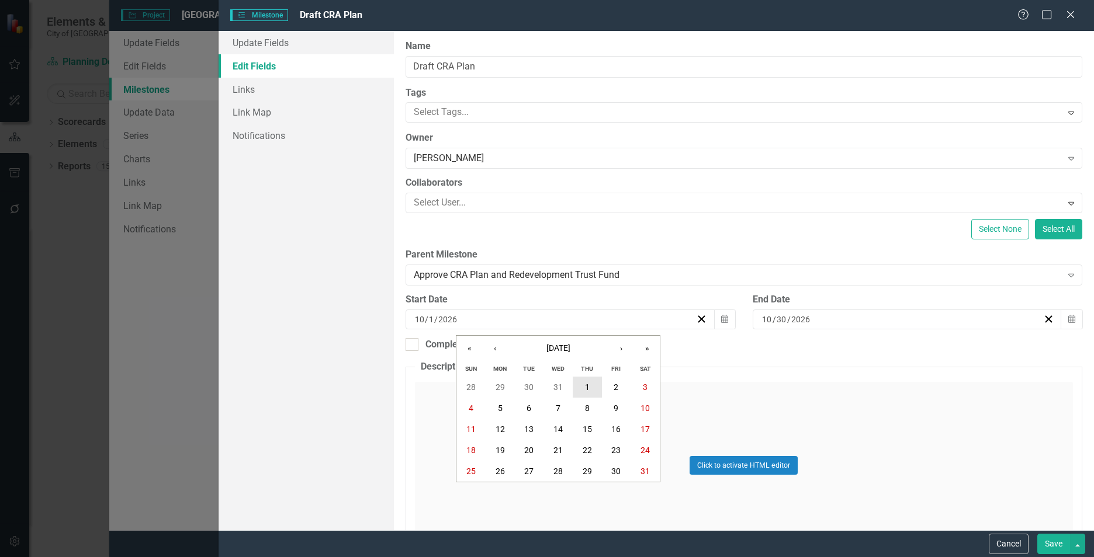
click at [585, 385] on abbr "1" at bounding box center [587, 387] width 5 height 9
click at [1068, 319] on icon "button" at bounding box center [1071, 319] width 7 height 8
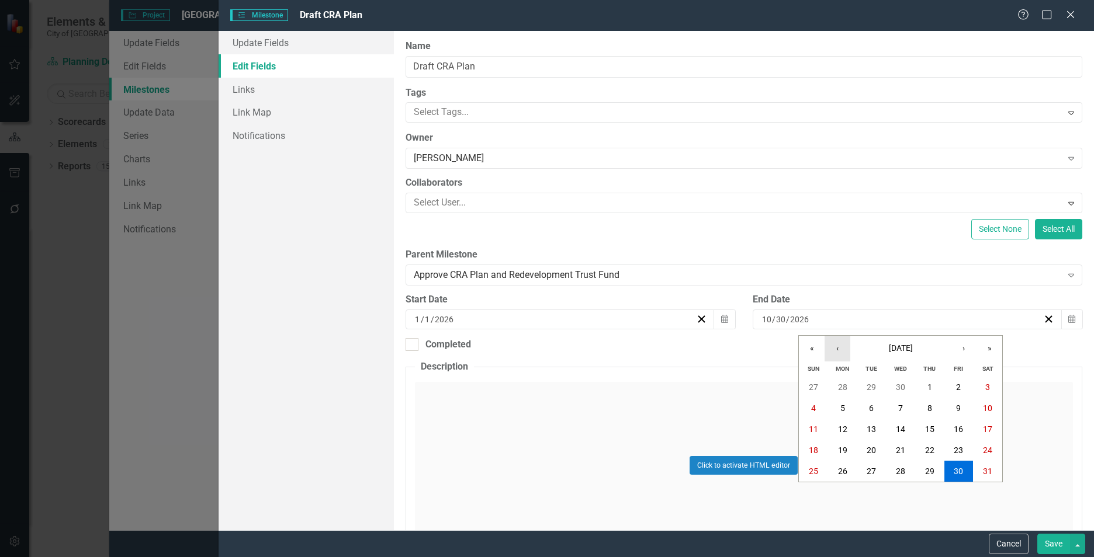
click at [841, 348] on button "‹" at bounding box center [837, 349] width 26 height 26
click at [837, 349] on button "‹" at bounding box center [837, 349] width 26 height 26
click at [866, 470] on abbr "30" at bounding box center [870, 471] width 9 height 9
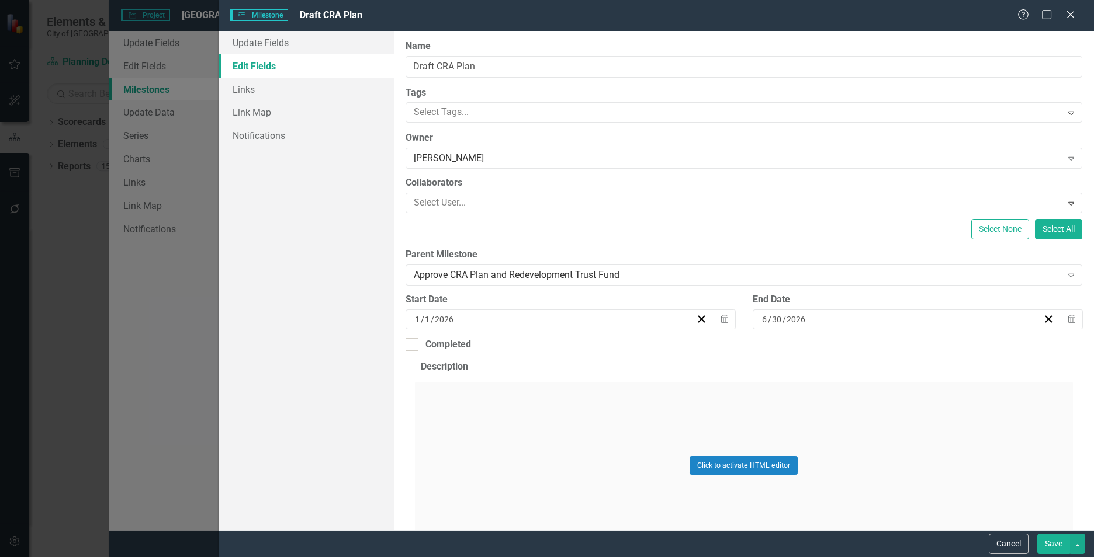
click at [1047, 544] on button "Save" at bounding box center [1053, 544] width 33 height 20
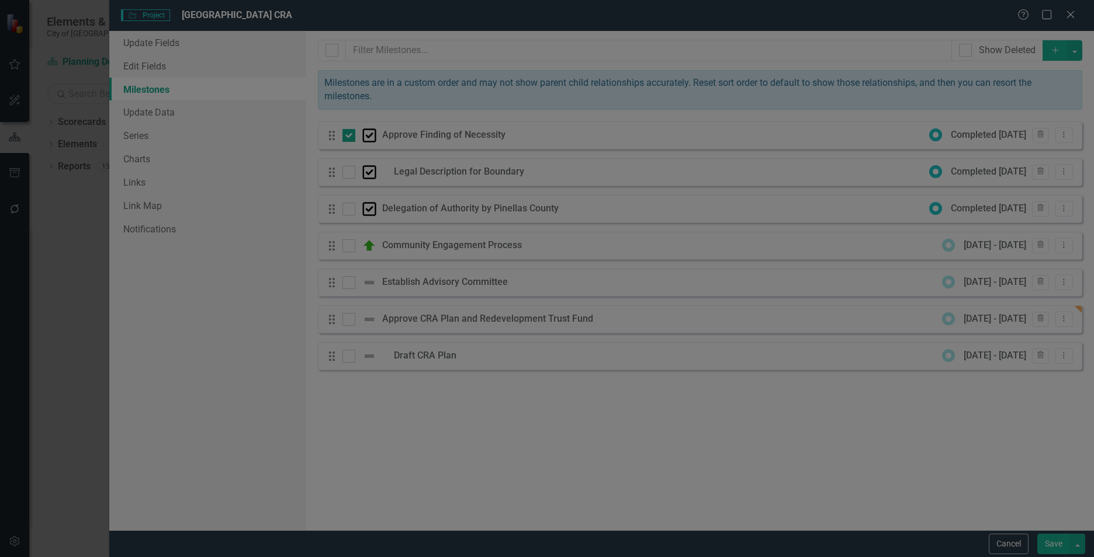
checkbox input "false"
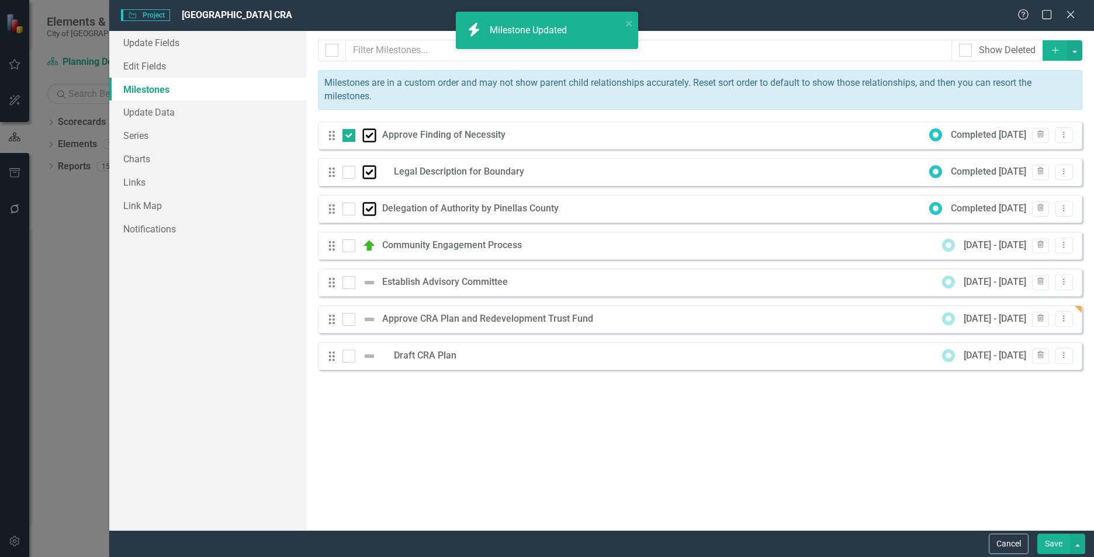
checkbox input "true"
checkbox input "false"
checkbox input "true"
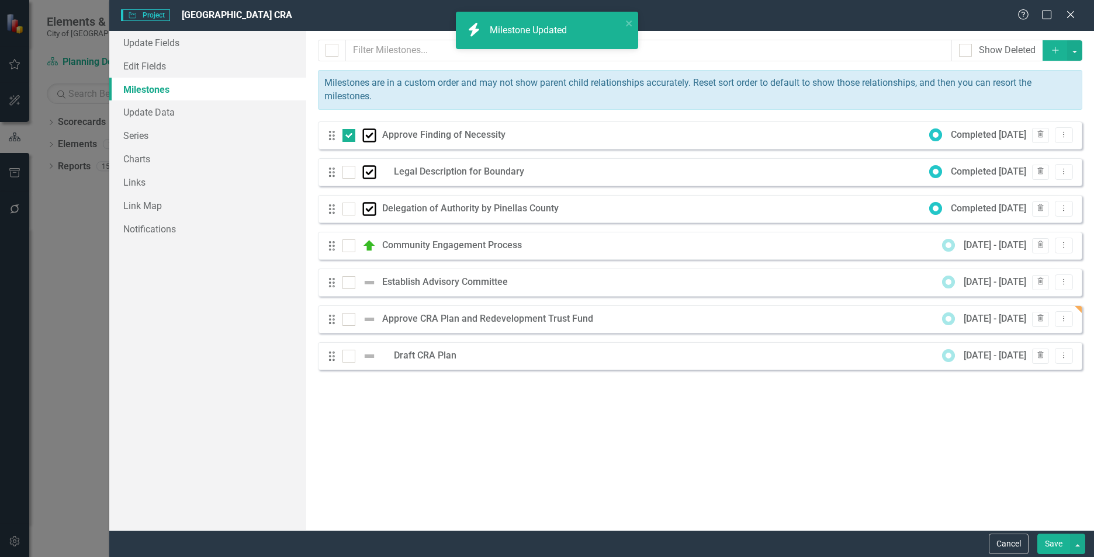
checkbox input "true"
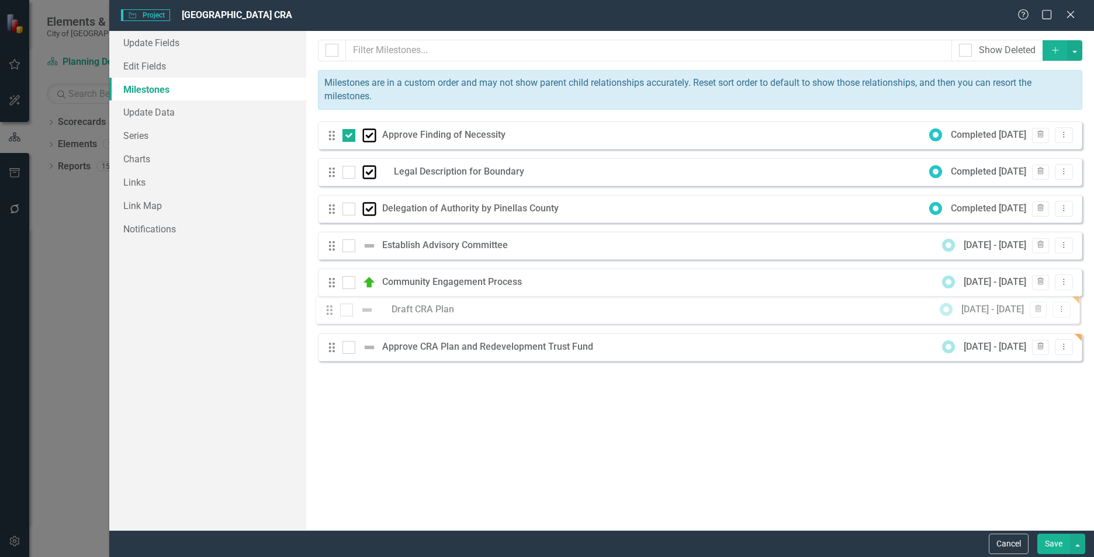
drag, startPoint x: 330, startPoint y: 359, endPoint x: 328, endPoint y: 313, distance: 46.2
click at [328, 313] on div "Drag Approve Finding of Necessity Completed 7/23/24 Trash Dropdown Menu Drag Le…" at bounding box center [700, 246] width 764 height 249
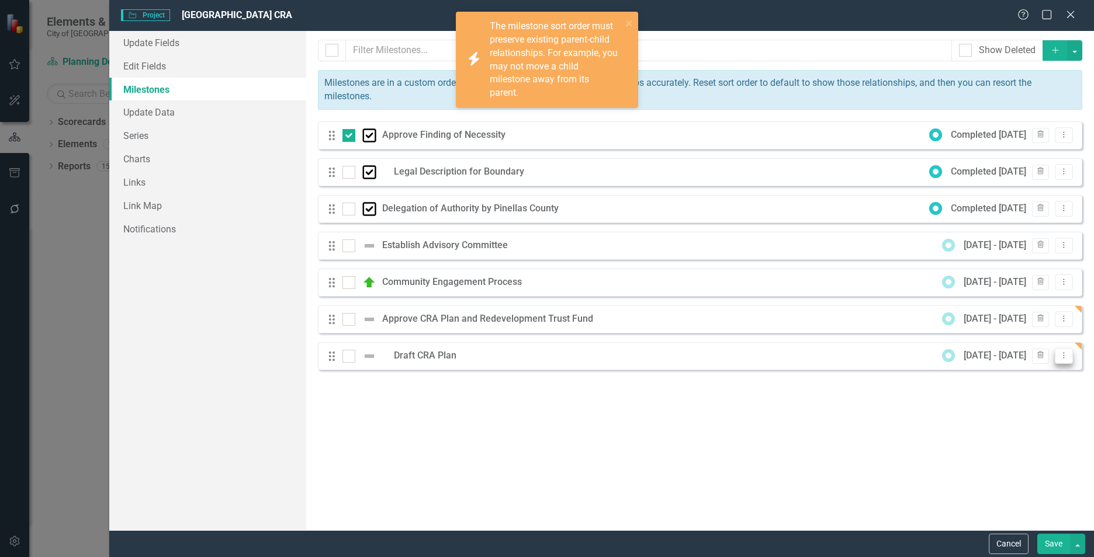
click at [1066, 359] on button "Dropdown Menu" at bounding box center [1064, 356] width 18 height 16
click at [1004, 376] on link "Edit Edit Milestone" at bounding box center [1017, 376] width 110 height 22
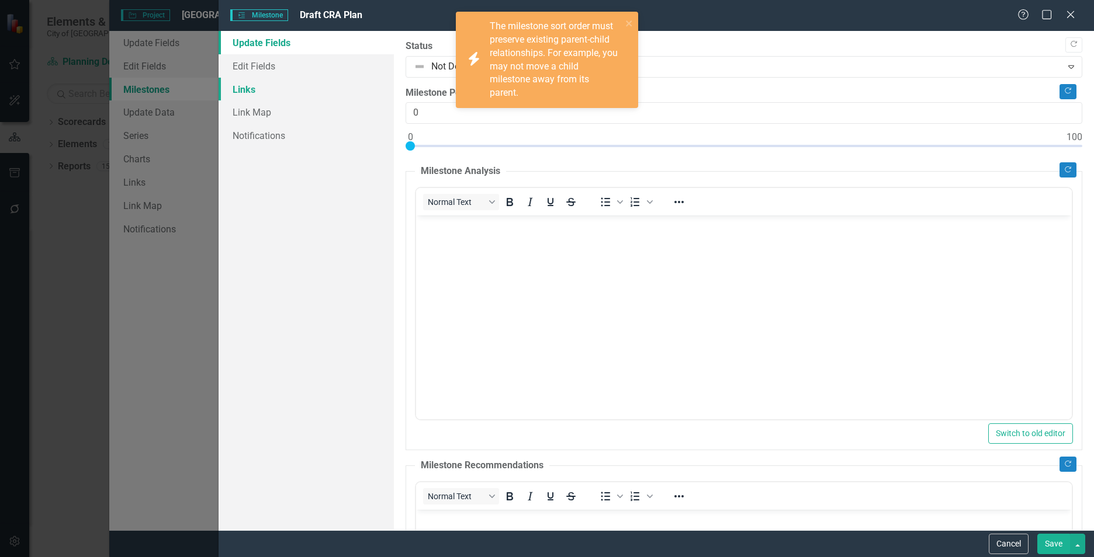
click at [252, 87] on link "Links" at bounding box center [306, 89] width 175 height 23
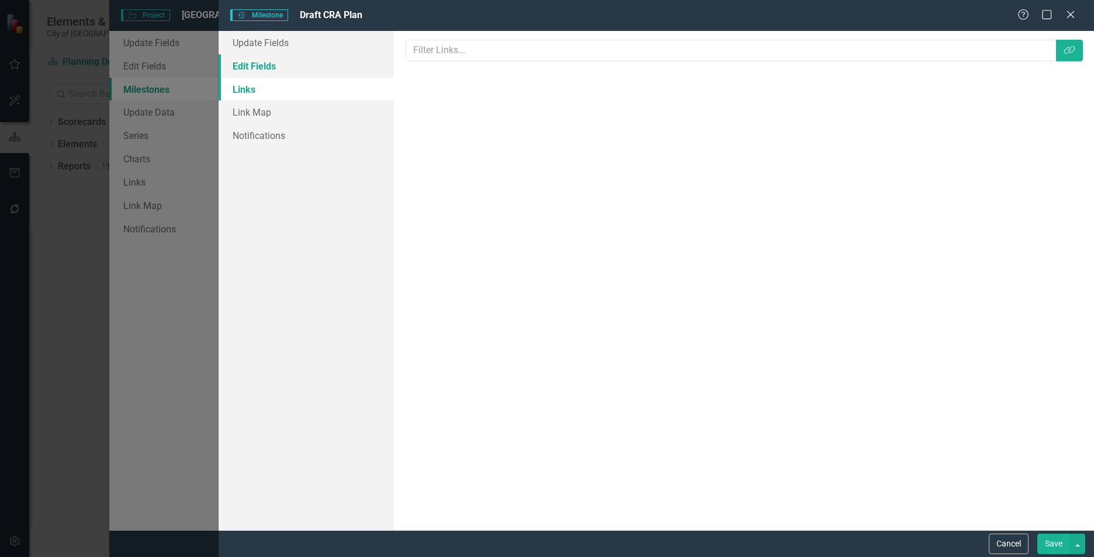
click at [263, 68] on link "Edit Fields" at bounding box center [306, 65] width 175 height 23
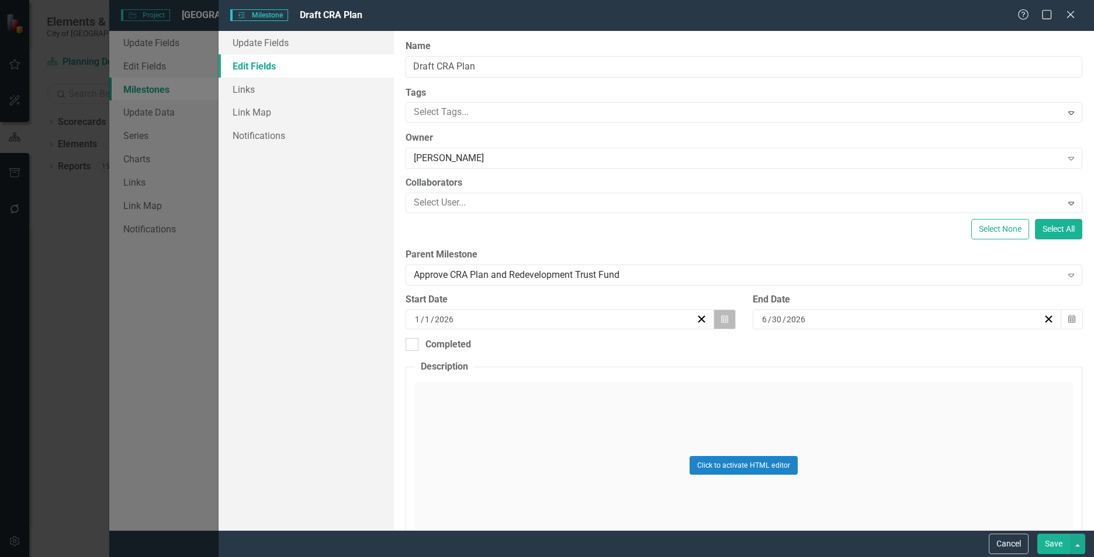
click at [722, 318] on icon "Calendar" at bounding box center [724, 319] width 7 height 8
click at [695, 342] on div "Completed" at bounding box center [743, 344] width 677 height 13
click at [413, 342] on input "Completed" at bounding box center [409, 342] width 8 height 8
checkbox input "true"
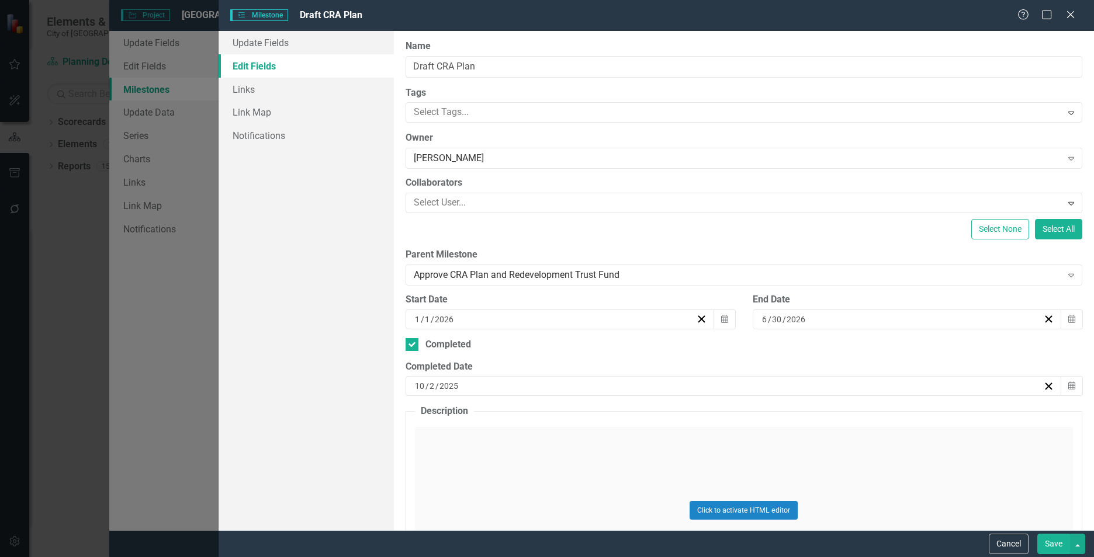
drag, startPoint x: 1053, startPoint y: 545, endPoint x: 1021, endPoint y: 538, distance: 33.3
click at [1053, 545] on button "Save" at bounding box center [1053, 544] width 33 height 20
checkbox input "false"
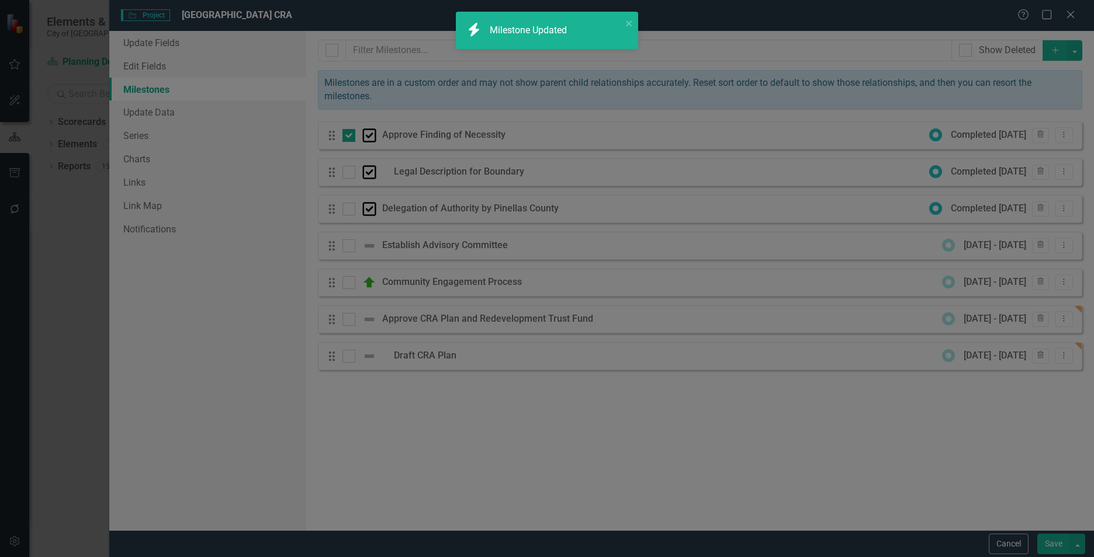
checkbox input "true"
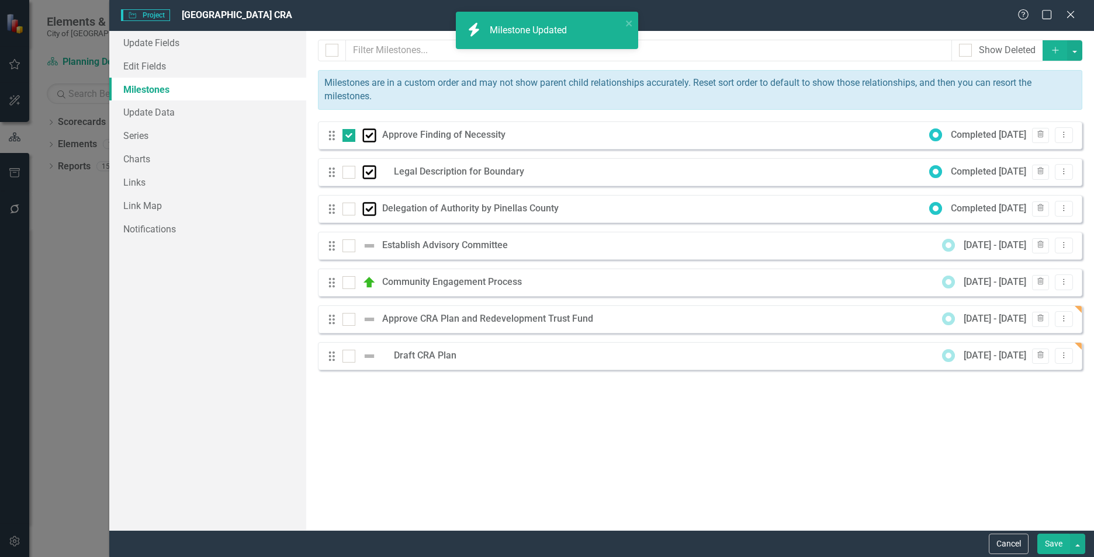
checkbox input "false"
checkbox input "true"
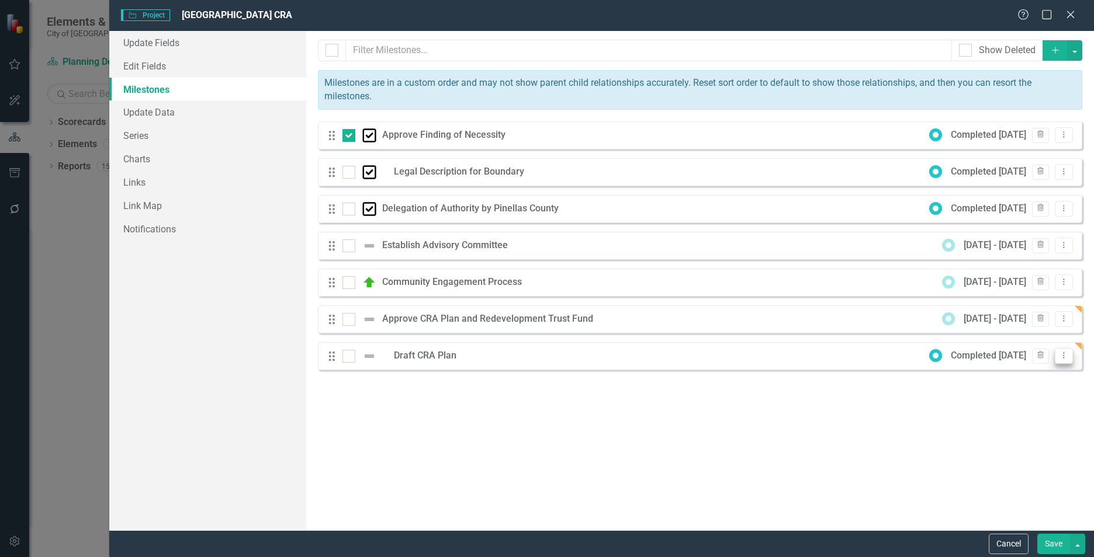
click at [1063, 357] on icon "Dropdown Menu" at bounding box center [1064, 356] width 10 height 8
click at [1035, 373] on link "Edit Edit Milestone" at bounding box center [1017, 376] width 110 height 22
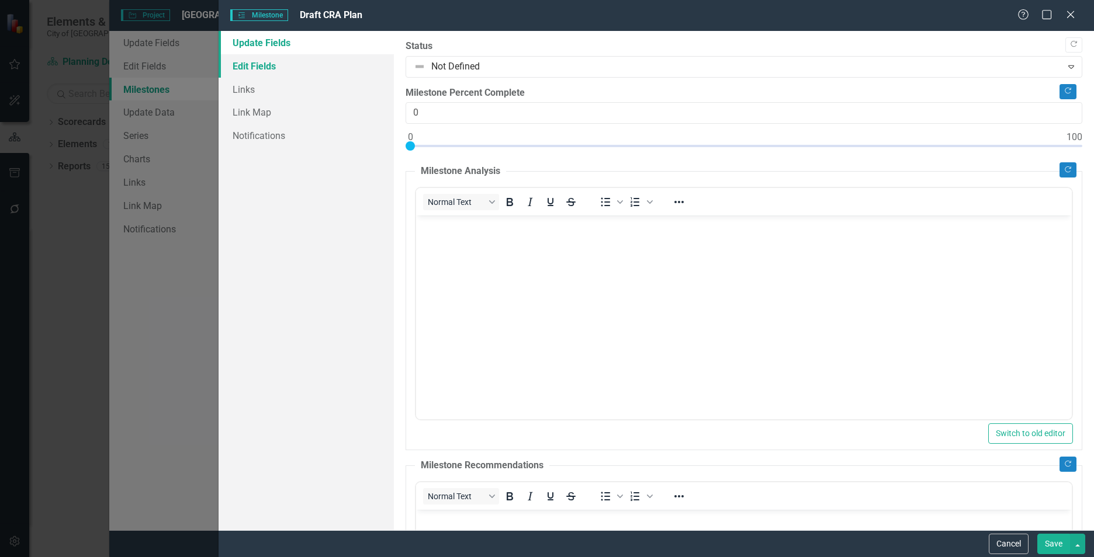
click at [249, 67] on link "Edit Fields" at bounding box center [306, 65] width 175 height 23
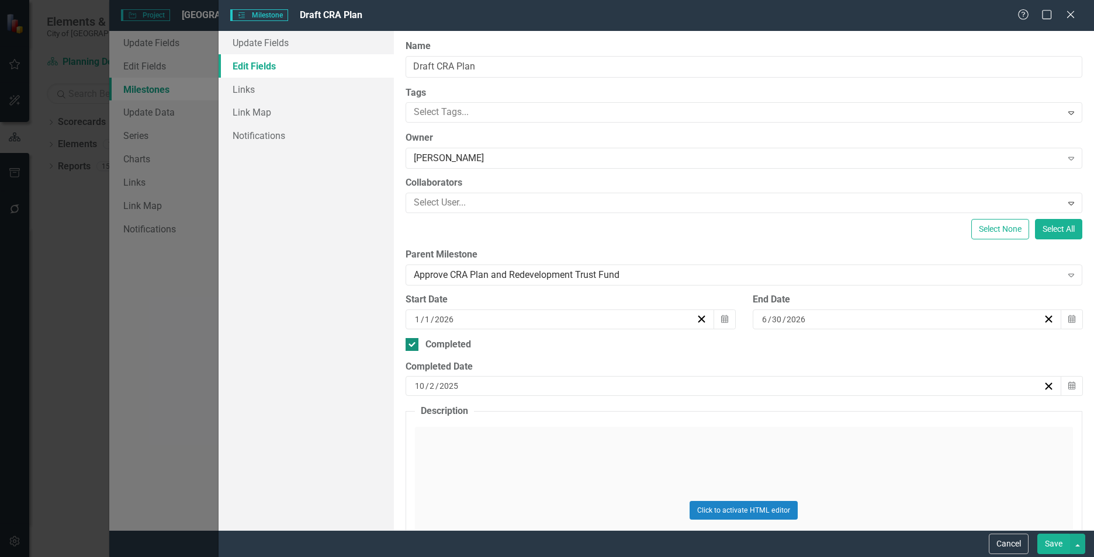
click at [407, 346] on input "Completed" at bounding box center [409, 342] width 8 height 8
checkbox input "false"
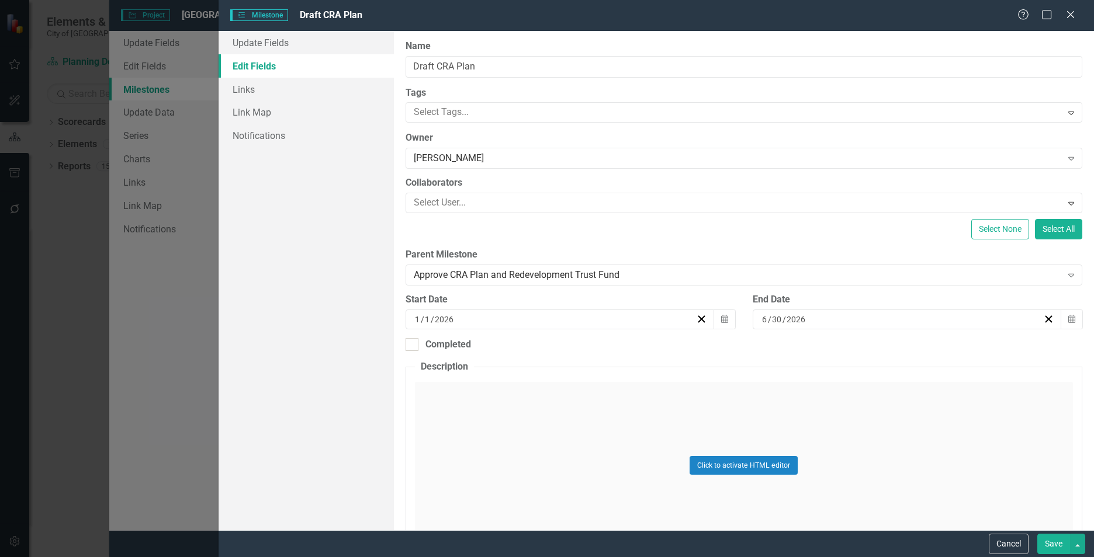
click at [1050, 542] on button "Save" at bounding box center [1053, 544] width 33 height 20
checkbox input "false"
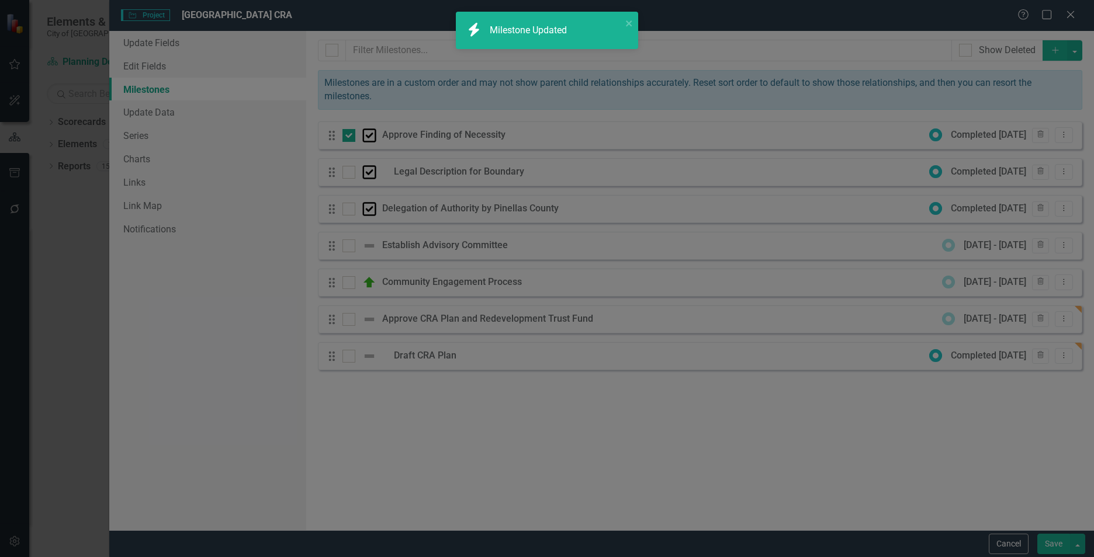
checkbox input "true"
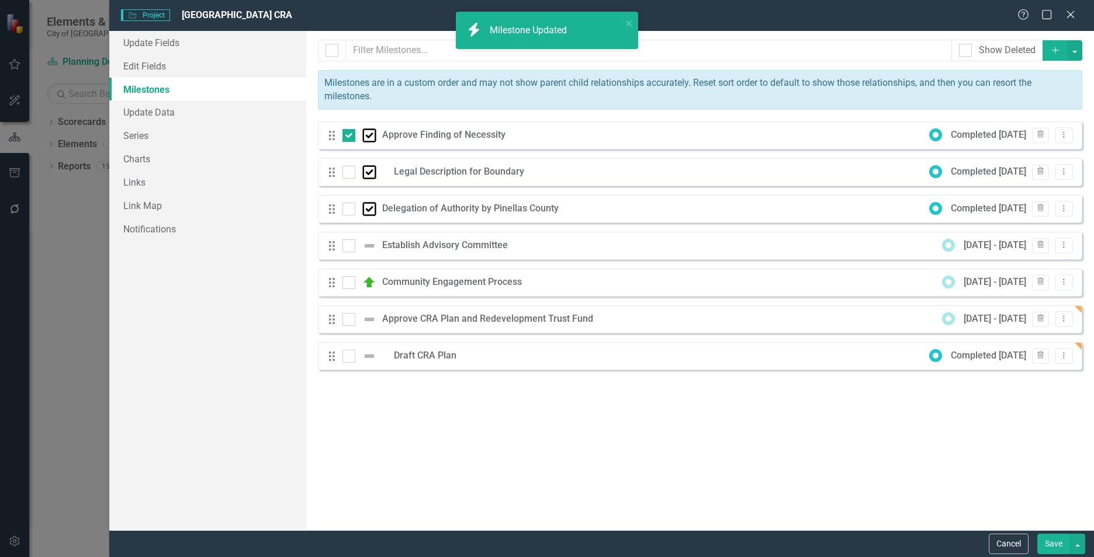
checkbox input "false"
checkbox input "true"
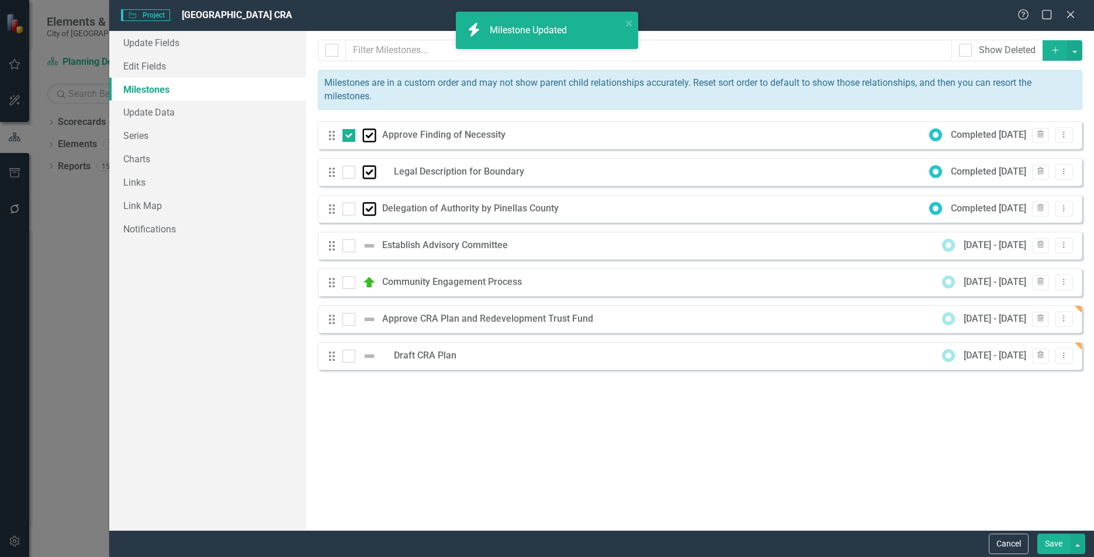
checkbox input "false"
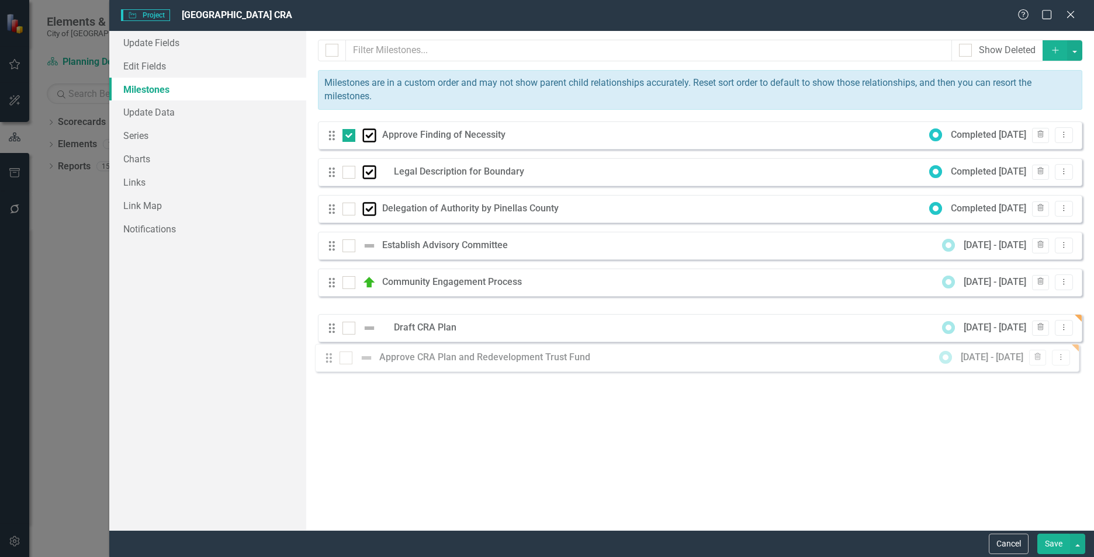
drag, startPoint x: 331, startPoint y: 321, endPoint x: 326, endPoint y: 378, distance: 57.4
click at [326, 378] on div "Milestones allow you to break down your projects (or initiatives) into smaller …" at bounding box center [700, 281] width 788 height 500
click at [484, 405] on div "Milestones allow you to break down your projects (or initiatives) into smaller …" at bounding box center [700, 281] width 788 height 500
drag, startPoint x: 332, startPoint y: 356, endPoint x: 334, endPoint y: 308, distance: 47.9
click at [334, 311] on div "Drag Approve Finding of Necessity Completed 7/23/24 Trash Dropdown Menu Drag Le…" at bounding box center [700, 246] width 764 height 249
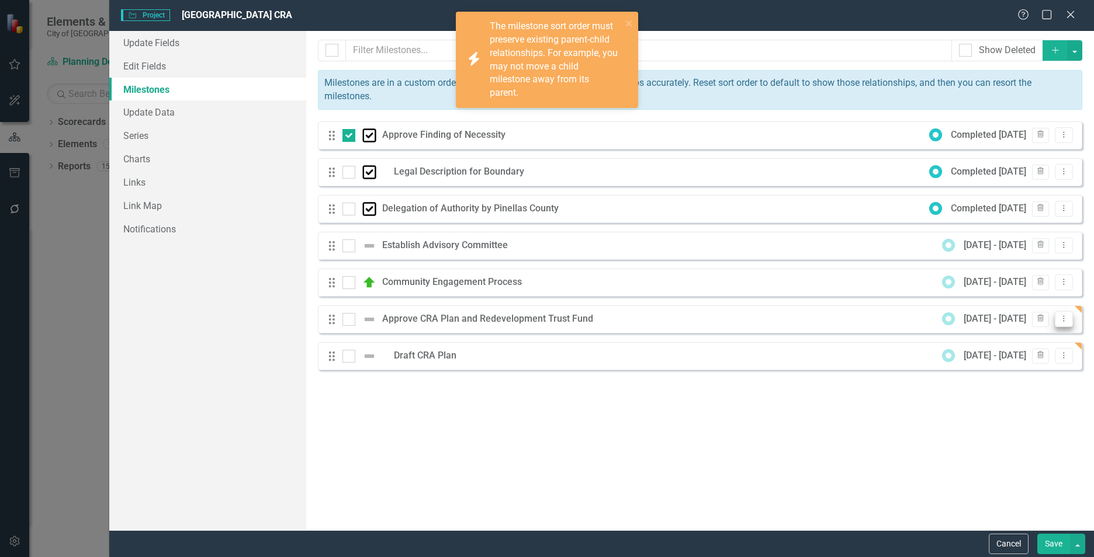
click at [1065, 318] on icon "Dropdown Menu" at bounding box center [1064, 319] width 10 height 8
click at [1030, 339] on link "Edit Edit Milestone" at bounding box center [1017, 339] width 110 height 22
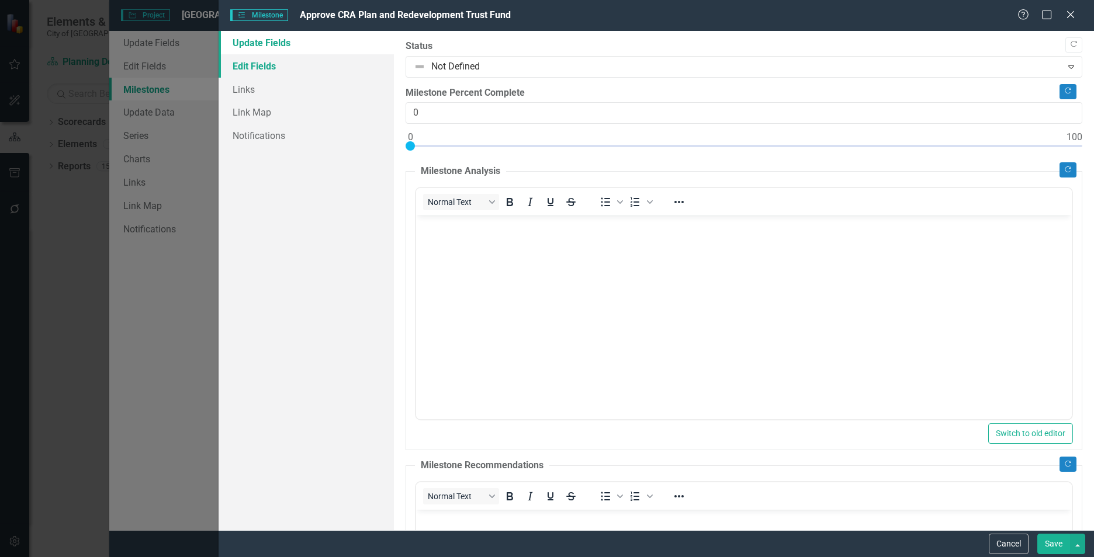
click at [254, 67] on link "Edit Fields" at bounding box center [306, 65] width 175 height 23
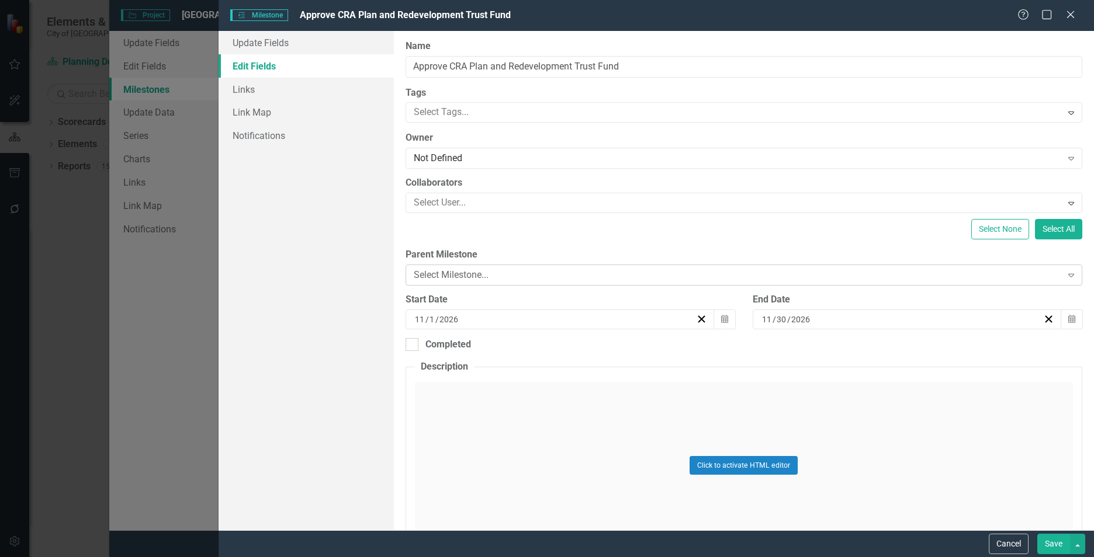
click at [1065, 275] on icon "Expand" at bounding box center [1071, 275] width 12 height 9
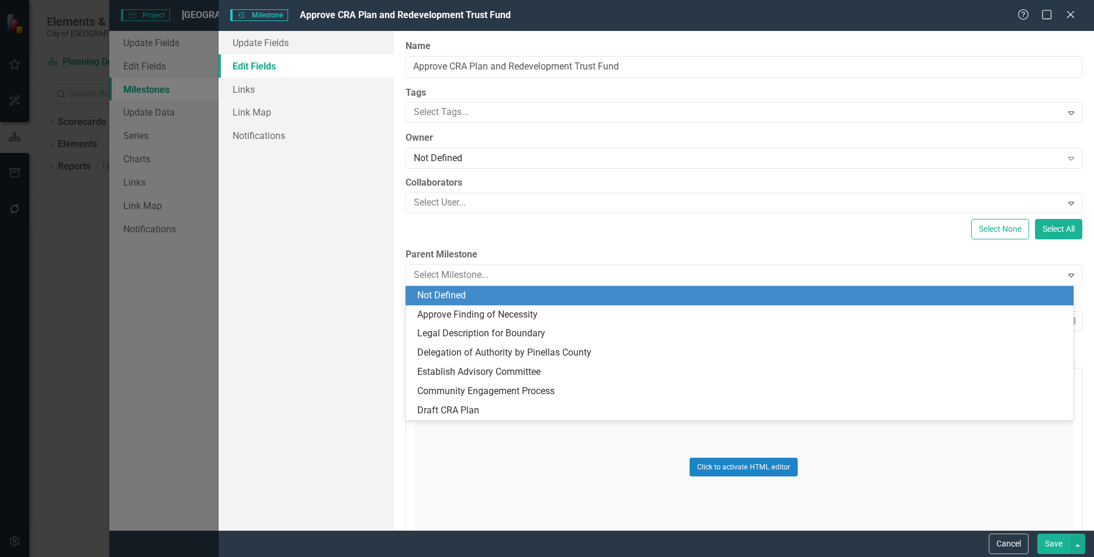
click at [517, 295] on div "Not Defined" at bounding box center [741, 295] width 649 height 13
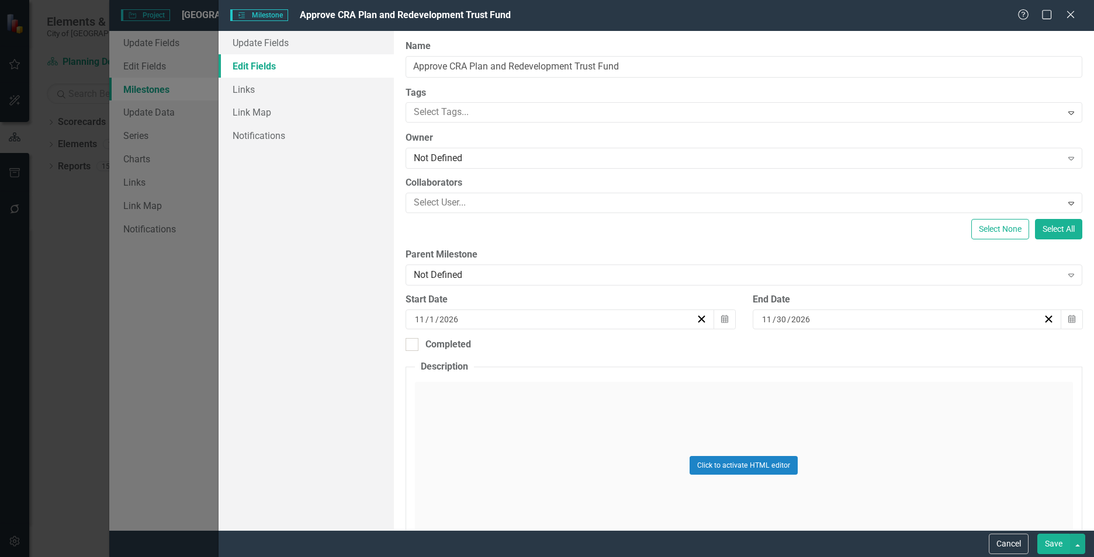
click at [1051, 542] on button "Save" at bounding box center [1053, 544] width 33 height 20
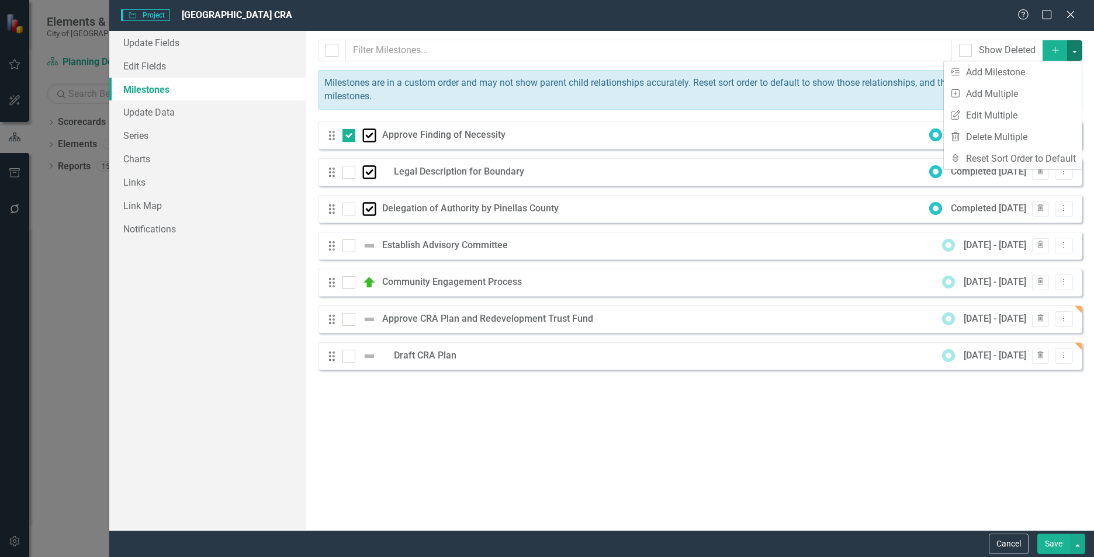
scroll to position [175, 0]
click at [991, 157] on link "Sort Reset Sort Order to Default" at bounding box center [1013, 159] width 138 height 22
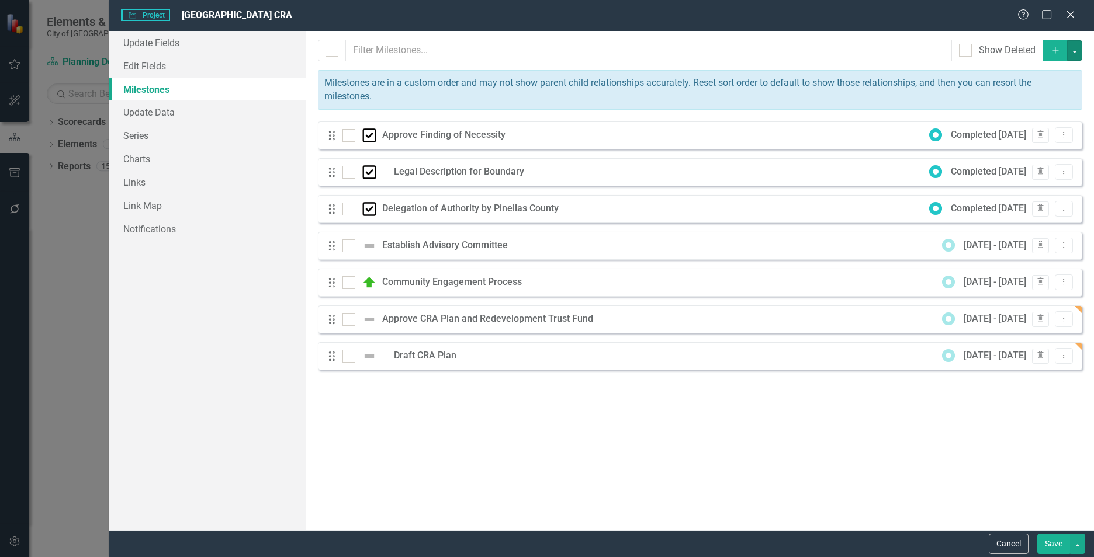
checkbox input "false"
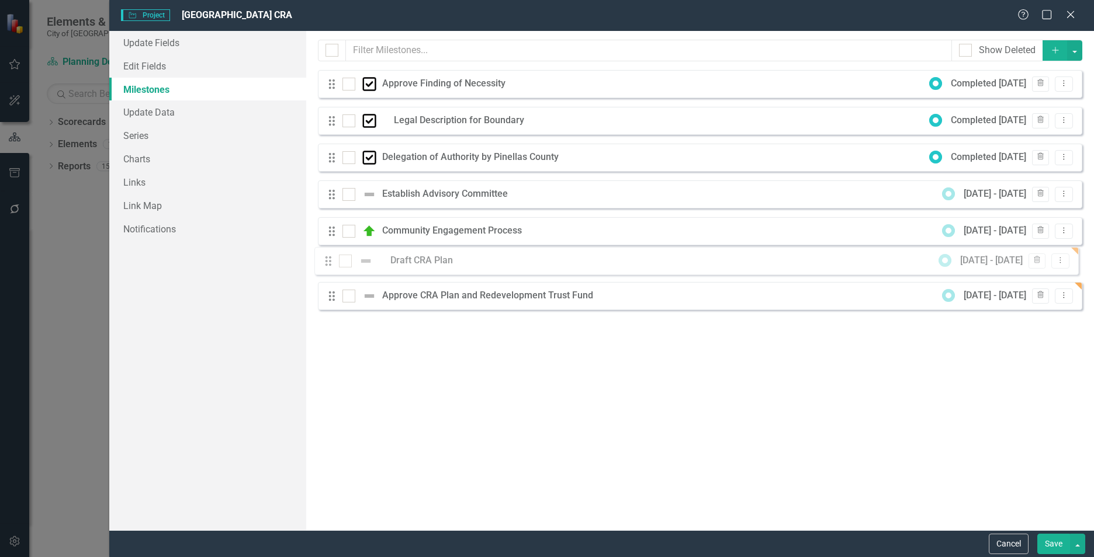
drag, startPoint x: 330, startPoint y: 306, endPoint x: 326, endPoint y: 262, distance: 44.0
click at [326, 262] on div "Drag Approve Finding of Necessity Completed 7/23/24 Trash Dropdown Menu Drag Le…" at bounding box center [700, 194] width 764 height 249
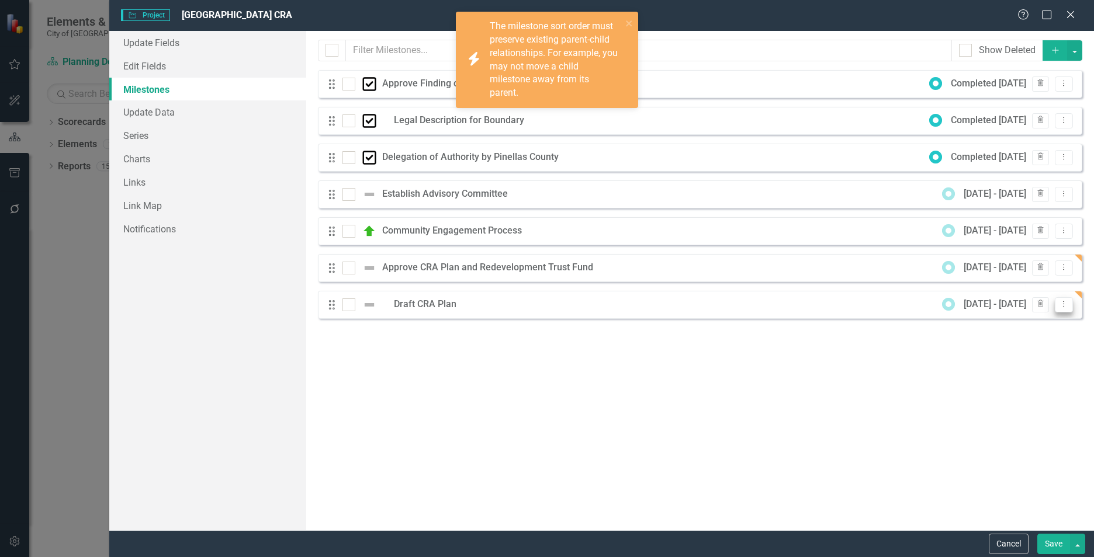
click at [1060, 307] on icon "Dropdown Menu" at bounding box center [1064, 304] width 10 height 8
click at [1024, 325] on link "Edit Edit Milestone" at bounding box center [1017, 324] width 110 height 22
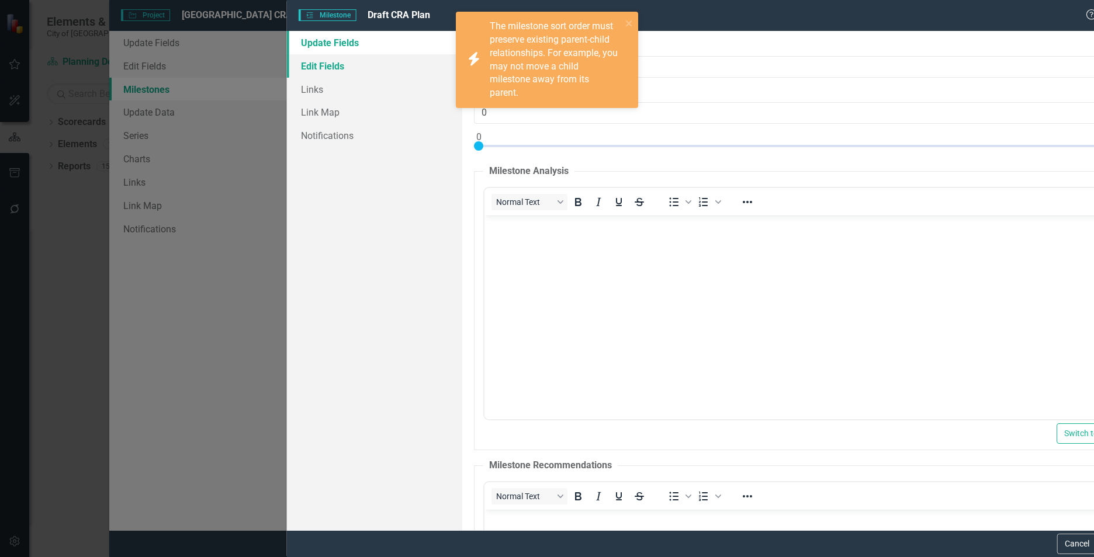
scroll to position [0, 0]
click at [248, 67] on link "Edit Fields" at bounding box center [306, 65] width 175 height 23
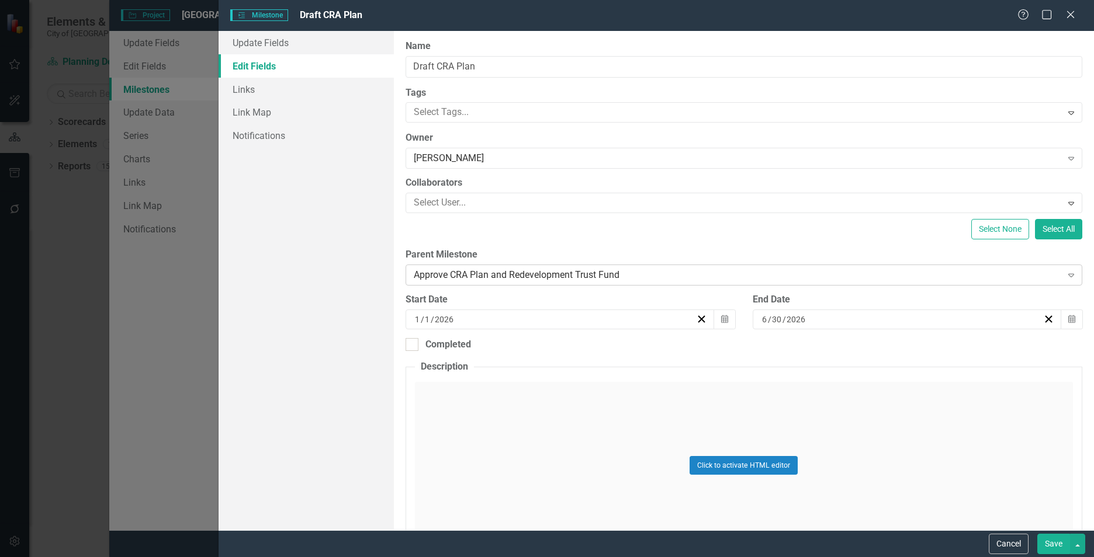
click at [1066, 278] on icon "Expand" at bounding box center [1071, 275] width 12 height 9
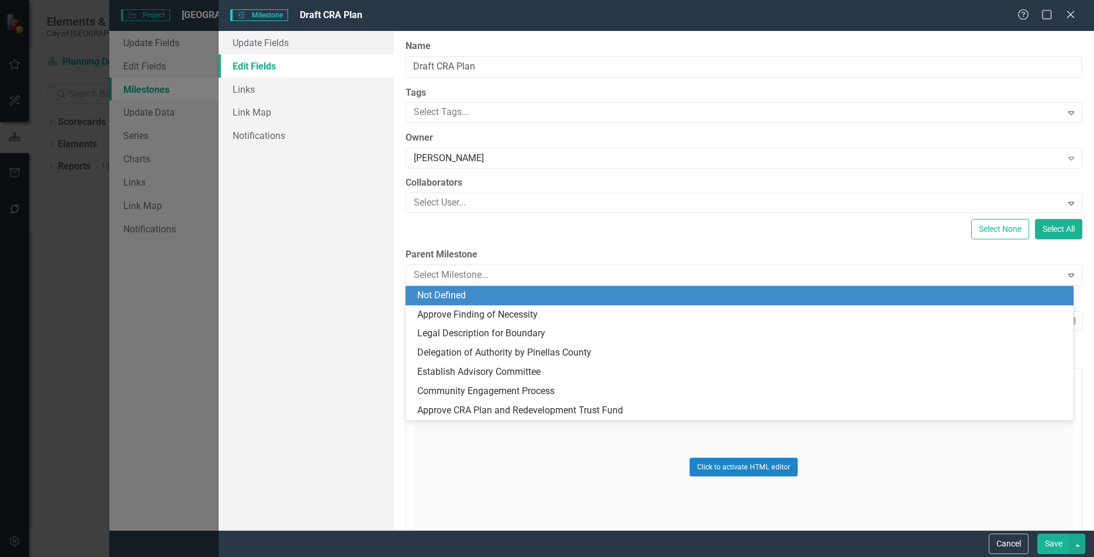
click at [449, 294] on div "Not Defined" at bounding box center [741, 295] width 649 height 13
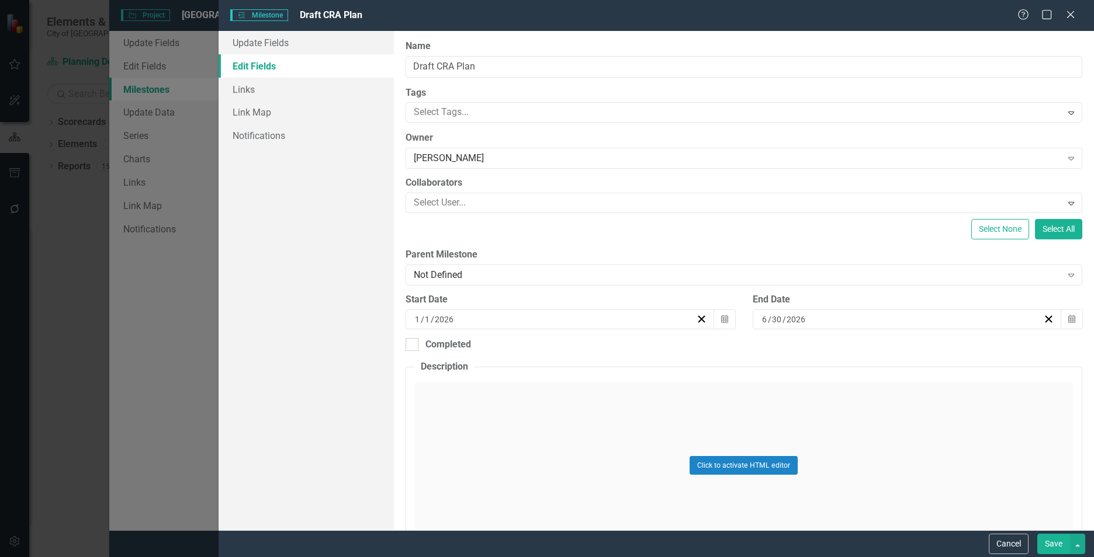
click at [1053, 540] on button "Save" at bounding box center [1053, 544] width 33 height 20
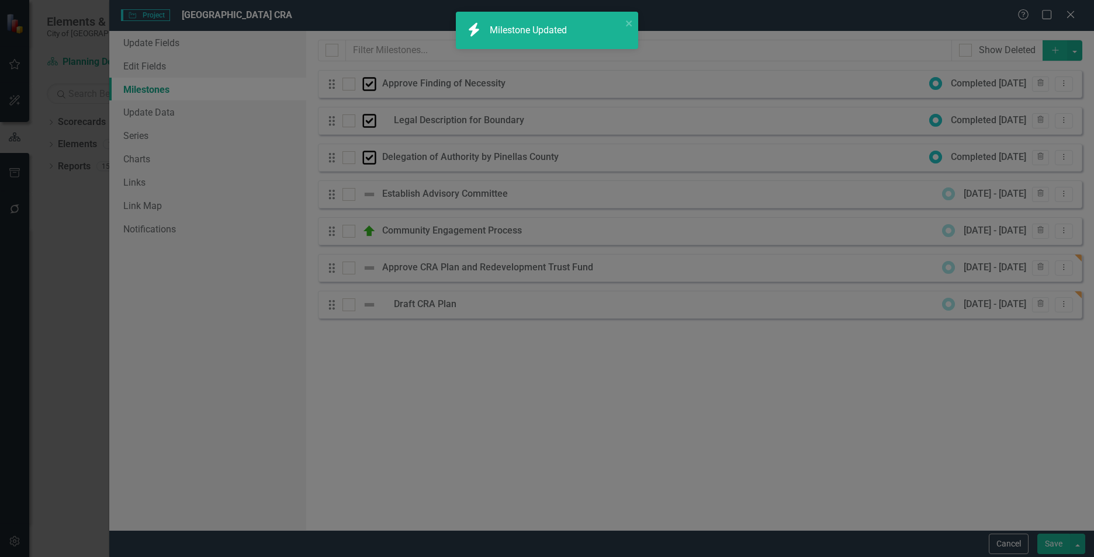
checkbox input "false"
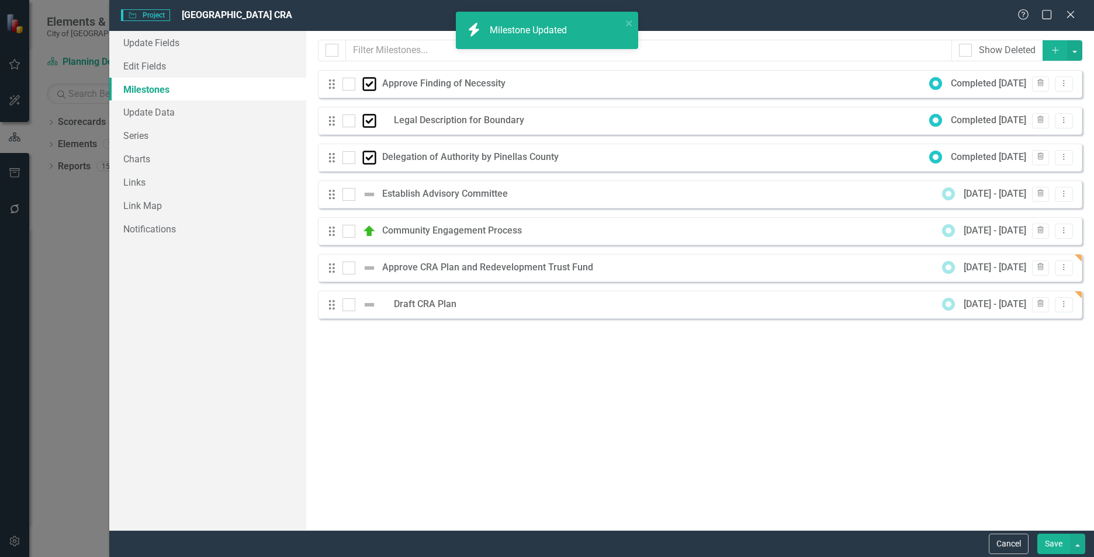
checkbox input "true"
checkbox input "false"
checkbox input "true"
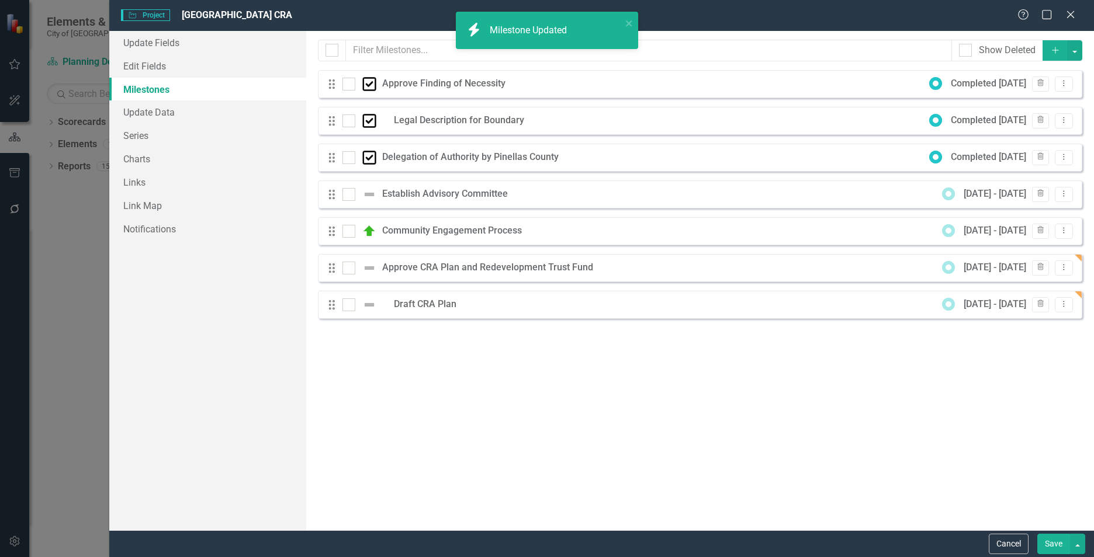
checkbox input "true"
checkbox input "false"
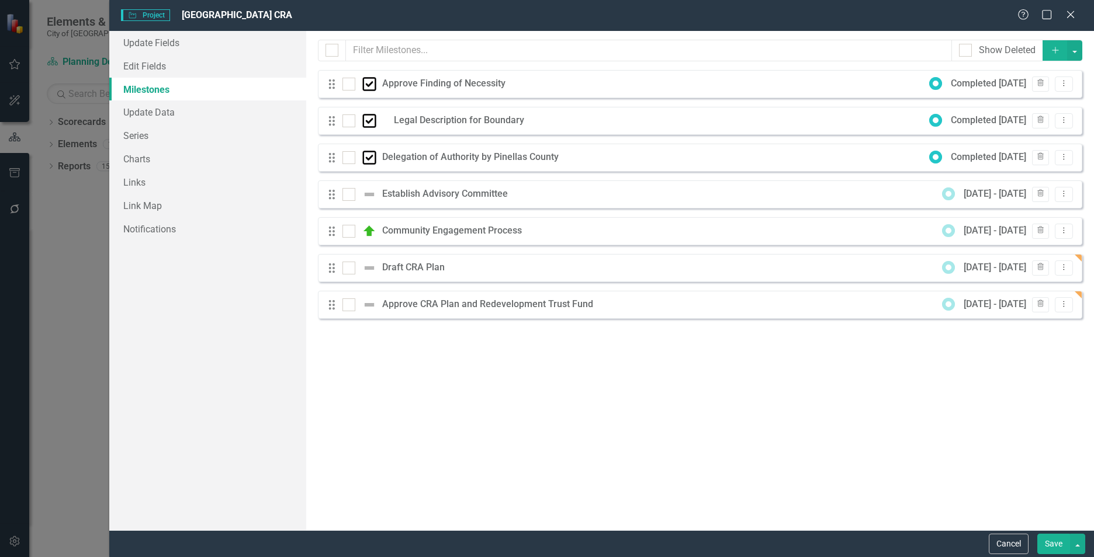
click at [674, 359] on div "Milestones allow you to break down your projects (or initiatives) into smaller …" at bounding box center [700, 281] width 788 height 500
drag, startPoint x: 332, startPoint y: 233, endPoint x: 331, endPoint y: 194, distance: 38.6
click at [332, 194] on div "Drag Approve Finding of Necessity Completed 7/23/24 Trash Dropdown Menu Drag Le…" at bounding box center [700, 194] width 764 height 249
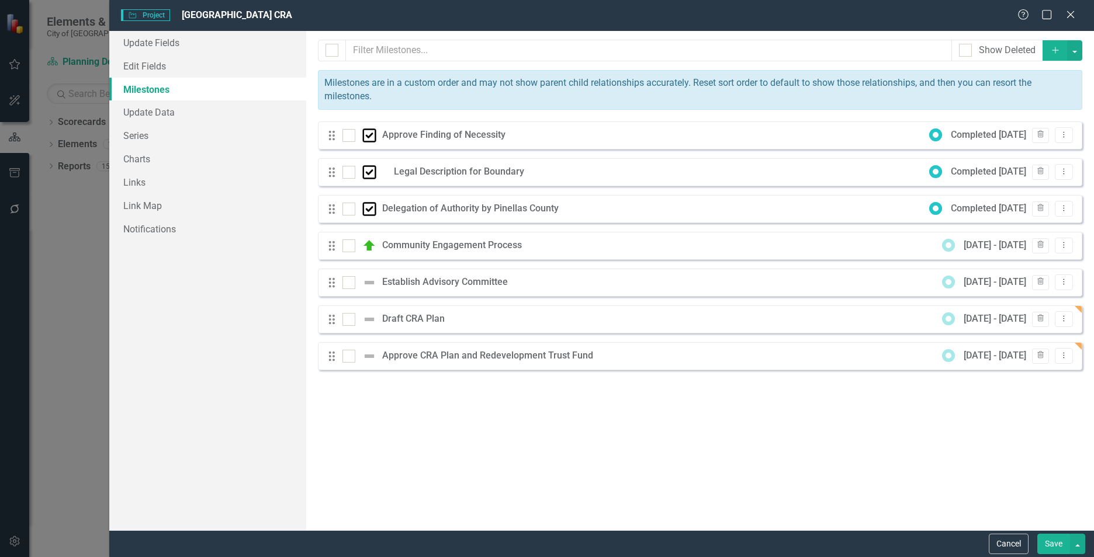
click at [1049, 542] on button "Save" at bounding box center [1053, 544] width 33 height 20
checkbox input "false"
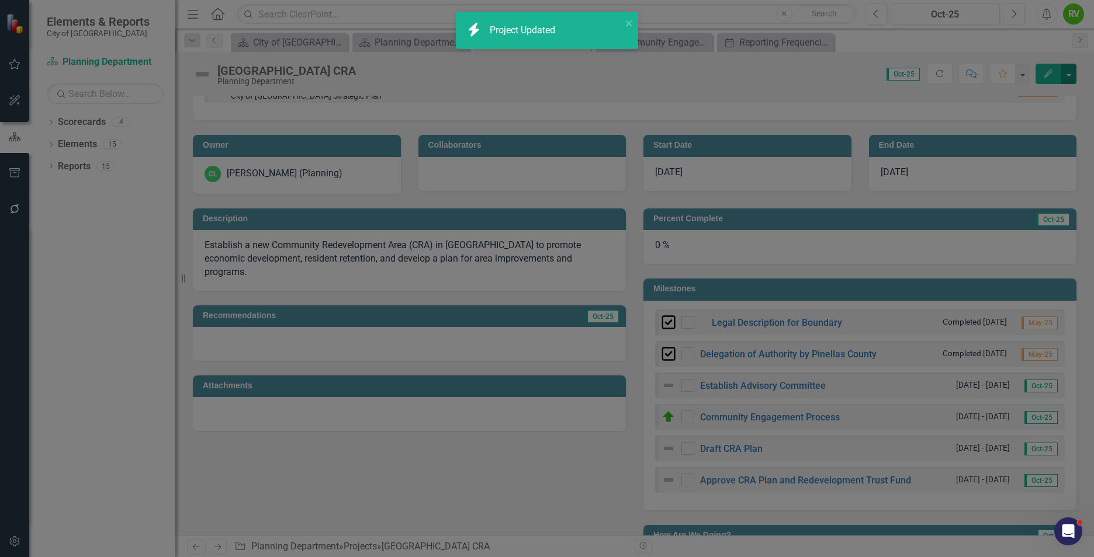
checkbox input "true"
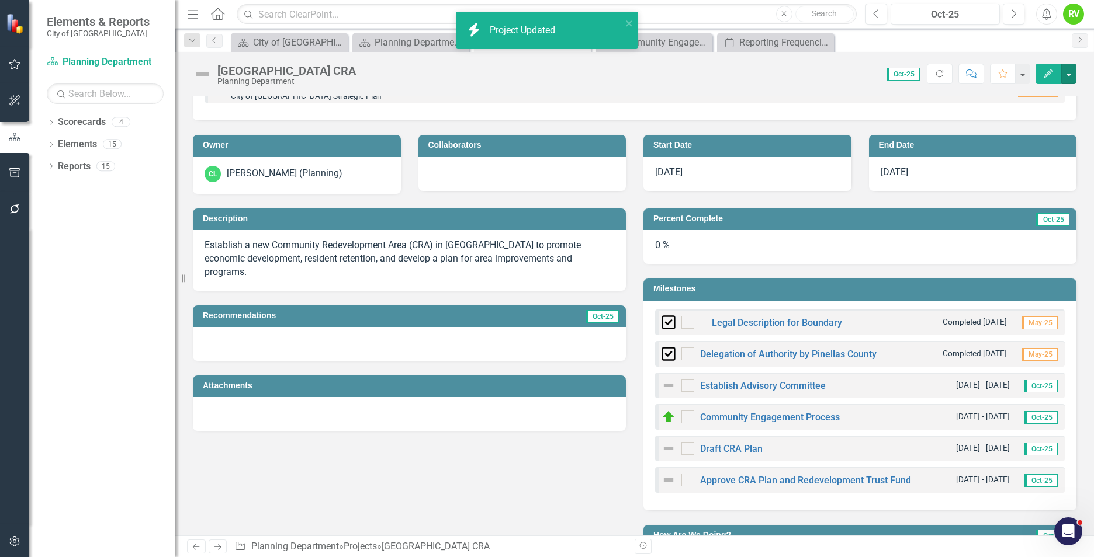
checkbox input "false"
checkbox input "true"
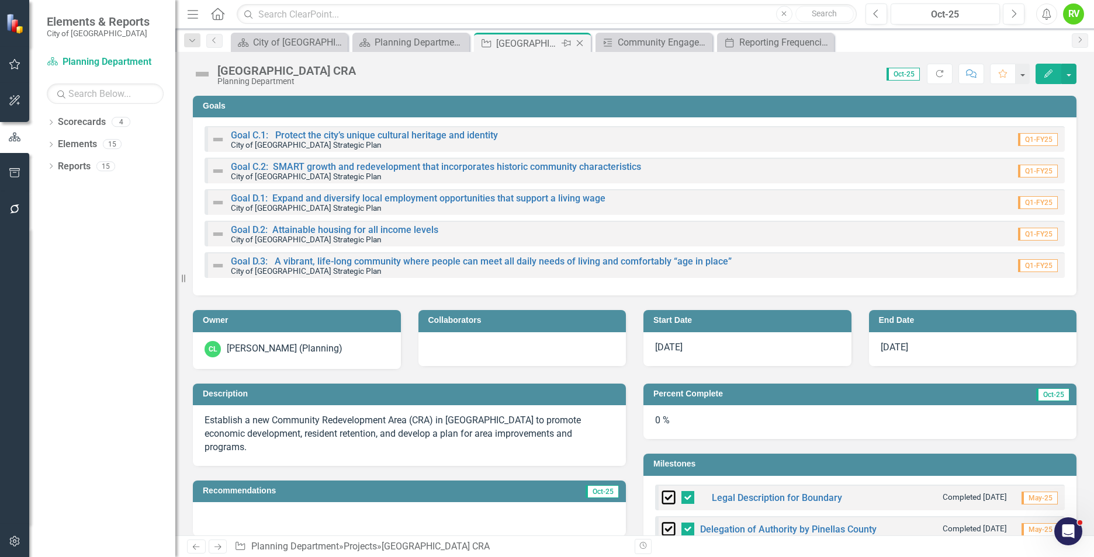
click at [584, 44] on icon "Close" at bounding box center [580, 43] width 12 height 9
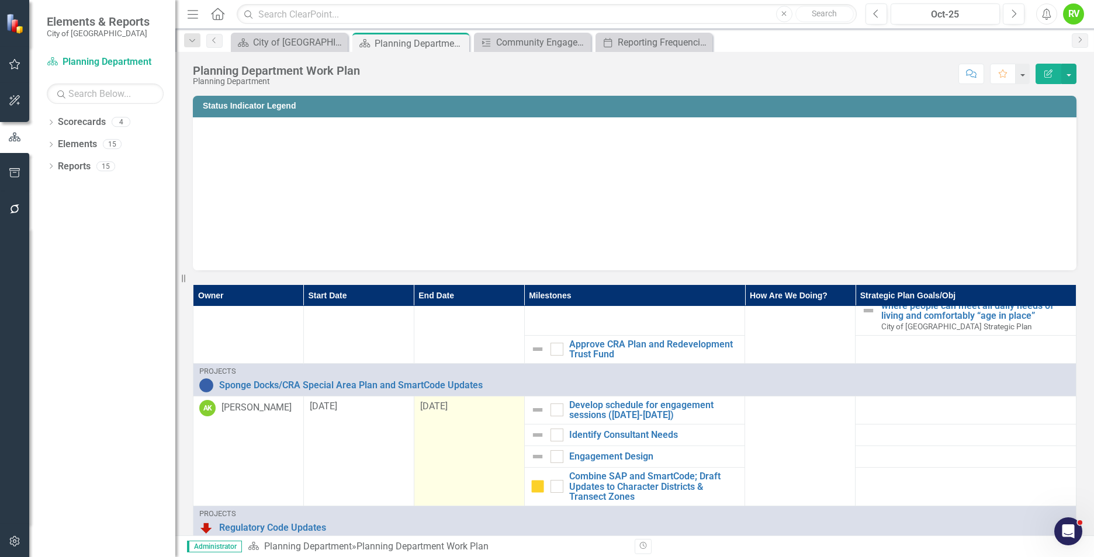
scroll to position [467, 0]
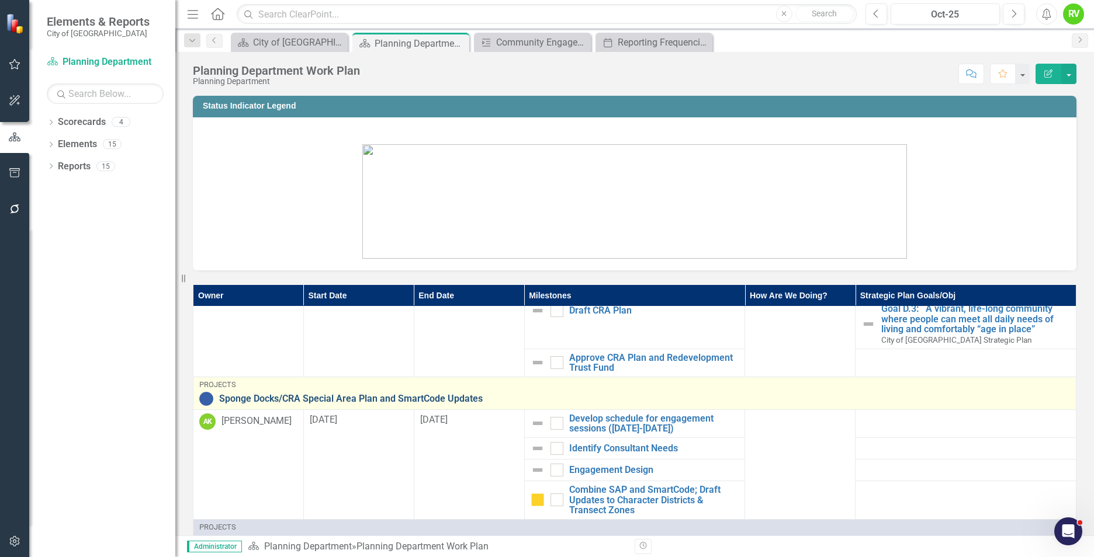
click at [386, 398] on link "Sponge Docks/CRA Special Area Plan and SmartCode Updates" at bounding box center [644, 399] width 851 height 11
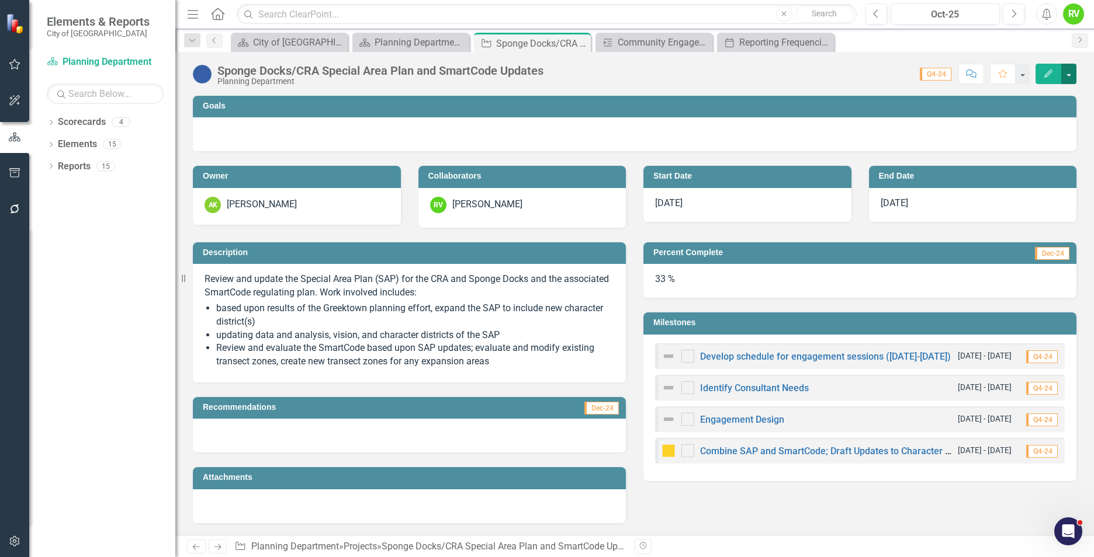
click at [1073, 76] on button "button" at bounding box center [1068, 74] width 15 height 20
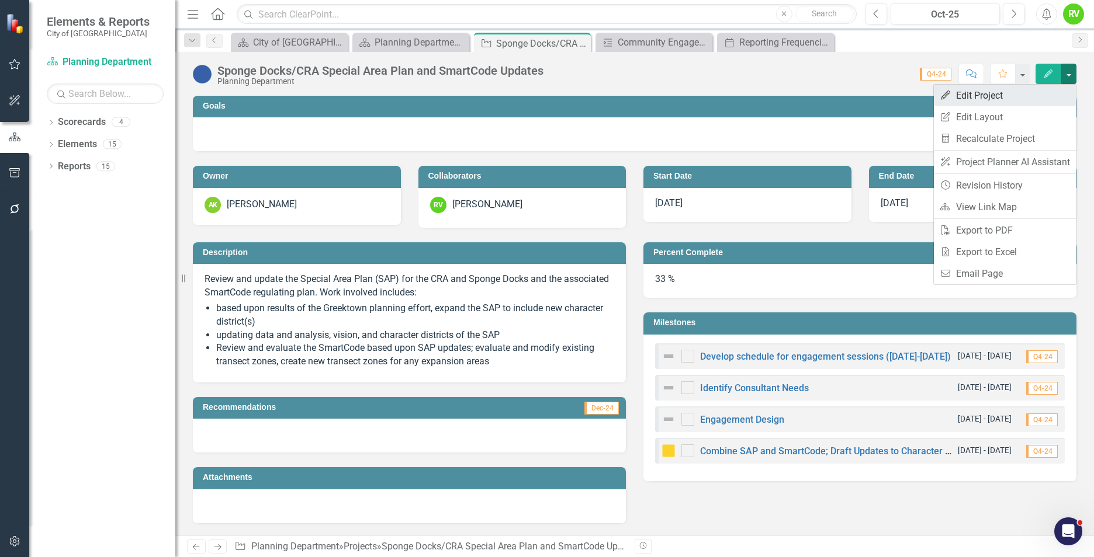
click at [991, 96] on link "Edit Edit Project" at bounding box center [1005, 96] width 142 height 22
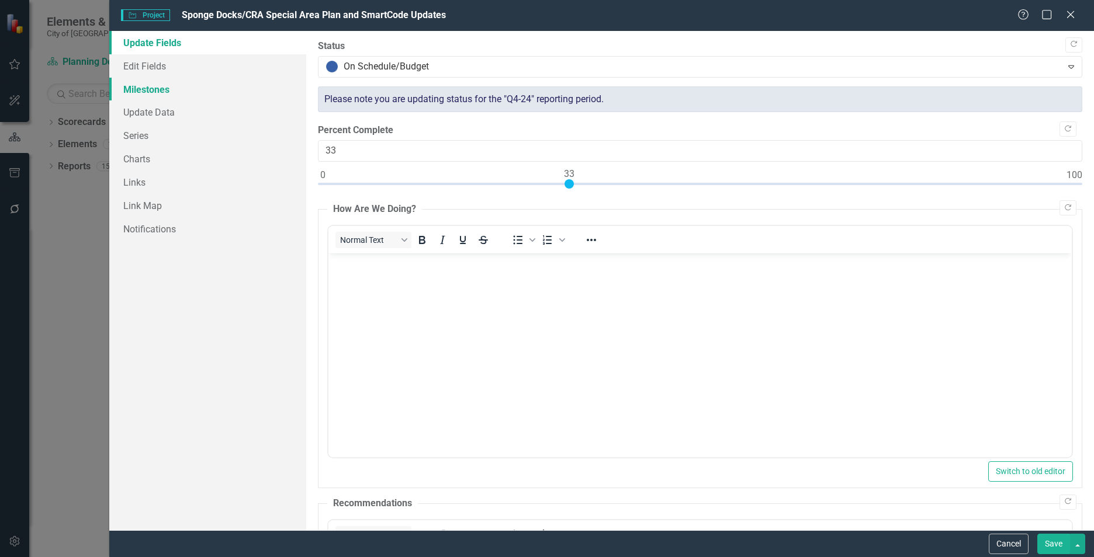
click at [142, 91] on link "Milestones" at bounding box center [207, 89] width 197 height 23
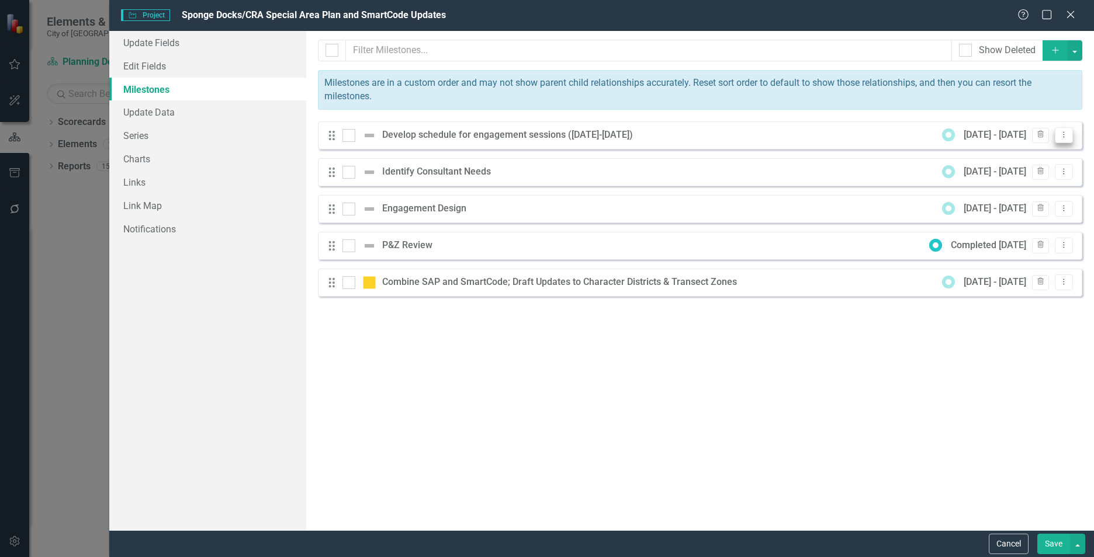
click at [1063, 133] on icon "Dropdown Menu" at bounding box center [1064, 135] width 10 height 8
click at [1067, 131] on icon "Dropdown Menu" at bounding box center [1064, 135] width 10 height 8
click at [1065, 286] on button "Dropdown Menu" at bounding box center [1064, 283] width 18 height 16
click at [1034, 301] on link "Edit Edit Milestone" at bounding box center [1017, 302] width 110 height 22
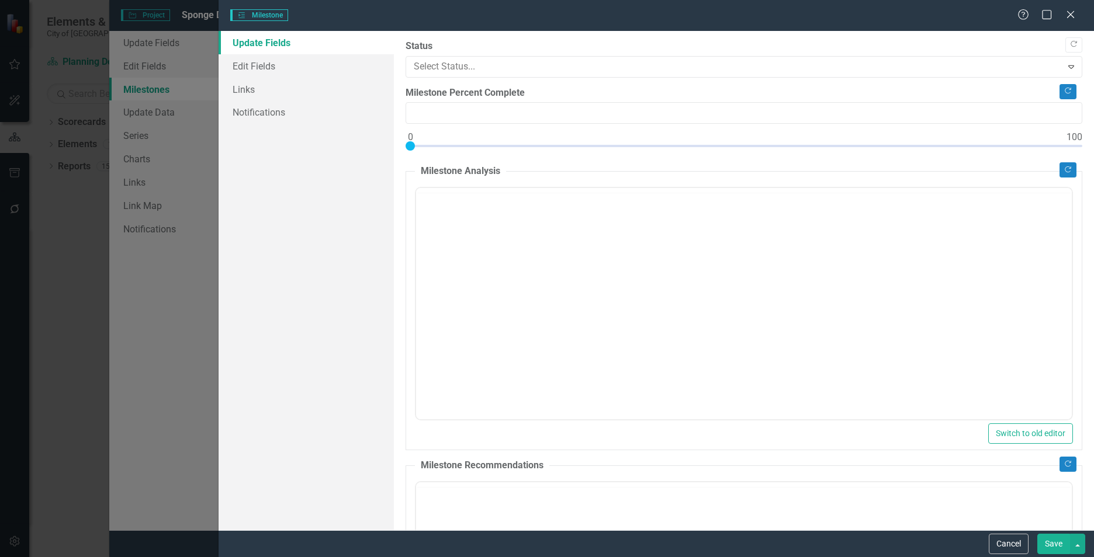
type input "0"
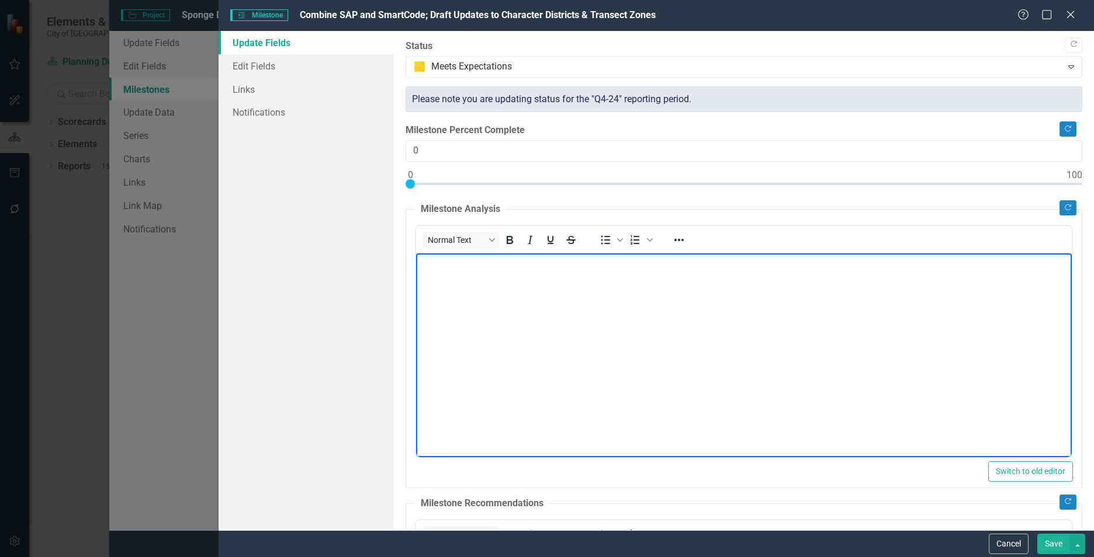
click at [473, 269] on p "Rich Text Area. Press ALT-0 for help." at bounding box center [743, 263] width 650 height 14
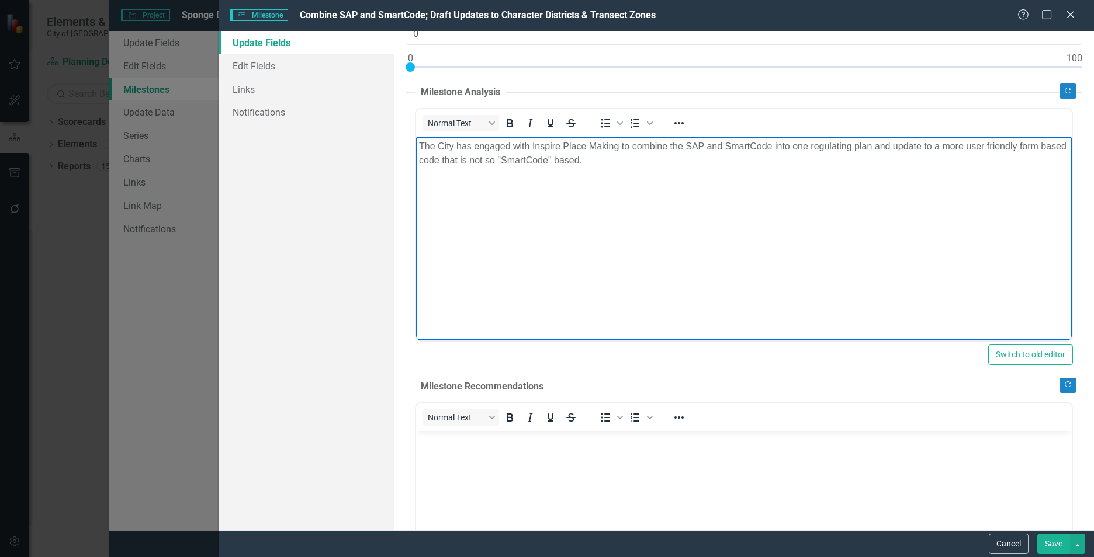
scroll to position [58, 0]
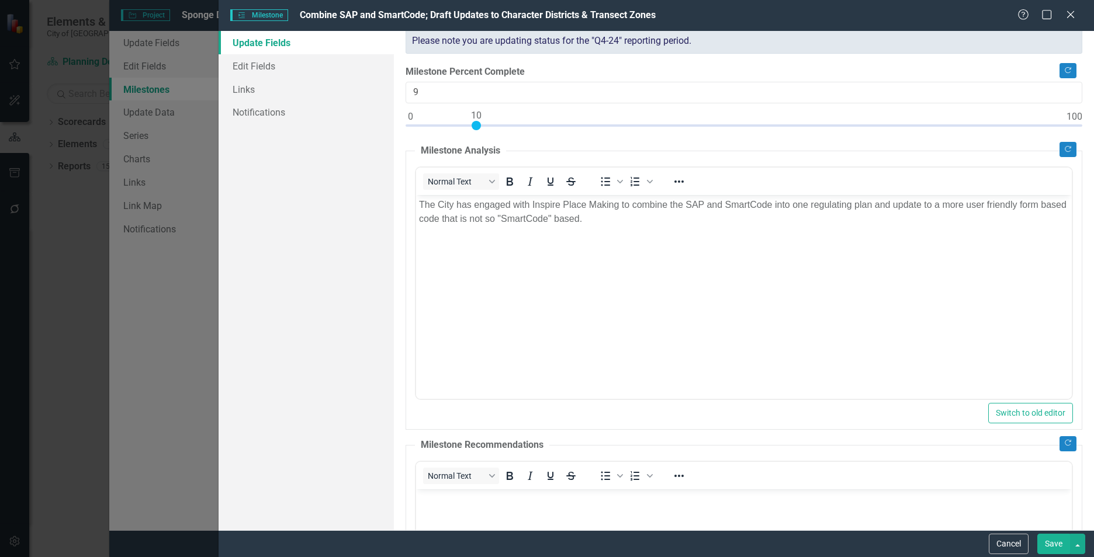
type input "10"
drag, startPoint x: 411, startPoint y: 124, endPoint x: 477, endPoint y: 128, distance: 66.1
click at [477, 128] on div at bounding box center [475, 125] width 9 height 9
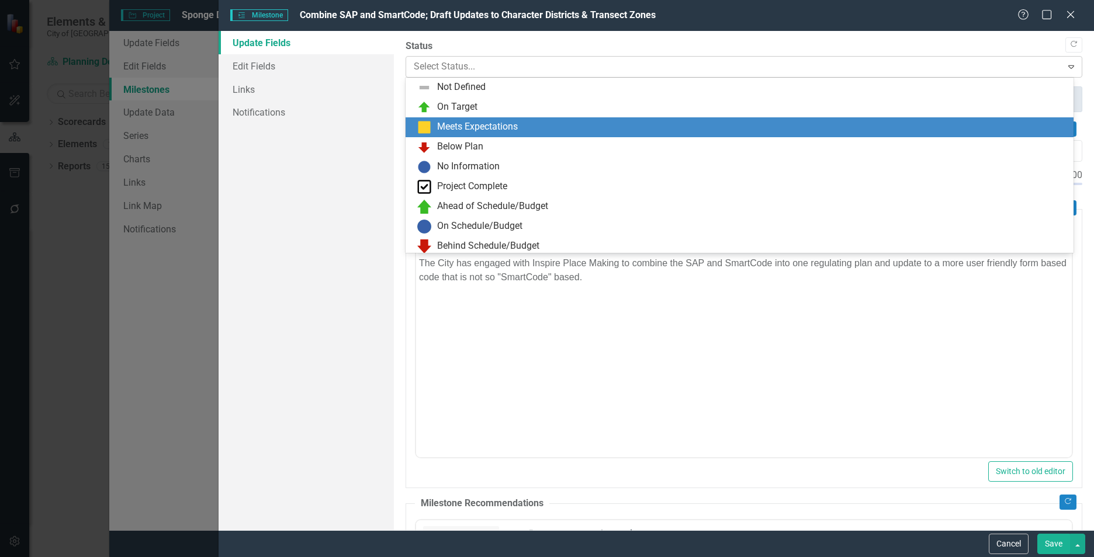
click at [418, 64] on div at bounding box center [734, 67] width 641 height 16
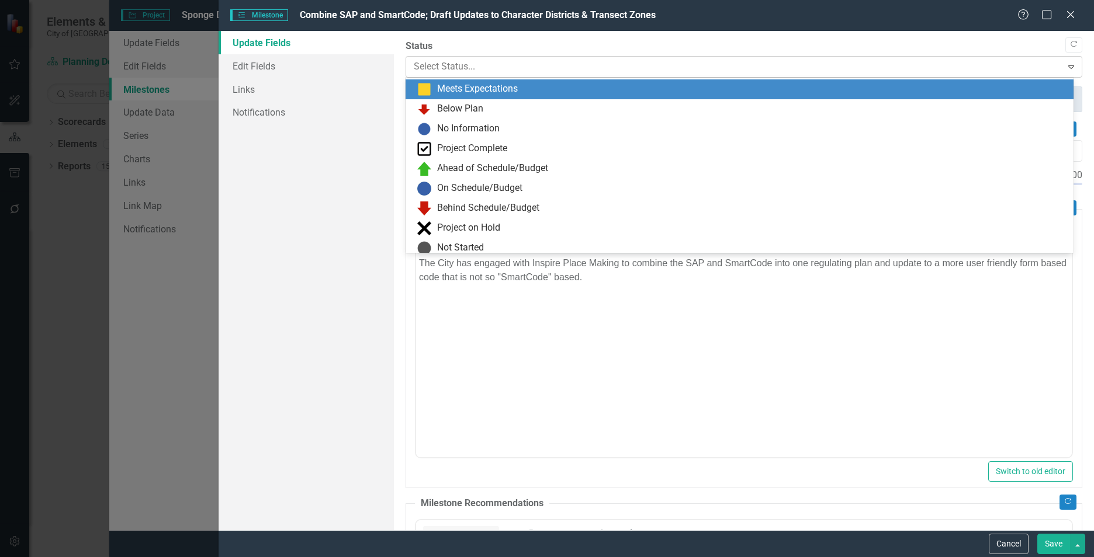
scroll to position [40, 0]
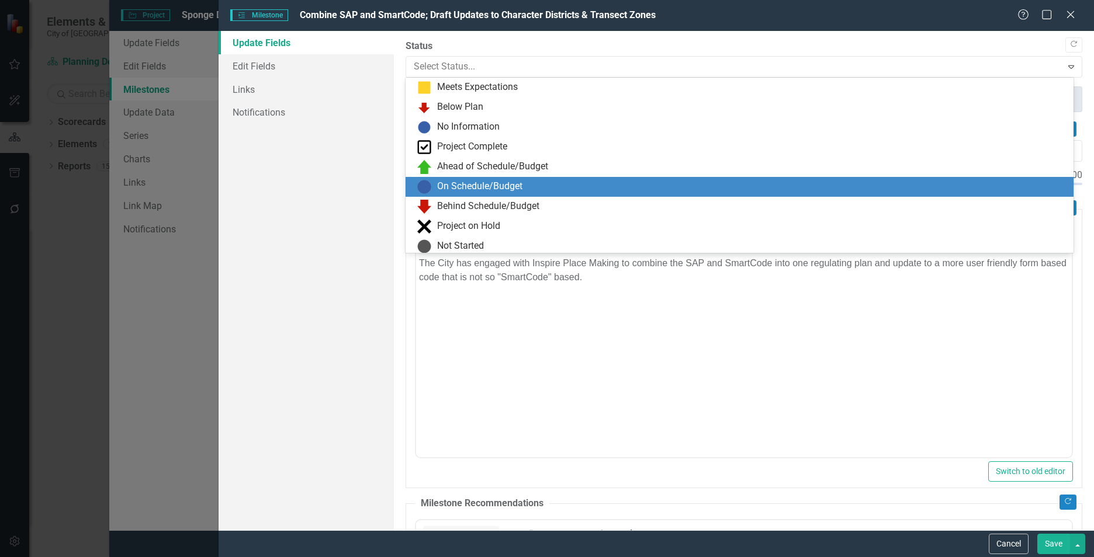
click at [427, 185] on img at bounding box center [424, 187] width 14 height 14
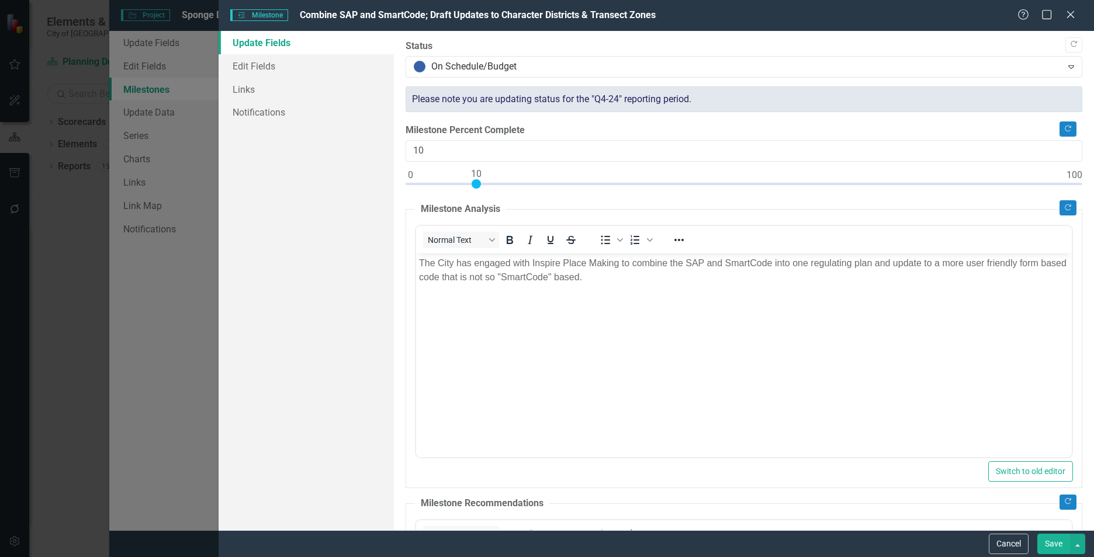
click at [1055, 540] on button "Save" at bounding box center [1053, 544] width 33 height 20
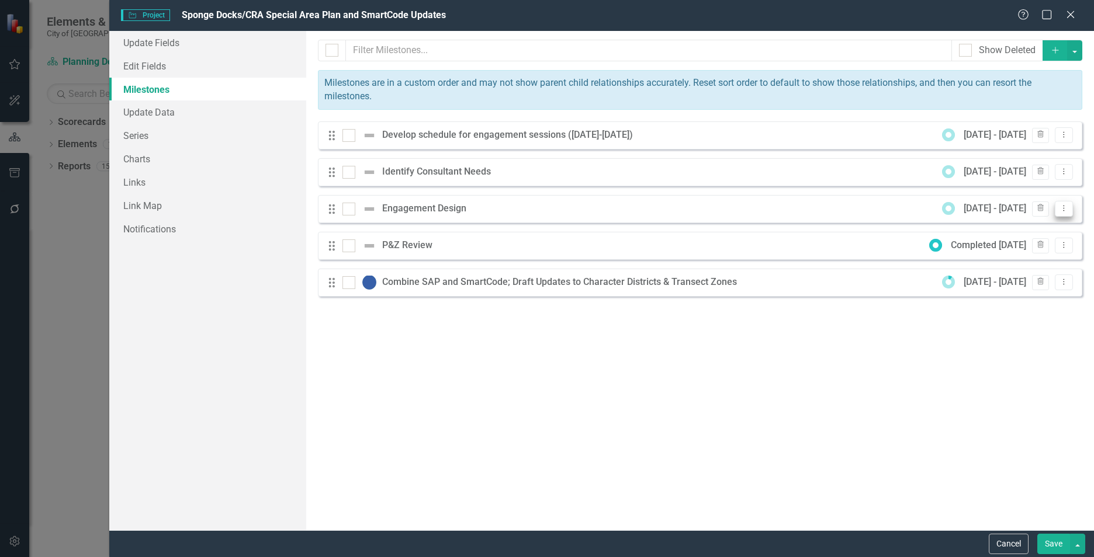
click at [1066, 207] on icon "Dropdown Menu" at bounding box center [1064, 208] width 10 height 8
click at [1024, 223] on link "Edit Edit Milestone" at bounding box center [1017, 228] width 110 height 22
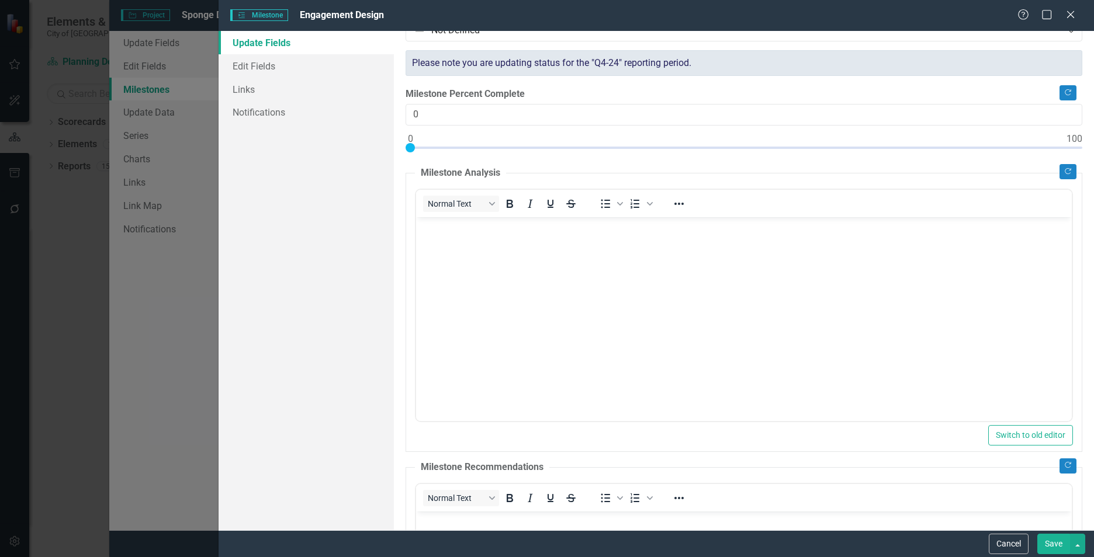
scroll to position [0, 0]
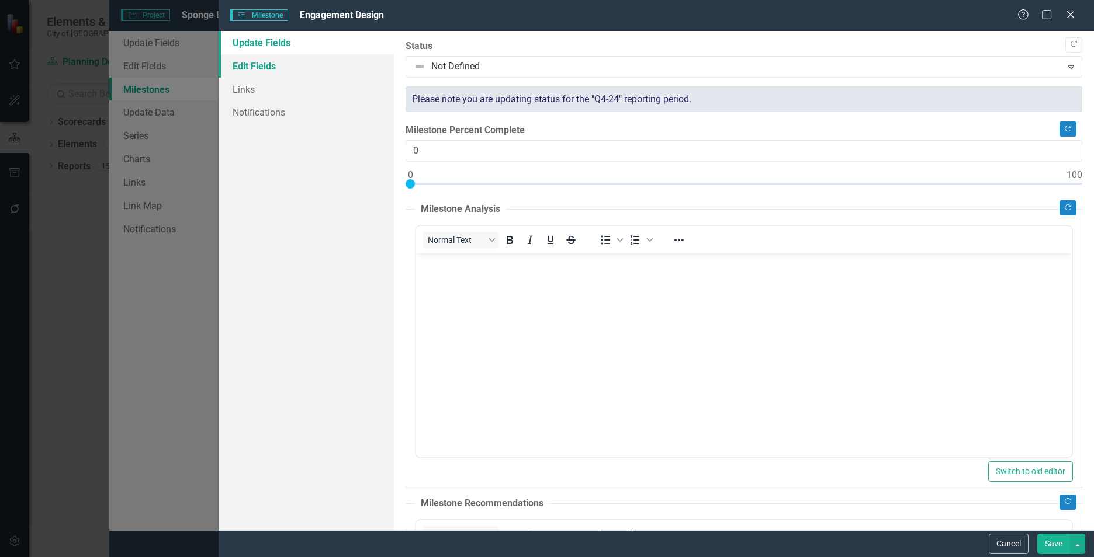
click at [259, 68] on link "Edit Fields" at bounding box center [306, 65] width 175 height 23
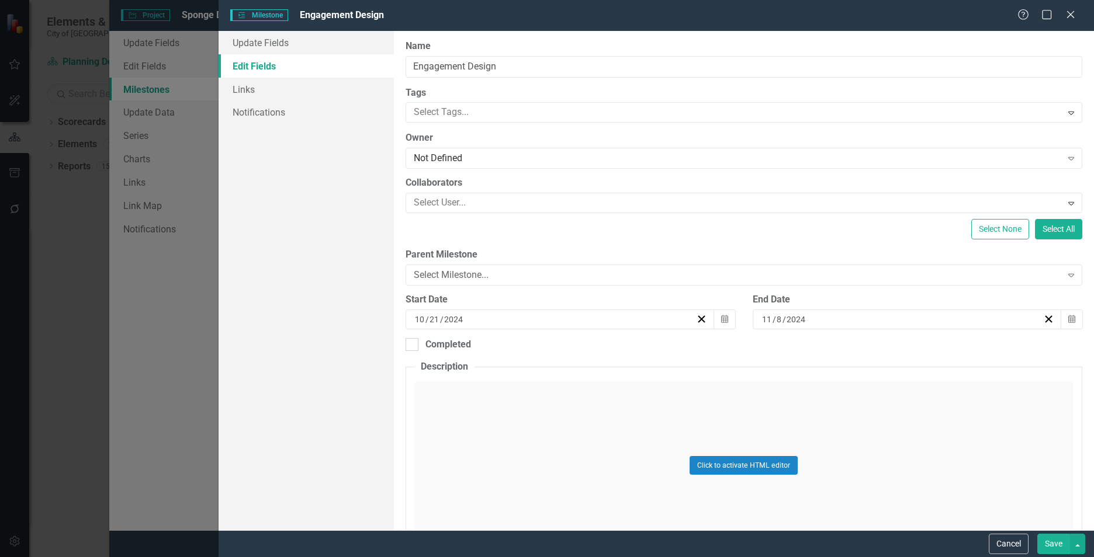
click at [341, 385] on div "Update Fields Edit Fields Links Notifications" at bounding box center [306, 281] width 175 height 500
click at [271, 41] on link "Update Fields" at bounding box center [306, 42] width 175 height 23
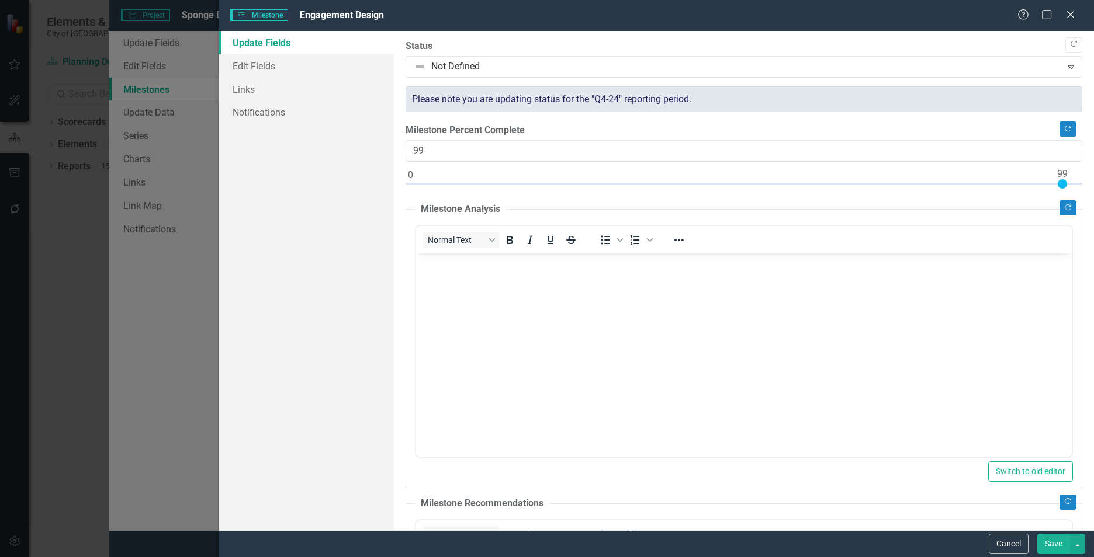
drag, startPoint x: 418, startPoint y: 185, endPoint x: 1066, endPoint y: 179, distance: 647.9
click at [1066, 179] on div at bounding box center [1061, 183] width 9 height 9
drag, startPoint x: 1060, startPoint y: 182, endPoint x: 1074, endPoint y: 184, distance: 14.1
click at [1074, 184] on div ""Update" fields in ClearPoint are the fields that change from reporting period …" at bounding box center [744, 281] width 700 height 500
type input "100"
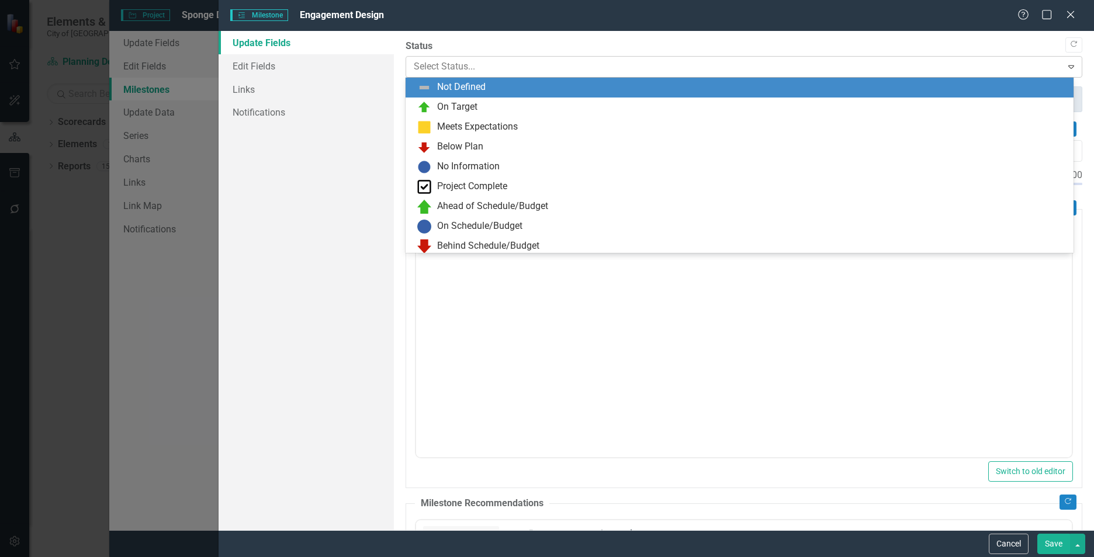
click at [421, 67] on div at bounding box center [734, 67] width 641 height 16
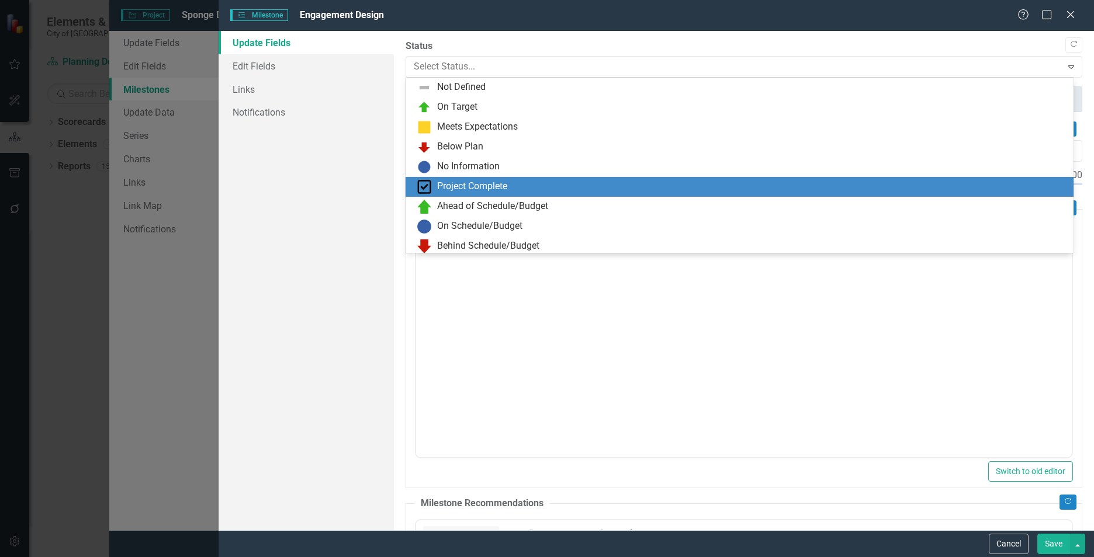
click at [426, 188] on img at bounding box center [424, 187] width 14 height 14
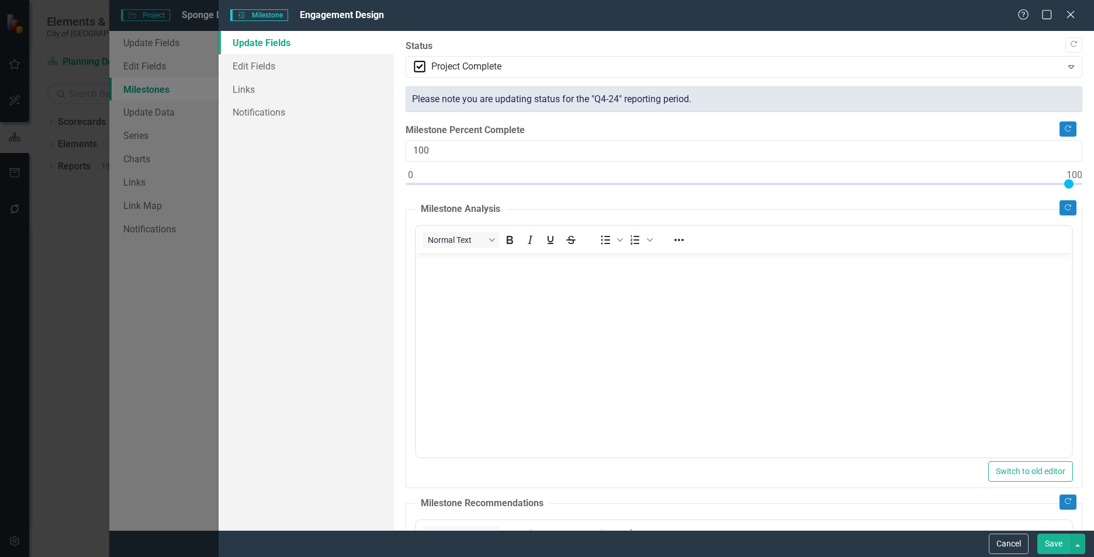
click at [1055, 543] on button "Save" at bounding box center [1053, 544] width 33 height 20
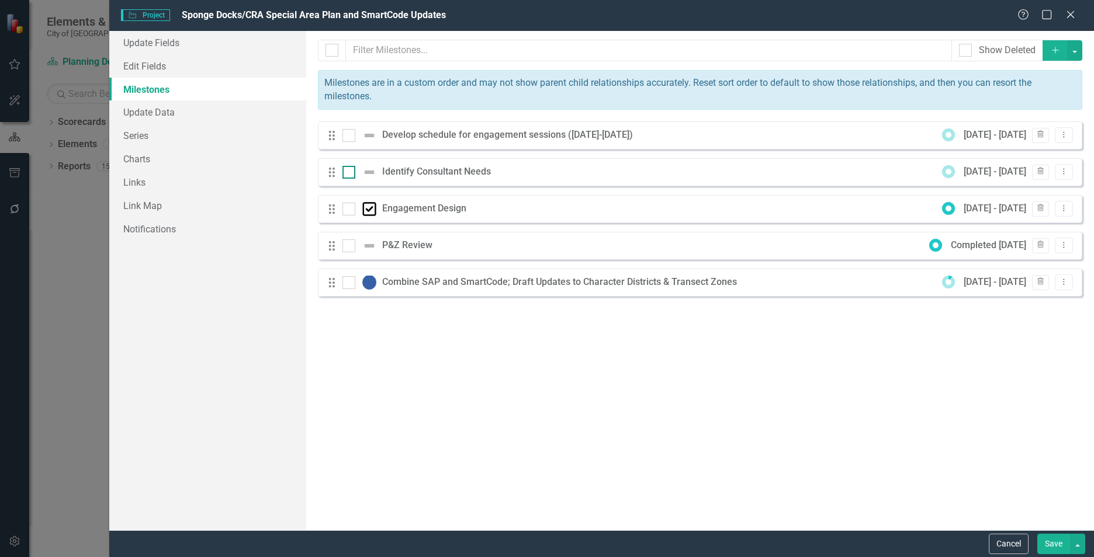
click at [367, 172] on img at bounding box center [369, 172] width 14 height 14
click at [350, 172] on input "checkbox" at bounding box center [346, 170] width 8 height 8
click at [367, 172] on img at bounding box center [369, 172] width 14 height 14
click at [350, 172] on input "checkbox" at bounding box center [346, 170] width 8 height 8
click at [367, 172] on img at bounding box center [369, 172] width 14 height 14
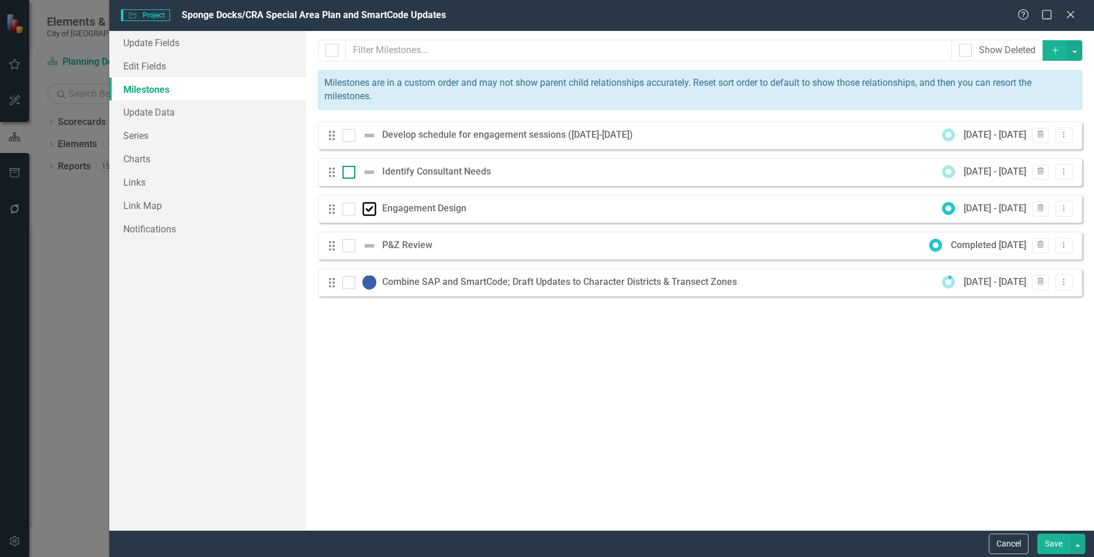
click at [350, 172] on input "checkbox" at bounding box center [346, 170] width 8 height 8
checkbox input "true"
click at [417, 173] on div "Identify Consultant Needs" at bounding box center [439, 171] width 115 height 13
click at [1069, 172] on button "Dropdown Menu" at bounding box center [1064, 172] width 18 height 16
click at [1008, 190] on link "Edit Edit Milestone" at bounding box center [1017, 192] width 110 height 22
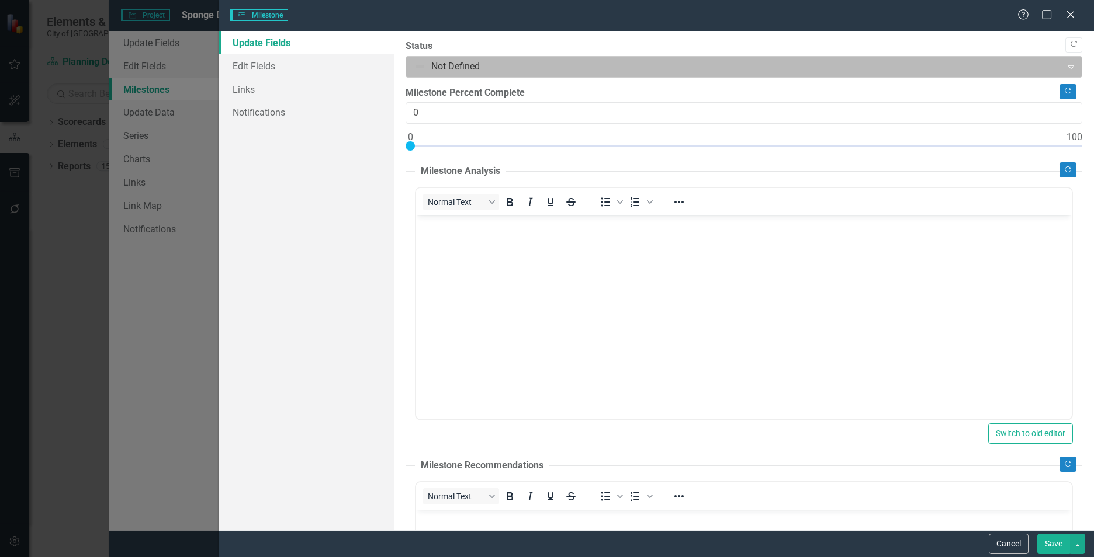
click at [419, 64] on div at bounding box center [734, 67] width 641 height 16
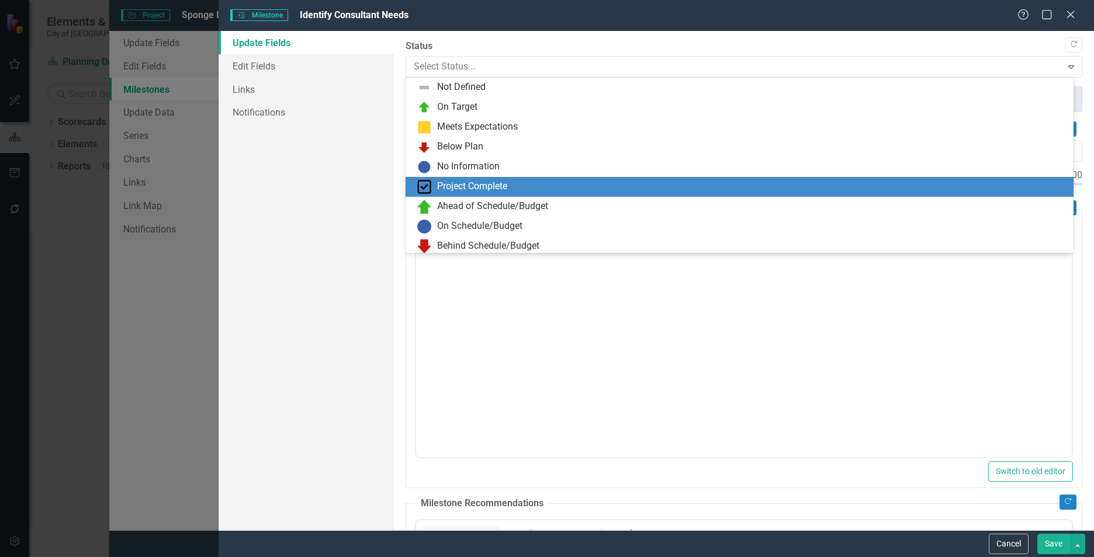
click at [423, 182] on img at bounding box center [424, 187] width 14 height 14
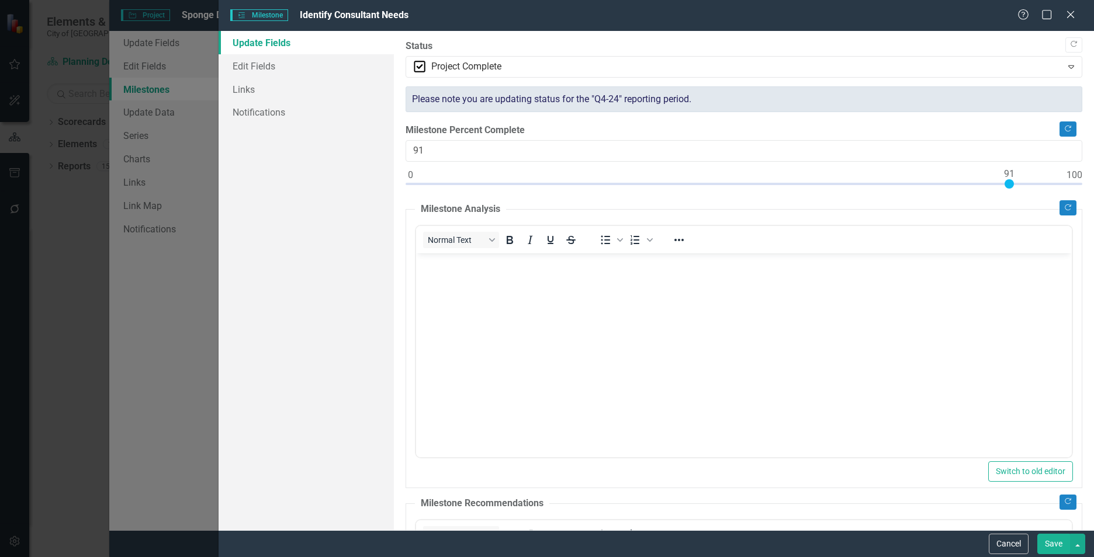
type input "100"
drag, startPoint x: 580, startPoint y: 185, endPoint x: 1094, endPoint y: 195, distance: 514.2
click at [1093, 195] on html "Elements & Reports City of Tarpon Springs Scorecard Planning Department Search …" at bounding box center [547, 278] width 1094 height 557
click at [1053, 540] on button "Save" at bounding box center [1053, 544] width 33 height 20
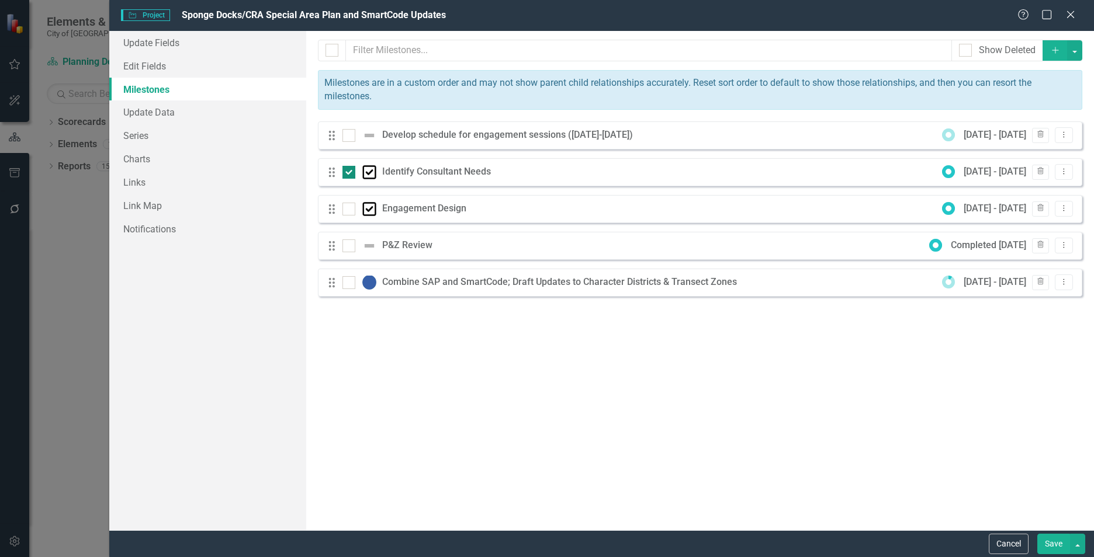
click at [348, 174] on div at bounding box center [348, 172] width 13 height 13
click at [348, 174] on input "checkbox" at bounding box center [346, 170] width 8 height 8
checkbox input "false"
click at [1064, 246] on icon "Dropdown Menu" at bounding box center [1064, 245] width 10 height 8
click at [1027, 259] on link "Edit Edit Milestone" at bounding box center [1017, 265] width 110 height 22
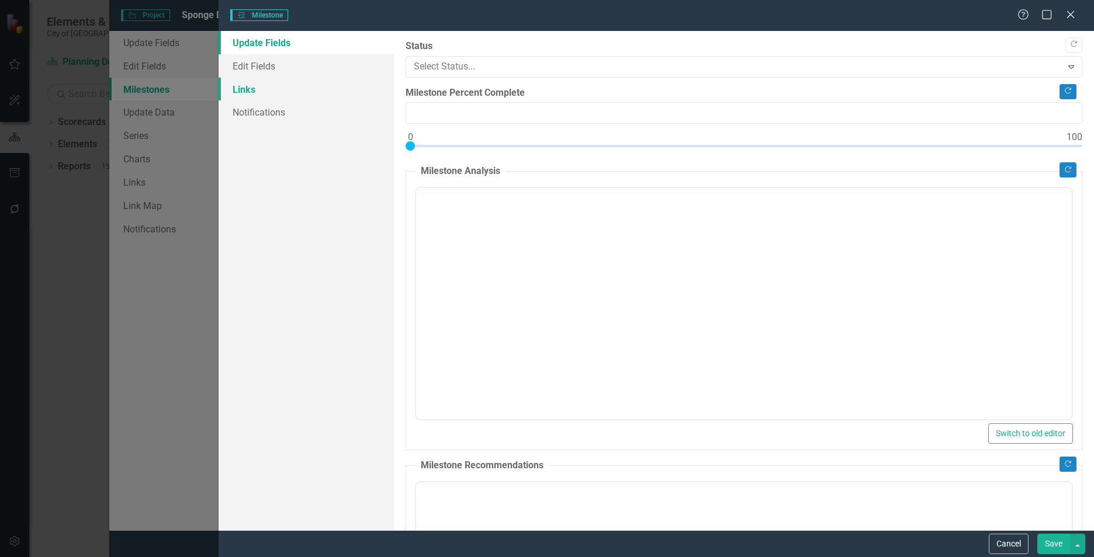
type input "0"
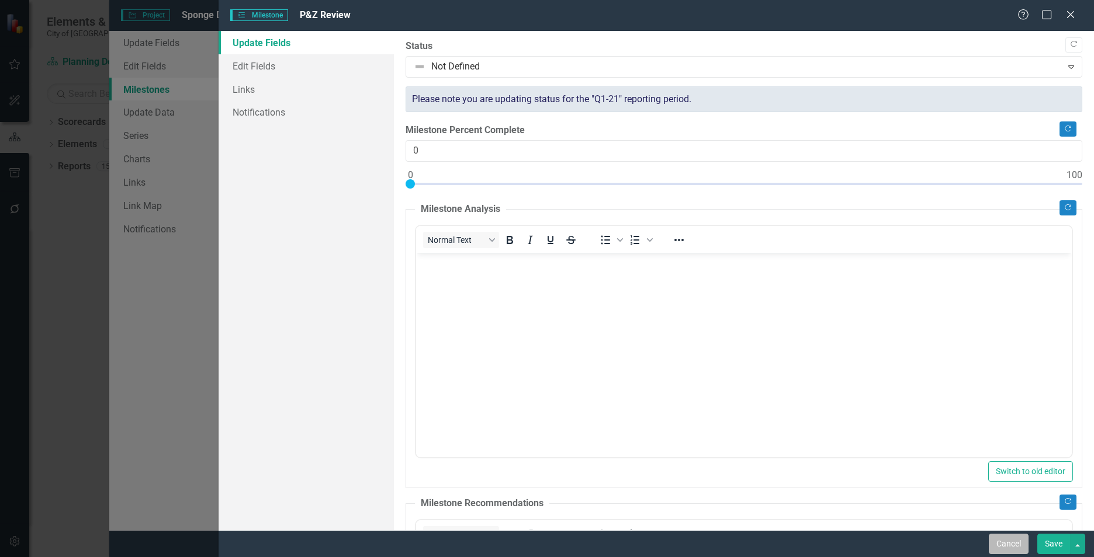
click at [1016, 548] on button "Cancel" at bounding box center [1009, 544] width 40 height 20
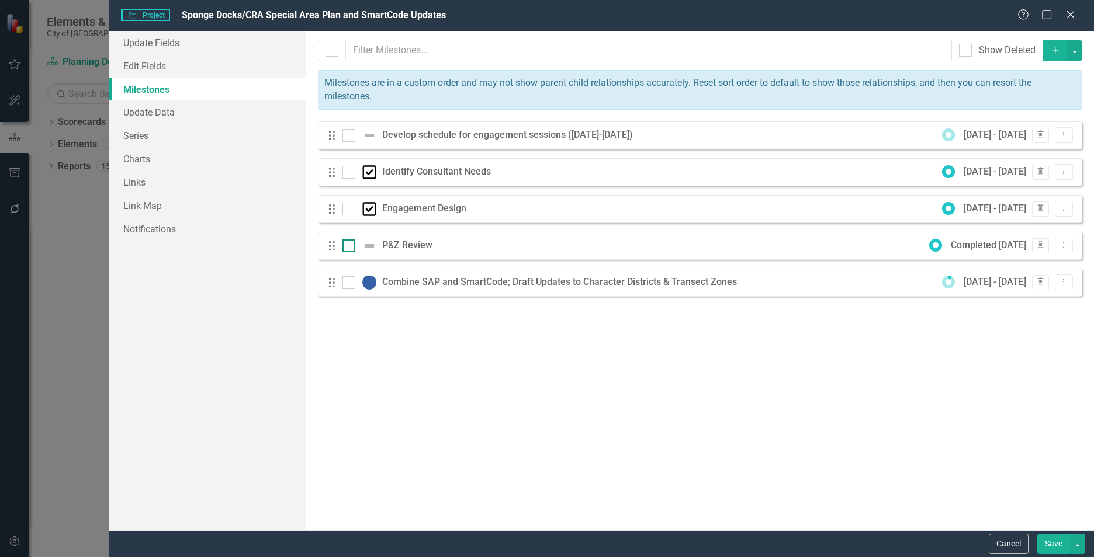
click at [369, 247] on img at bounding box center [369, 246] width 14 height 14
click at [350, 247] on input "checkbox" at bounding box center [346, 244] width 8 height 8
click at [369, 247] on img at bounding box center [369, 246] width 14 height 14
click at [350, 247] on input "checkbox" at bounding box center [346, 244] width 8 height 8
checkbox input "false"
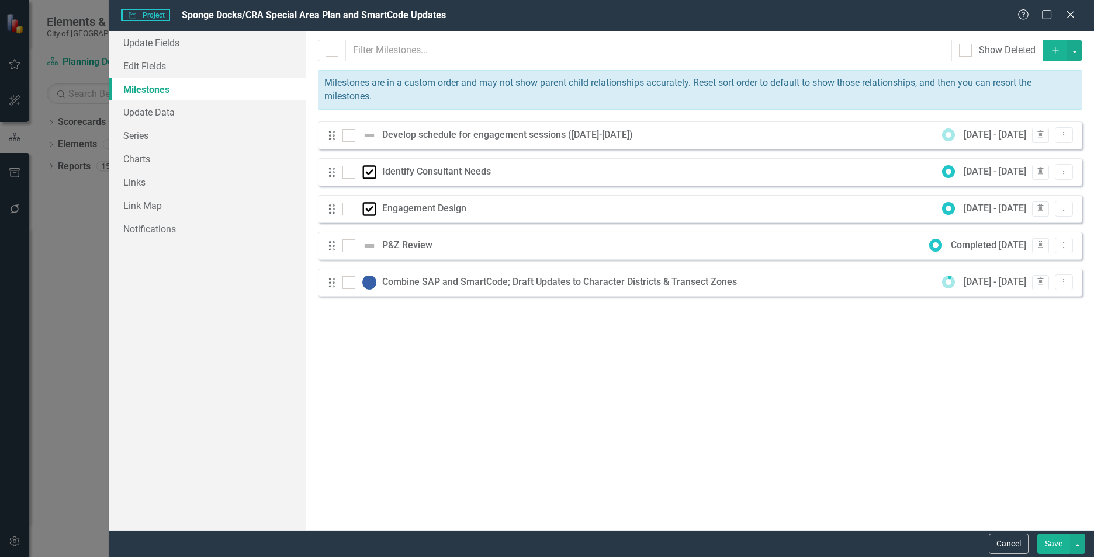
click at [408, 242] on div "P&Z Review" at bounding box center [410, 245] width 56 height 13
click at [1063, 245] on icon "Dropdown Menu" at bounding box center [1064, 245] width 10 height 8
click at [1050, 261] on link "Edit Edit Milestone" at bounding box center [1017, 265] width 110 height 22
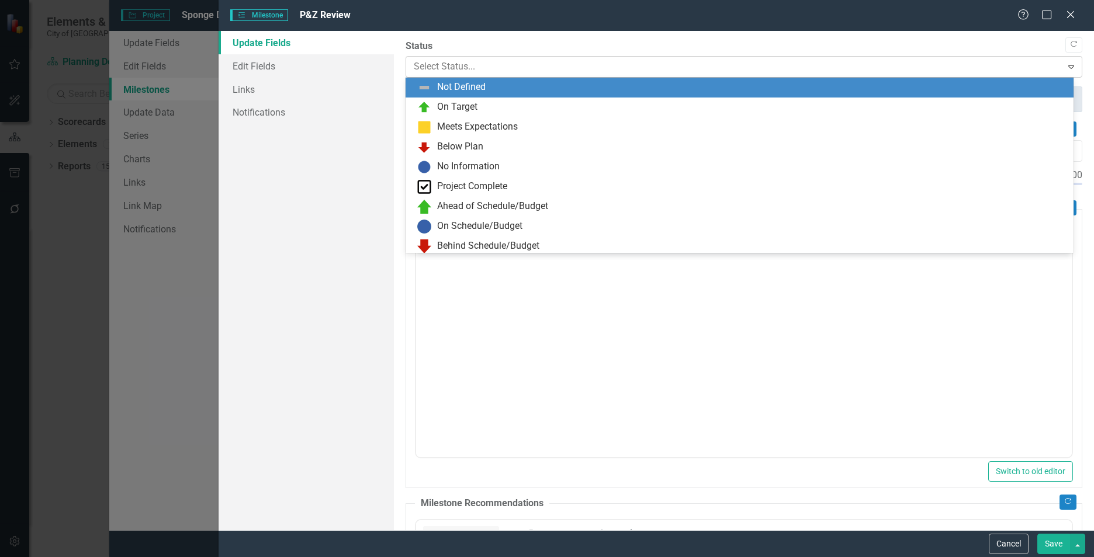
click at [421, 70] on div at bounding box center [734, 67] width 641 height 16
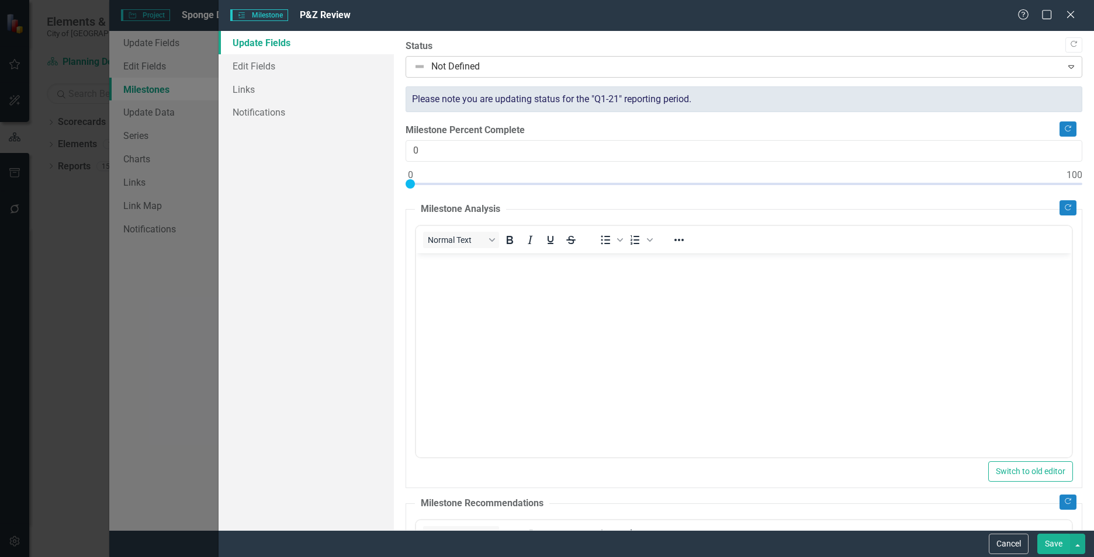
click at [421, 70] on div at bounding box center [734, 67] width 641 height 16
click at [419, 66] on div at bounding box center [734, 67] width 641 height 16
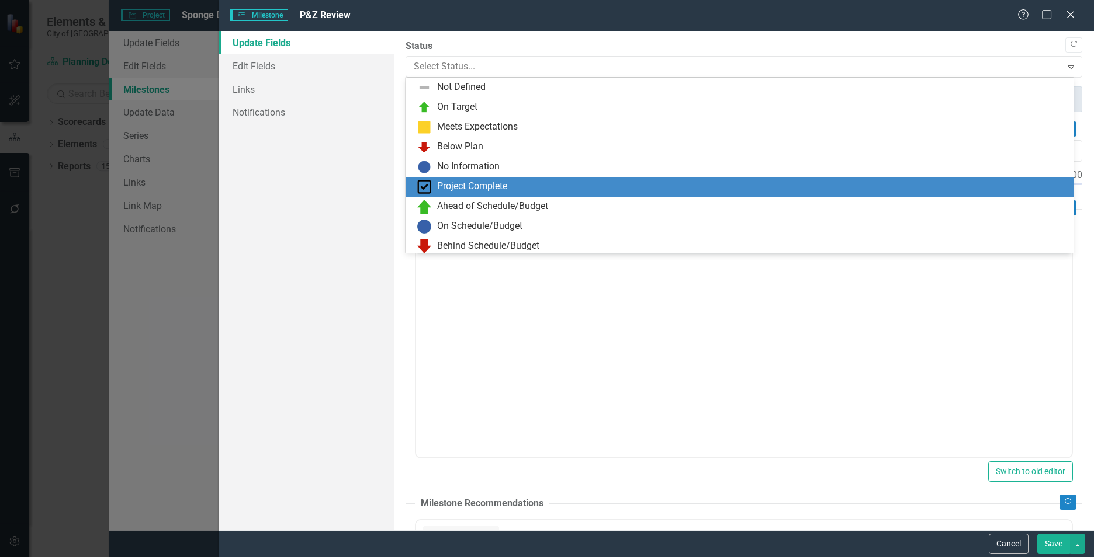
click at [422, 185] on img at bounding box center [424, 187] width 14 height 14
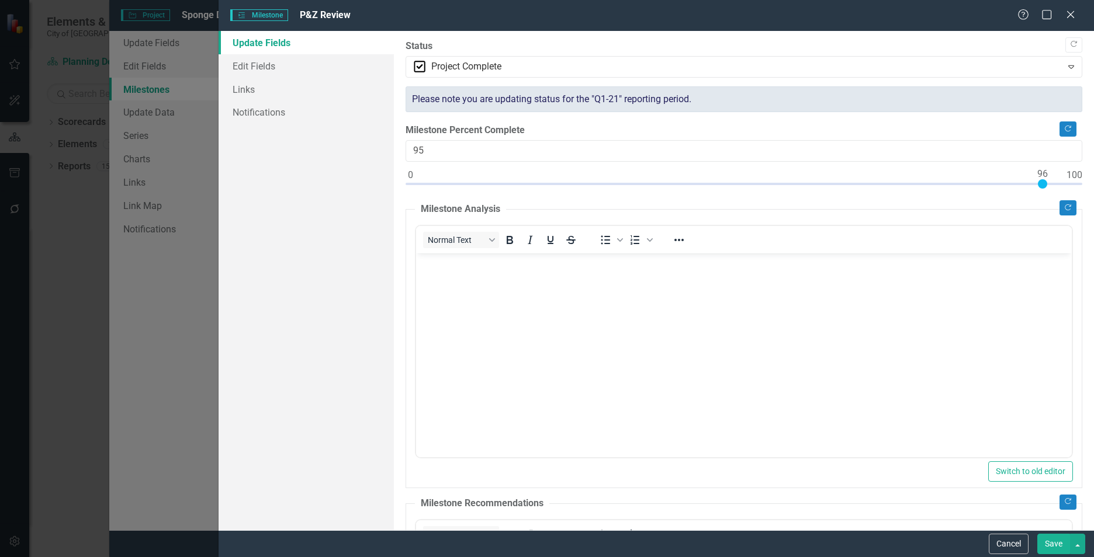
type input "100"
drag, startPoint x: 410, startPoint y: 182, endPoint x: 1098, endPoint y: 200, distance: 689.1
click at [1093, 200] on html "Elements & Reports City of Tarpon Springs Scorecard Planning Department Search …" at bounding box center [547, 278] width 1094 height 557
click at [1054, 543] on button "Save" at bounding box center [1053, 544] width 33 height 20
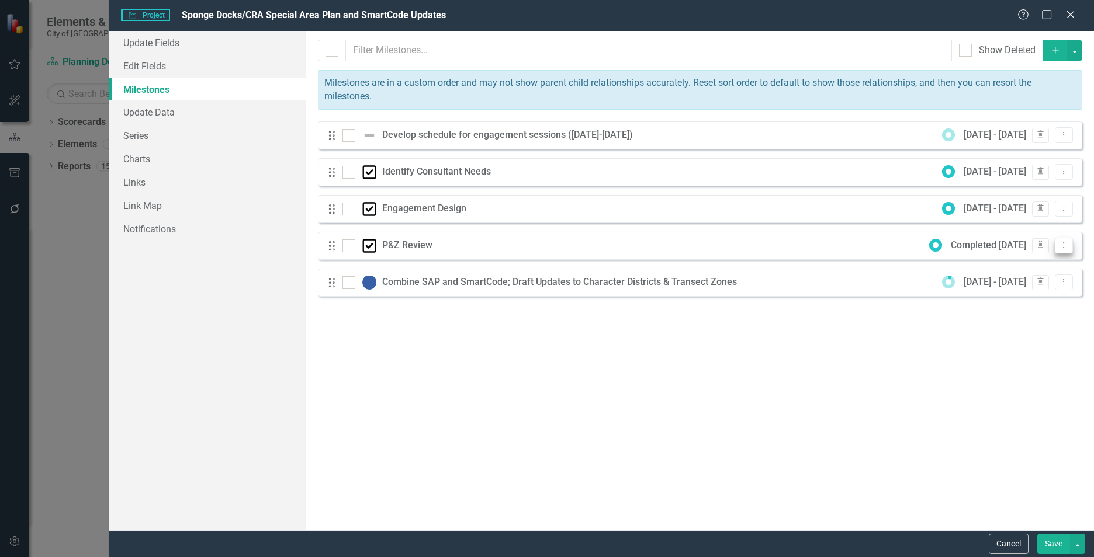
click at [1066, 246] on icon "Dropdown Menu" at bounding box center [1064, 245] width 10 height 8
click at [1038, 268] on link "Edit Edit Milestone" at bounding box center [1017, 265] width 110 height 22
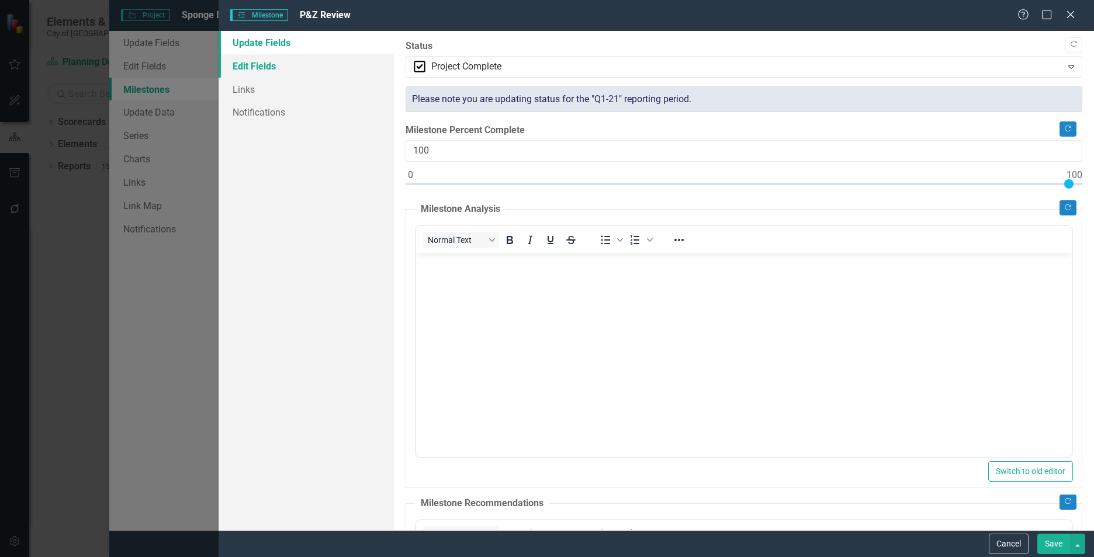
click at [245, 65] on link "Edit Fields" at bounding box center [306, 65] width 175 height 23
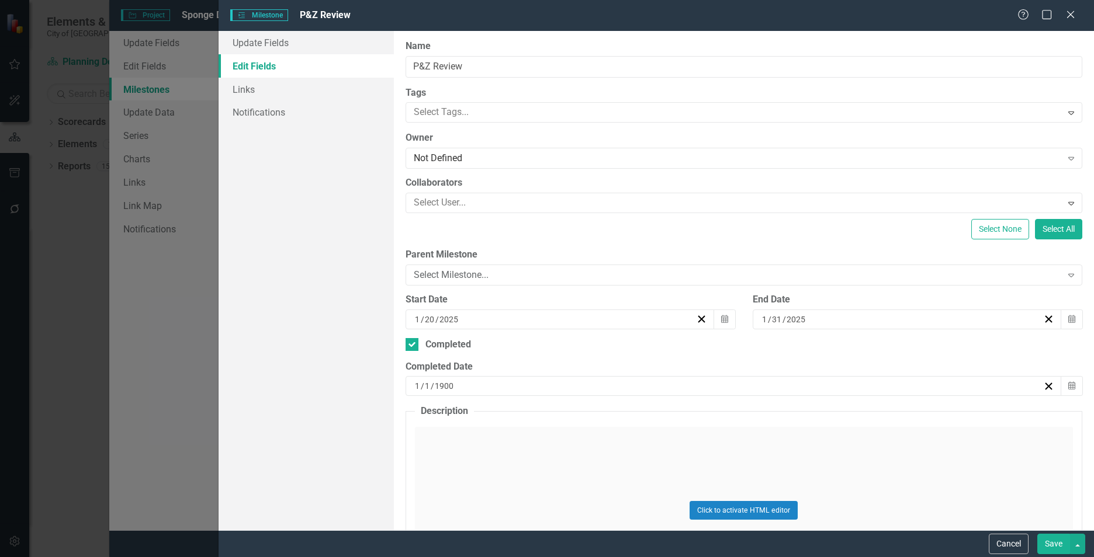
click at [1056, 541] on button "Save" at bounding box center [1053, 544] width 33 height 20
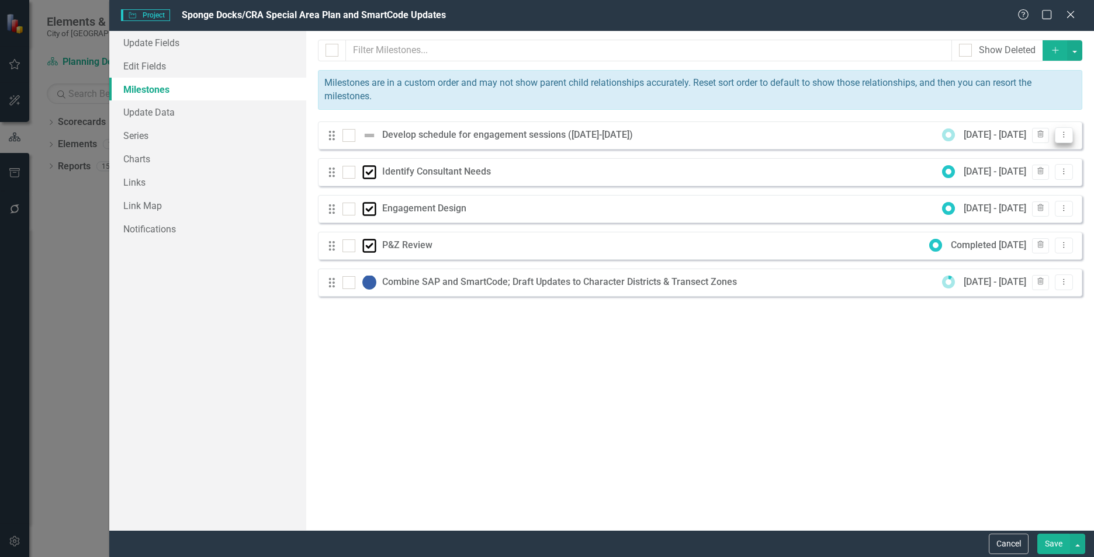
click at [1063, 134] on icon "Dropdown Menu" at bounding box center [1064, 135] width 10 height 8
click at [1023, 154] on link "Edit Edit Milestone" at bounding box center [1017, 155] width 110 height 22
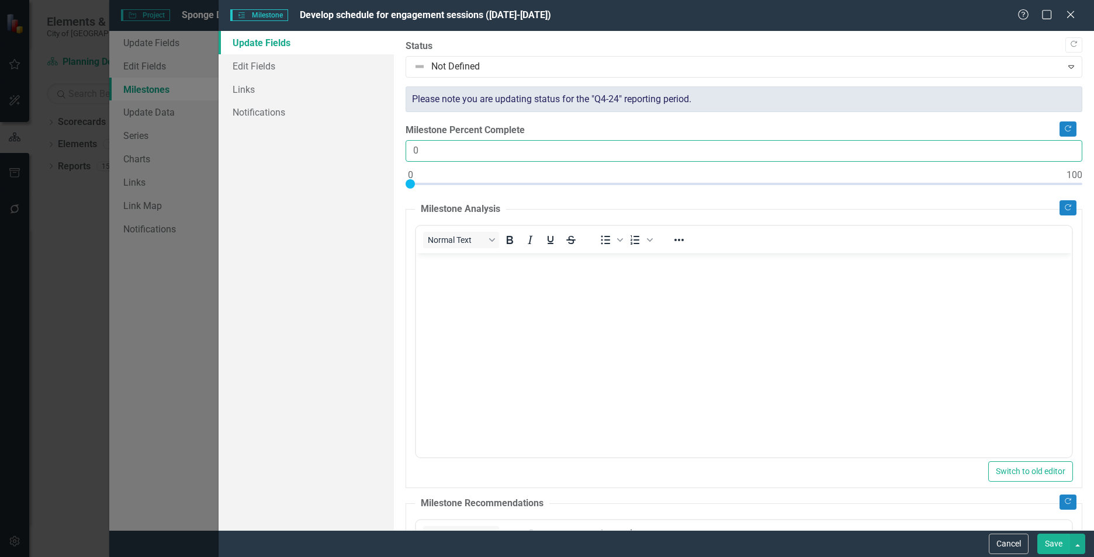
drag, startPoint x: 413, startPoint y: 146, endPoint x: 704, endPoint y: 143, distance: 291.0
click at [704, 143] on input "0" at bounding box center [743, 151] width 677 height 22
type input "100"
drag, startPoint x: 419, startPoint y: 185, endPoint x: 1070, endPoint y: 186, distance: 650.8
click at [1070, 186] on div at bounding box center [1068, 183] width 9 height 9
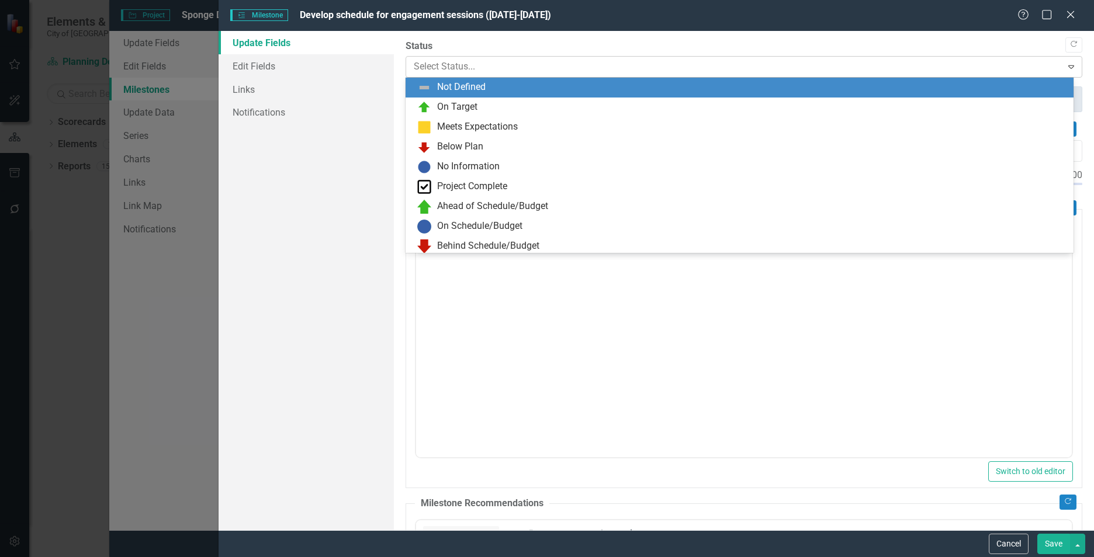
click at [417, 67] on div at bounding box center [734, 67] width 641 height 16
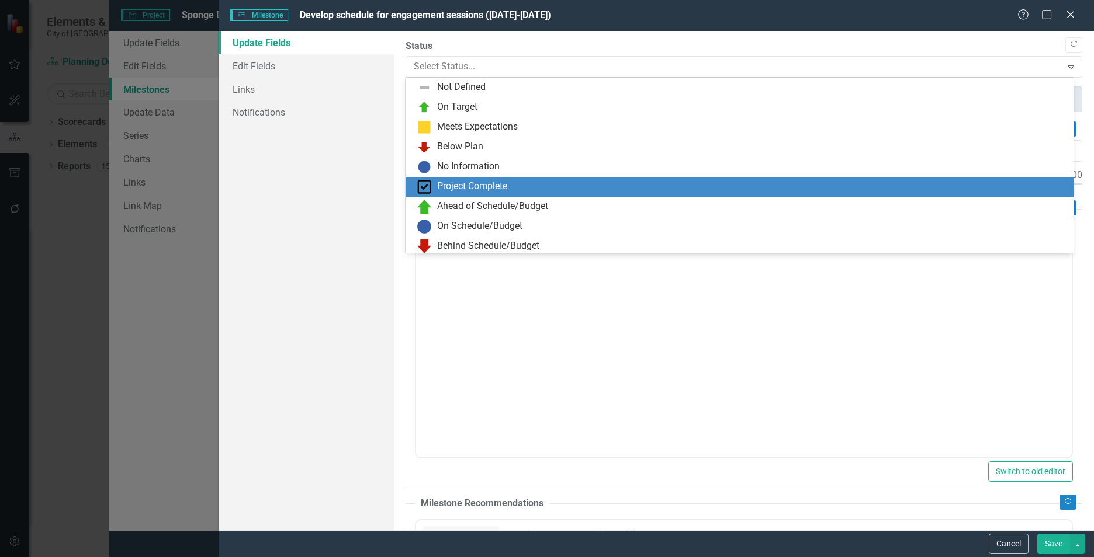
click at [423, 187] on img at bounding box center [424, 187] width 14 height 14
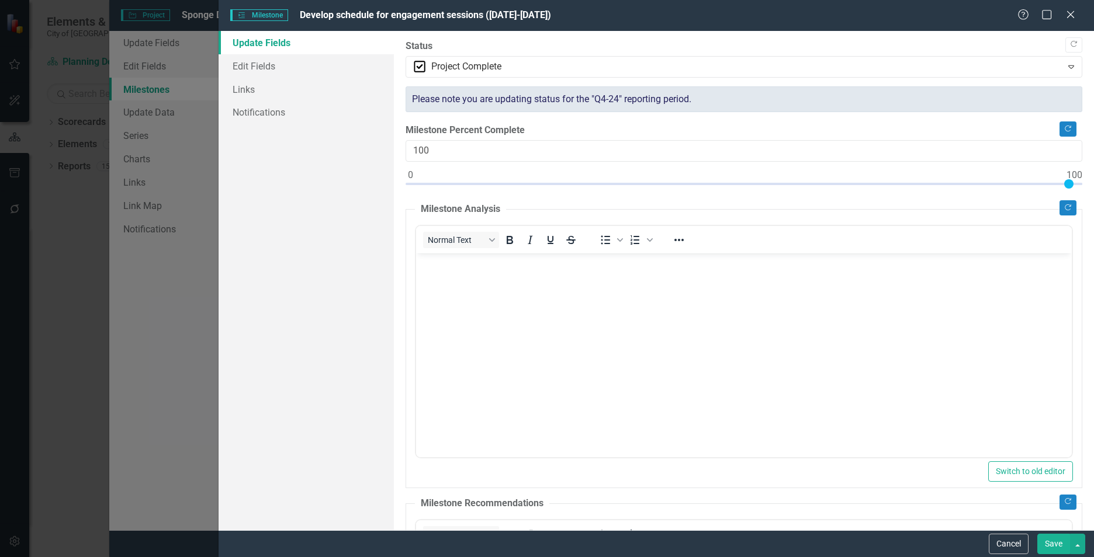
click at [1045, 542] on button "Save" at bounding box center [1053, 544] width 33 height 20
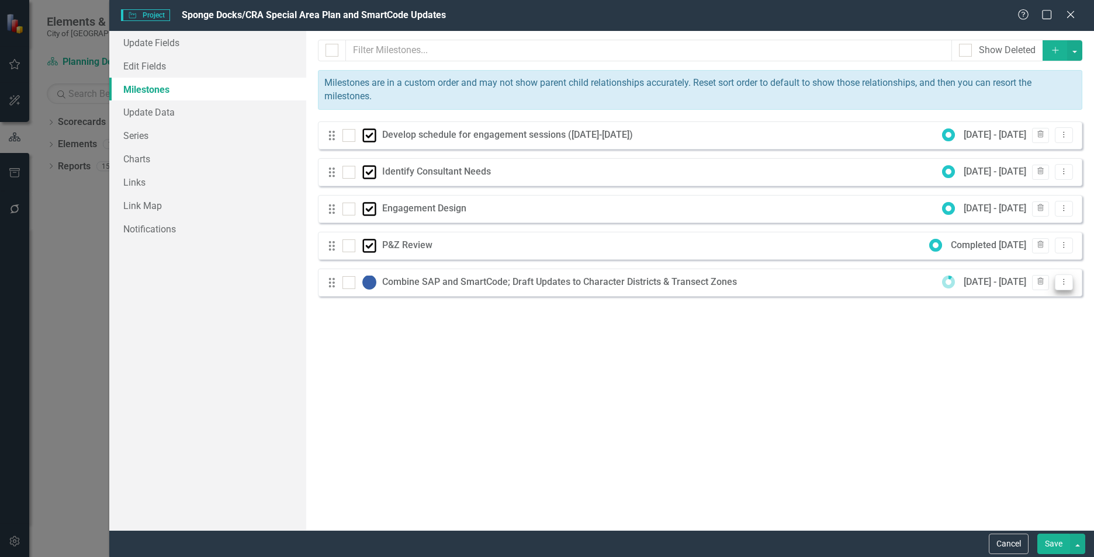
click at [1067, 282] on icon "Dropdown Menu" at bounding box center [1064, 282] width 10 height 8
click at [1010, 301] on link "Edit Edit Milestone" at bounding box center [1017, 302] width 110 height 22
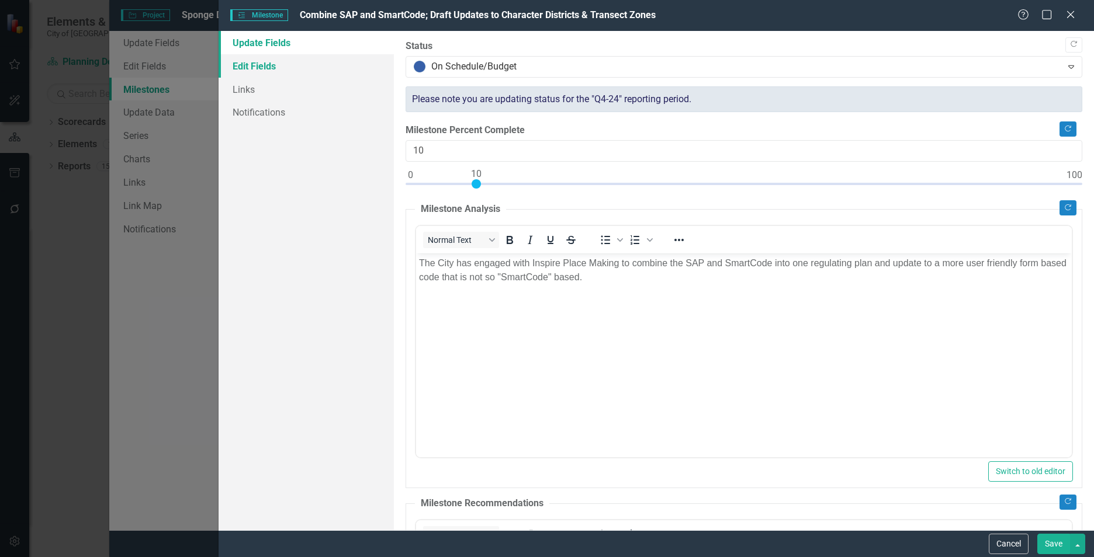
click at [248, 64] on link "Edit Fields" at bounding box center [306, 65] width 175 height 23
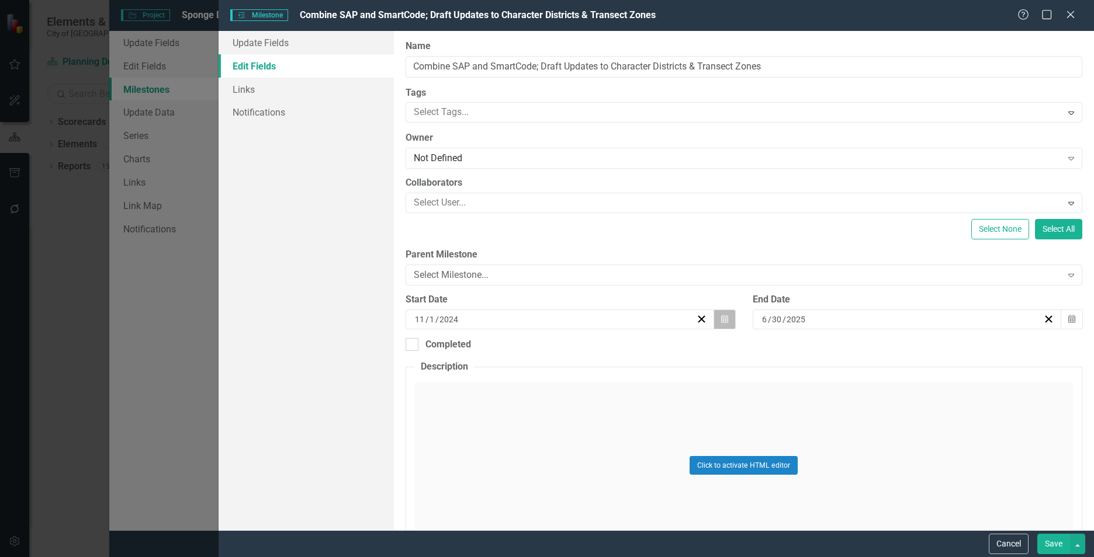
click at [721, 320] on icon "Calendar" at bounding box center [724, 319] width 7 height 8
click at [649, 345] on button "»" at bounding box center [647, 349] width 26 height 26
click at [500, 351] on button "‹" at bounding box center [495, 349] width 26 height 26
click at [558, 386] on abbr "1" at bounding box center [558, 387] width 5 height 9
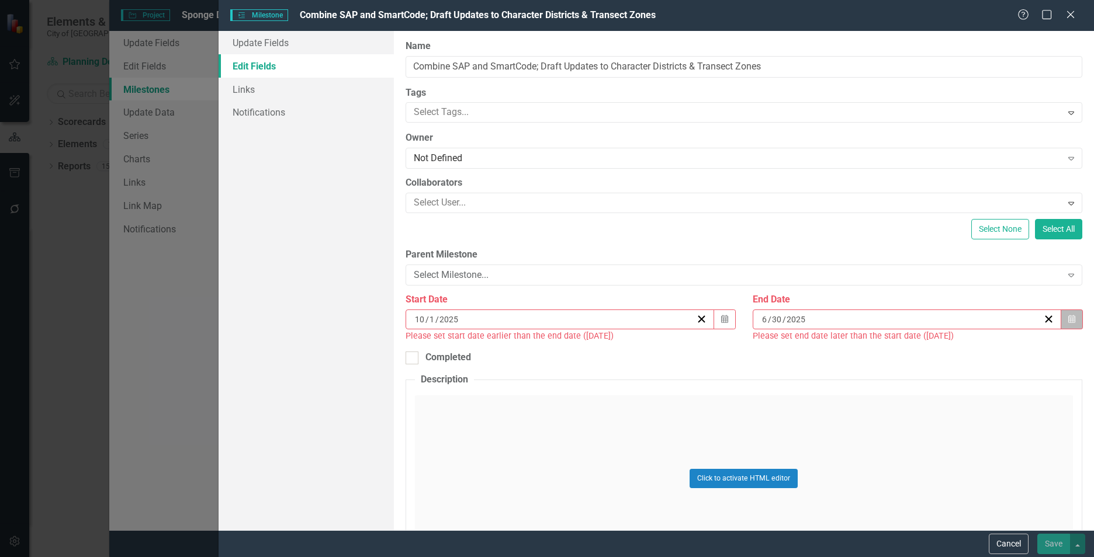
click at [1063, 324] on button "Calendar" at bounding box center [1071, 320] width 22 height 20
click at [984, 348] on button "»" at bounding box center [989, 349] width 26 height 26
click at [872, 471] on abbr "30" at bounding box center [870, 471] width 9 height 9
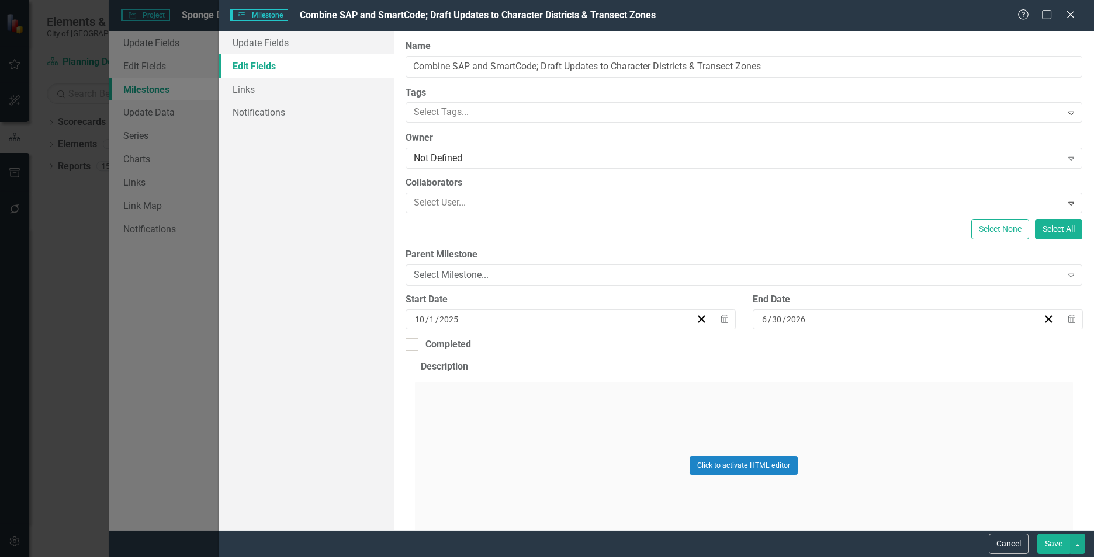
click at [1054, 545] on button "Save" at bounding box center [1053, 544] width 33 height 20
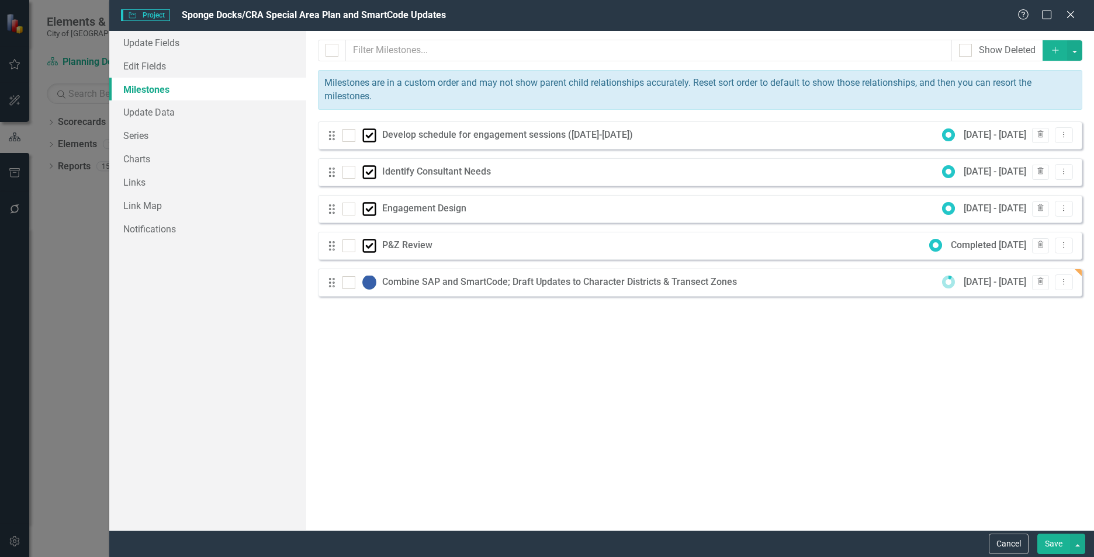
click at [1048, 545] on button "Save" at bounding box center [1053, 544] width 33 height 20
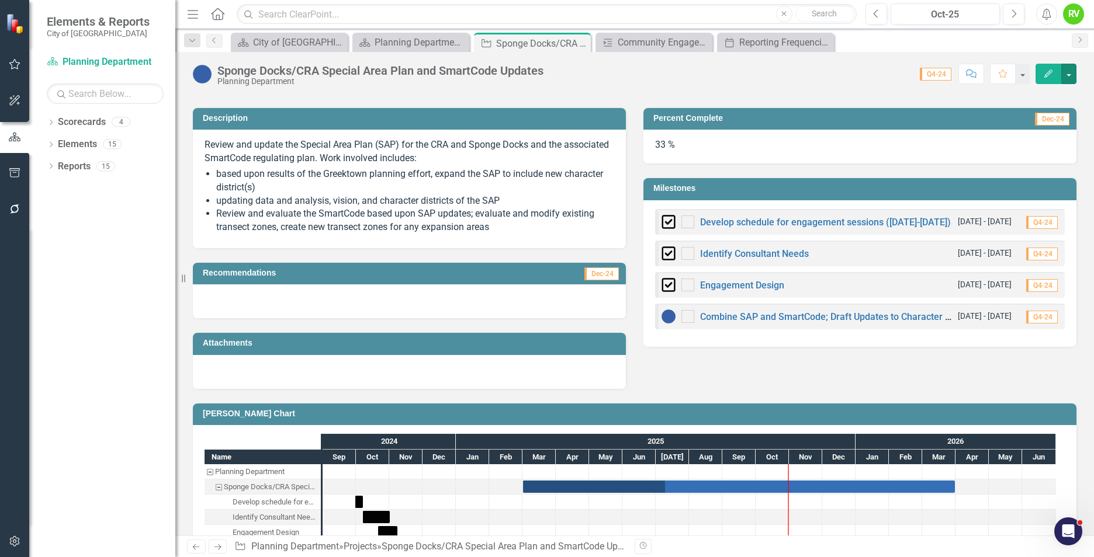
scroll to position [193, 0]
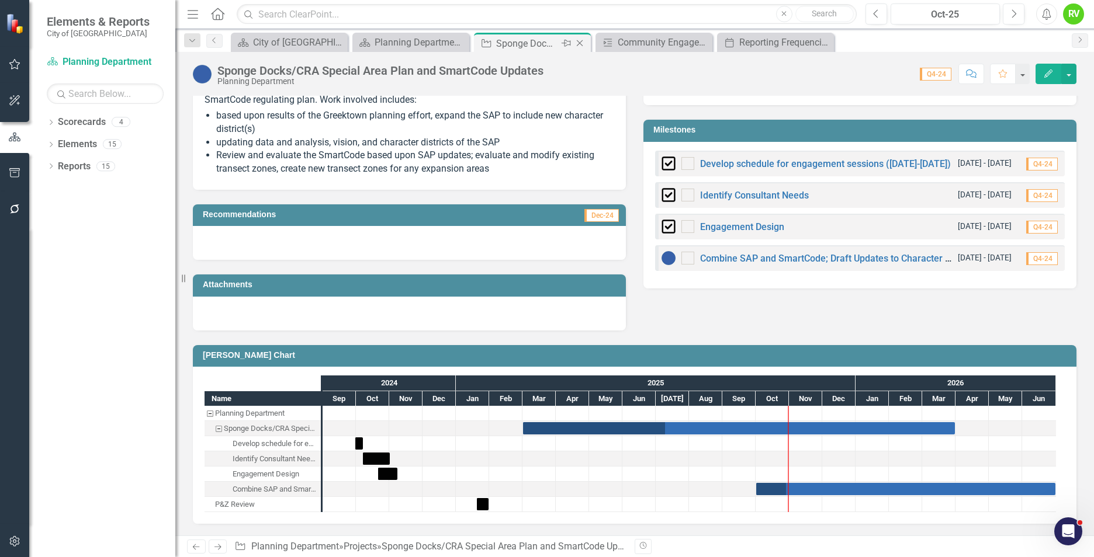
click at [582, 43] on icon "Close" at bounding box center [580, 43] width 12 height 9
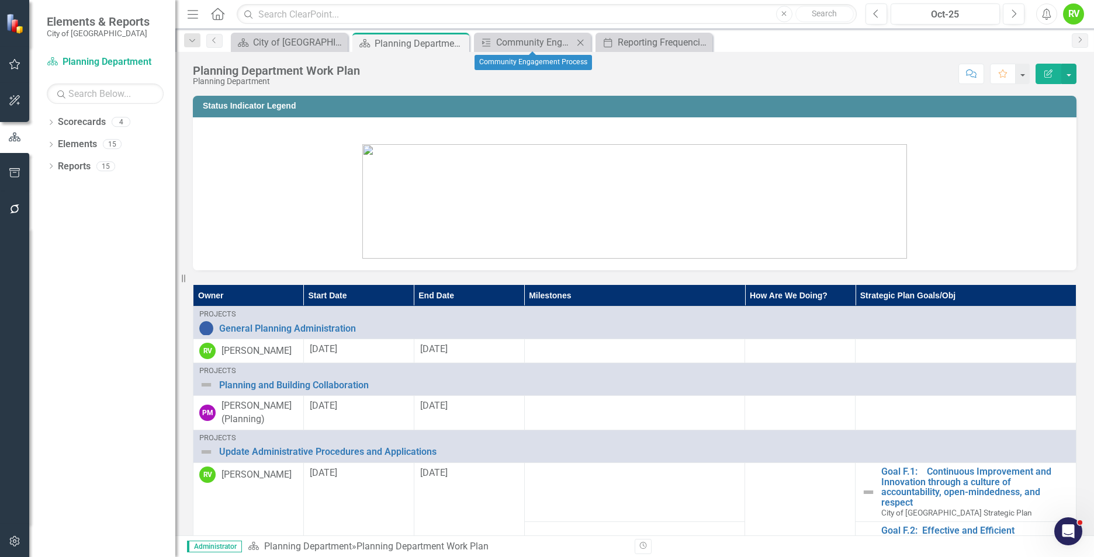
click at [579, 41] on icon "Close" at bounding box center [580, 42] width 12 height 9
click at [0, 0] on icon "Close" at bounding box center [0, 0] width 0 height 0
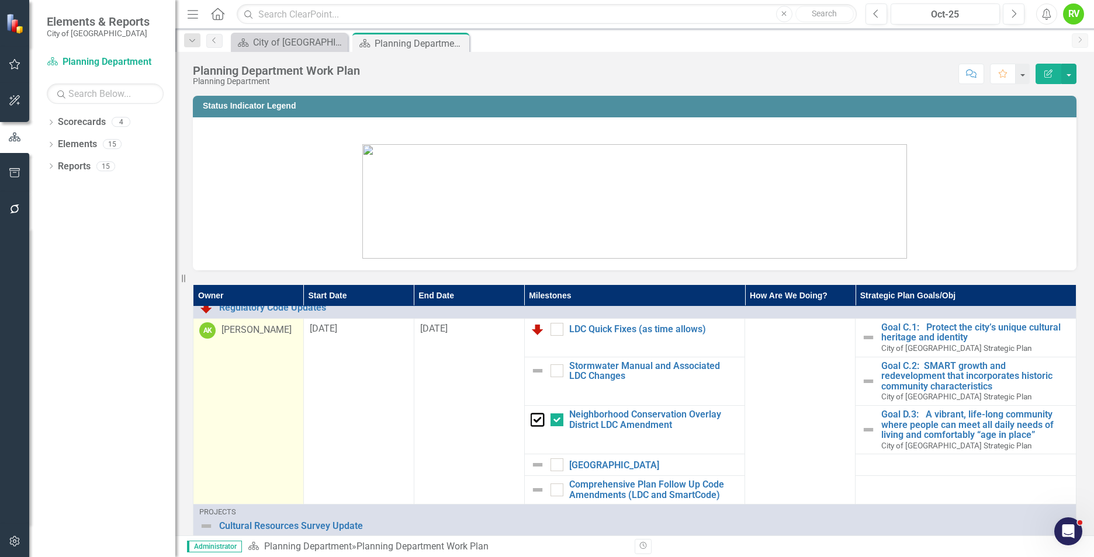
scroll to position [643, 0]
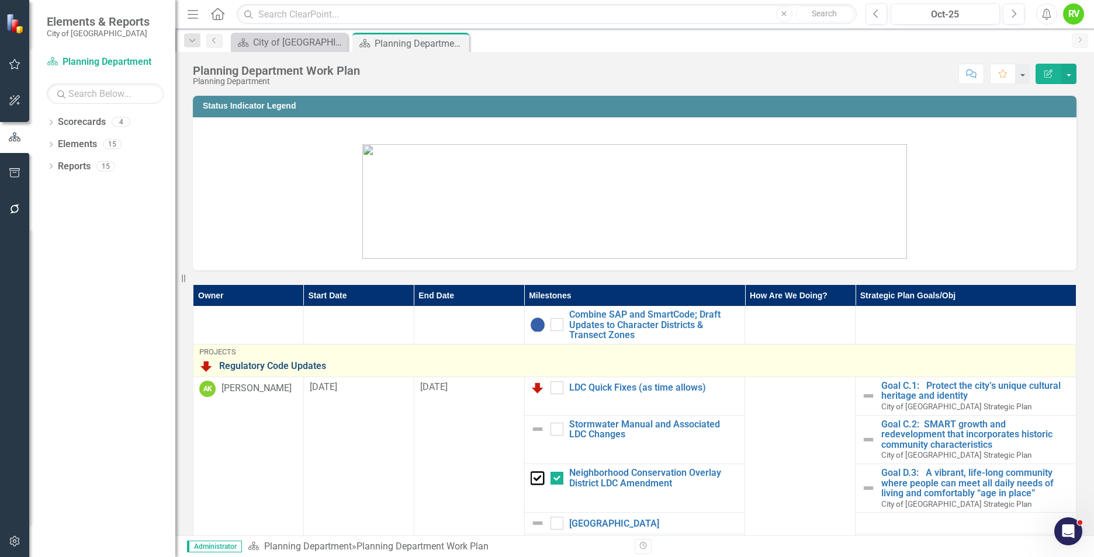
click at [271, 364] on link "Regulatory Code Updates" at bounding box center [644, 366] width 851 height 11
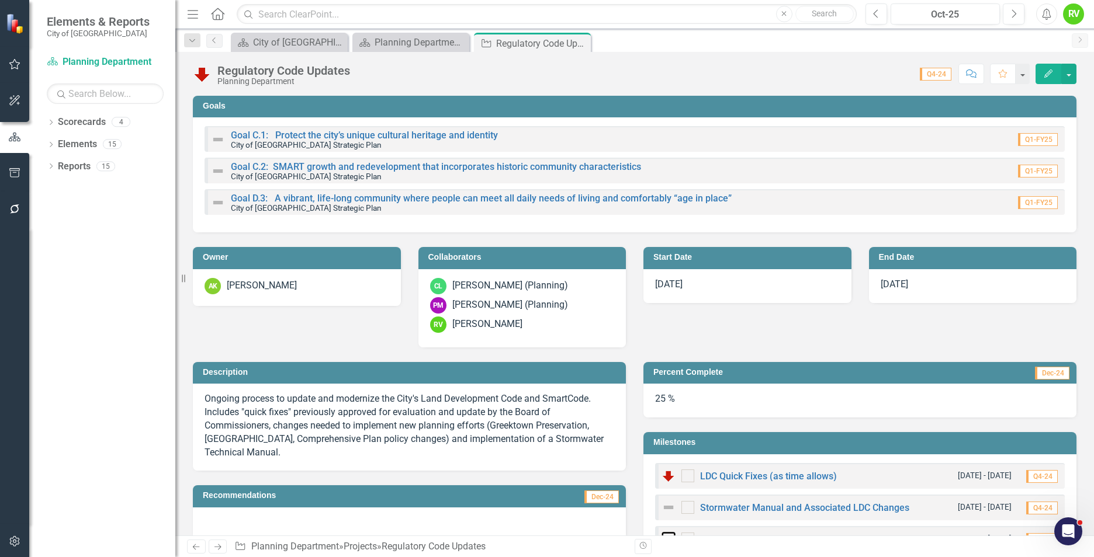
checkbox input "true"
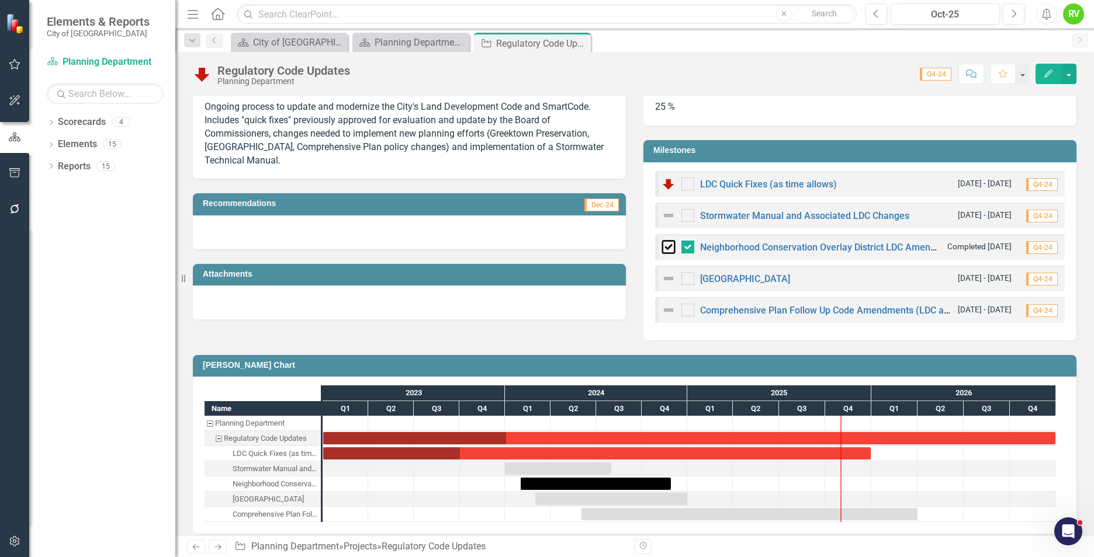
scroll to position [234, 0]
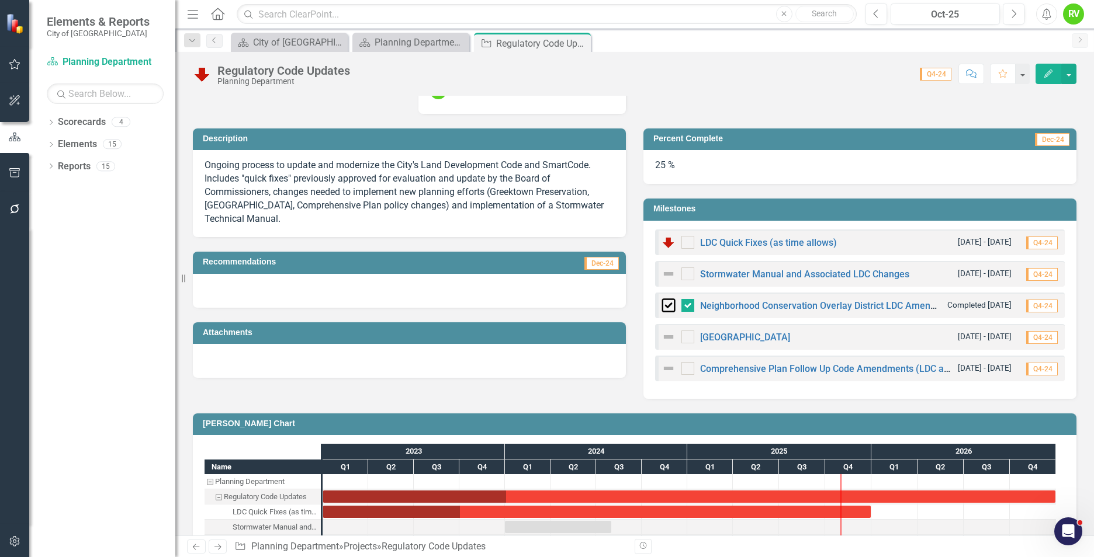
click at [934, 76] on span "Q4-24" at bounding box center [936, 74] width 32 height 13
click at [950, 75] on span "Q4-24" at bounding box center [936, 74] width 32 height 13
click at [943, 75] on span "Q4-24" at bounding box center [936, 74] width 32 height 13
drag, startPoint x: 943, startPoint y: 75, endPoint x: 880, endPoint y: 80, distance: 63.3
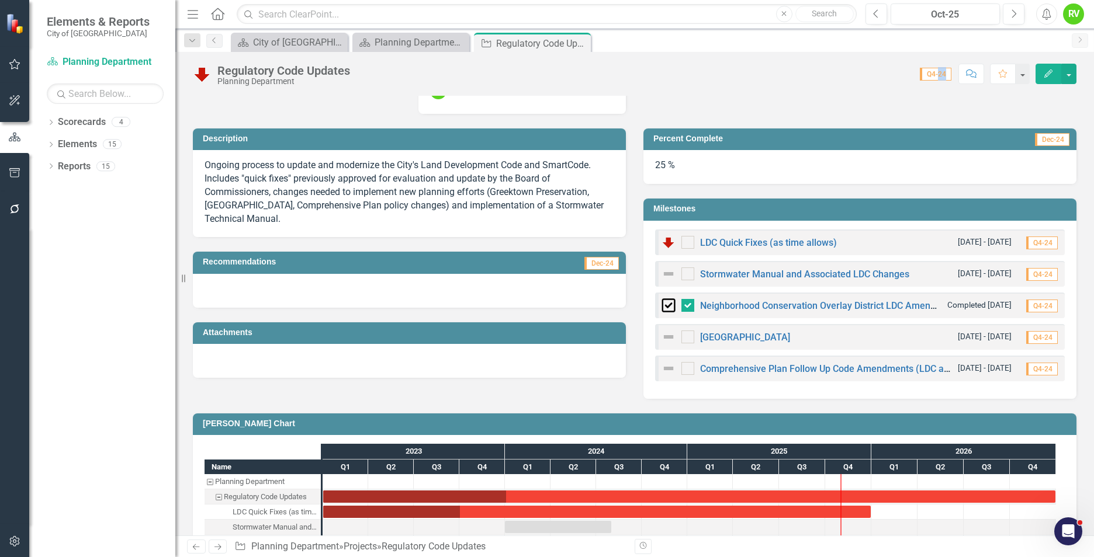
click at [880, 80] on div "Score: 0.00 Q4-24 Completed Comment Favorite Edit" at bounding box center [716, 74] width 720 height 20
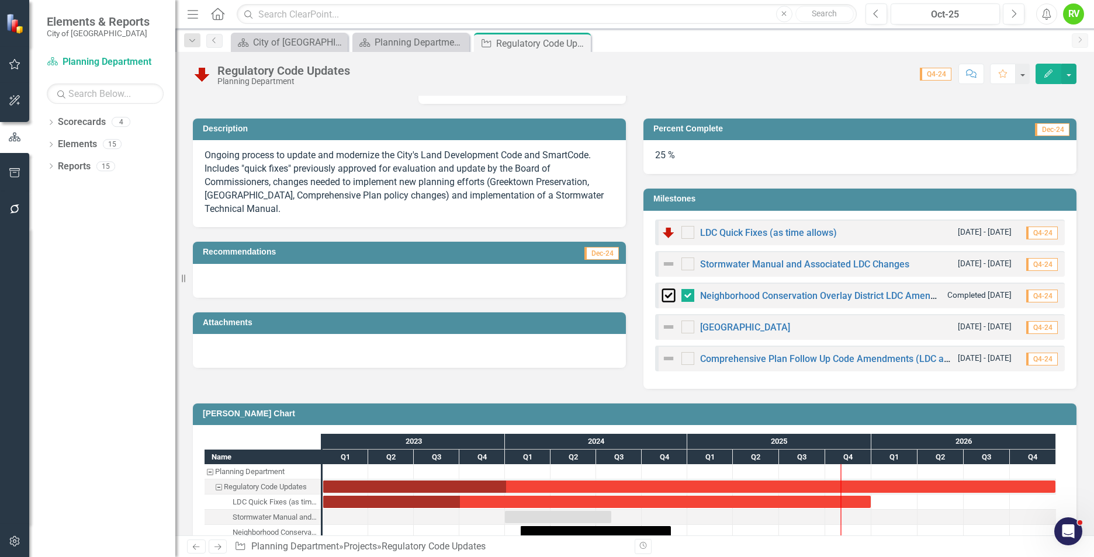
scroll to position [302, 0]
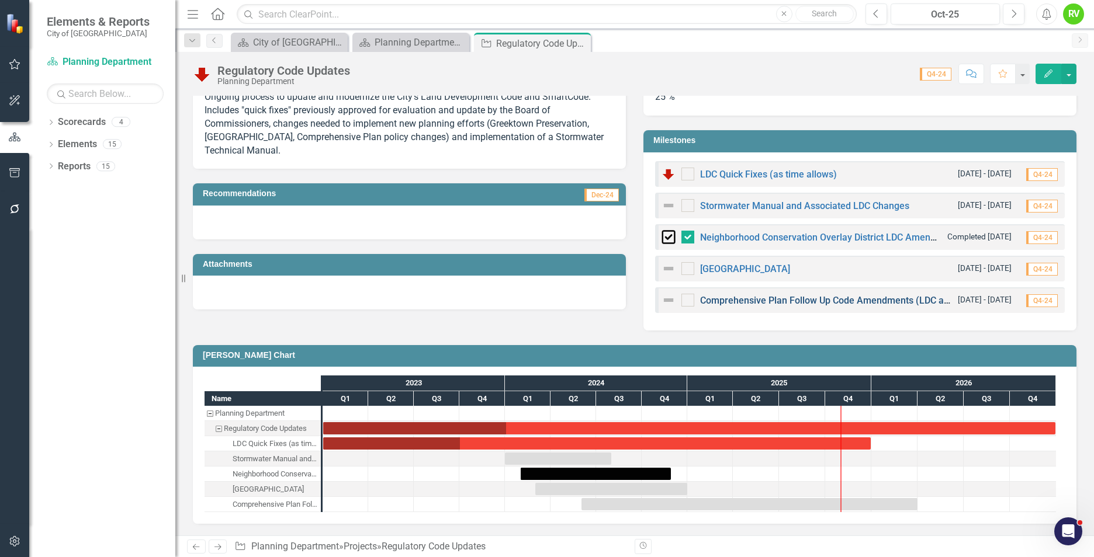
click at [722, 300] on link "Comprehensive Plan Follow Up Code Amendments (LDC and SmartCode)" at bounding box center [853, 300] width 307 height 11
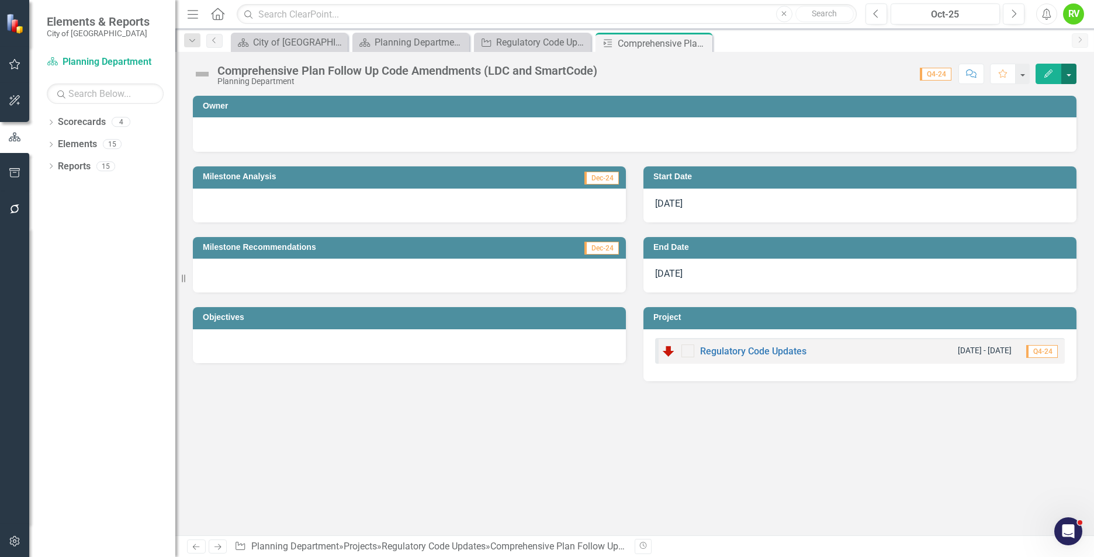
click at [1071, 71] on button "button" at bounding box center [1068, 74] width 15 height 20
click at [1040, 91] on link "Edit Edit Milestone" at bounding box center [1028, 96] width 95 height 22
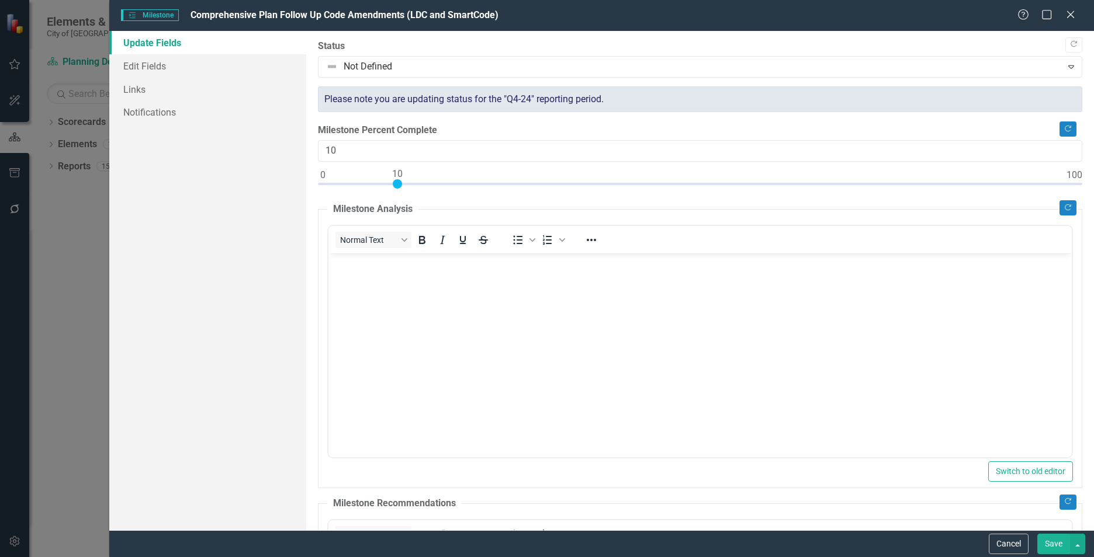
drag, startPoint x: 324, startPoint y: 182, endPoint x: 397, endPoint y: 183, distance: 73.0
click at [397, 183] on div at bounding box center [397, 183] width 9 height 9
drag, startPoint x: 397, startPoint y: 183, endPoint x: 438, endPoint y: 183, distance: 40.9
click at [438, 183] on div at bounding box center [434, 183] width 9 height 9
type input "20"
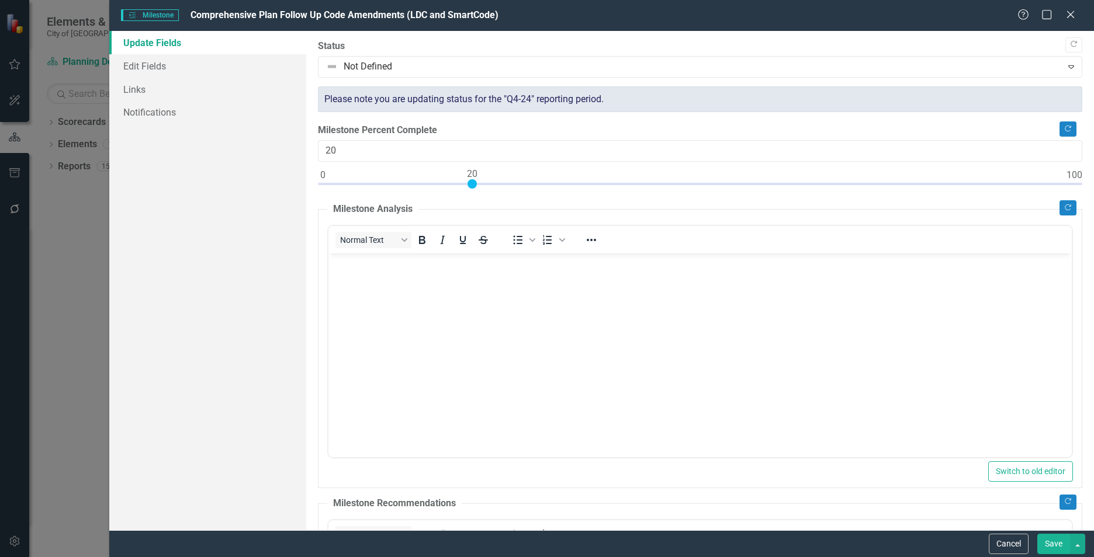
drag, startPoint x: 438, startPoint y: 183, endPoint x: 472, endPoint y: 183, distance: 34.5
click at [472, 183] on div at bounding box center [471, 183] width 9 height 9
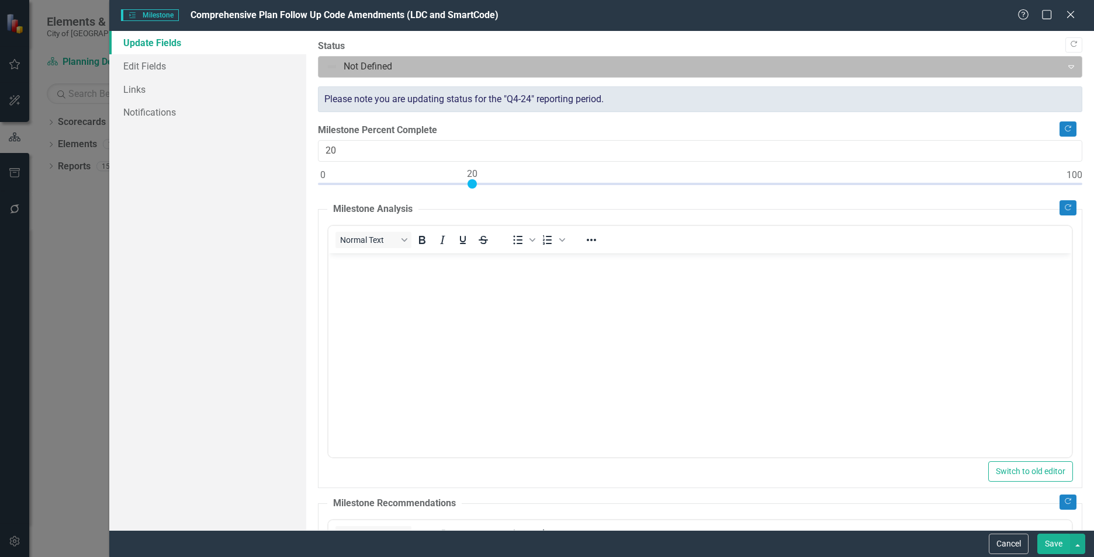
click at [331, 64] on div at bounding box center [690, 67] width 728 height 16
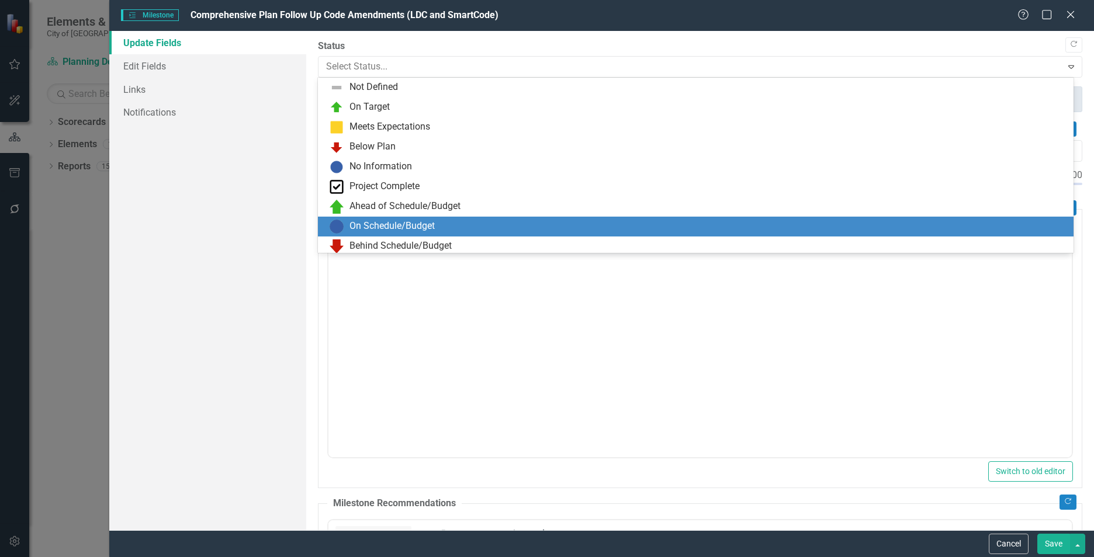
click at [345, 224] on div "On Schedule/Budget" at bounding box center [698, 227] width 737 height 14
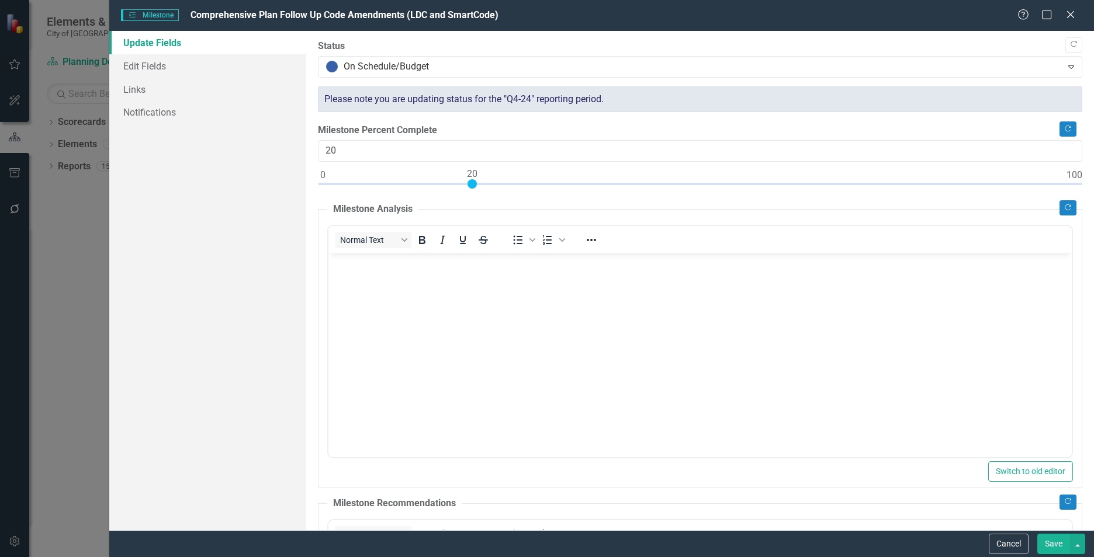
click at [1045, 545] on button "Save" at bounding box center [1053, 544] width 33 height 20
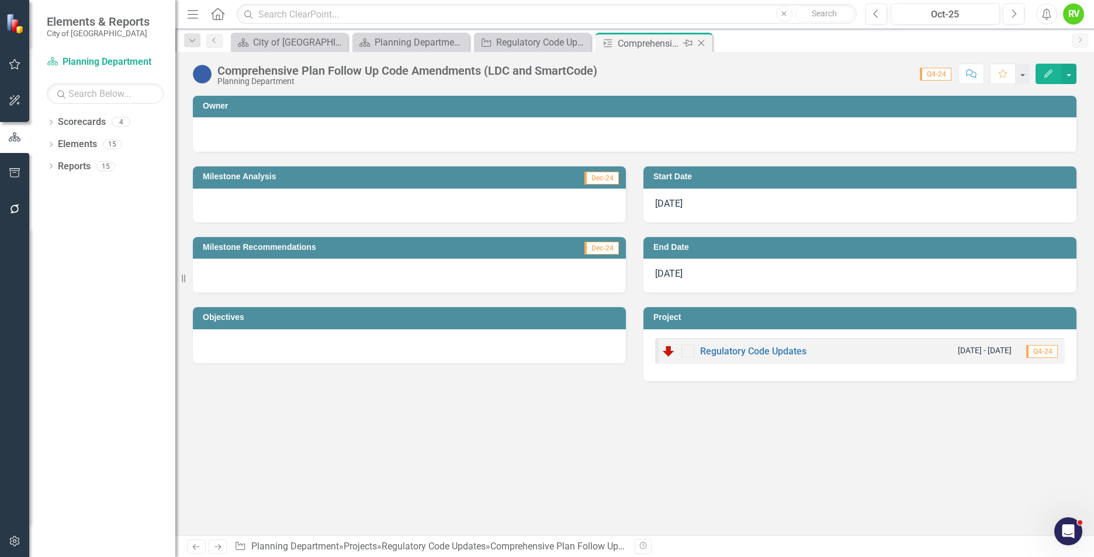
click at [706, 42] on icon "Close" at bounding box center [701, 43] width 12 height 9
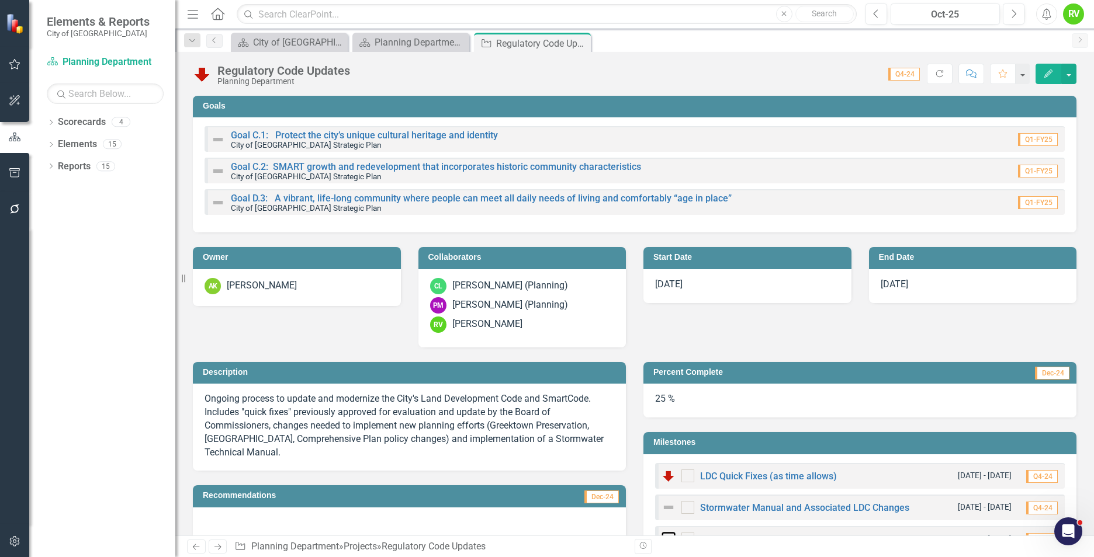
checkbox input "true"
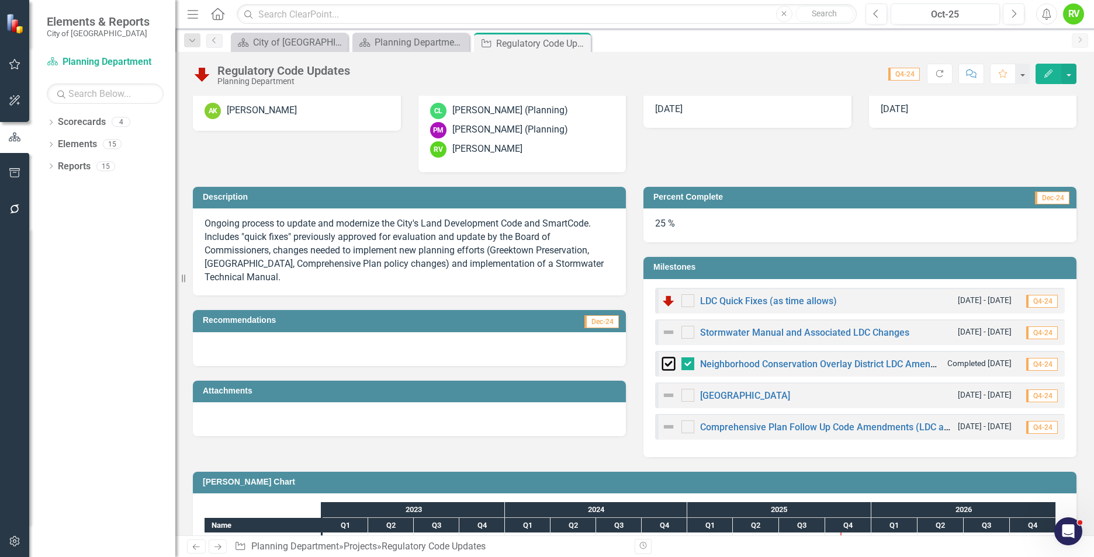
scroll to position [302, 0]
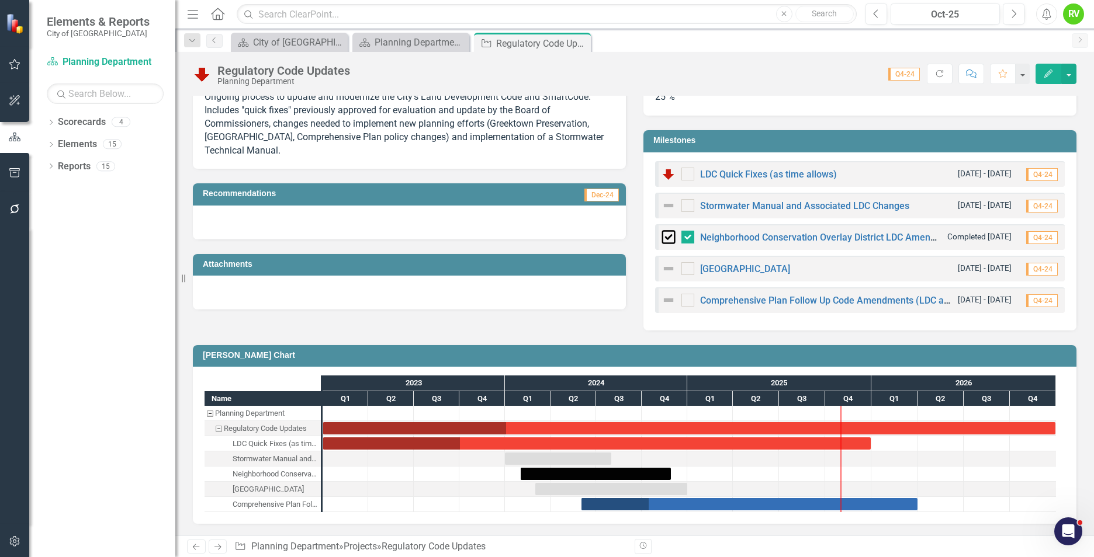
click at [785, 143] on h3 "Milestones" at bounding box center [861, 140] width 417 height 9
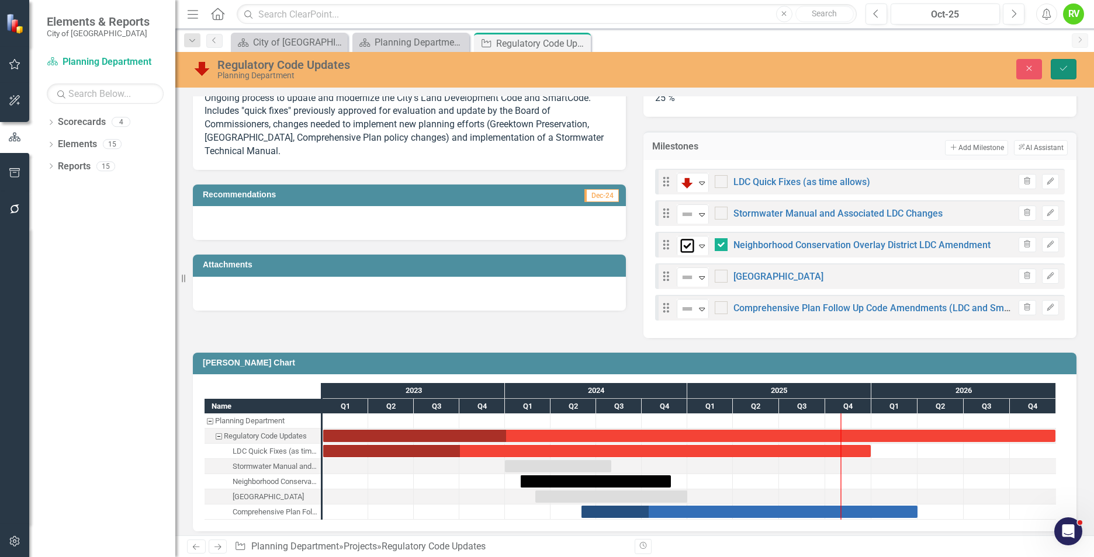
click at [1066, 66] on icon "Save" at bounding box center [1063, 68] width 11 height 8
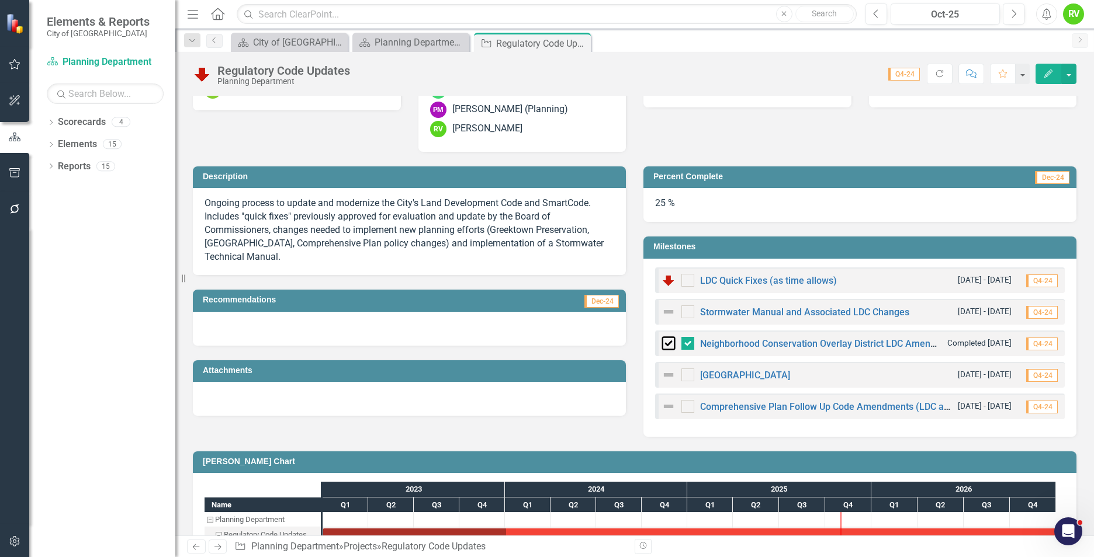
scroll to position [234, 0]
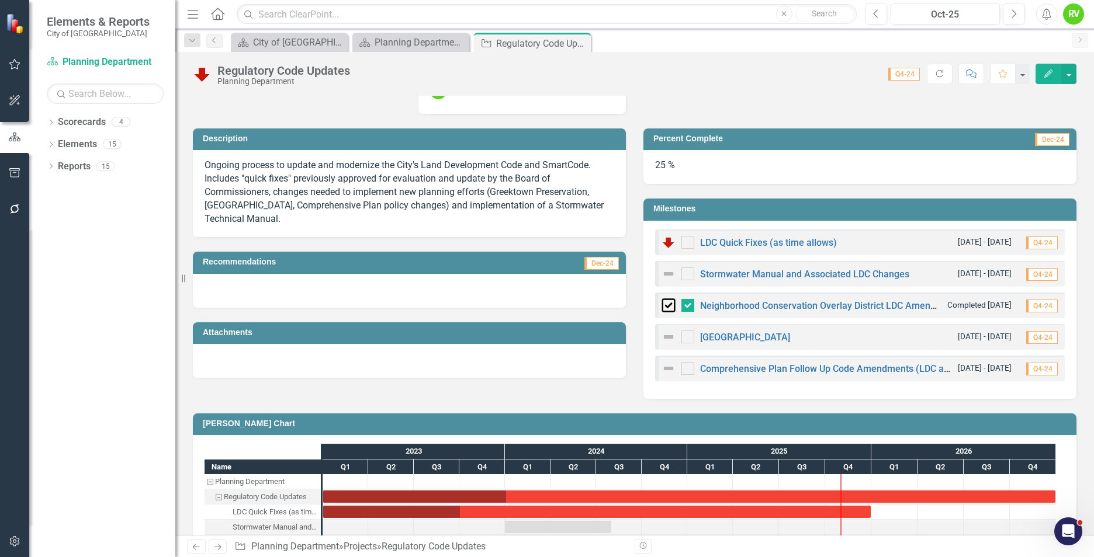
click at [663, 367] on img at bounding box center [668, 369] width 14 height 14
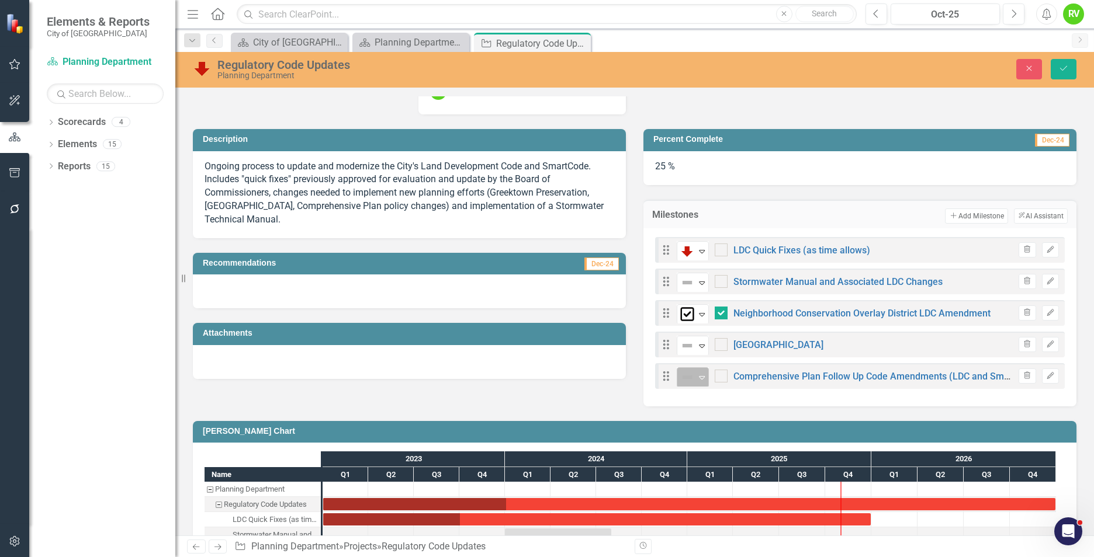
click at [698, 376] on icon "Expand" at bounding box center [702, 377] width 12 height 9
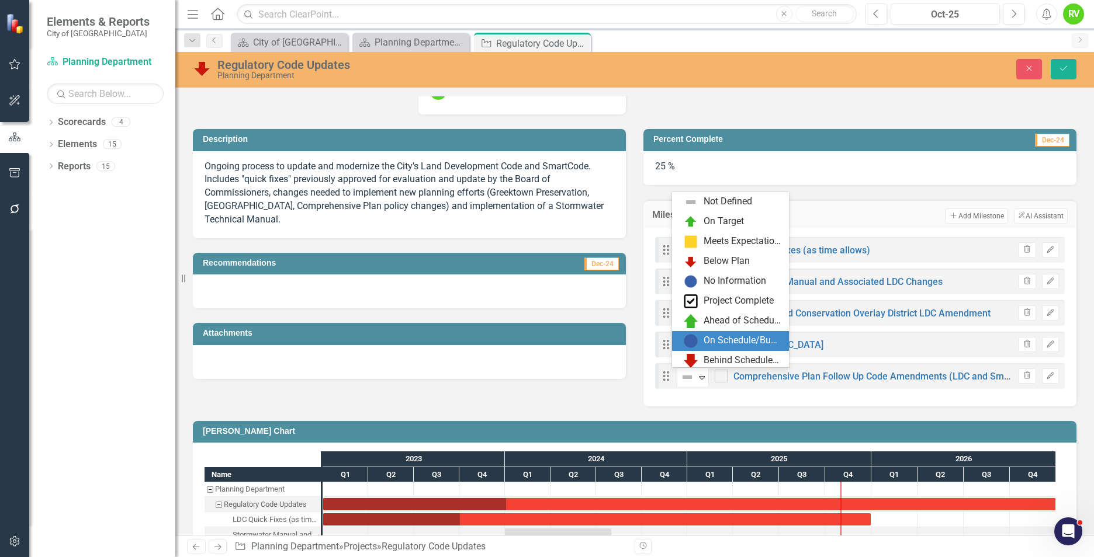
click at [692, 330] on div "Ahead of Schedule/Budget" at bounding box center [730, 321] width 117 height 20
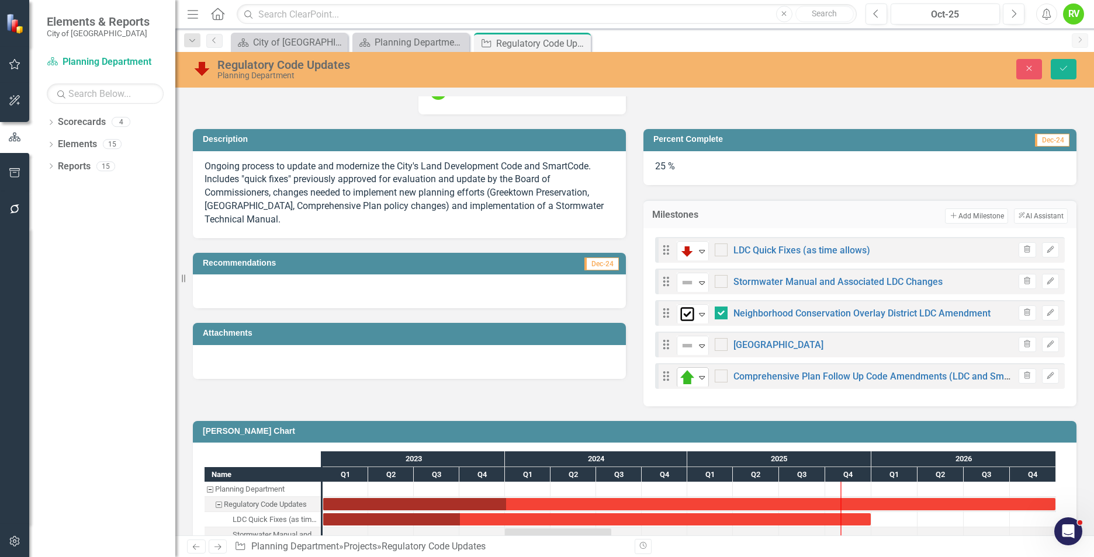
click at [699, 376] on icon "Expand" at bounding box center [702, 377] width 12 height 9
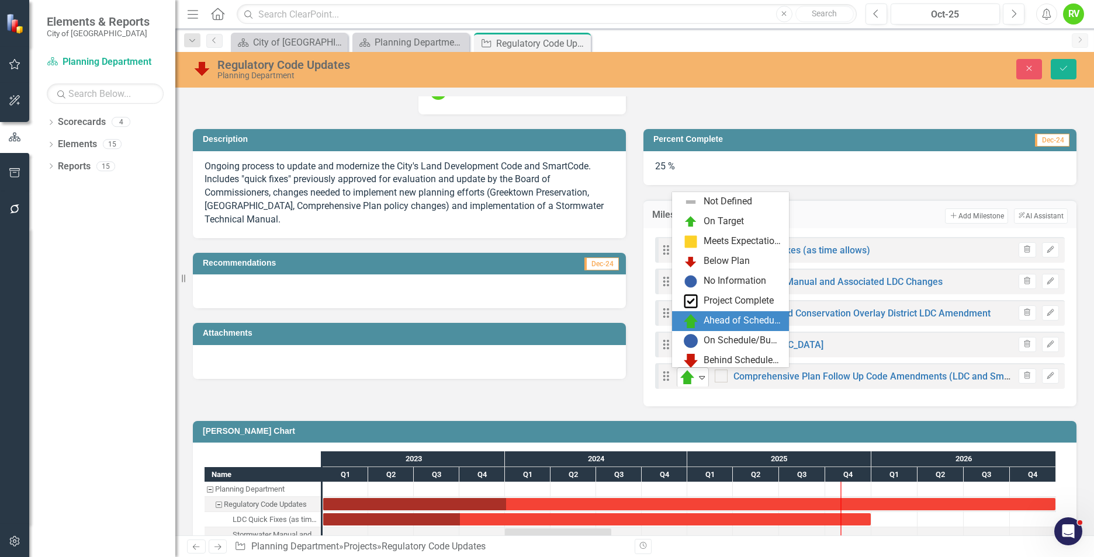
scroll to position [43, 0]
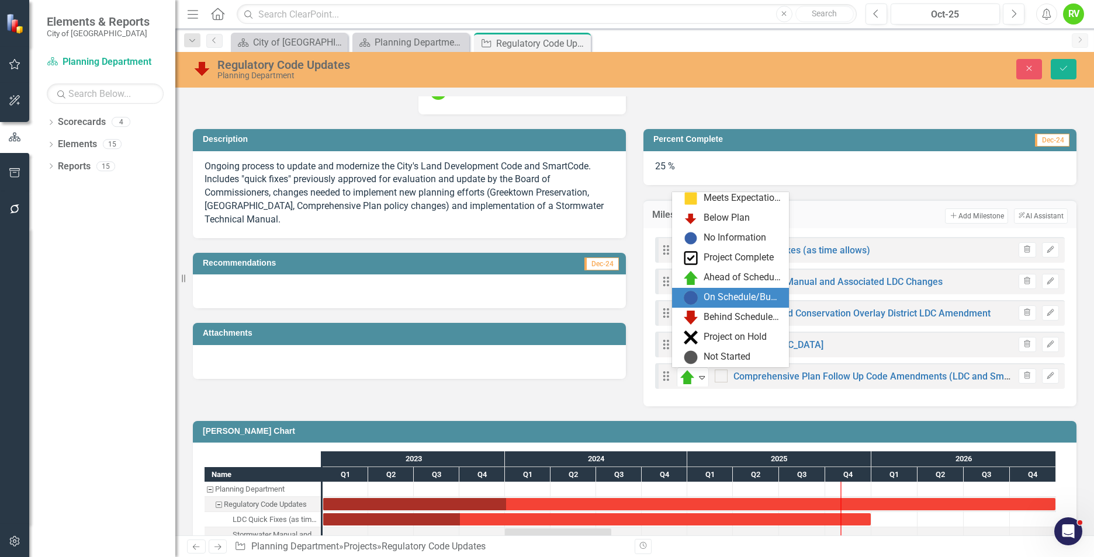
click at [697, 296] on img at bounding box center [691, 298] width 14 height 14
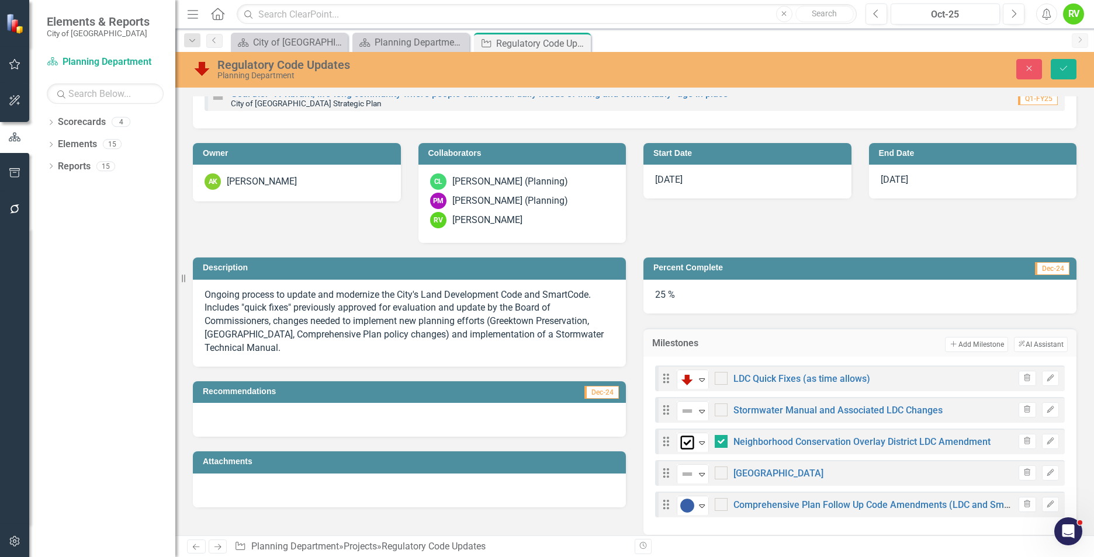
scroll to position [234, 0]
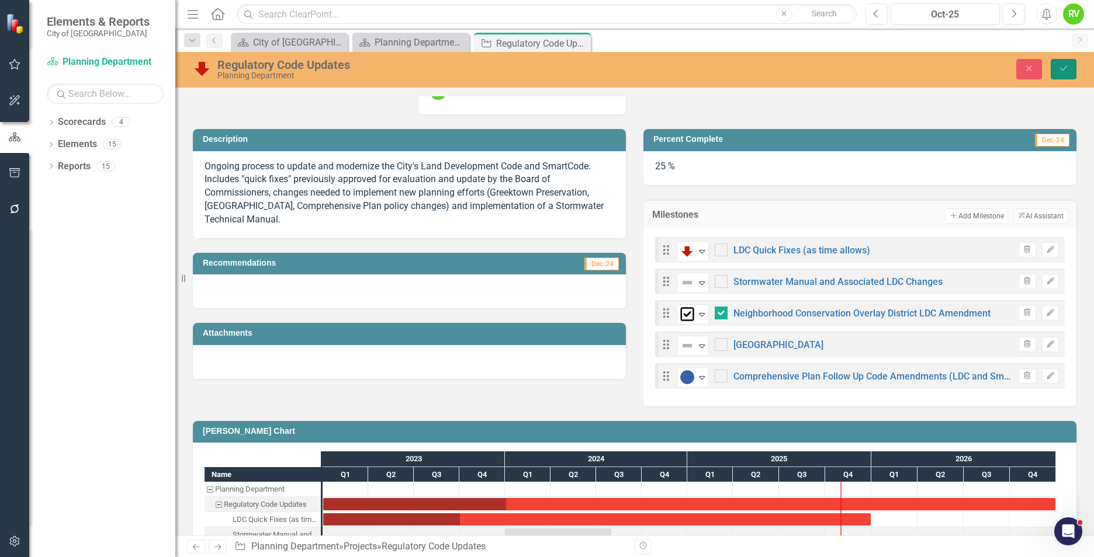
click at [1057, 67] on button "Save" at bounding box center [1063, 69] width 26 height 20
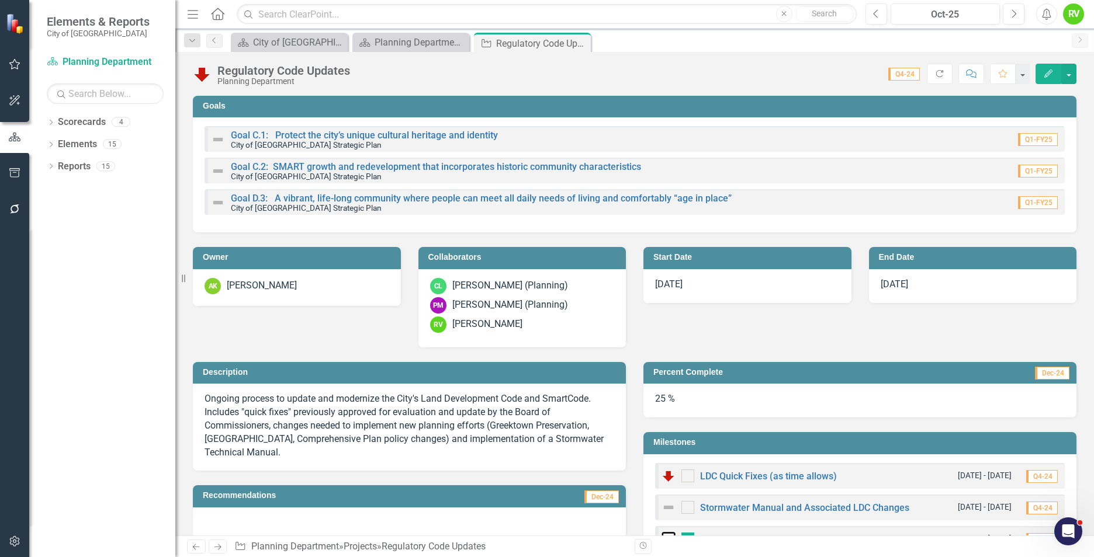
checkbox input "true"
click at [582, 44] on icon "Close" at bounding box center [580, 43] width 12 height 9
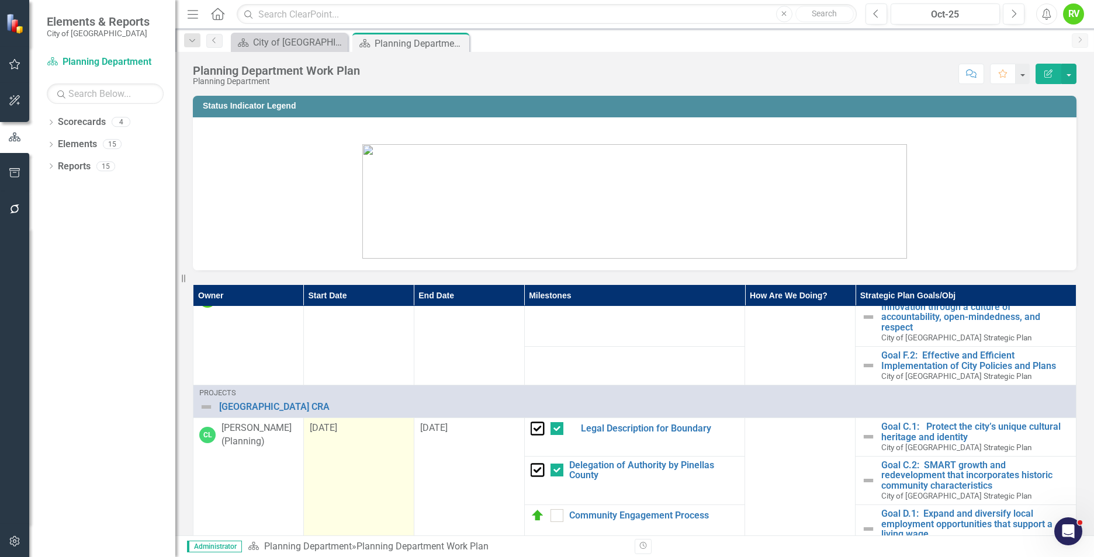
scroll to position [234, 0]
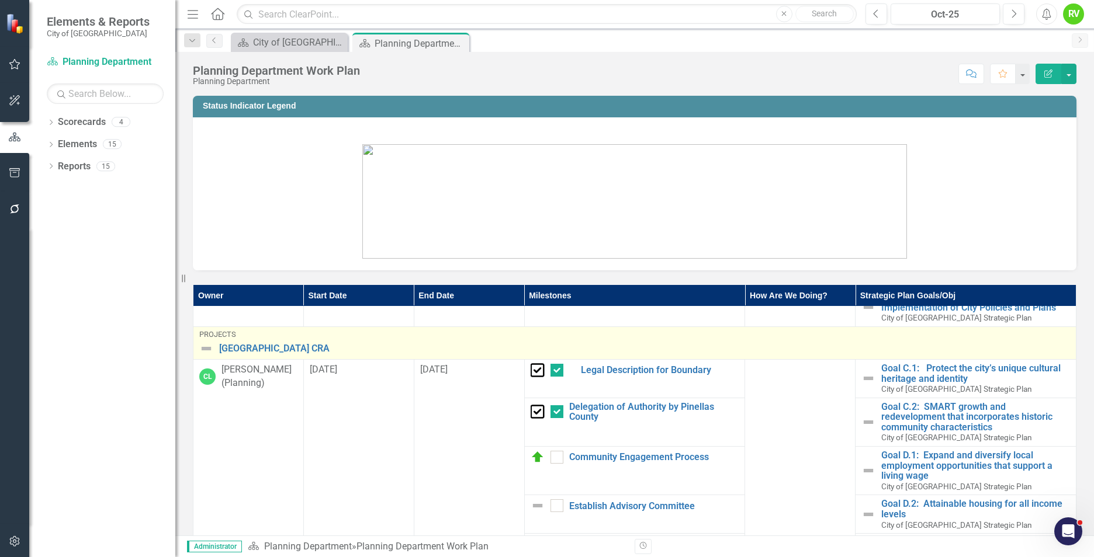
click at [204, 346] on img at bounding box center [206, 349] width 14 height 14
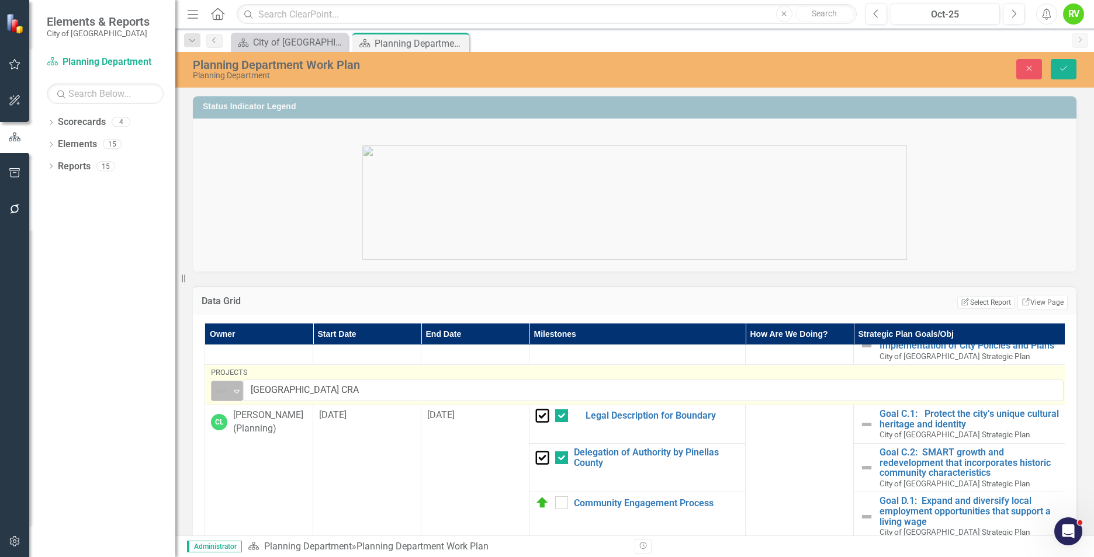
click at [239, 393] on icon "Expand" at bounding box center [237, 391] width 12 height 9
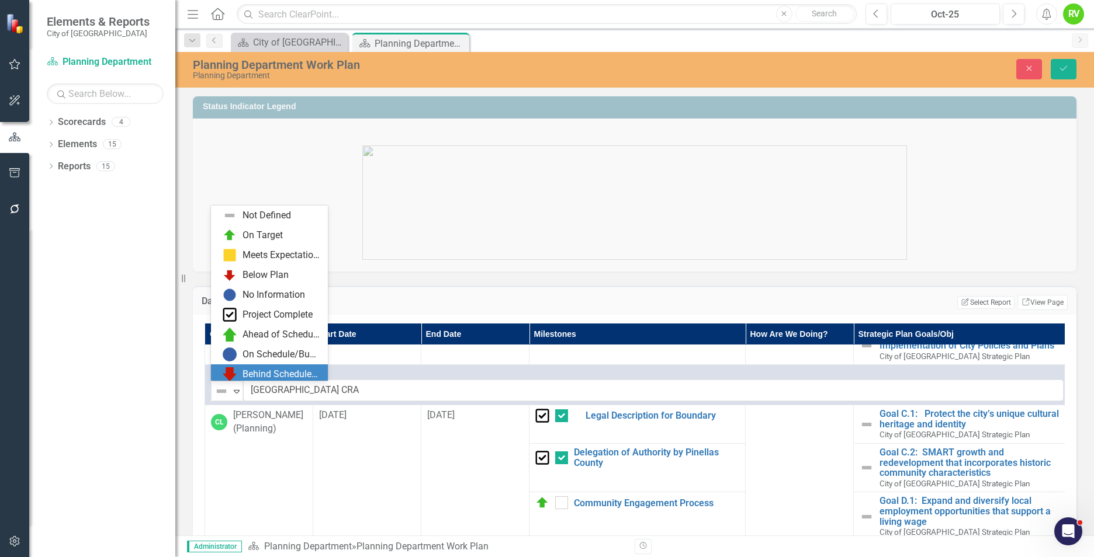
click at [241, 368] on div "Behind Schedule/Budget" at bounding box center [272, 374] width 98 height 14
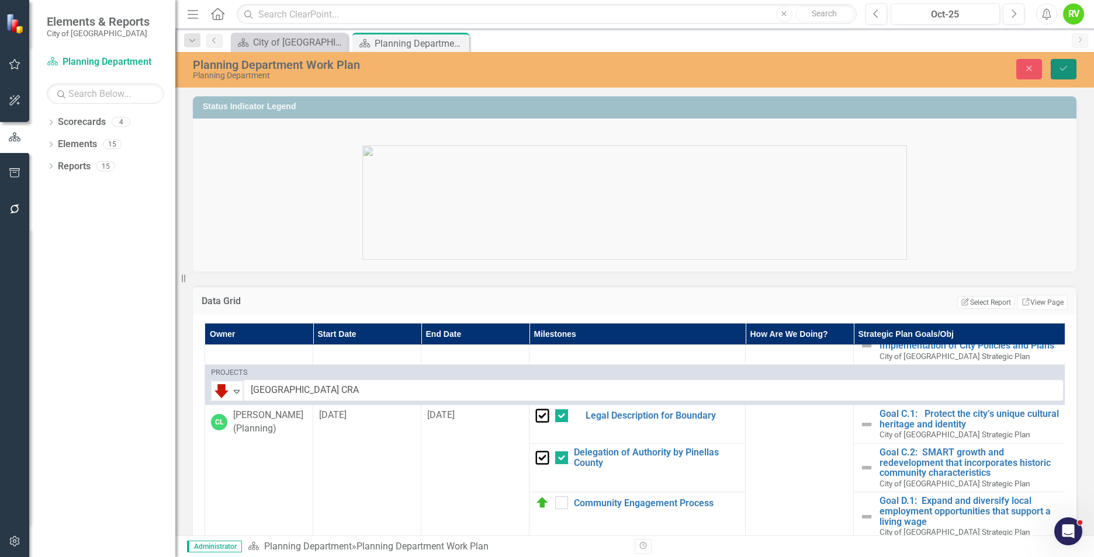
click at [1067, 68] on icon "Save" at bounding box center [1063, 68] width 11 height 8
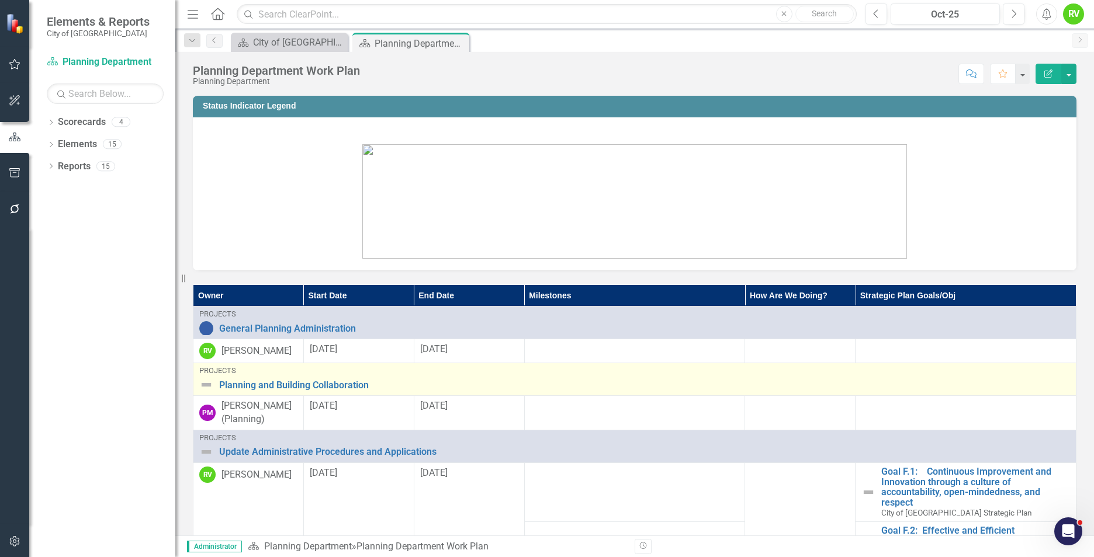
click at [206, 387] on img at bounding box center [206, 385] width 14 height 14
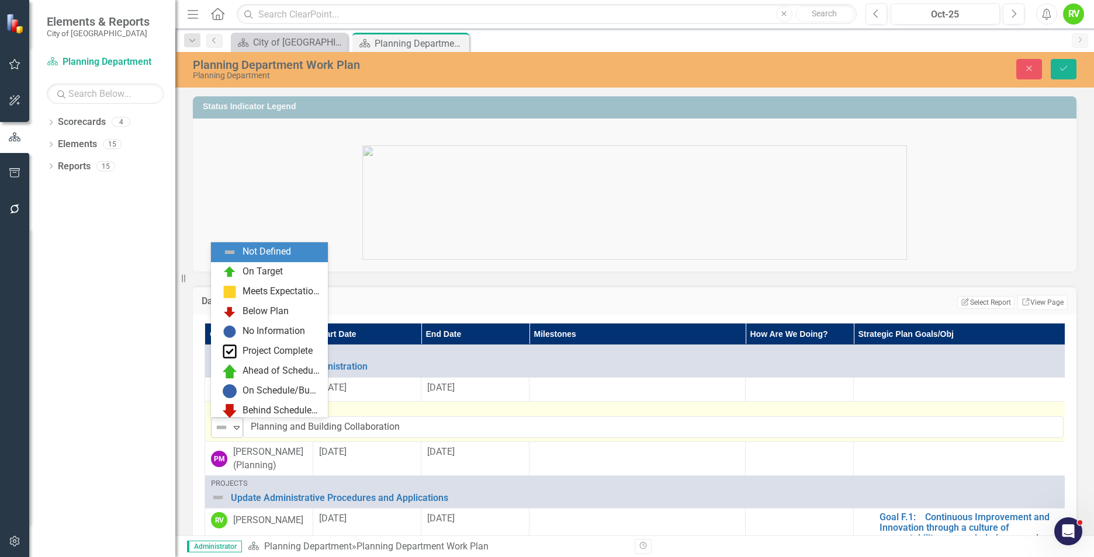
click at [238, 428] on icon at bounding box center [237, 428] width 6 height 4
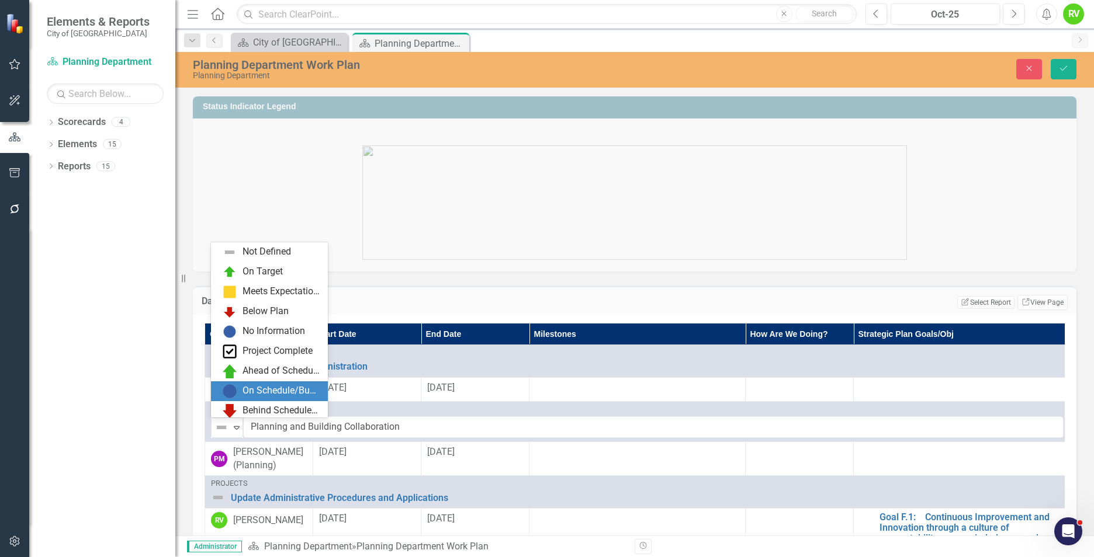
click at [231, 387] on img at bounding box center [230, 391] width 14 height 14
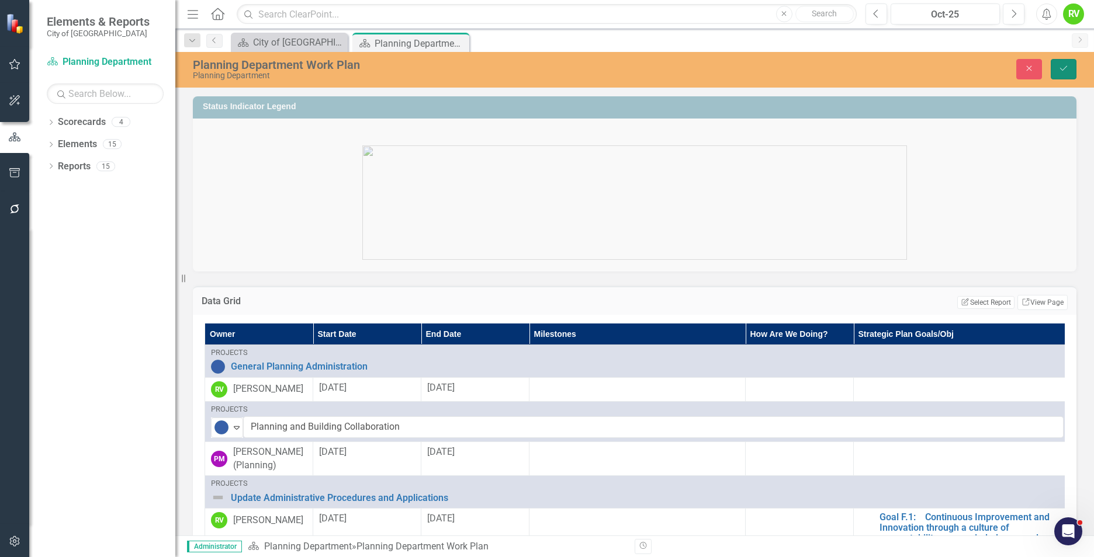
click at [1069, 64] on button "Save" at bounding box center [1063, 69] width 26 height 20
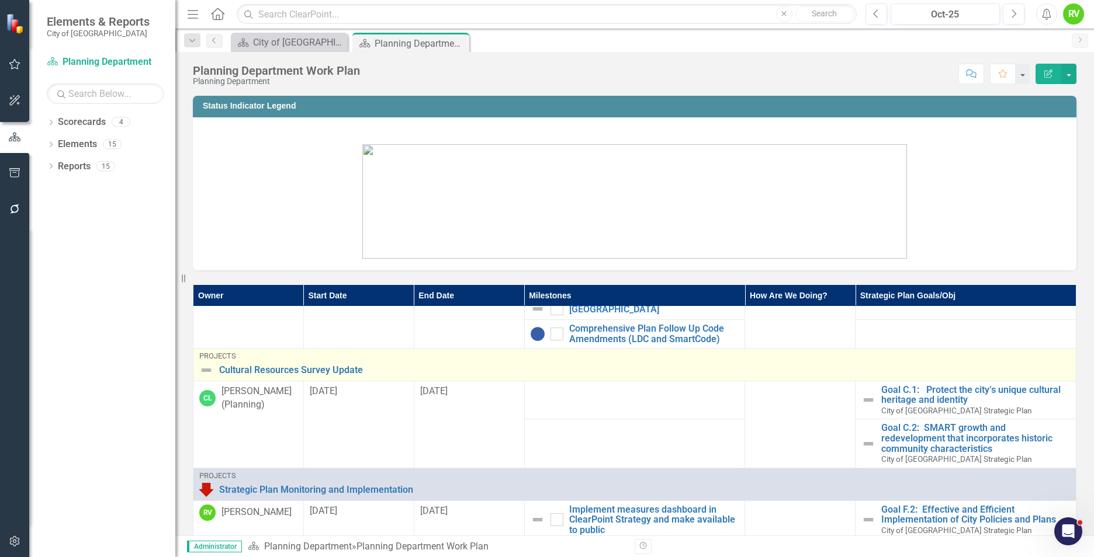
scroll to position [876, 0]
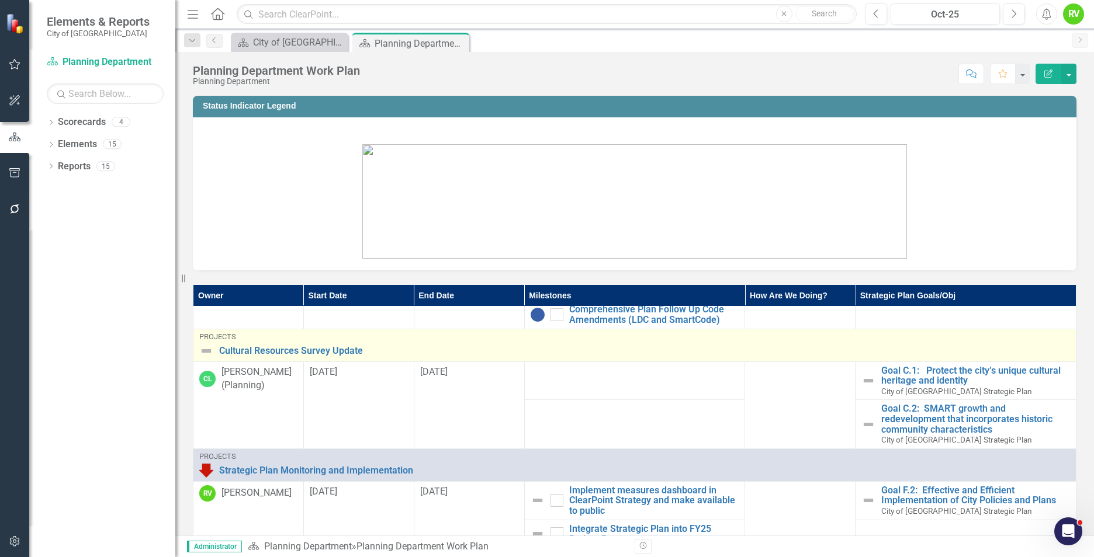
click at [207, 352] on img at bounding box center [206, 351] width 14 height 14
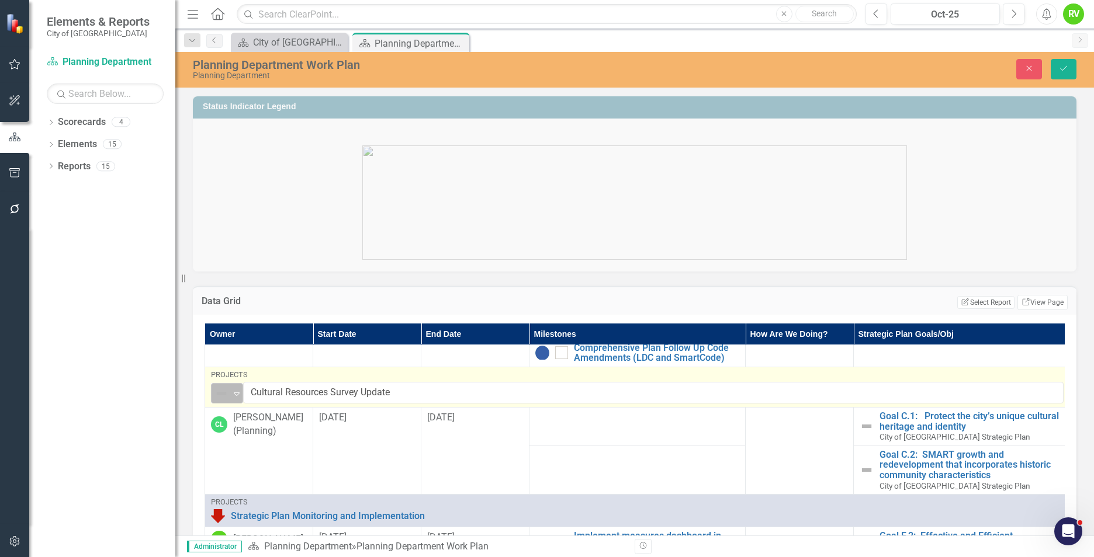
click at [236, 396] on icon at bounding box center [237, 395] width 6 height 4
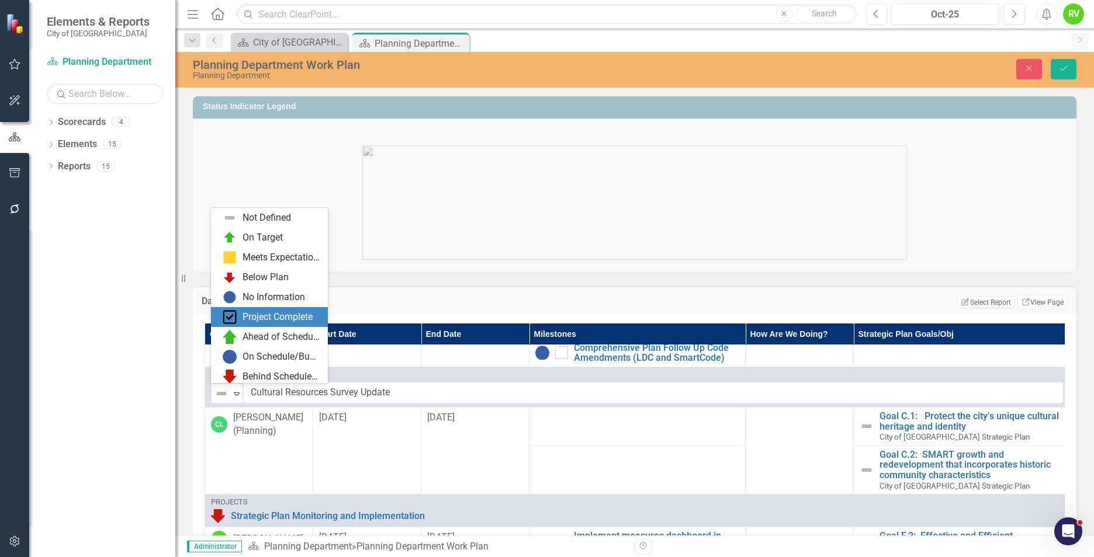
click at [228, 317] on img at bounding box center [230, 317] width 14 height 14
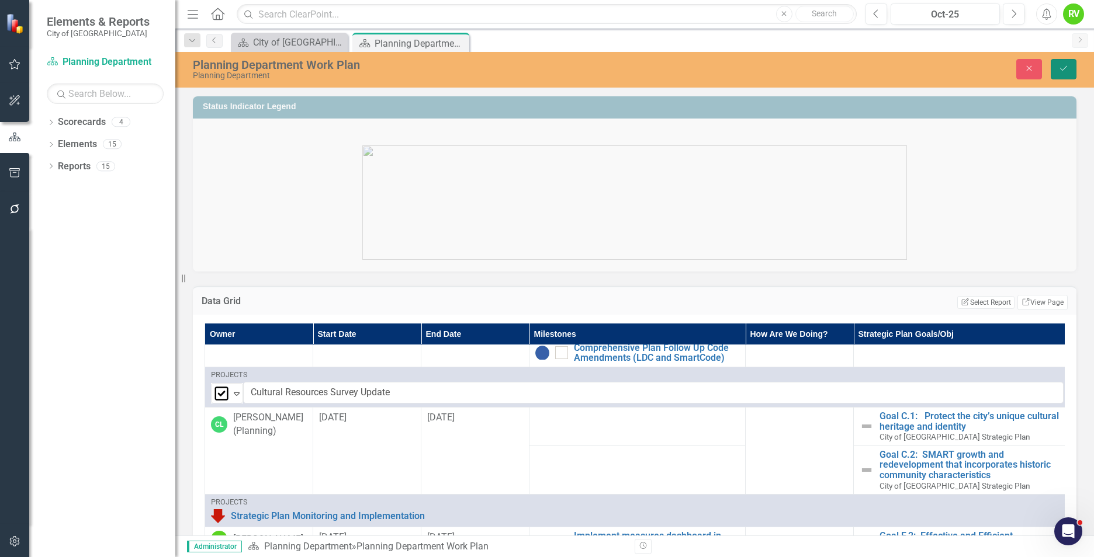
click at [1059, 70] on icon "Save" at bounding box center [1063, 68] width 11 height 8
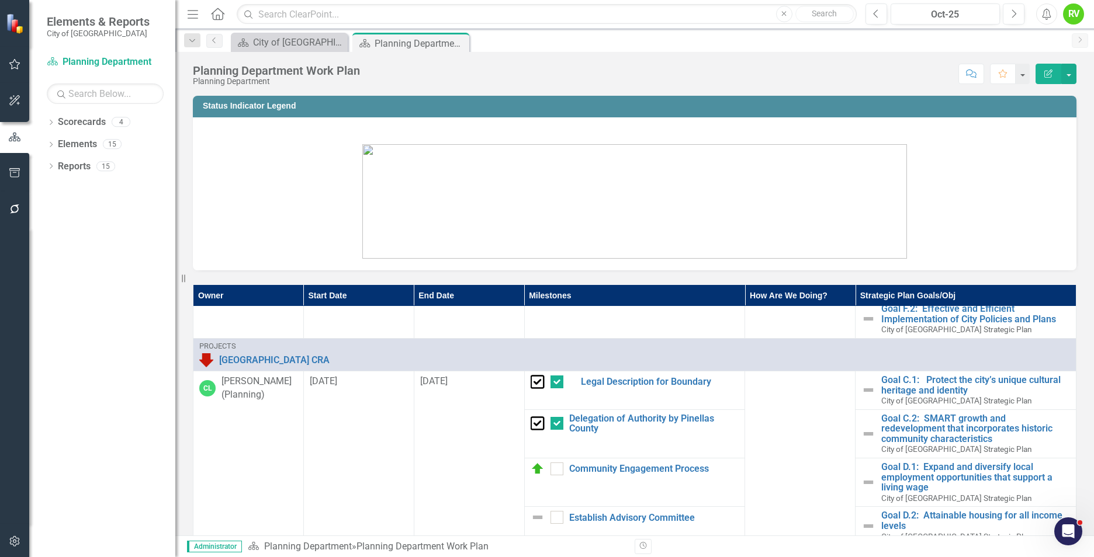
scroll to position [0, 0]
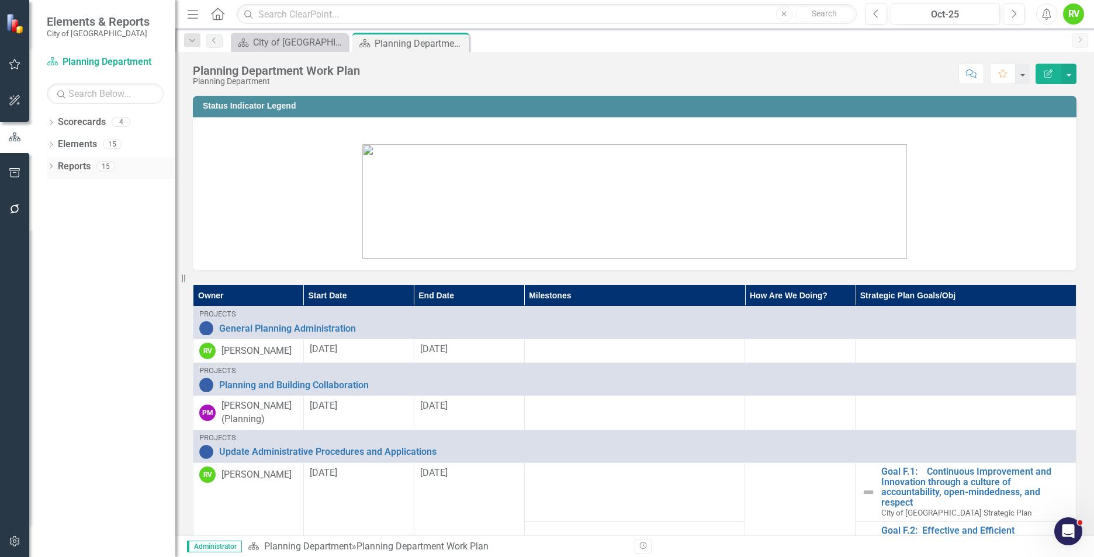
click at [68, 168] on link "Reports" at bounding box center [74, 166] width 33 height 13
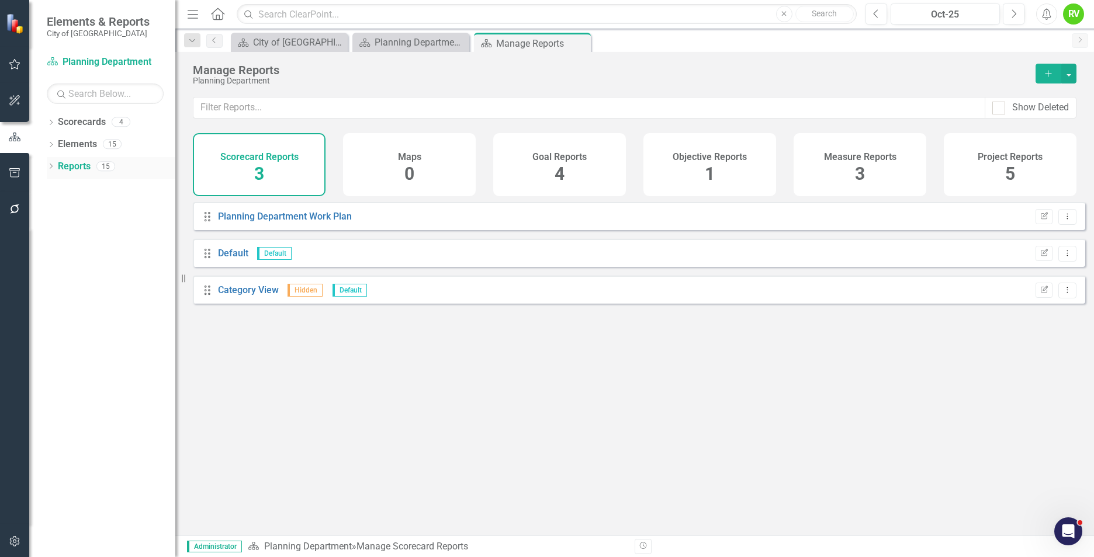
click at [51, 169] on icon "Dropdown" at bounding box center [51, 167] width 8 height 6
click at [233, 222] on link "Planning Department Work Plan" at bounding box center [285, 216] width 134 height 11
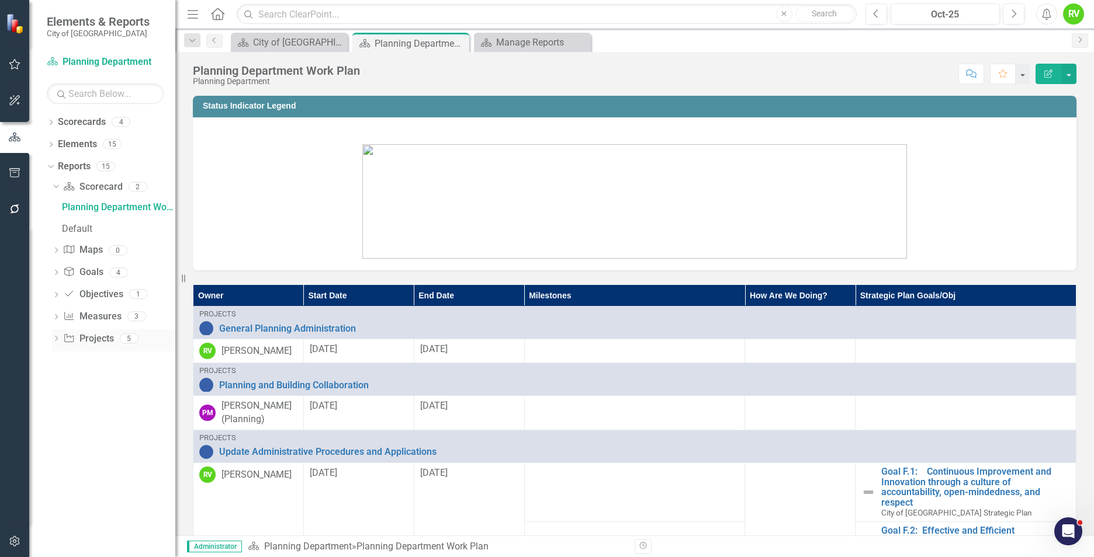
click at [89, 339] on link "Project Projects" at bounding box center [88, 338] width 50 height 13
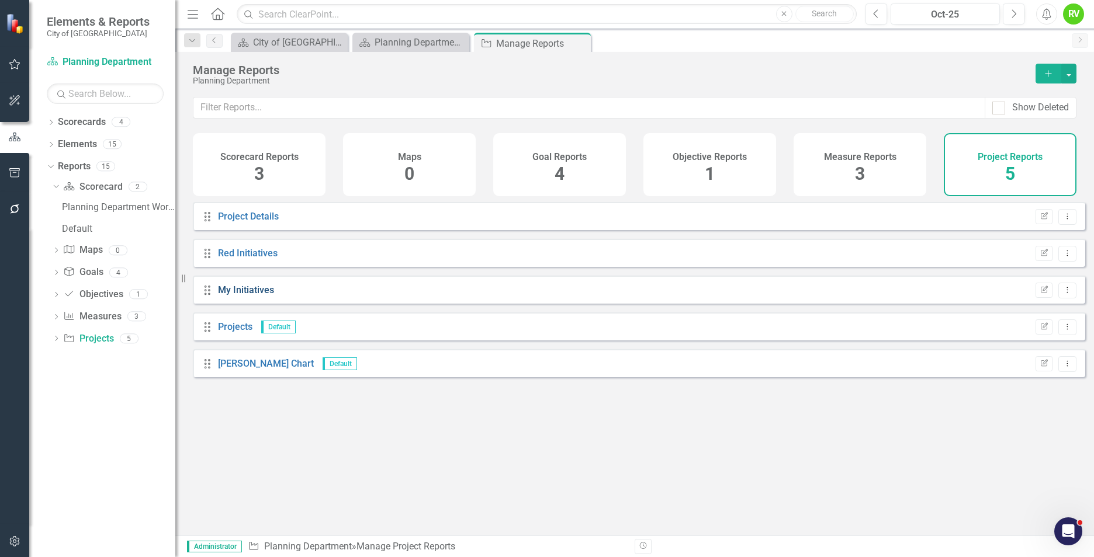
click at [235, 296] on link "My Initiatives" at bounding box center [246, 290] width 56 height 11
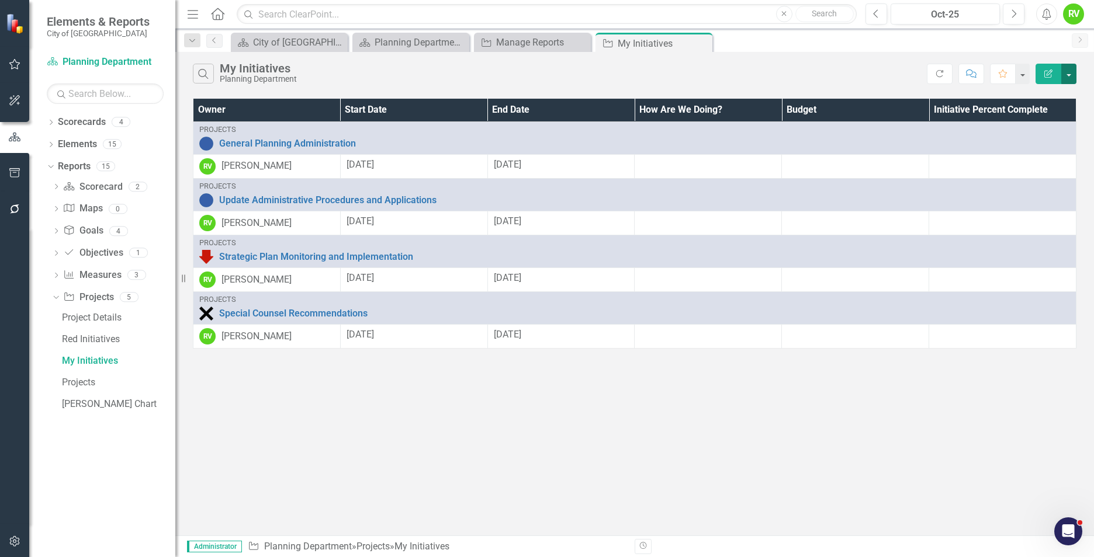
click at [1073, 74] on button "button" at bounding box center [1068, 74] width 15 height 20
click at [1071, 74] on button "button" at bounding box center [1068, 74] width 15 height 20
click at [701, 42] on icon "Close" at bounding box center [701, 43] width 12 height 9
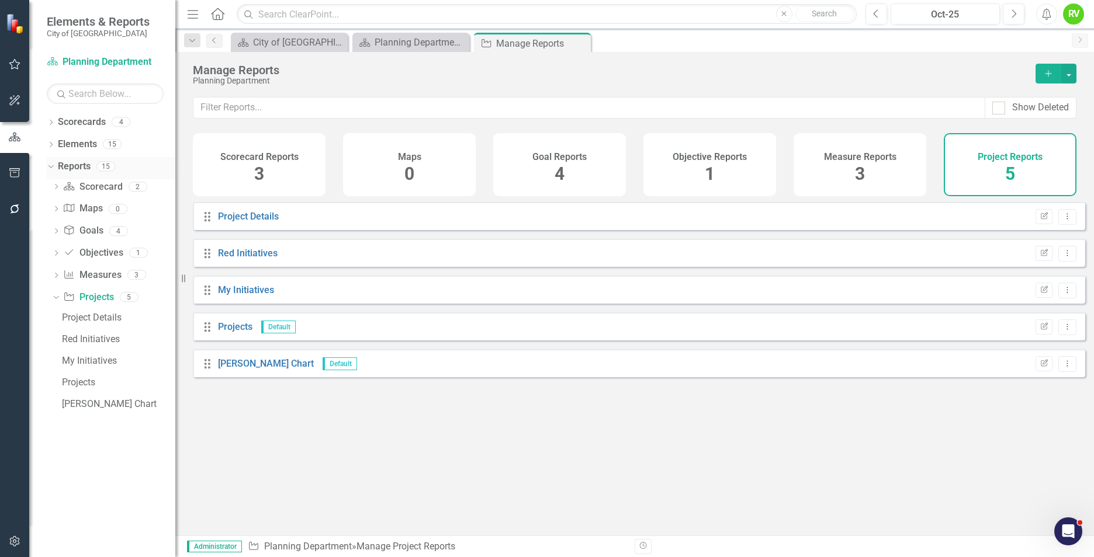
click at [78, 166] on link "Reports" at bounding box center [74, 166] width 33 height 13
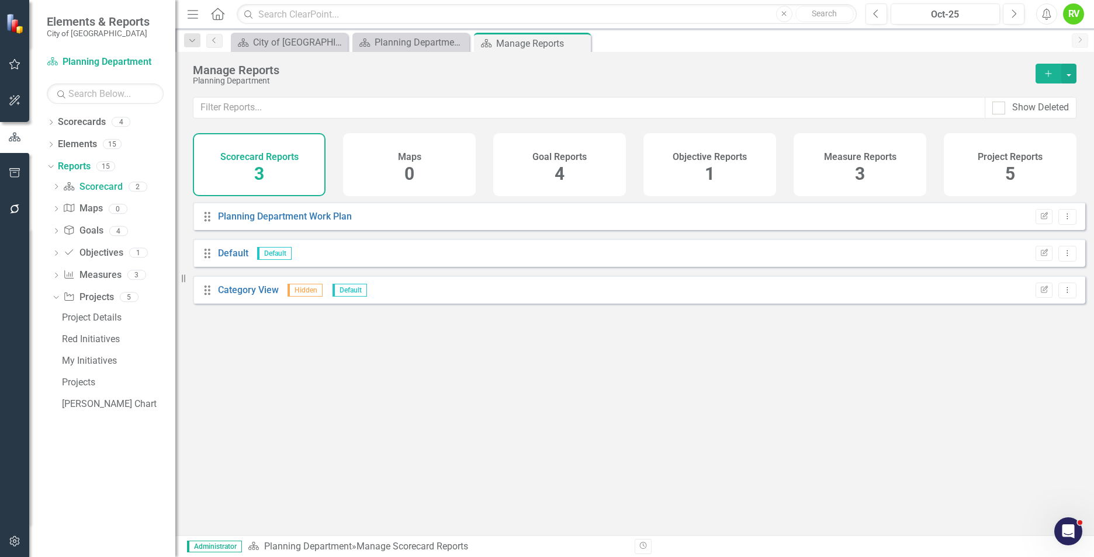
click at [977, 163] on div "Project Reports 5" at bounding box center [1010, 164] width 133 height 63
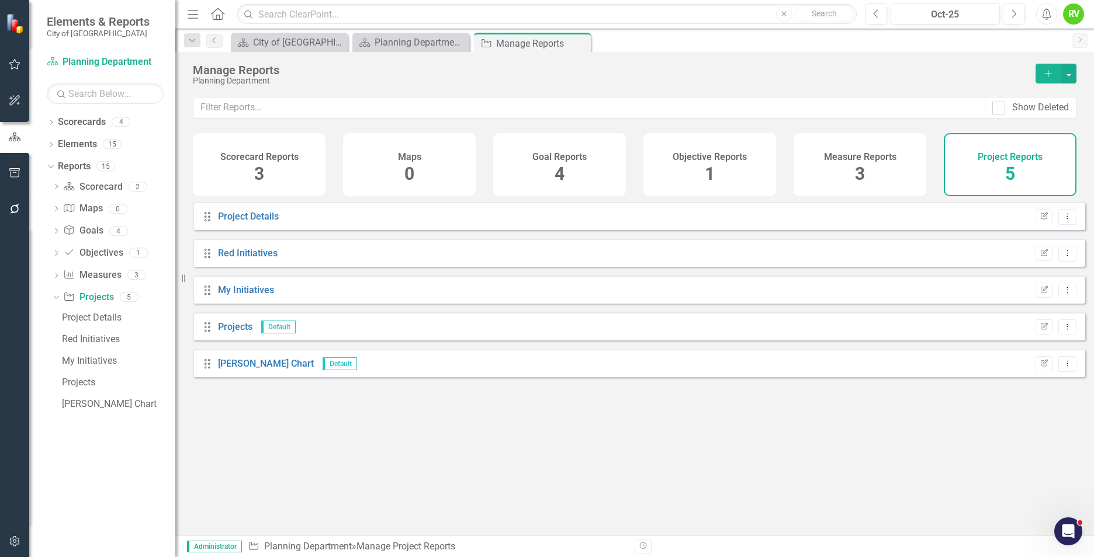
click at [265, 162] on div "Scorecard Reports 3" at bounding box center [259, 164] width 133 height 63
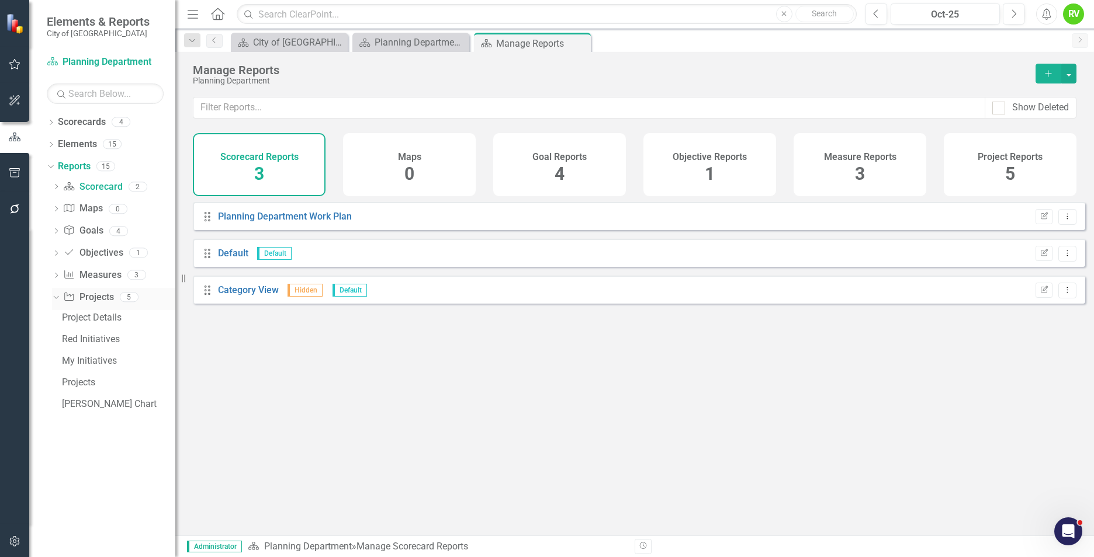
click at [88, 297] on link "Project Projects" at bounding box center [88, 297] width 50 height 13
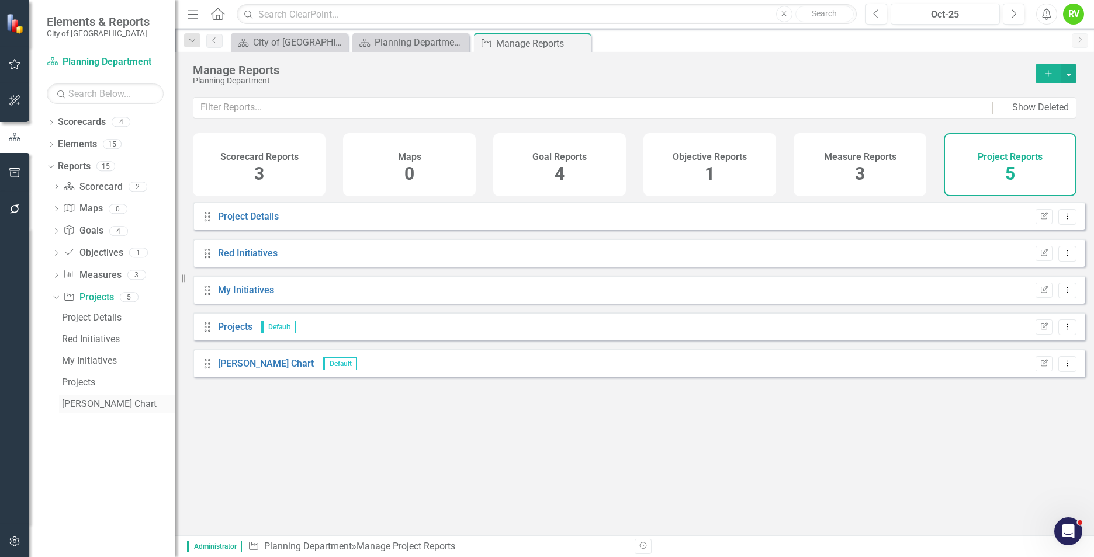
click at [75, 404] on div "[PERSON_NAME] Chart" at bounding box center [118, 404] width 113 height 11
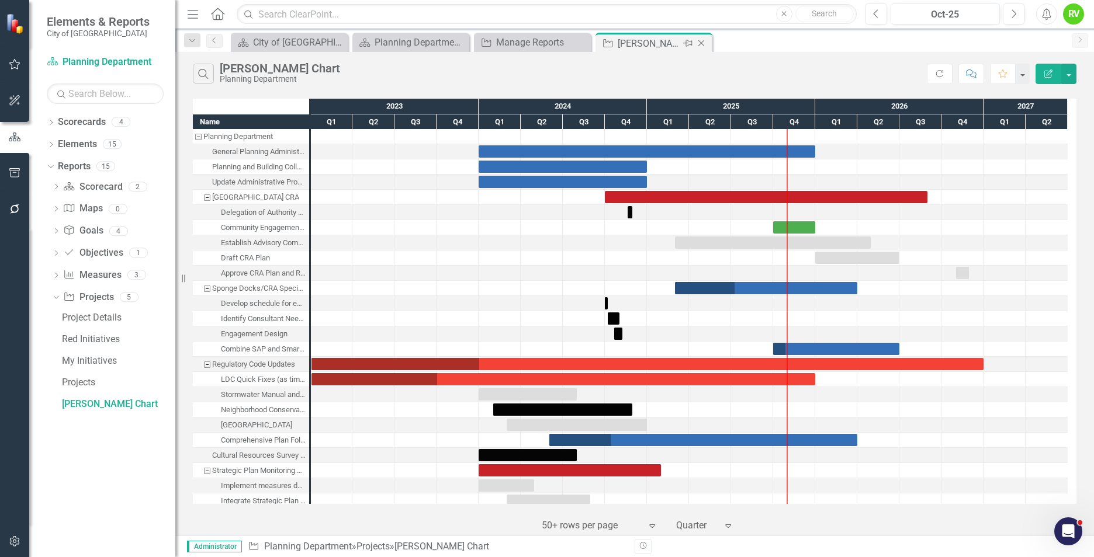
click at [705, 42] on icon "Close" at bounding box center [701, 43] width 12 height 9
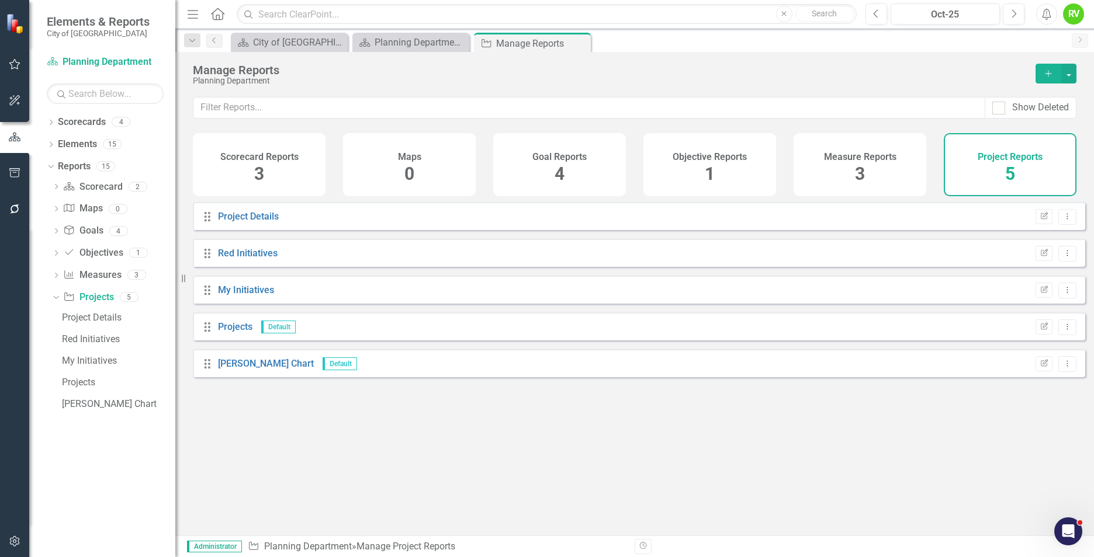
click at [723, 173] on div "Objective Reports 1" at bounding box center [709, 164] width 133 height 63
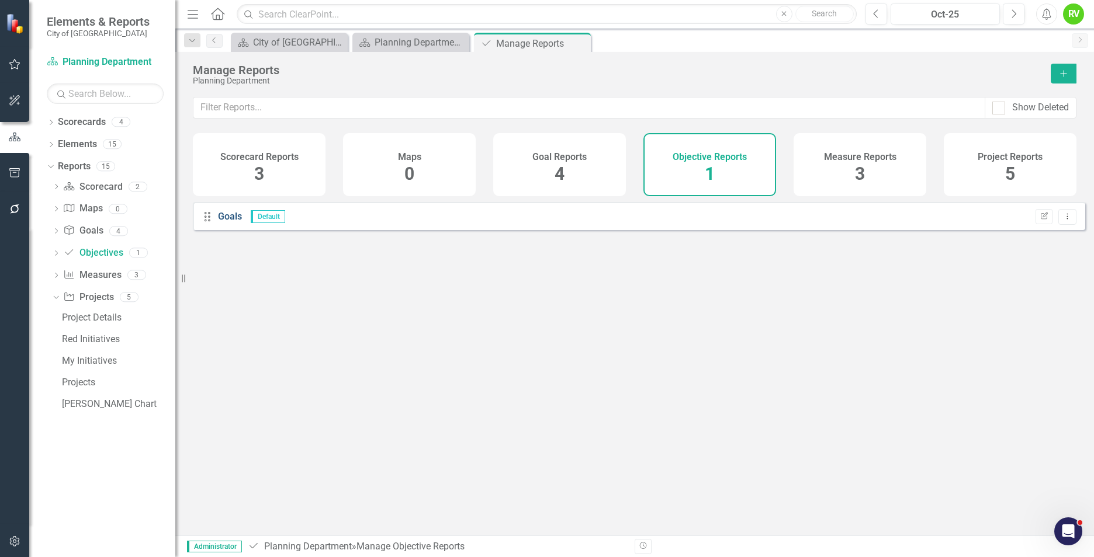
click at [231, 222] on link "Goals" at bounding box center [230, 216] width 24 height 11
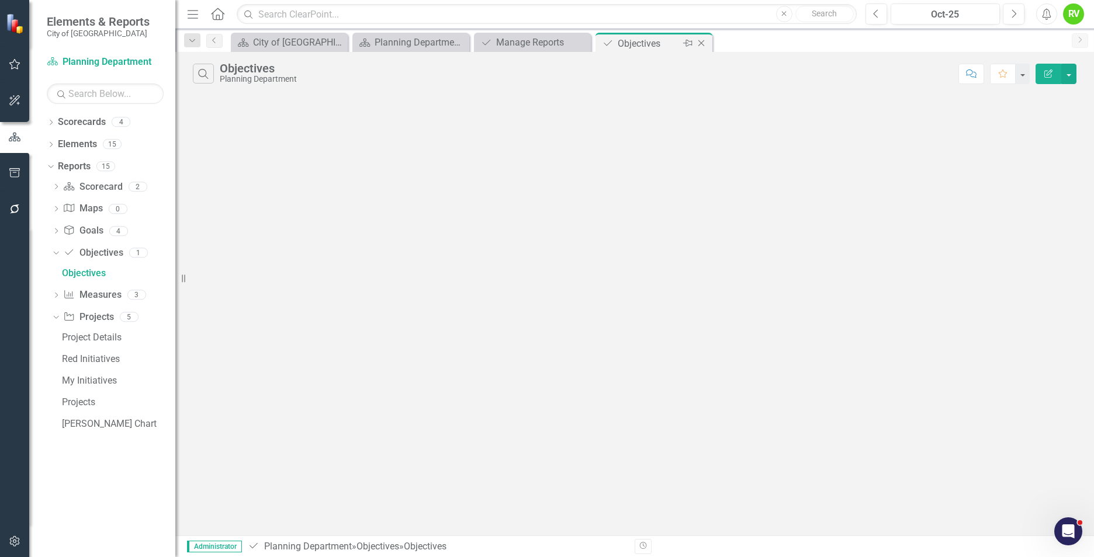
click at [702, 42] on icon "Close" at bounding box center [701, 43] width 12 height 9
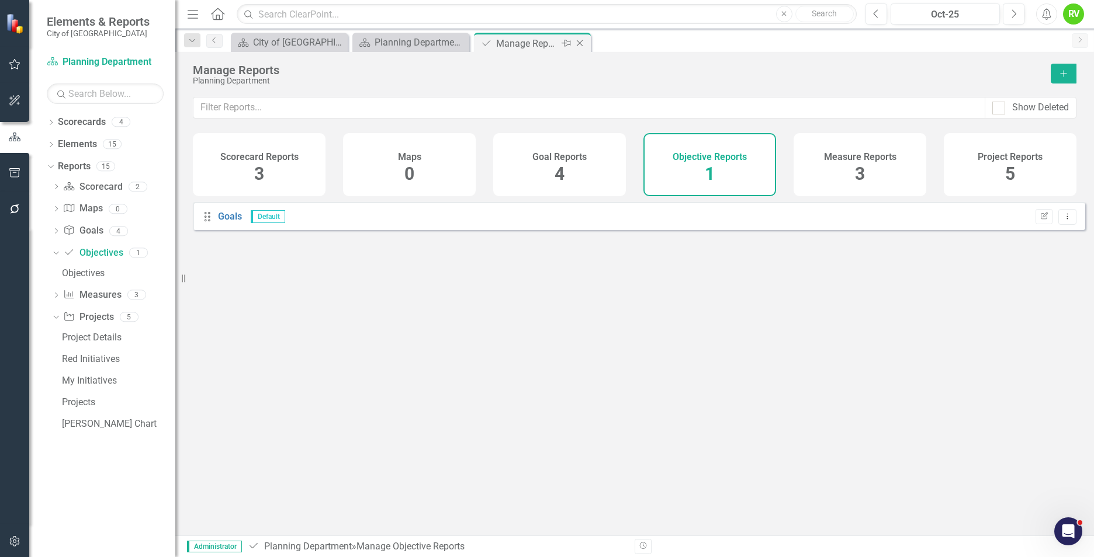
click at [580, 42] on icon "Close" at bounding box center [580, 43] width 12 height 9
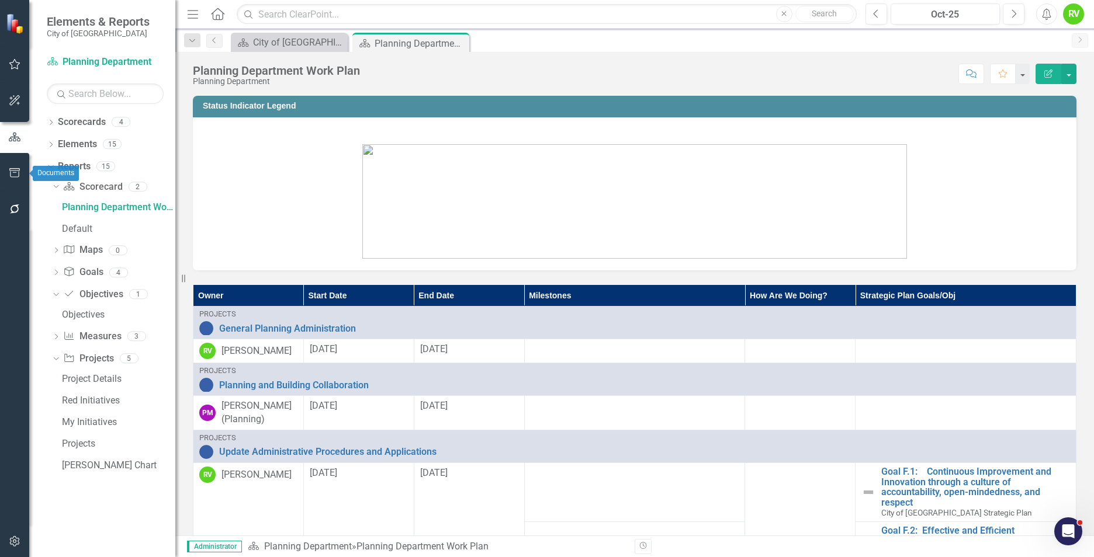
click at [16, 171] on icon "button" at bounding box center [14, 172] width 11 height 9
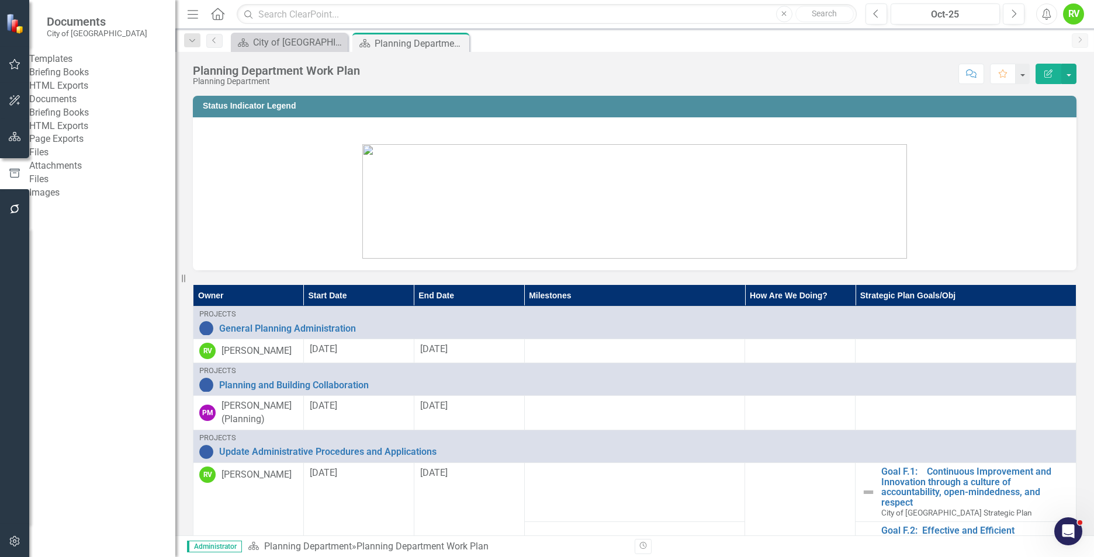
click at [64, 78] on link "Briefing Books" at bounding box center [102, 72] width 146 height 13
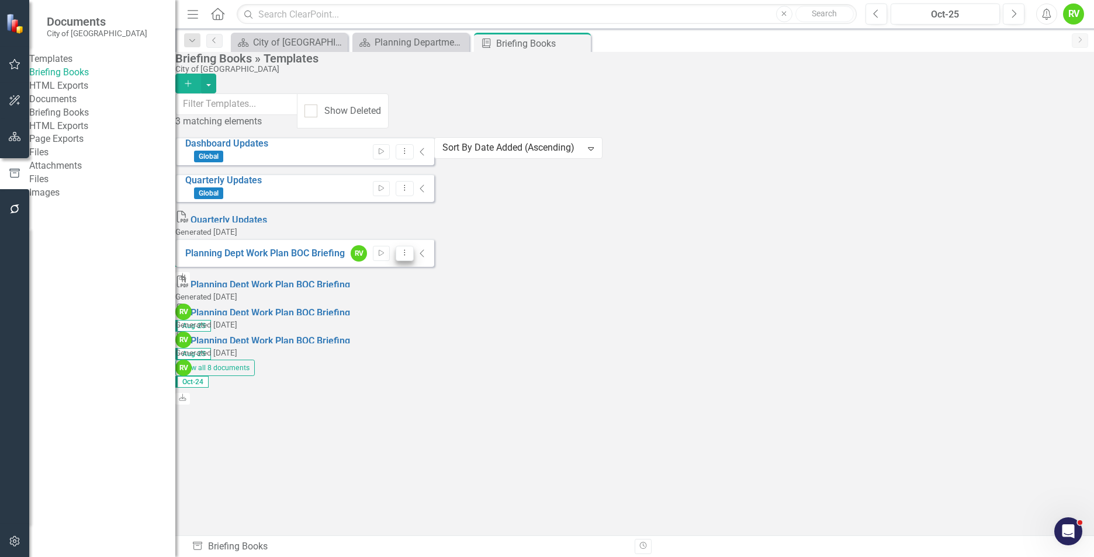
click at [410, 249] on icon "Dropdown Menu" at bounding box center [405, 253] width 10 height 8
click at [1005, 283] on link "Edit Edit Template" at bounding box center [995, 284] width 108 height 22
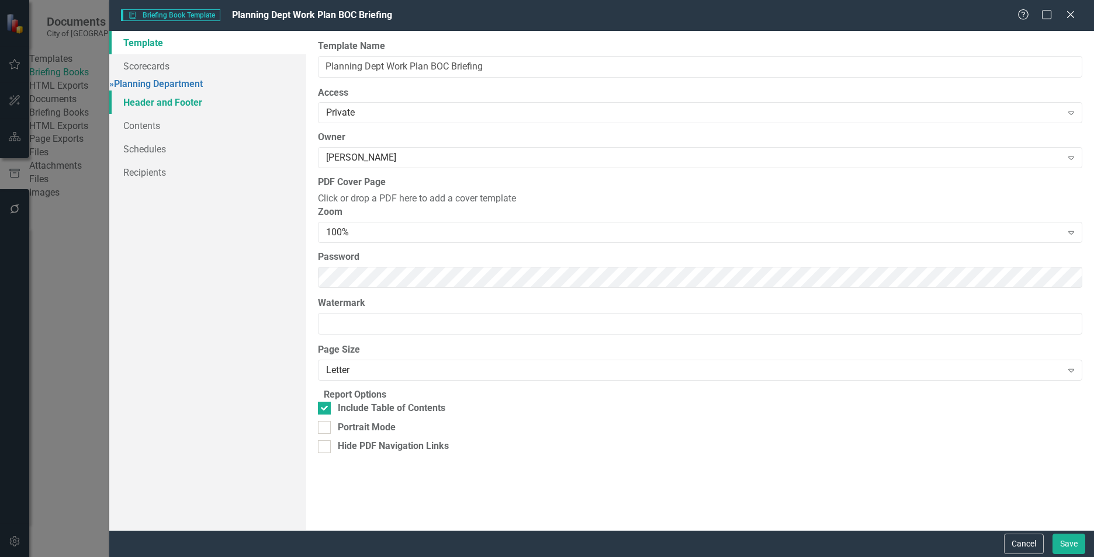
click at [151, 107] on link "Header and Footer" at bounding box center [207, 102] width 197 height 23
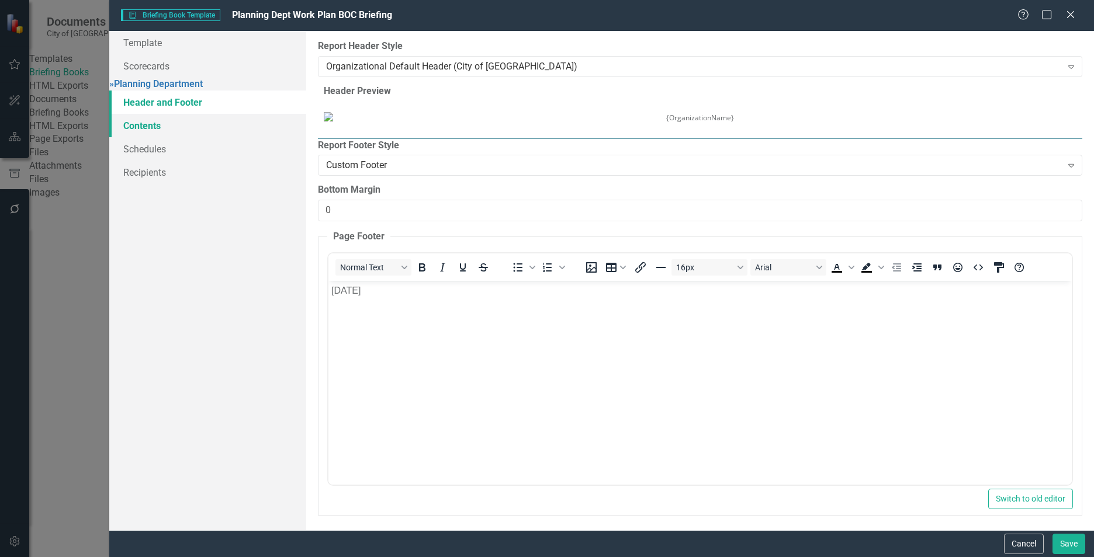
click at [155, 134] on link "Contents" at bounding box center [207, 125] width 197 height 23
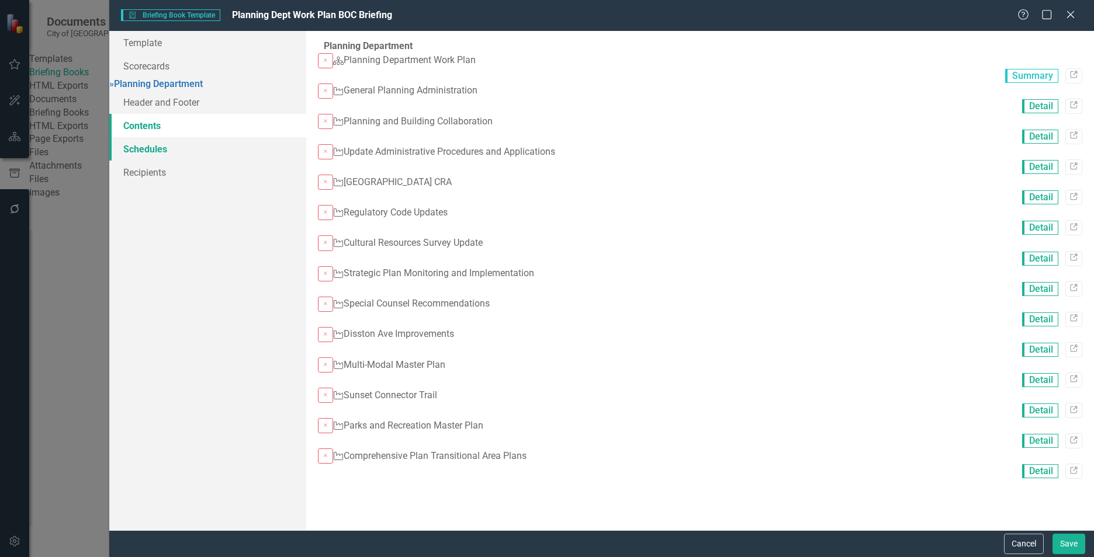
click at [167, 158] on link "Schedules" at bounding box center [207, 148] width 197 height 23
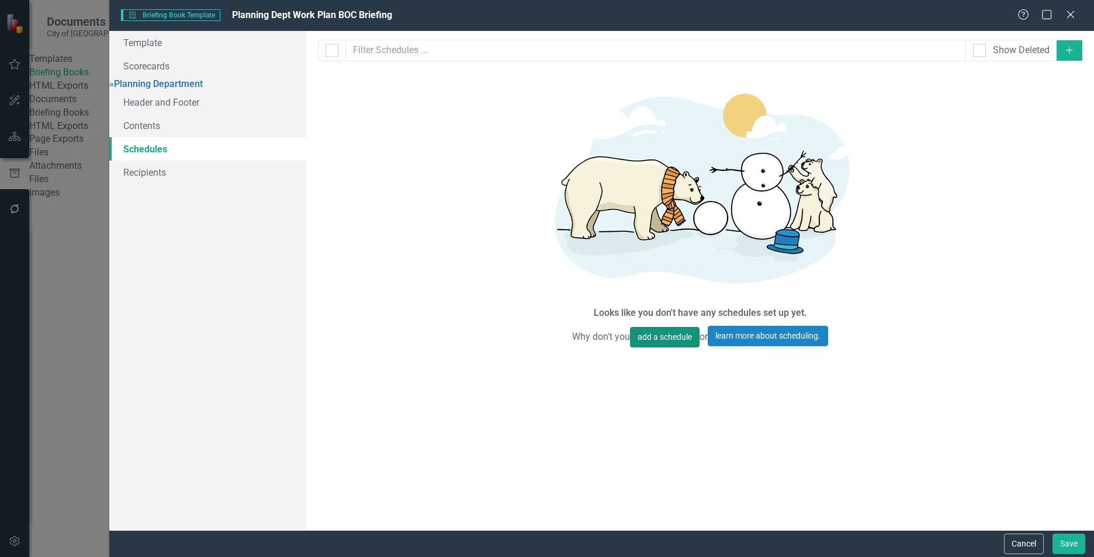
click at [651, 327] on button "add a schedule" at bounding box center [665, 337] width 70 height 20
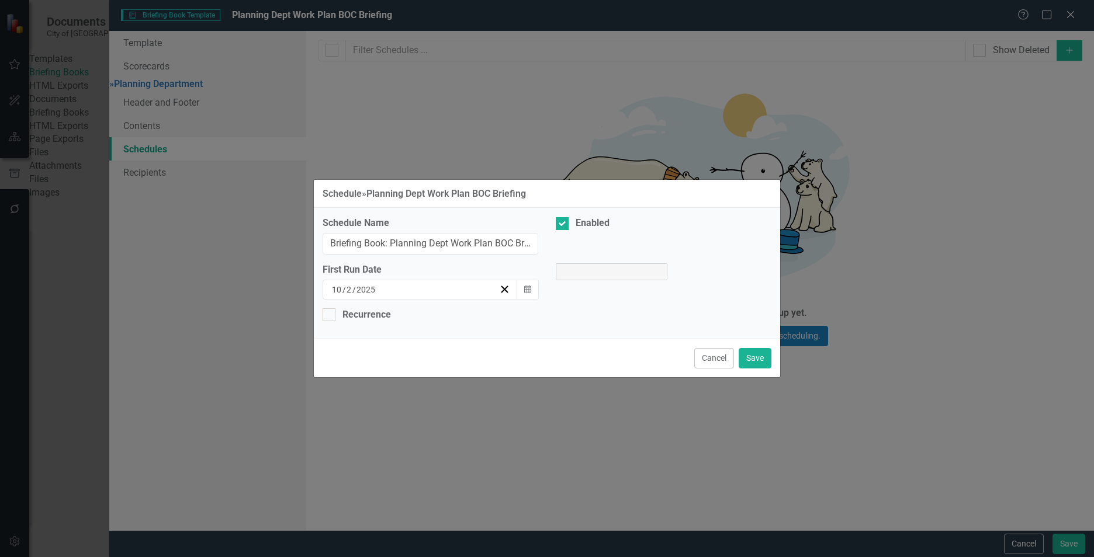
select select "pm"
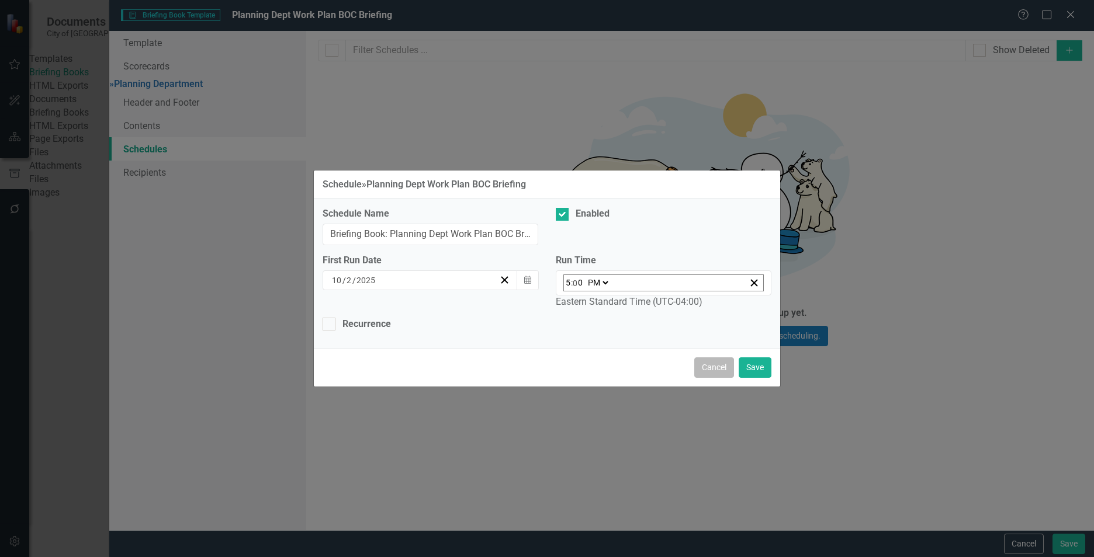
click at [716, 369] on button "Cancel" at bounding box center [714, 368] width 40 height 20
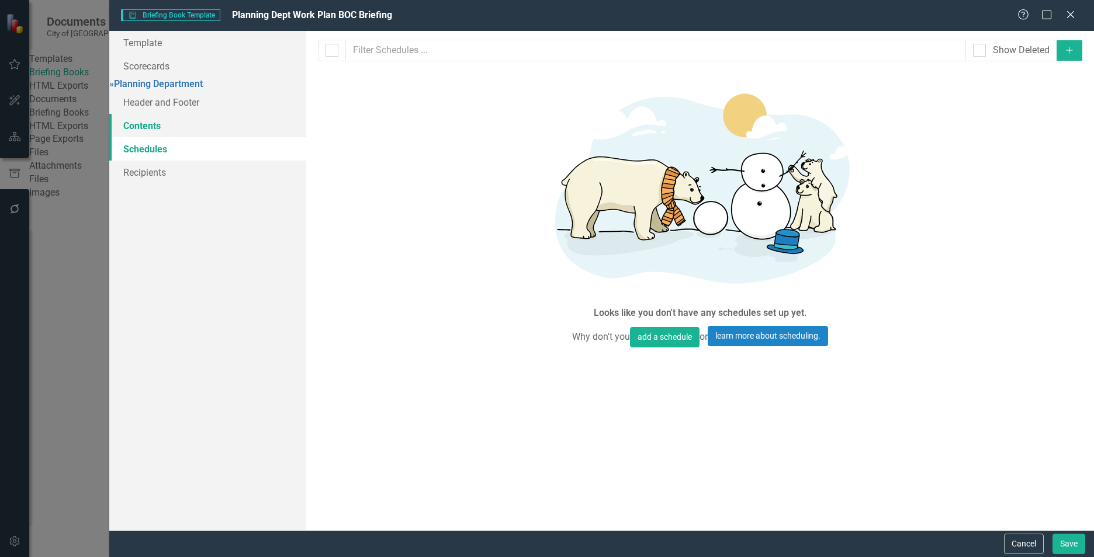
click at [142, 133] on link "Contents" at bounding box center [207, 125] width 197 height 23
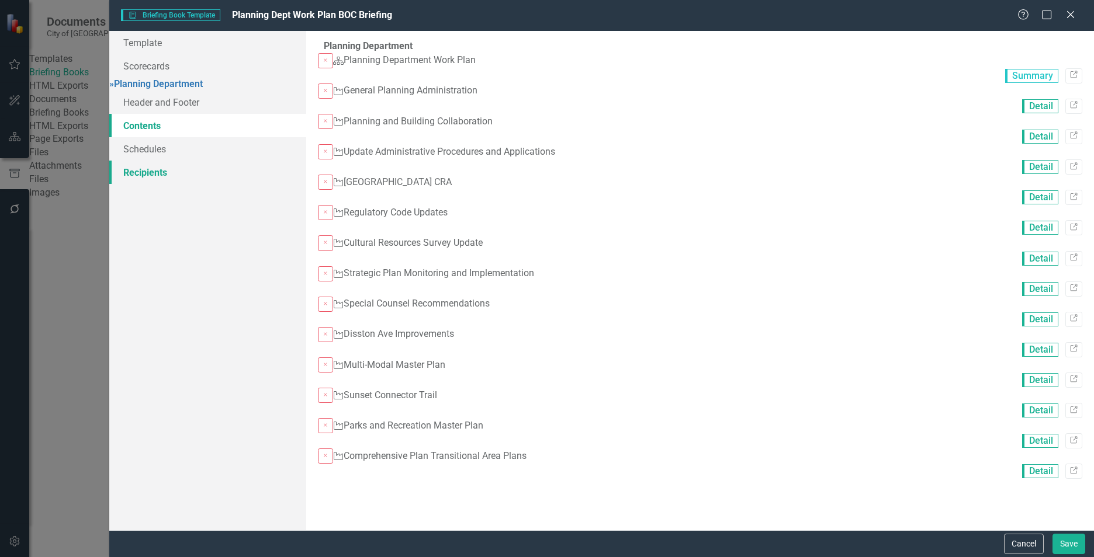
click at [141, 178] on link "Recipients" at bounding box center [207, 172] width 197 height 23
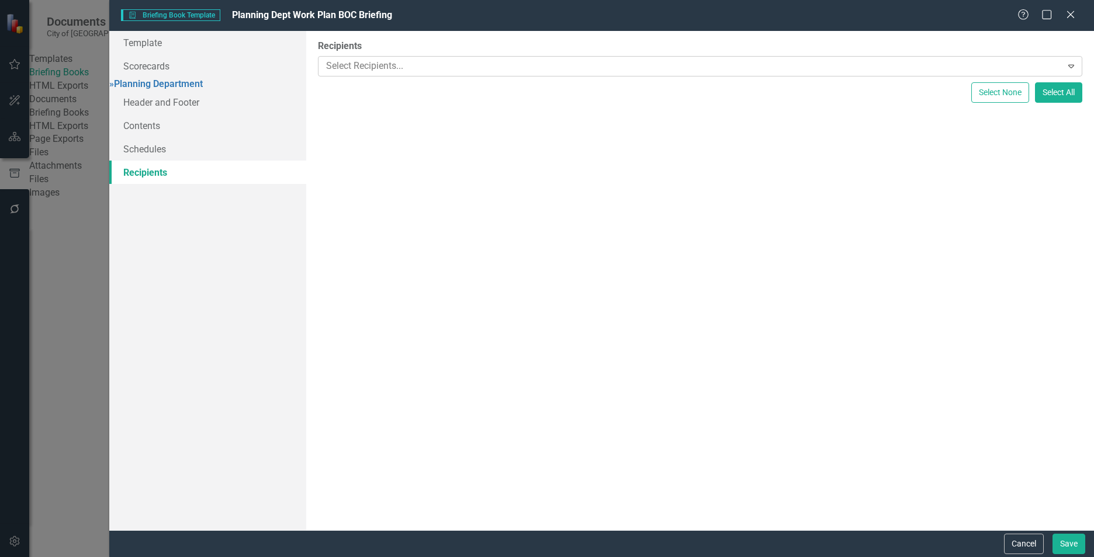
click at [345, 63] on div at bounding box center [691, 66] width 740 height 16
click at [344, 64] on div at bounding box center [701, 64] width 764 height 14
click at [1025, 541] on button "Cancel" at bounding box center [1024, 544] width 40 height 20
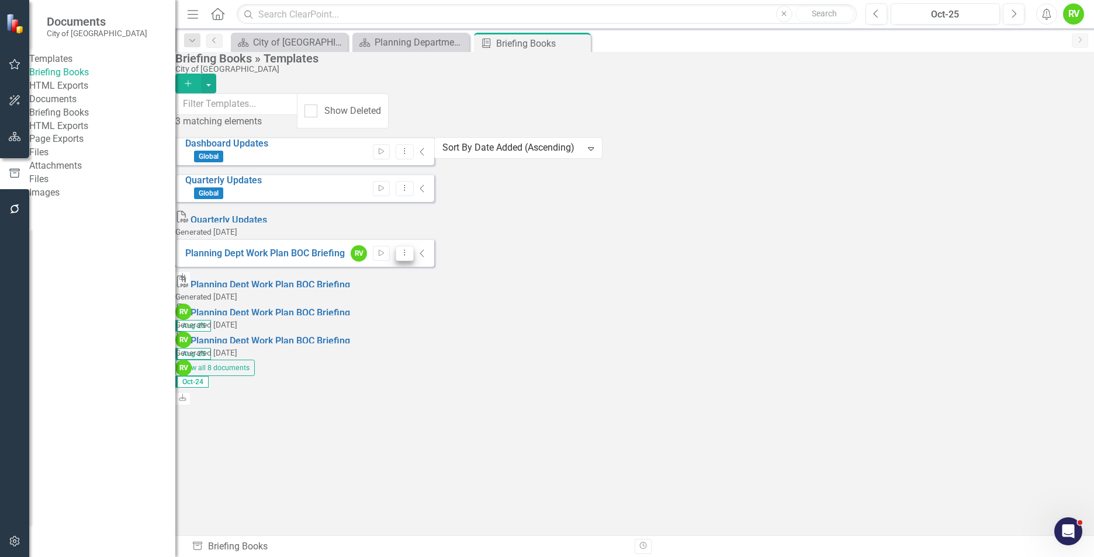
click at [414, 246] on button "Dropdown Menu" at bounding box center [405, 254] width 18 height 16
click at [1014, 241] on link "Start Run Template" at bounding box center [995, 241] width 108 height 22
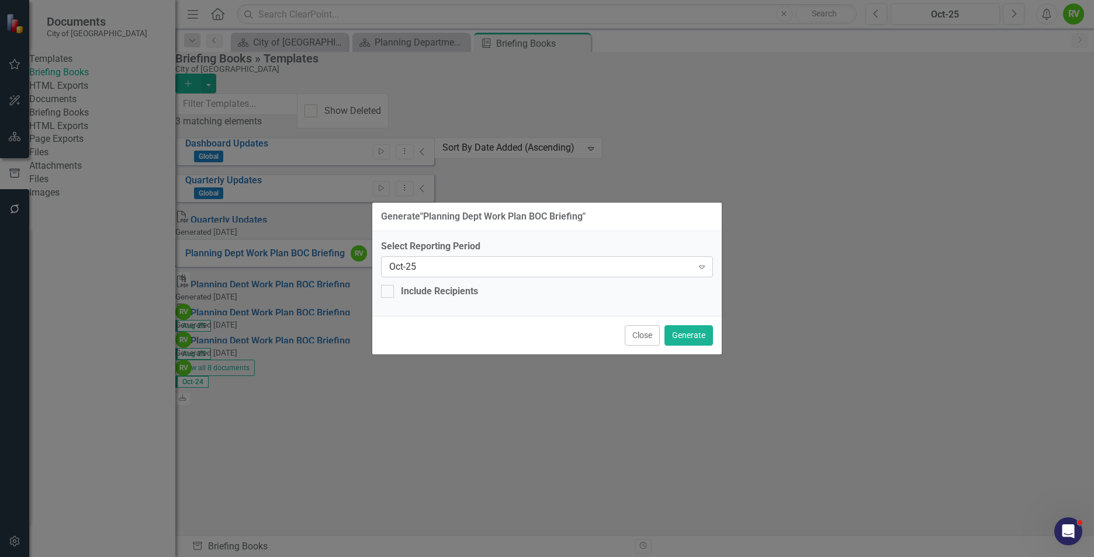
click at [691, 270] on div "Oct-25" at bounding box center [540, 266] width 303 height 13
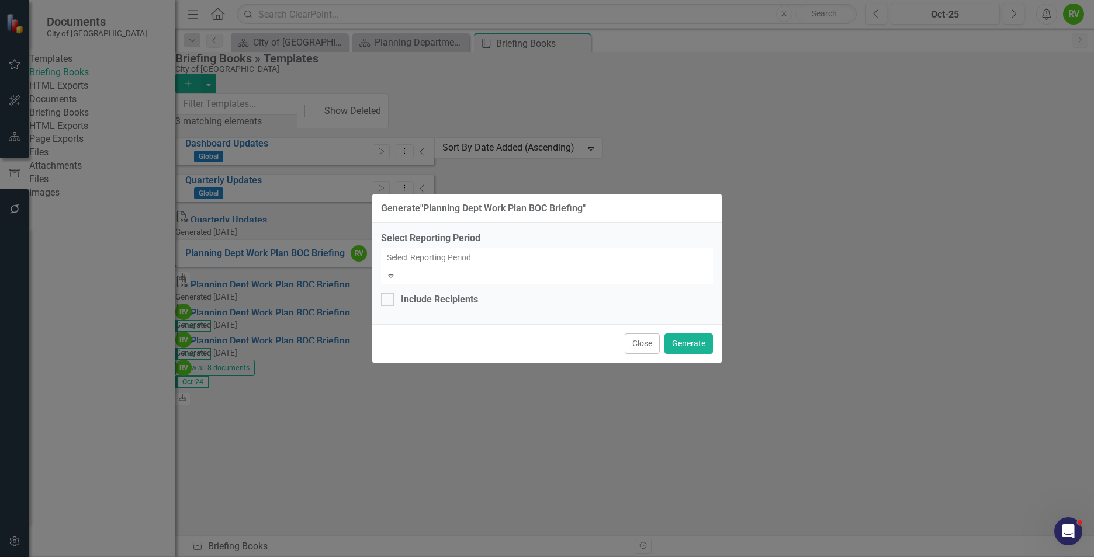
scroll to position [2302, 0]
click at [415, 557] on div "Oct-25" at bounding box center [549, 566] width 1075 height 13
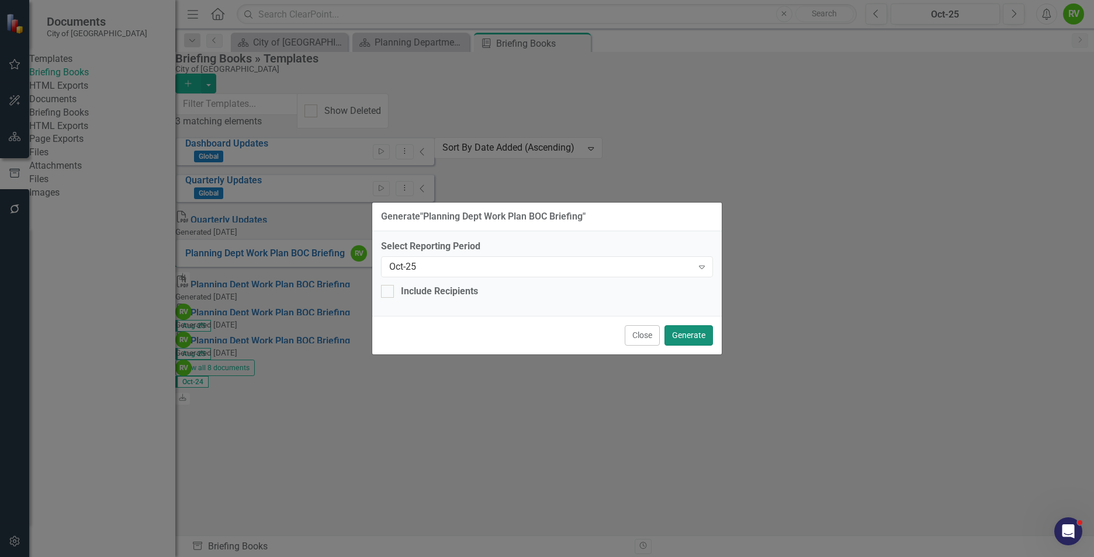
click at [686, 331] on button "Generate" at bounding box center [688, 335] width 48 height 20
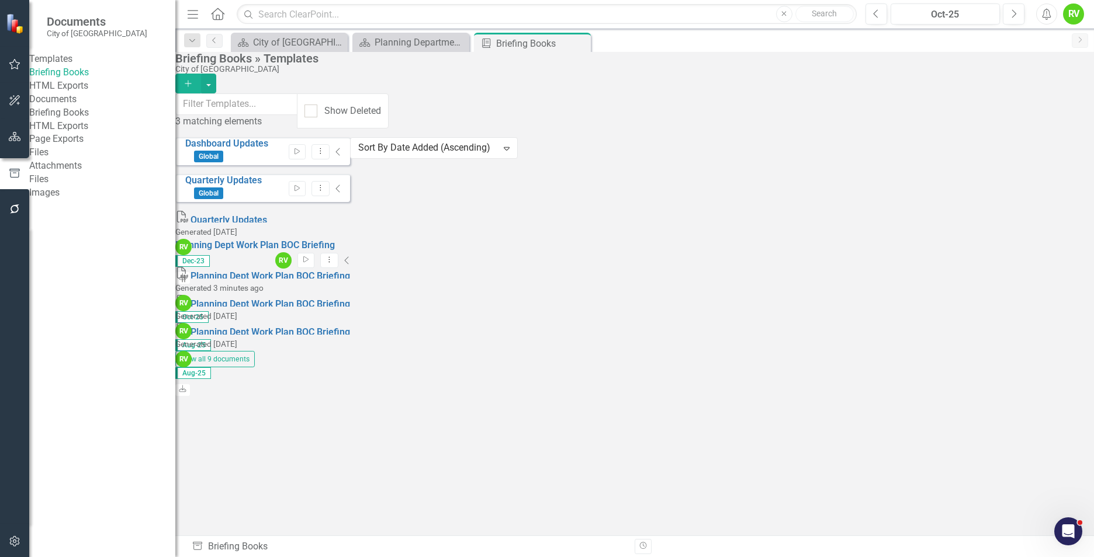
click at [350, 260] on div "Dashboard Updates Global Start Dropdown Menu Collapse Quarterly Updates Global …" at bounding box center [262, 252] width 175 height 230
drag, startPoint x: 578, startPoint y: 40, endPoint x: 513, endPoint y: 50, distance: 66.1
click at [0, 0] on icon "Close" at bounding box center [0, 0] width 0 height 0
